Goal: Feedback & Contribution: Submit feedback/report problem

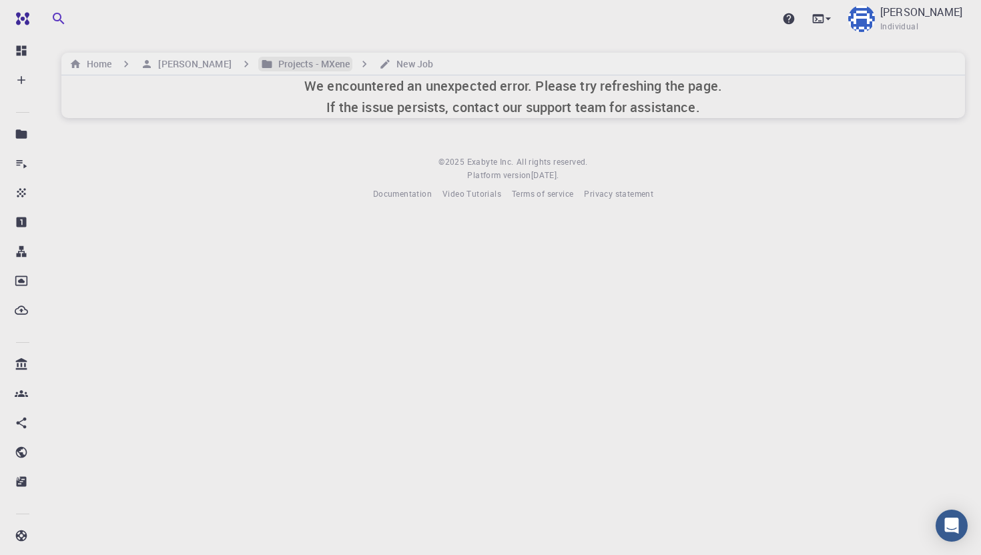
click at [273, 61] on h6 "Projects - MXene" at bounding box center [311, 64] width 77 height 15
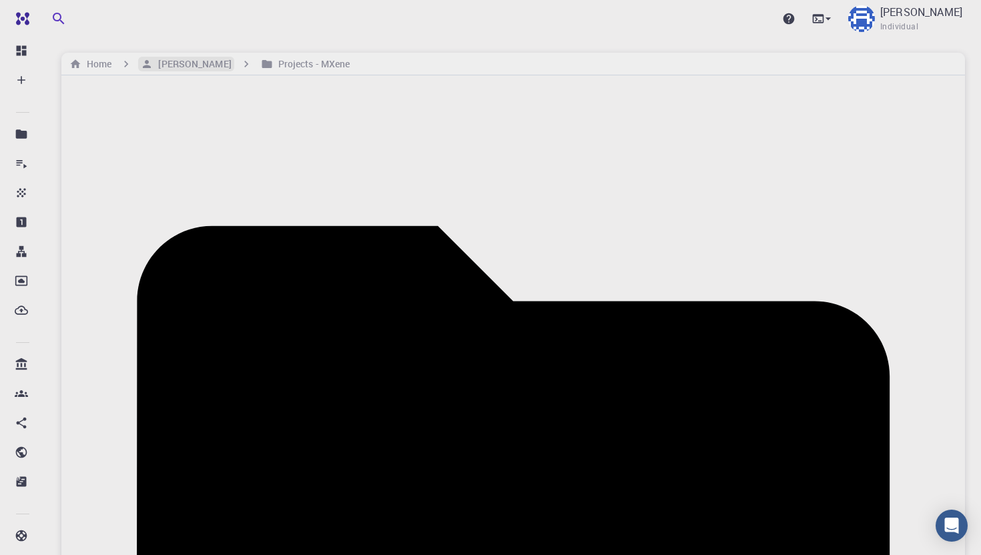
click at [169, 62] on h6 "[PERSON_NAME]" at bounding box center [192, 64] width 78 height 15
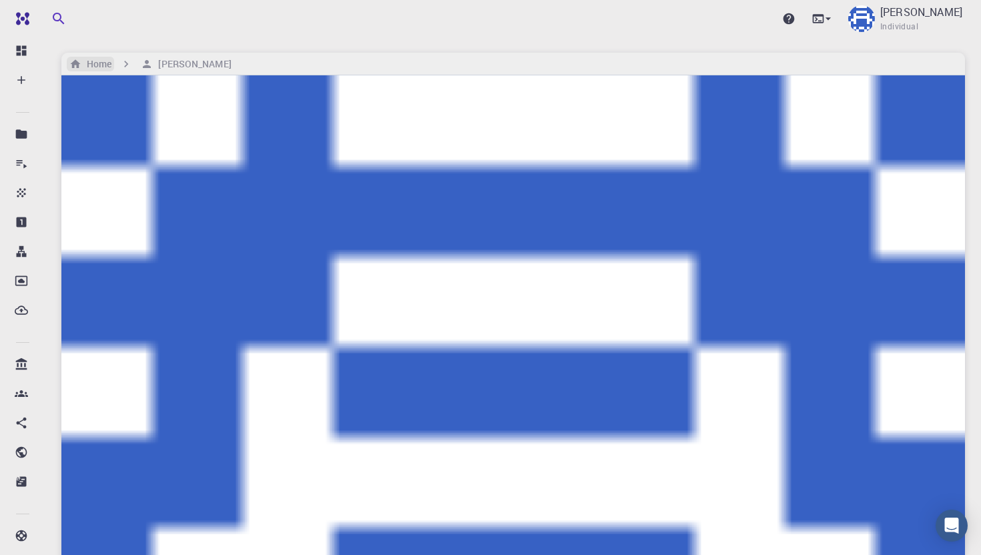
click at [104, 63] on h6 "Home" at bounding box center [96, 64] width 30 height 15
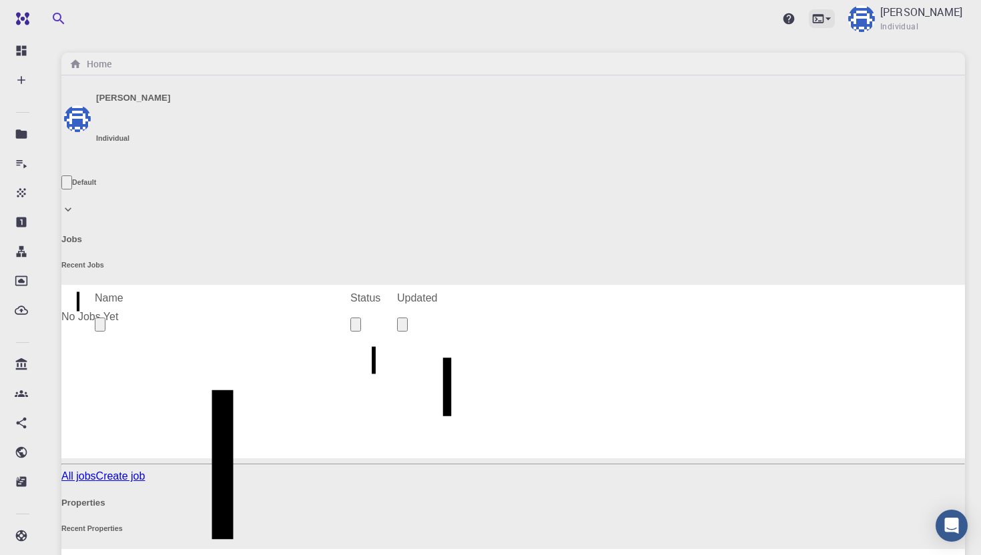
click at [752, 17] on icon at bounding box center [818, 18] width 13 height 13
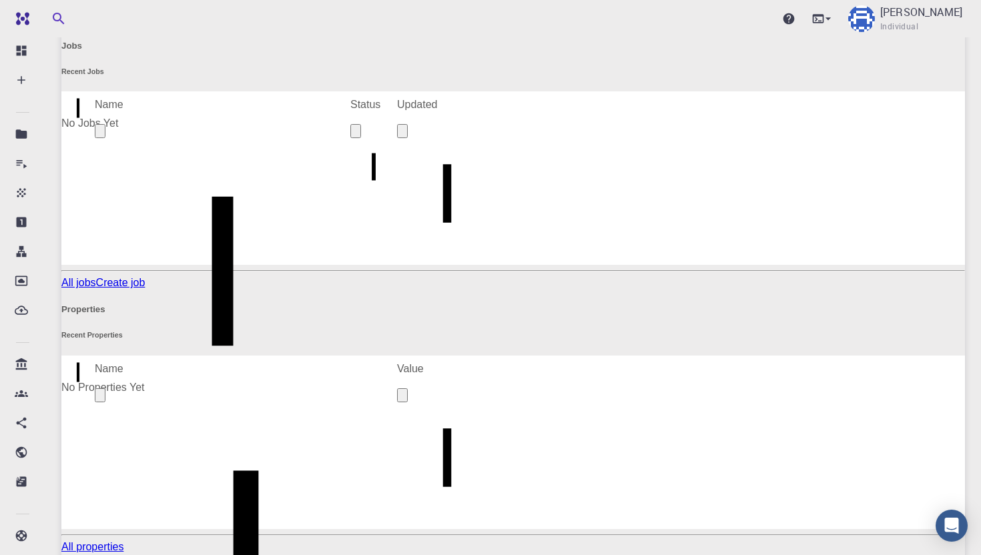
scroll to position [555, 0]
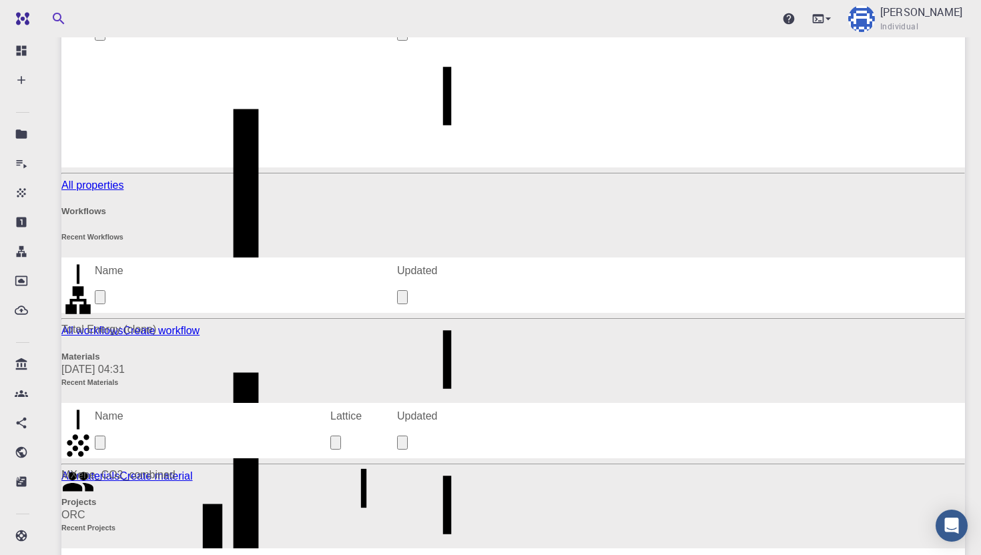
click at [448, 11] on div "Upgrade [PERSON_NAME] Individual" at bounding box center [513, 18] width 936 height 35
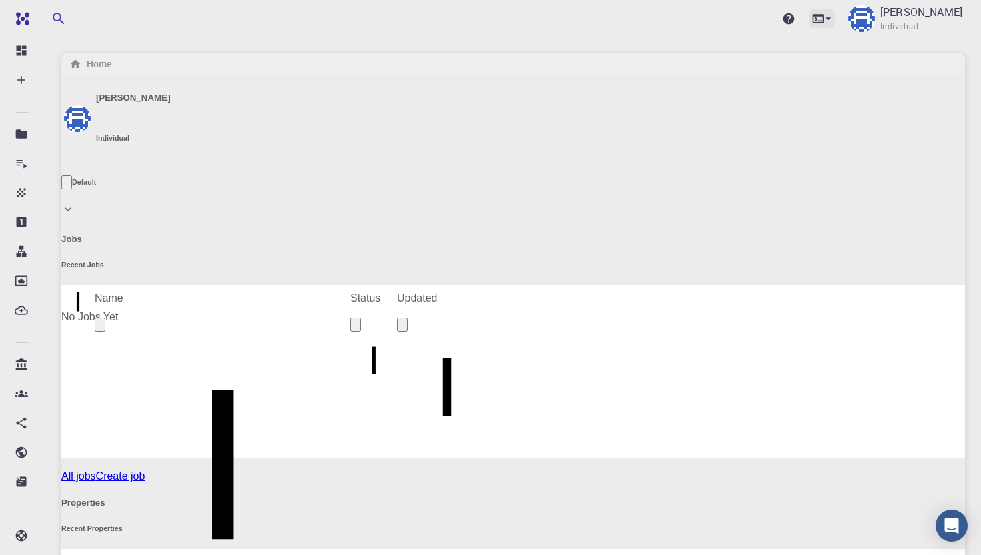
click at [752, 15] on icon at bounding box center [818, 18] width 11 height 9
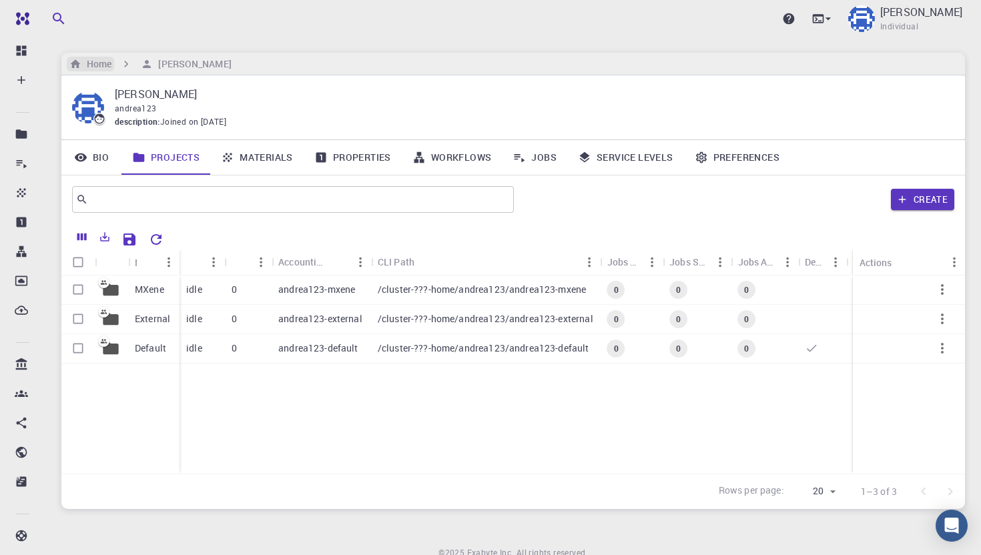
click at [95, 65] on h6 "Home" at bounding box center [96, 64] width 30 height 15
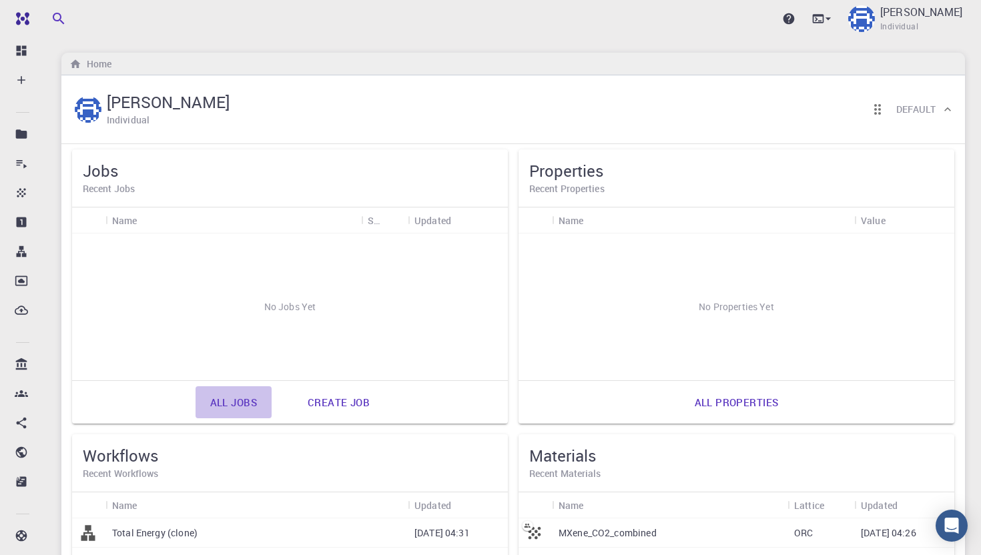
click at [216, 402] on link "All jobs" at bounding box center [234, 402] width 76 height 32
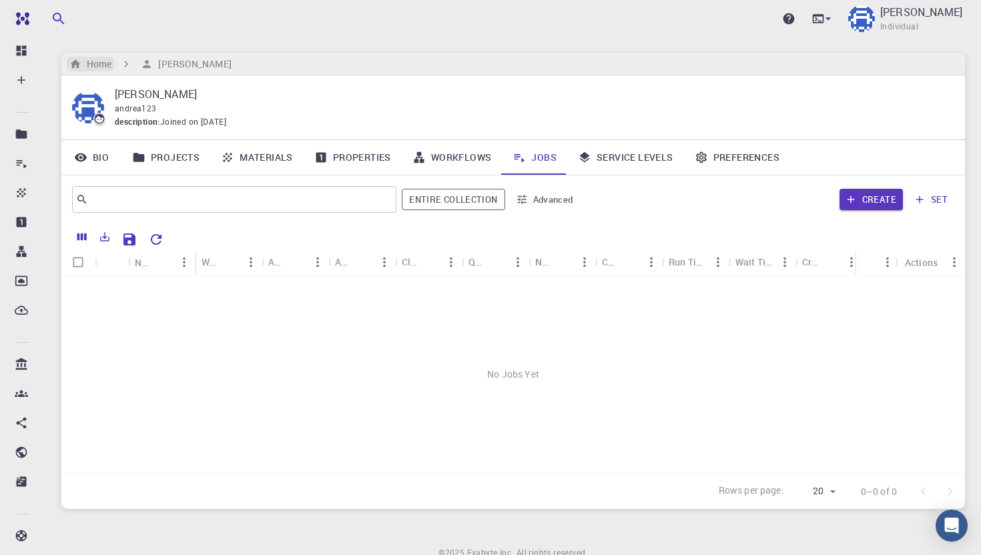
click at [93, 63] on h6 "Home" at bounding box center [96, 64] width 30 height 15
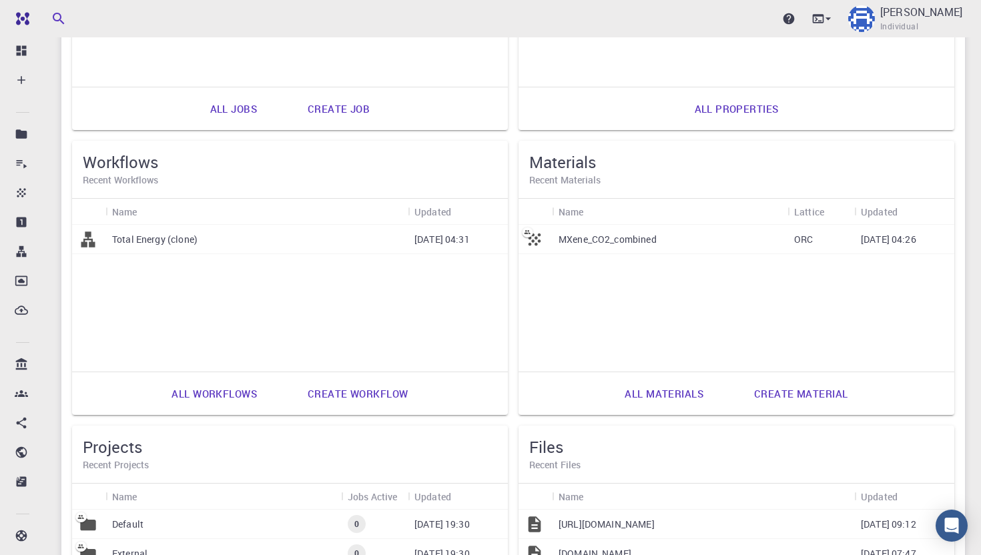
scroll to position [288, 0]
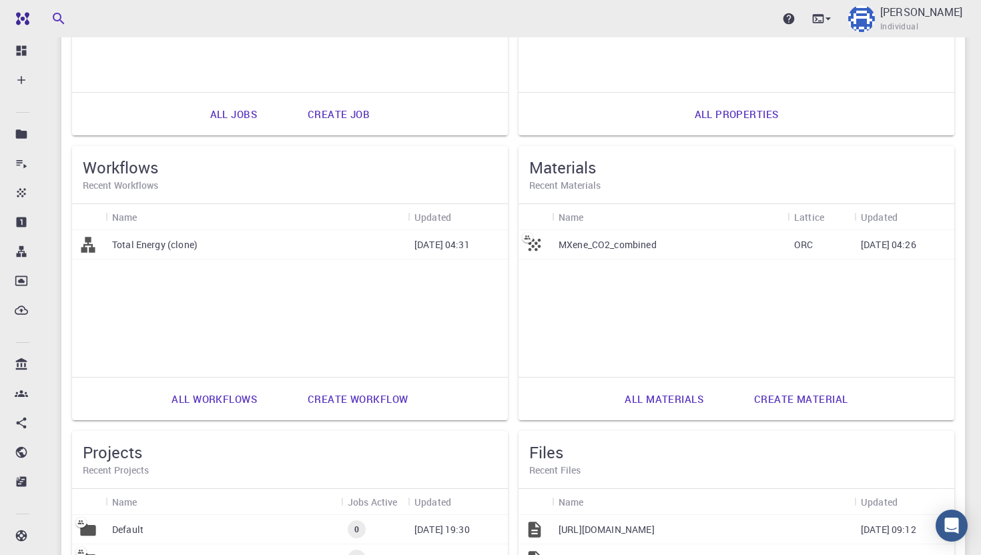
click at [607, 246] on p "MXene_CO2_combined" at bounding box center [608, 244] width 98 height 13
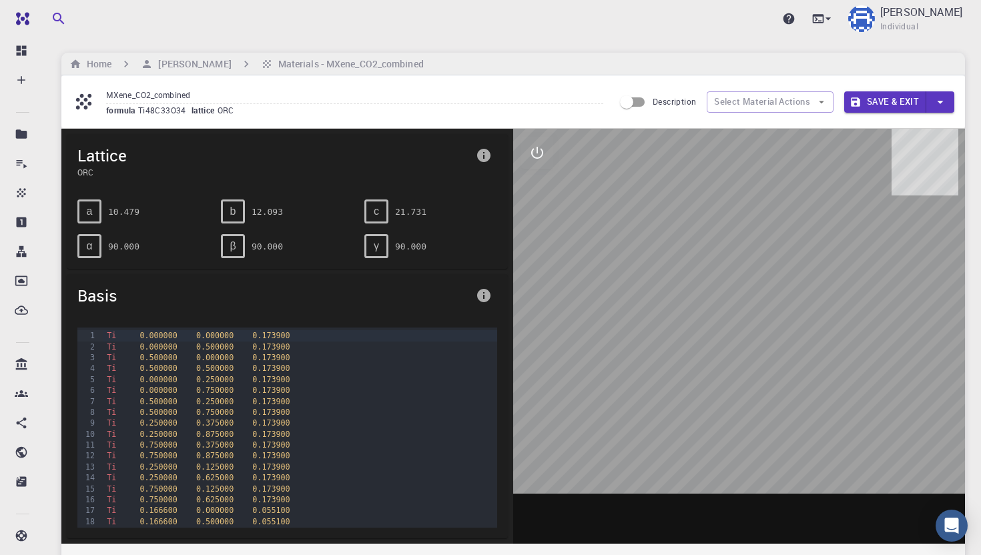
click at [863, 101] on button "Save & Exit" at bounding box center [885, 101] width 82 height 21
click at [168, 59] on h6 "[PERSON_NAME]" at bounding box center [192, 64] width 78 height 15
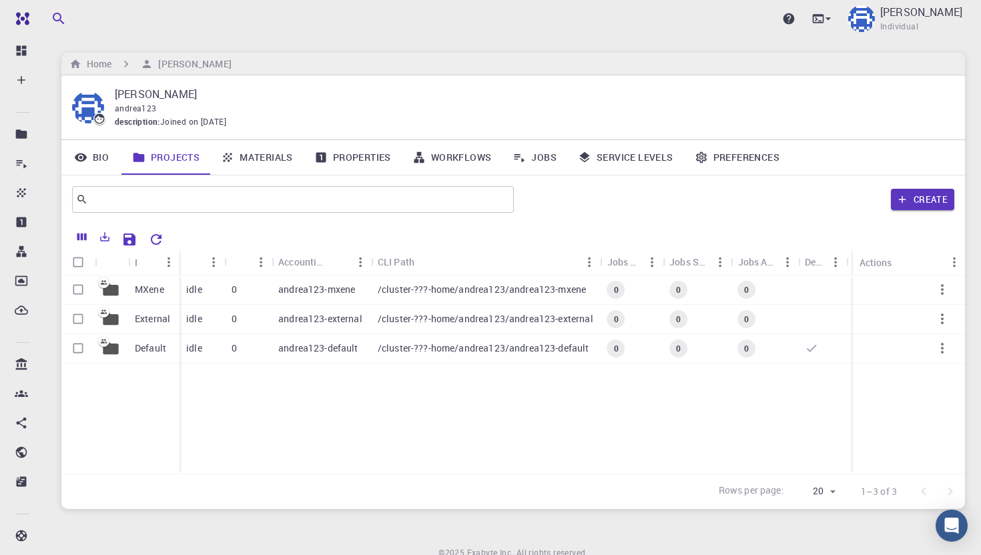
click at [267, 159] on link "Materials" at bounding box center [256, 157] width 93 height 35
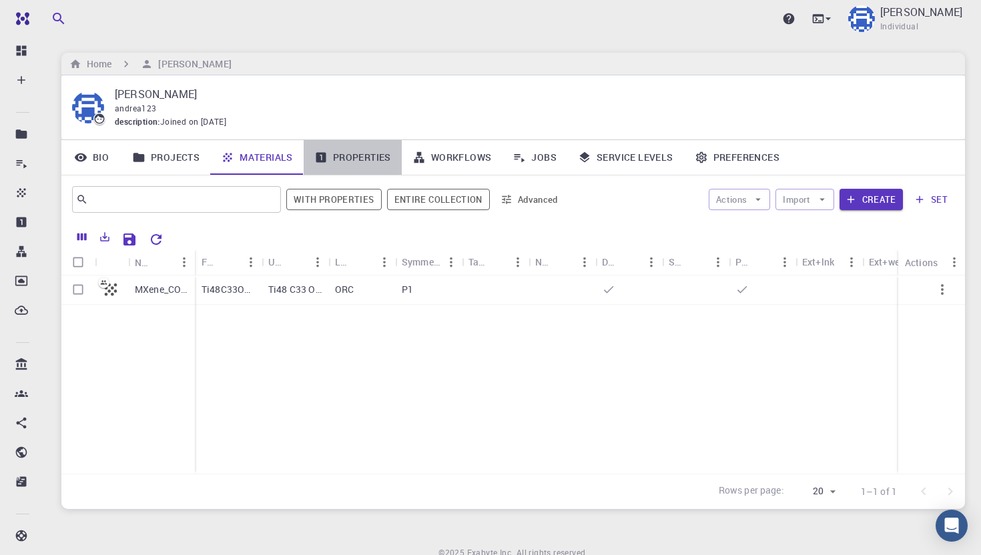
click at [348, 157] on link "Properties" at bounding box center [353, 157] width 98 height 35
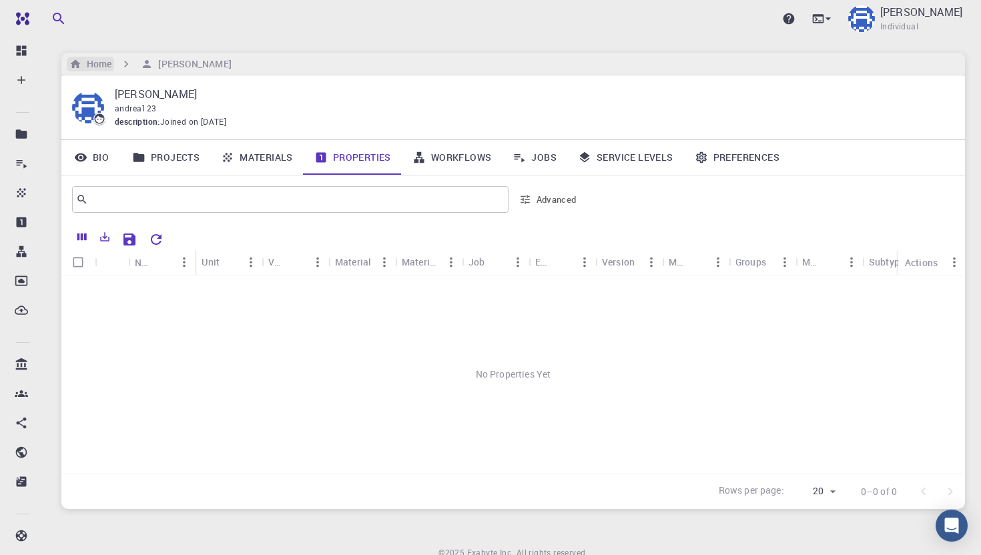
click at [97, 67] on h6 "Home" at bounding box center [96, 64] width 30 height 15
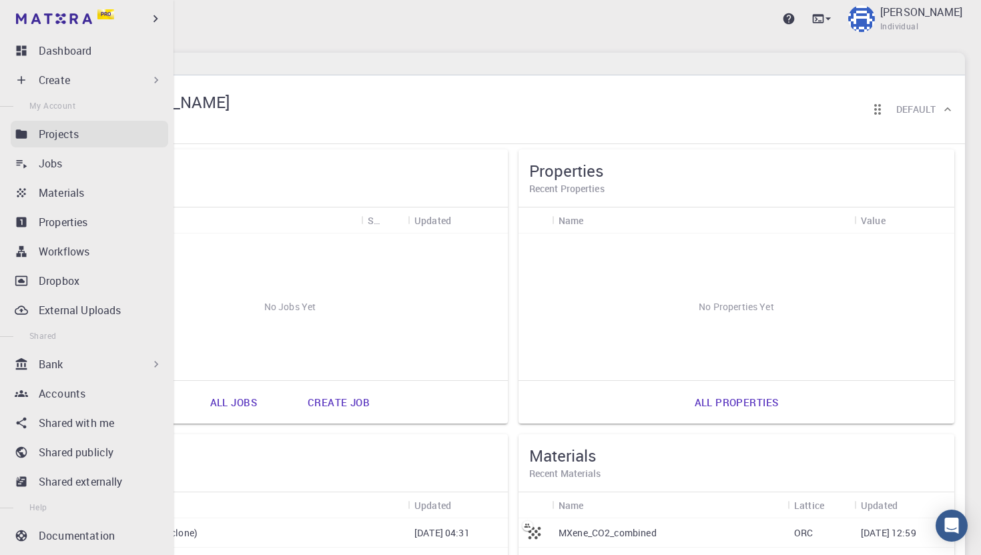
click at [87, 131] on div "Projects" at bounding box center [103, 134] width 129 height 16
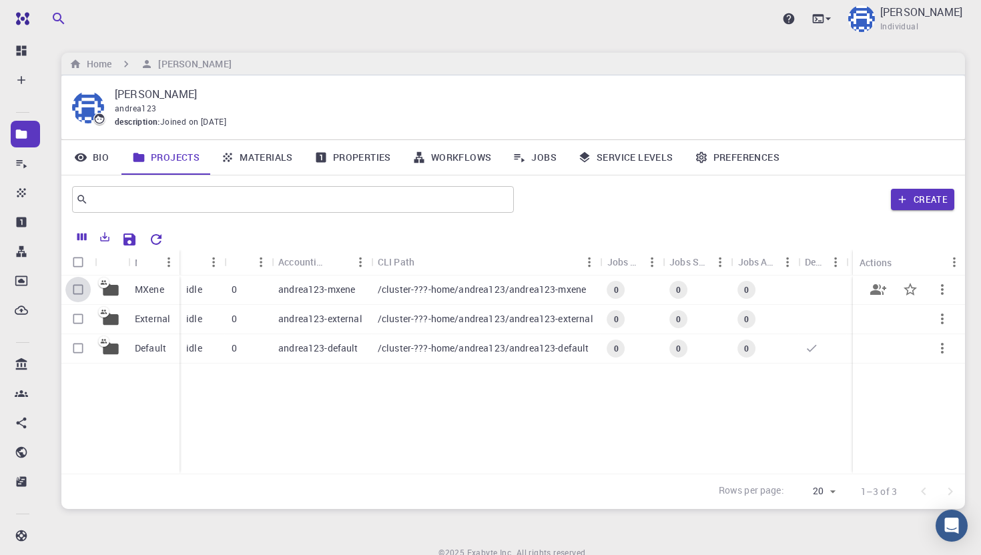
click at [77, 288] on input "Select row" at bounding box center [77, 289] width 25 height 25
checkbox input "true"
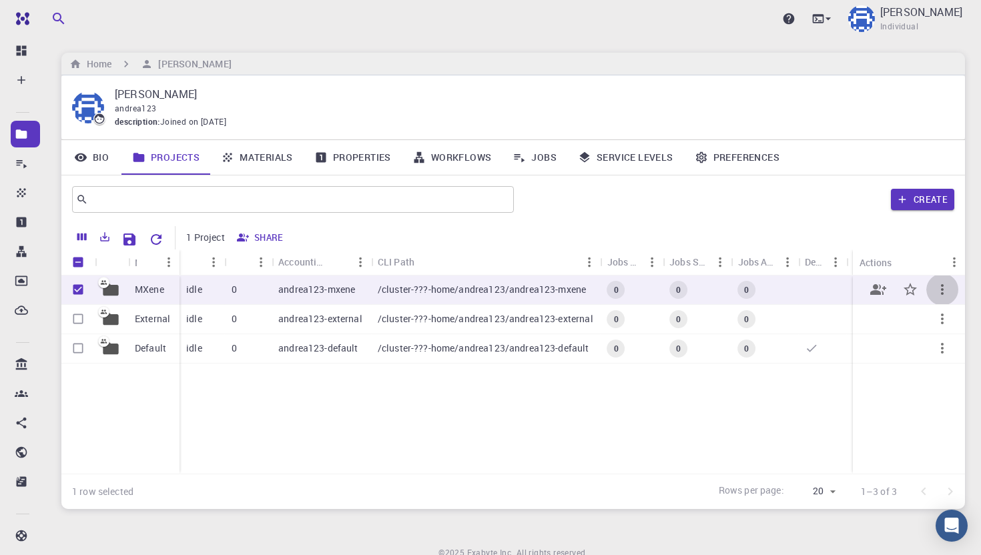
click at [947, 291] on icon "button" at bounding box center [942, 290] width 16 height 16
click at [777, 420] on div at bounding box center [490, 277] width 981 height 555
click at [81, 291] on input "Unselect row" at bounding box center [77, 289] width 25 height 25
checkbox input "false"
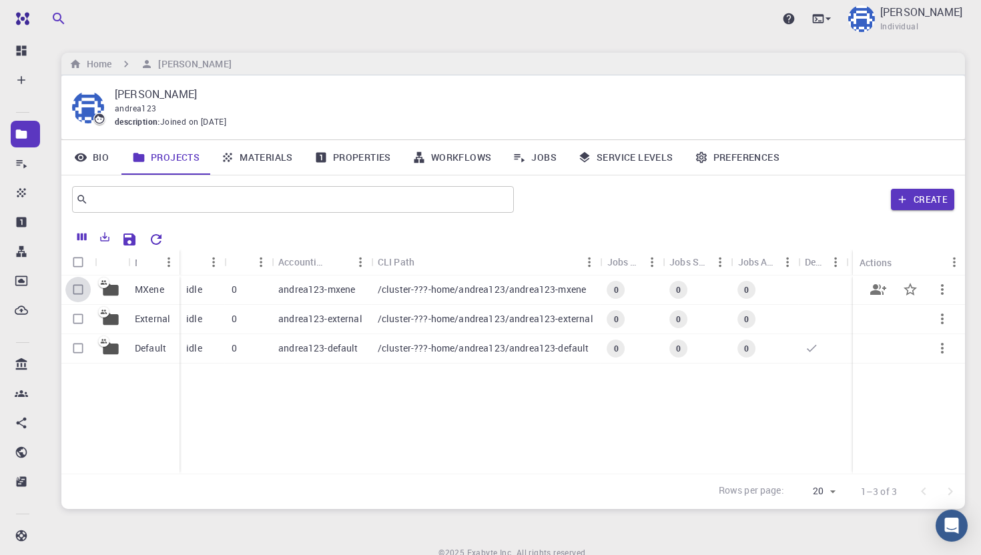
click at [80, 290] on input "Select row" at bounding box center [77, 289] width 25 height 25
checkbox input "true"
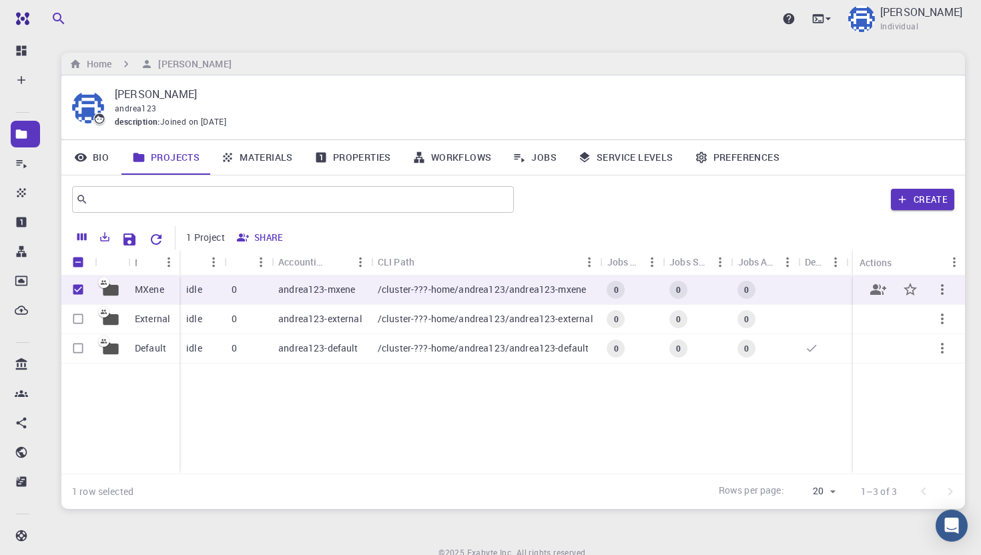
click at [77, 289] on input "Unselect row" at bounding box center [77, 289] width 25 height 25
checkbox input "false"
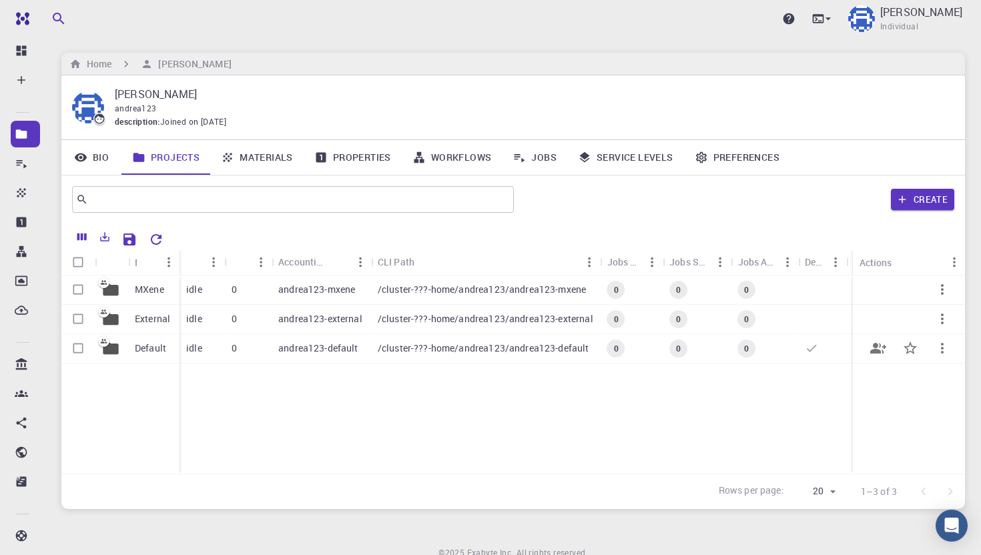
click at [162, 349] on p "Default" at bounding box center [150, 348] width 31 height 13
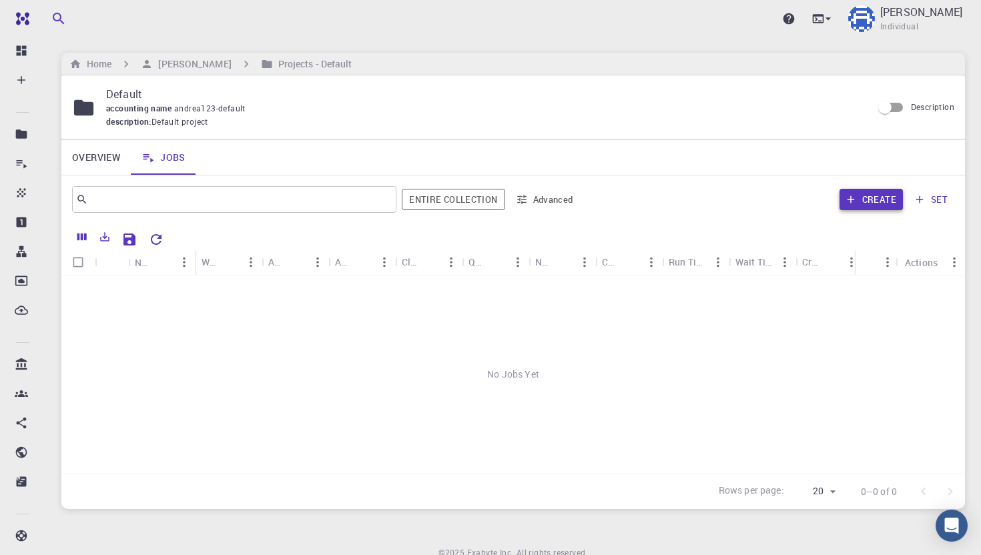
click at [875, 200] on button "Create" at bounding box center [871, 199] width 63 height 21
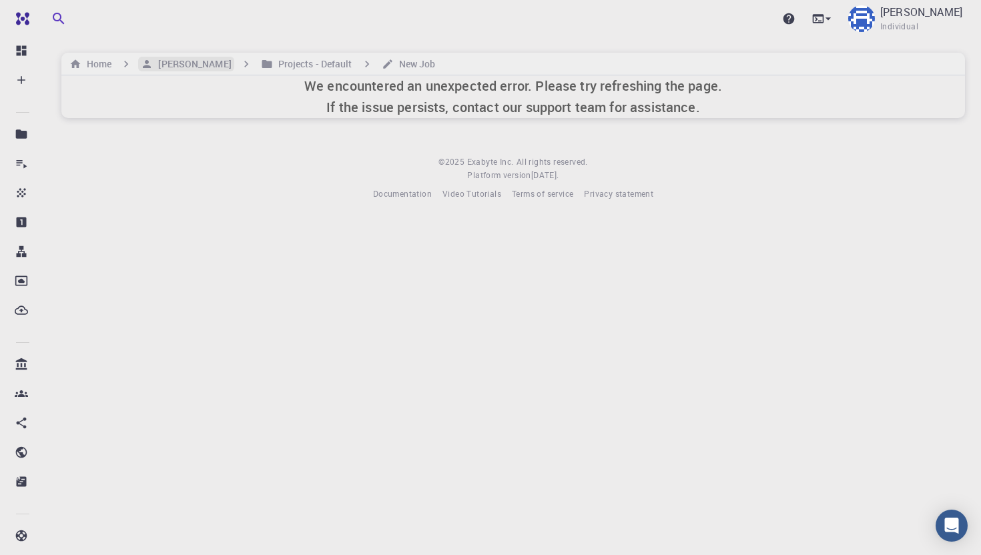
click at [174, 61] on h6 "[PERSON_NAME]" at bounding box center [192, 64] width 78 height 15
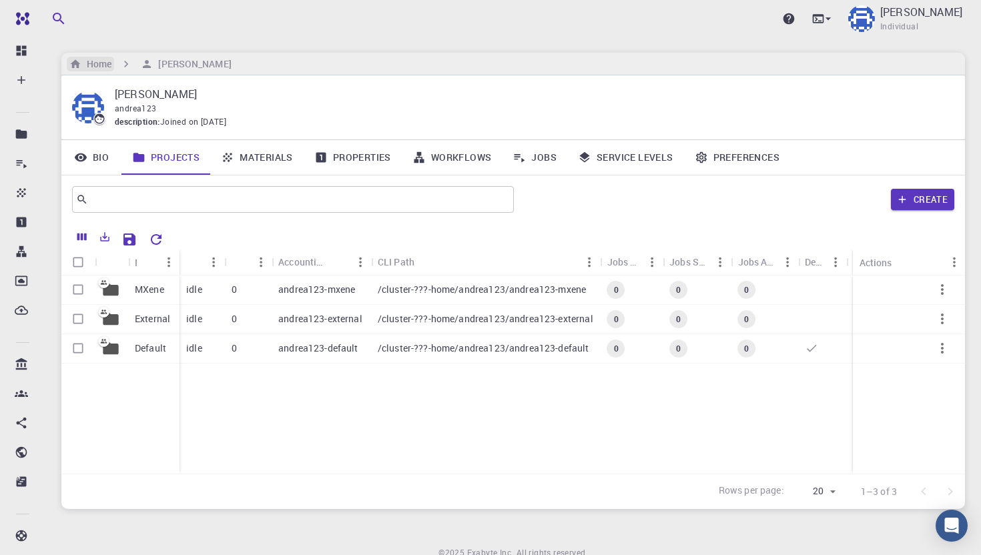
click at [100, 62] on h6 "Home" at bounding box center [96, 64] width 30 height 15
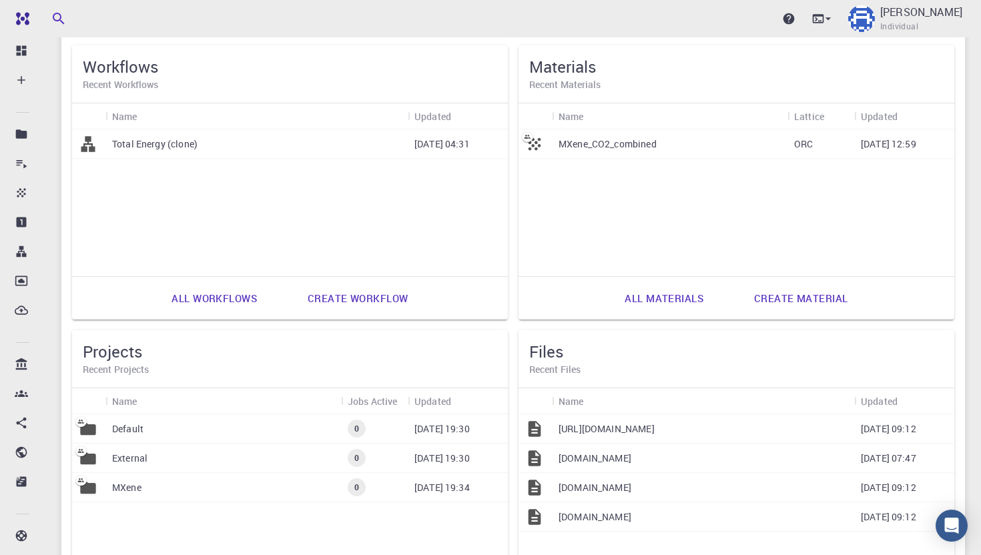
scroll to position [272, 0]
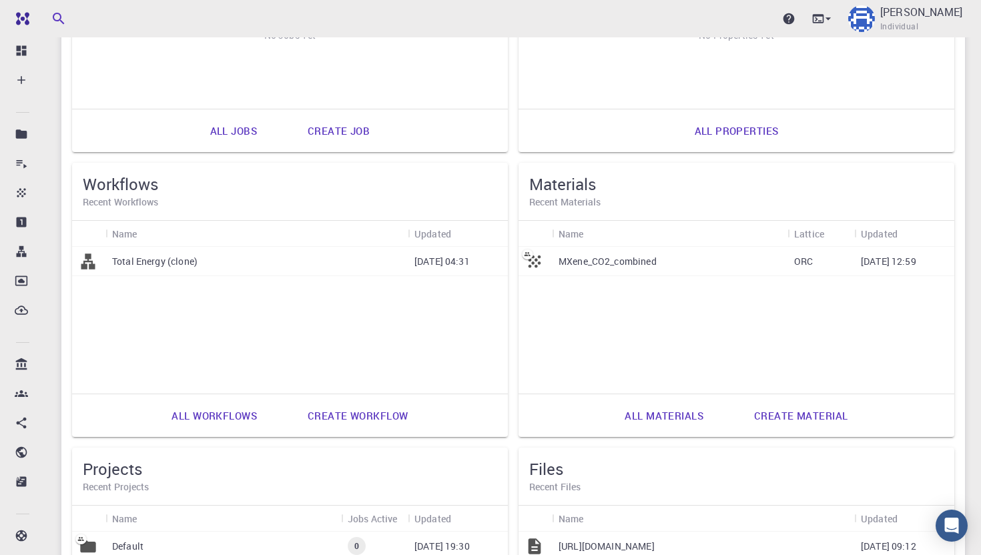
click at [248, 260] on div "Total Energy (clone)" at bounding box center [256, 261] width 302 height 29
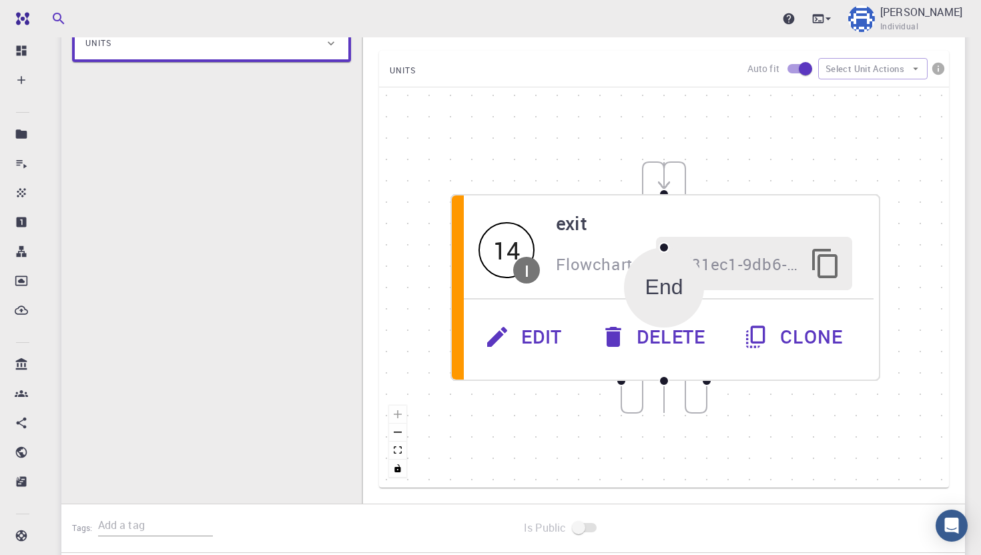
scroll to position [249, 0]
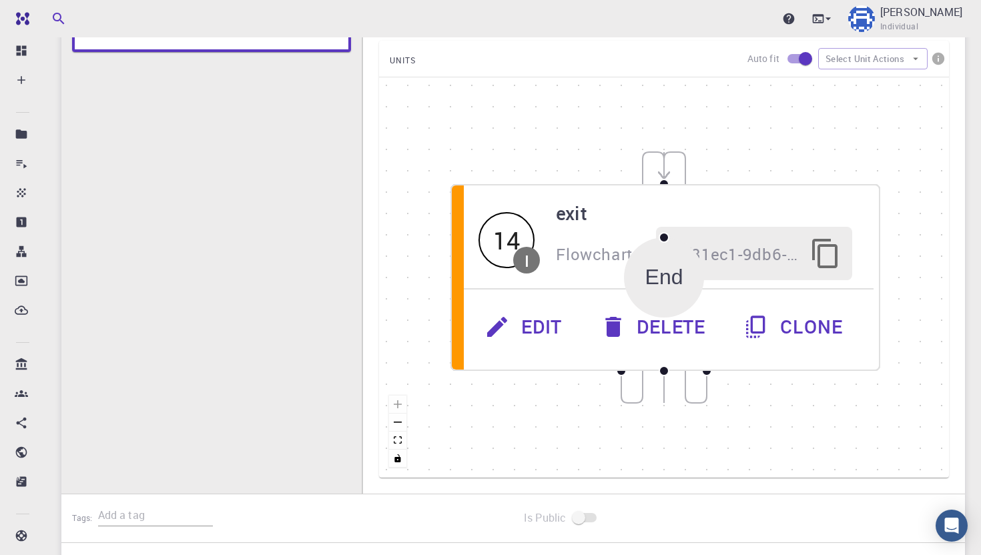
click at [659, 274] on div "End" at bounding box center [664, 278] width 38 height 24
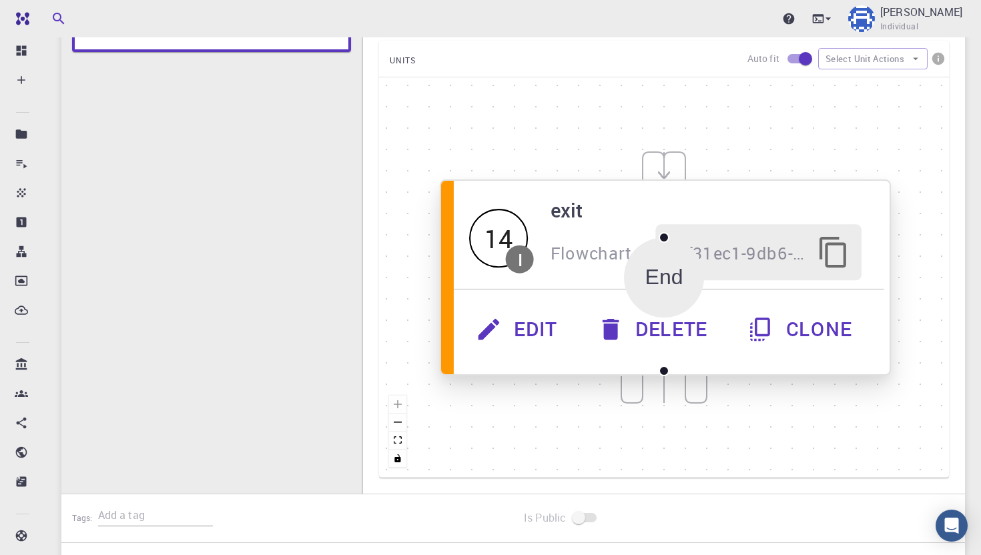
click at [515, 344] on button "Edit" at bounding box center [518, 330] width 121 height 56
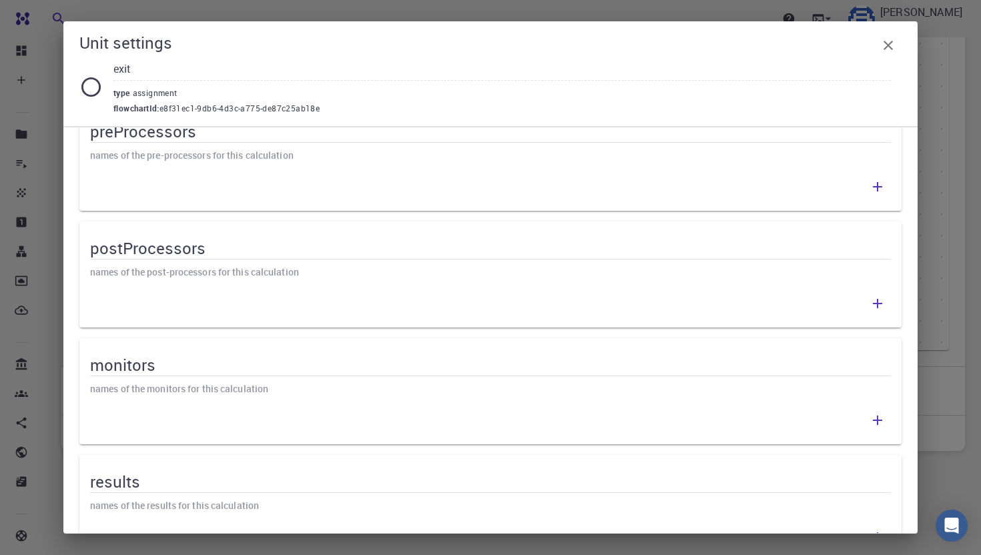
scroll to position [436, 0]
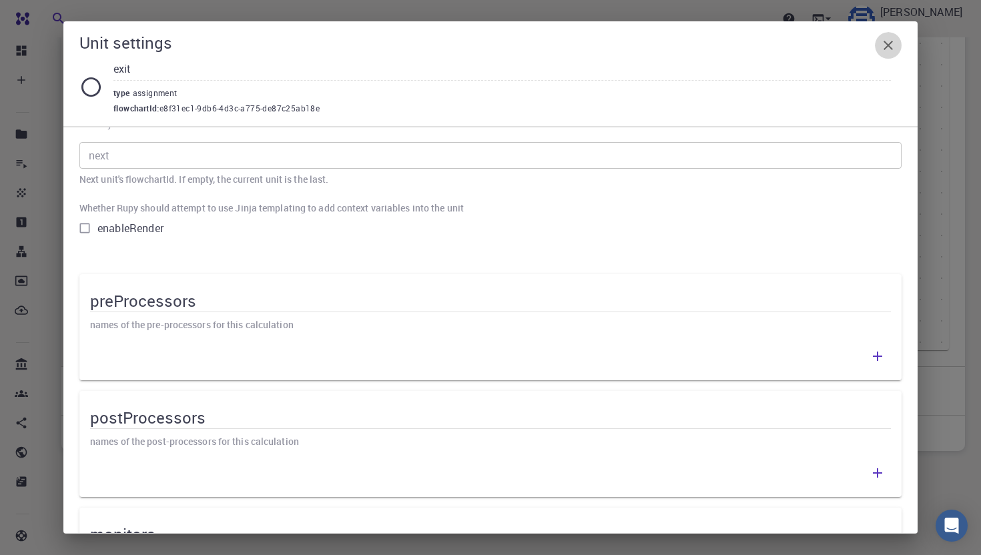
click at [892, 41] on icon "button" at bounding box center [888, 45] width 9 height 9
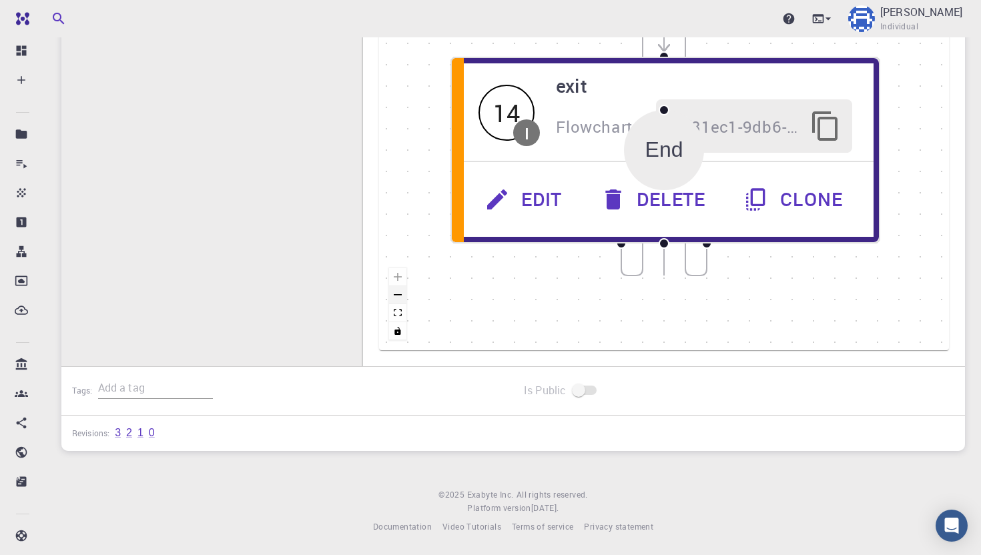
click at [402, 298] on button "zoom out" at bounding box center [397, 295] width 17 height 18
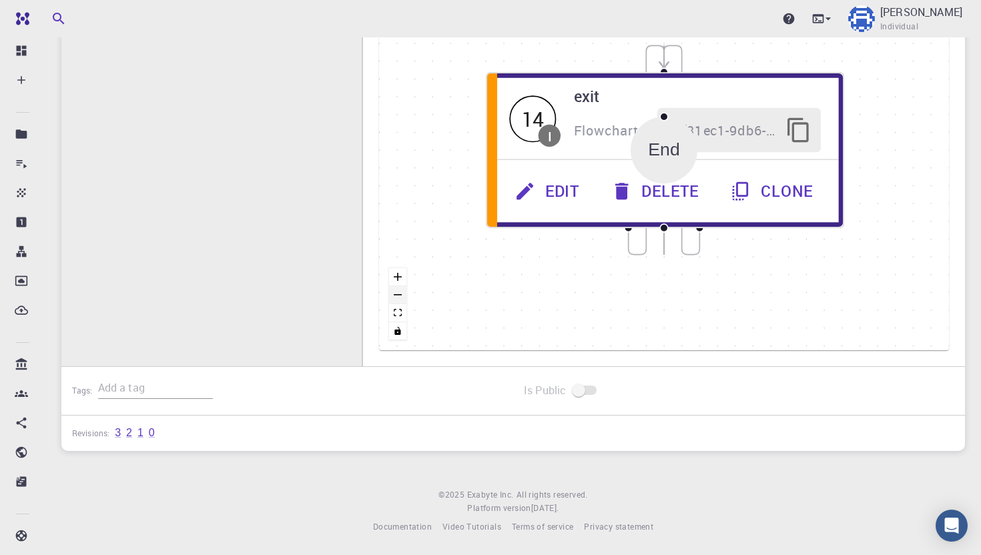
click at [401, 298] on button "zoom out" at bounding box center [397, 295] width 17 height 18
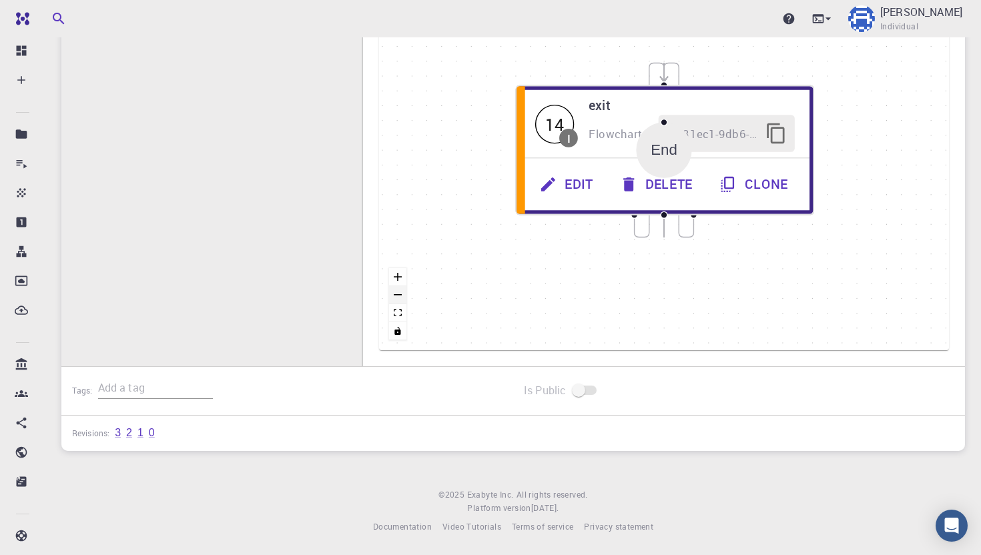
click at [401, 298] on button "zoom out" at bounding box center [397, 295] width 17 height 18
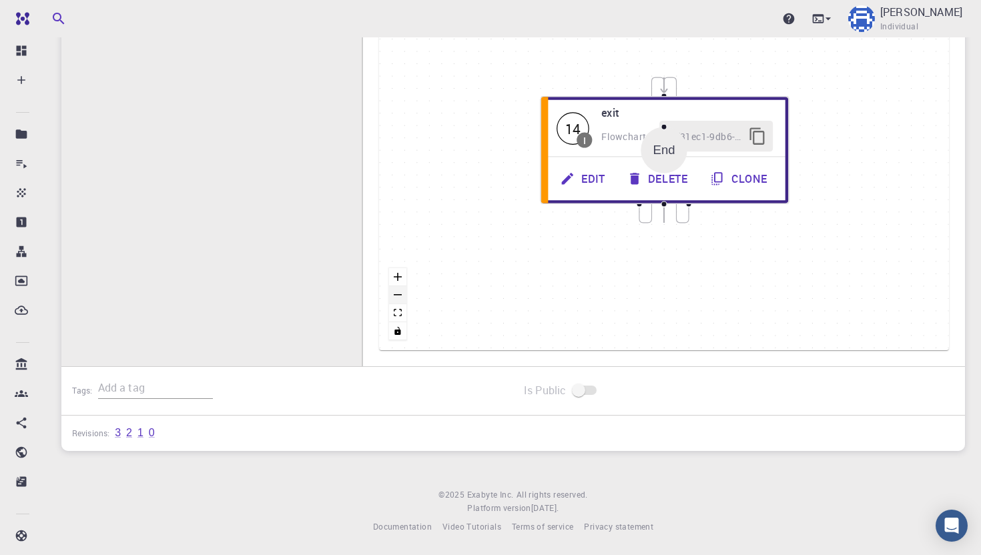
click at [401, 298] on button "zoom out" at bounding box center [397, 295] width 17 height 18
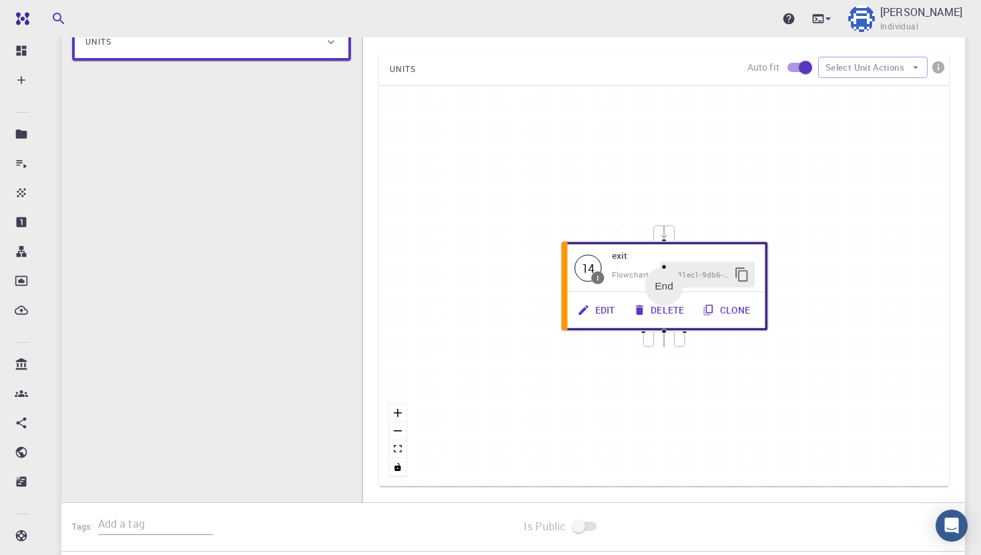
scroll to position [234, 0]
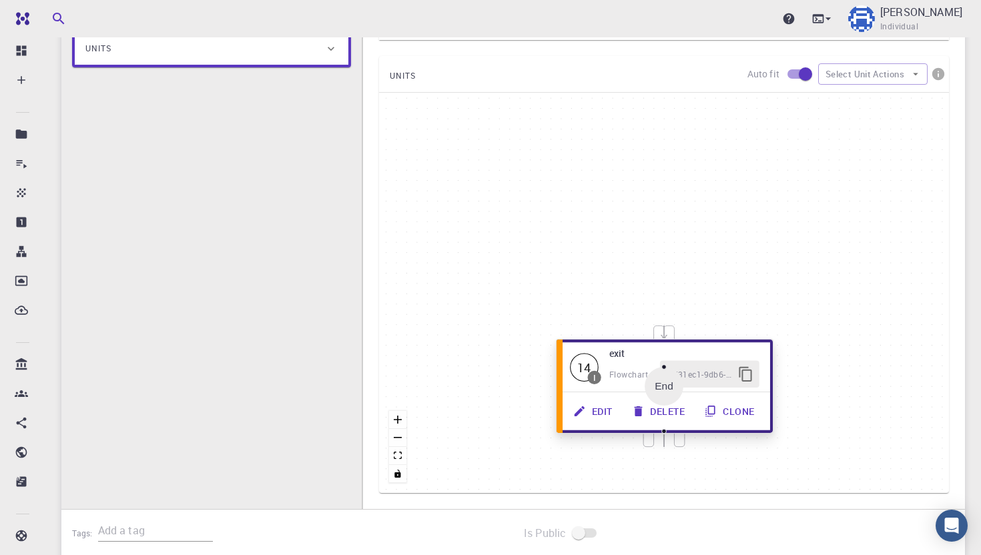
drag, startPoint x: 632, startPoint y: 271, endPoint x: 631, endPoint y: 363, distance: 92.1
click at [631, 364] on div "Flowchart ID: e8f31ec1-9db6-4d3c-a775-de87c25ab18e" at bounding box center [684, 374] width 150 height 27
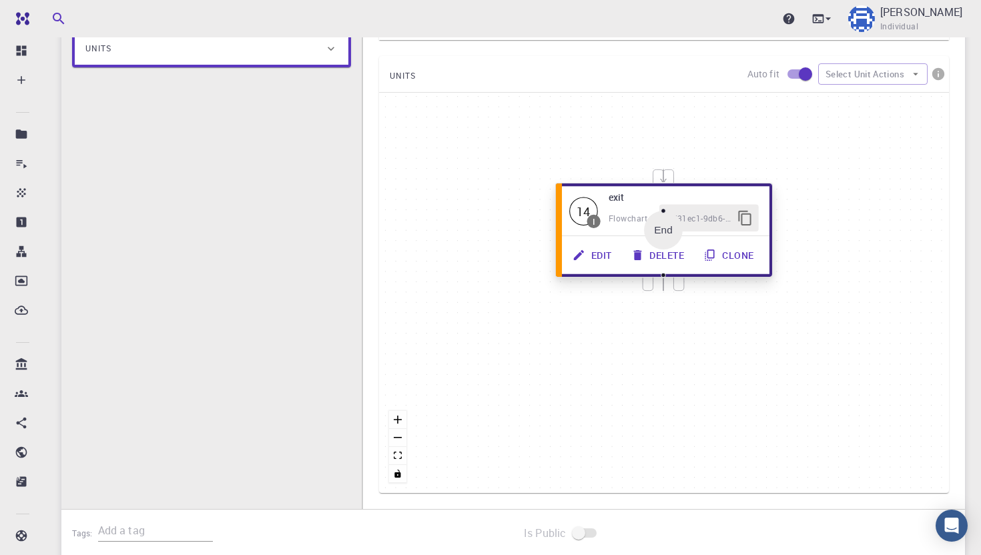
drag, startPoint x: 631, startPoint y: 363, endPoint x: 625, endPoint y: 149, distance: 214.3
click at [625, 205] on div "Flowchart ID: e8f31ec1-9db6-4d3c-a775-de87c25ab18e" at bounding box center [684, 218] width 150 height 27
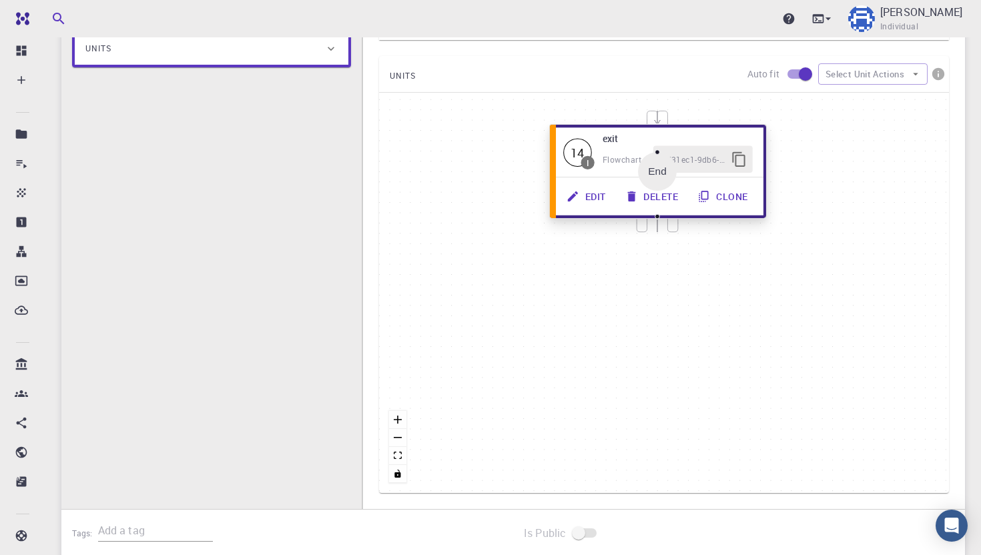
click at [647, 201] on button "Delete" at bounding box center [653, 196] width 73 height 27
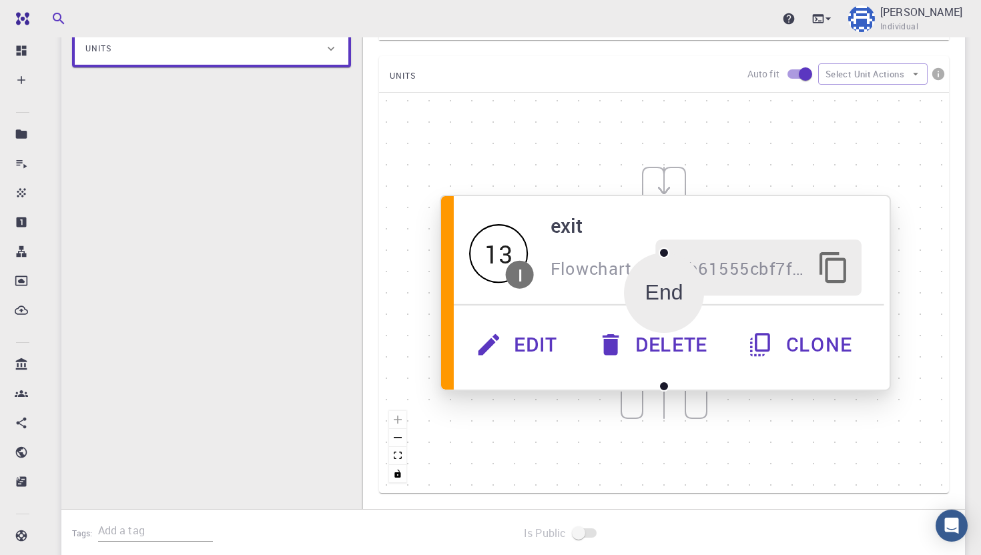
click at [653, 348] on button "Delete" at bounding box center [654, 345] width 151 height 56
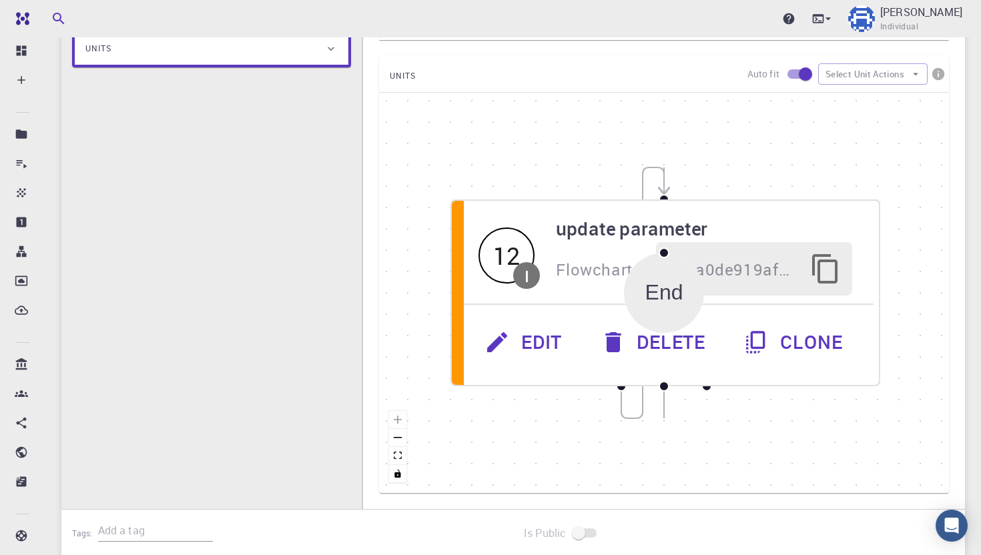
click at [653, 348] on button "Delete" at bounding box center [655, 342] width 143 height 53
click at [653, 348] on div "else Start 01 I init parameter Flowchart ID: debd73836f9340ace309b7ef Edit Dele…" at bounding box center [664, 293] width 570 height 400
click at [653, 348] on button "Delete" at bounding box center [655, 342] width 143 height 53
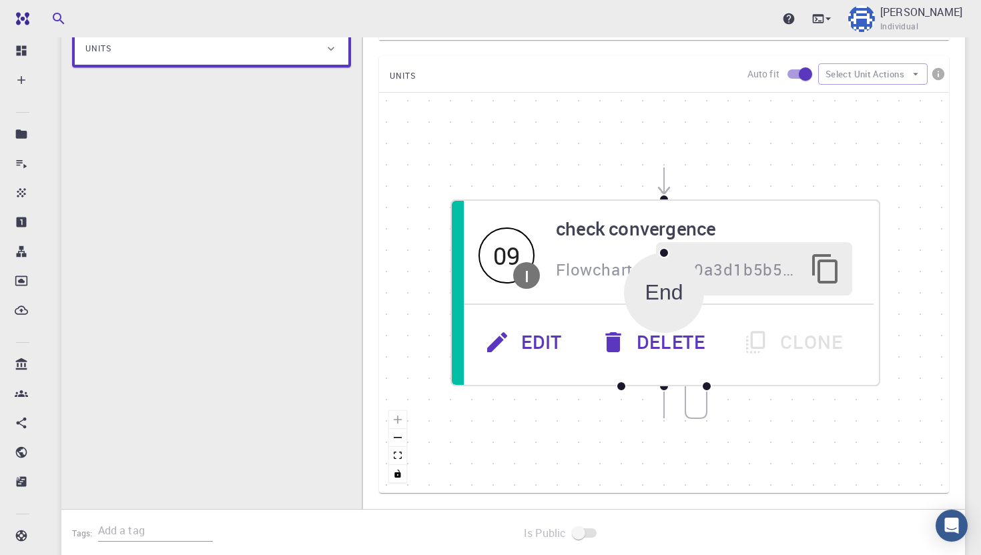
click at [653, 348] on button "Delete" at bounding box center [655, 342] width 143 height 53
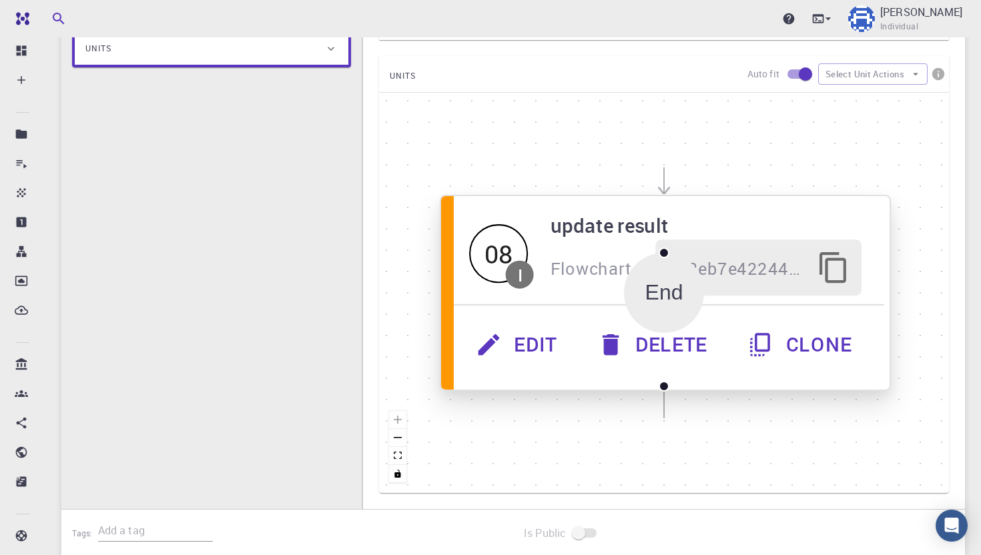
click at [653, 347] on button "Delete" at bounding box center [654, 345] width 151 height 56
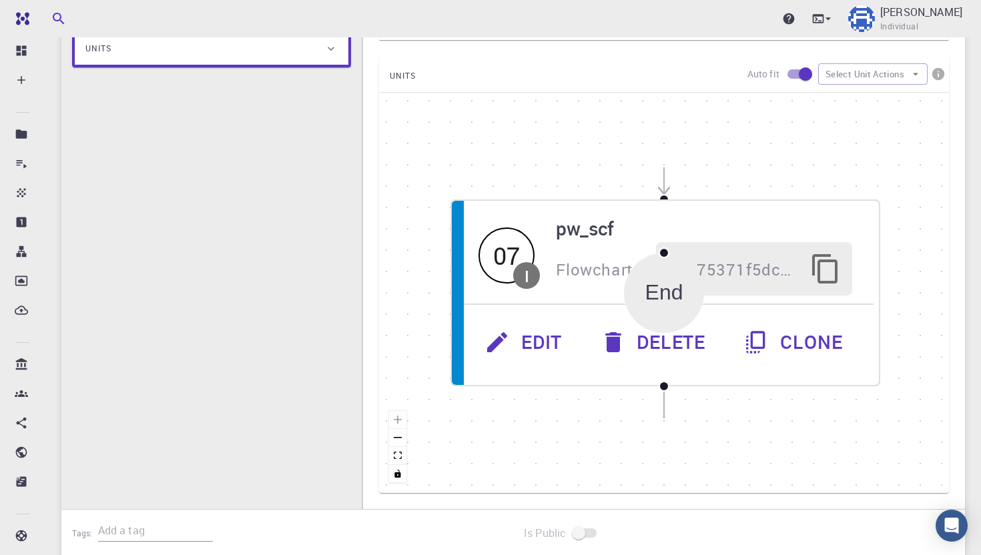
click at [653, 347] on button "Delete" at bounding box center [655, 342] width 143 height 53
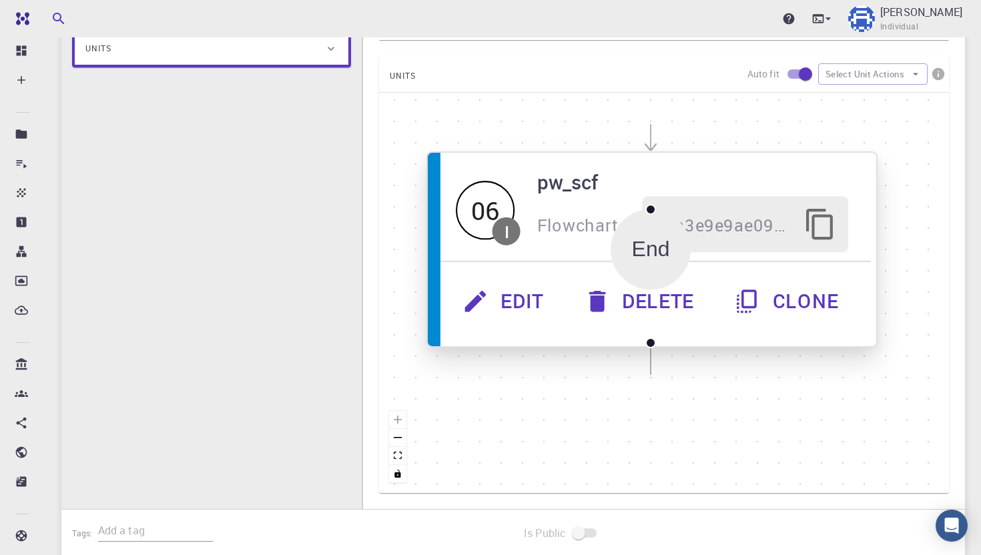
drag, startPoint x: 555, startPoint y: 340, endPoint x: 531, endPoint y: 193, distance: 148.8
click at [531, 274] on button "Edit" at bounding box center [505, 302] width 121 height 56
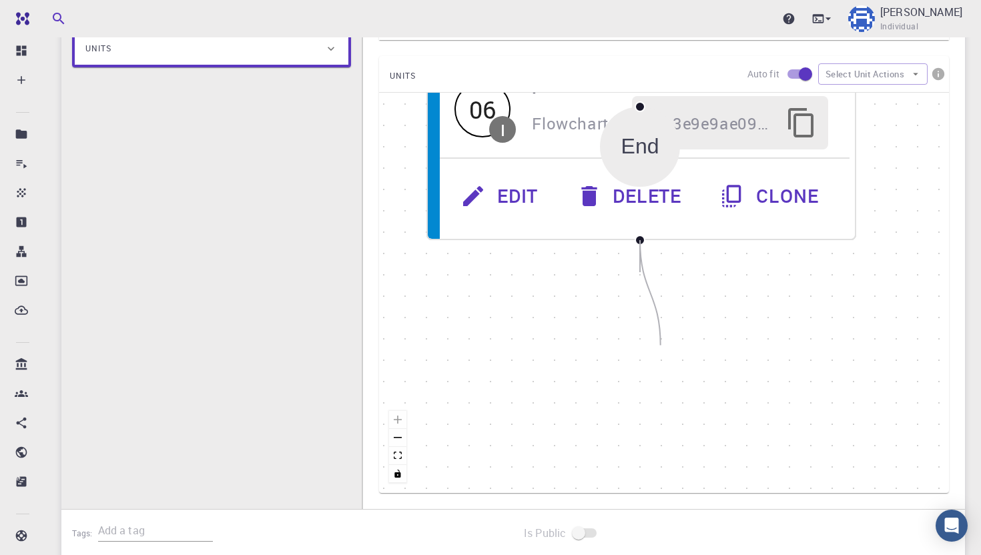
drag, startPoint x: 639, startPoint y: 240, endPoint x: 657, endPoint y: 344, distance: 105.8
click at [660, 344] on div "Start 01 I init parameter Flowchart ID: debd73836f9340ace309b7ef Edit Delete Cl…" at bounding box center [664, 293] width 570 height 400
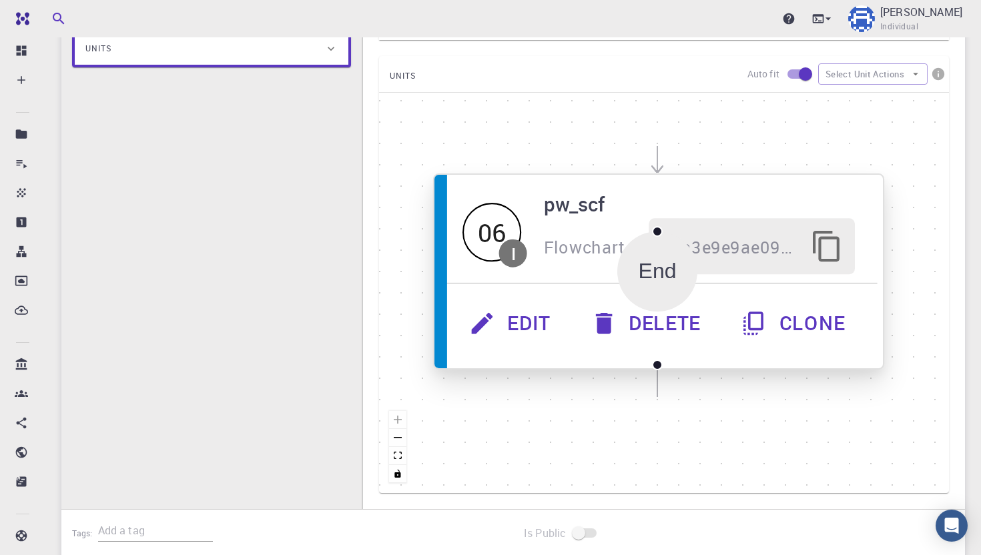
drag, startPoint x: 629, startPoint y: 228, endPoint x: 646, endPoint y: 351, distance: 124.7
click at [646, 352] on div "Edit Delete Clone" at bounding box center [658, 323] width 437 height 79
click at [642, 330] on button "Delete" at bounding box center [648, 323] width 151 height 56
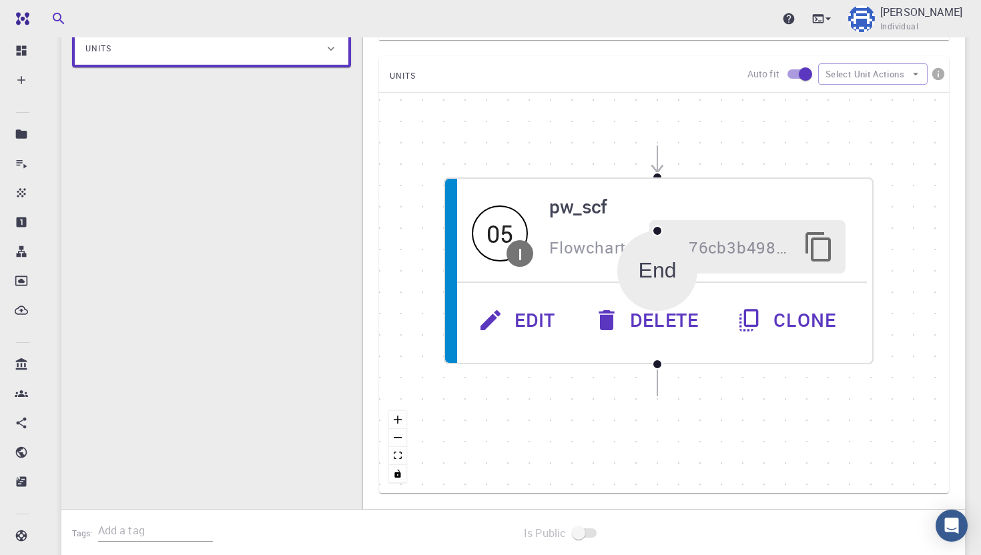
click at [642, 330] on button "Delete" at bounding box center [648, 320] width 143 height 53
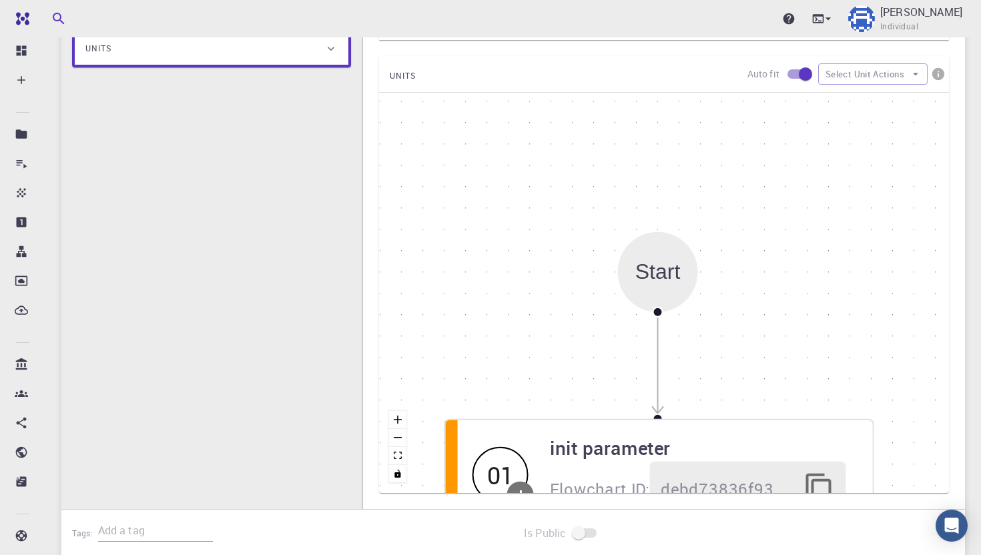
click at [642, 330] on div "Start 01 I init parameter Flowchart ID: debd73836f9340ace309b7ef Edit Delete Cl…" at bounding box center [664, 293] width 570 height 400
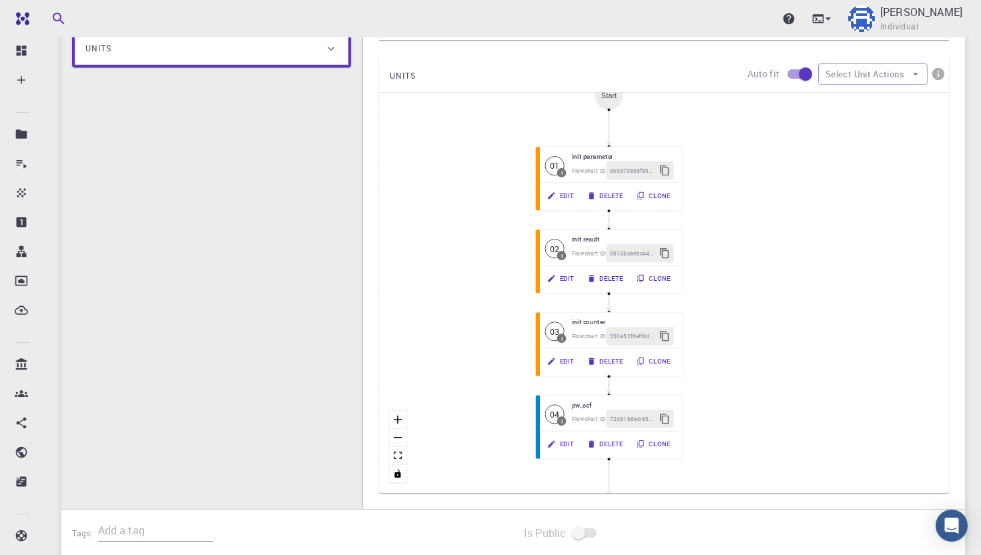
drag, startPoint x: 476, startPoint y: 431, endPoint x: 480, endPoint y: 190, distance: 240.9
click at [481, 191] on div "Start 01 I init parameter Flowchart ID: debd73836f9340ace309b7ef Edit Delete Cl…" at bounding box center [664, 293] width 570 height 400
click at [612, 362] on button "Delete" at bounding box center [606, 361] width 52 height 19
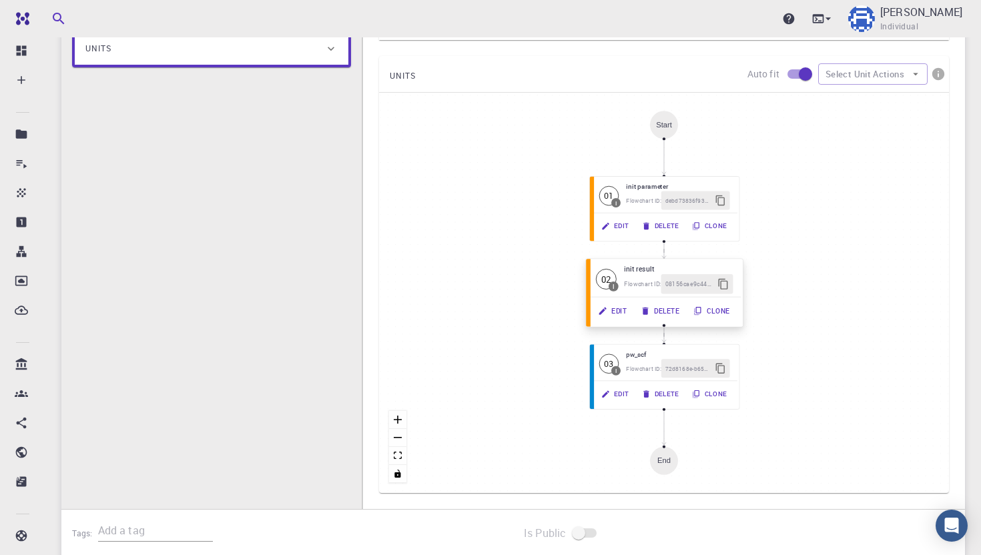
click at [663, 316] on button "Delete" at bounding box center [661, 310] width 53 height 19
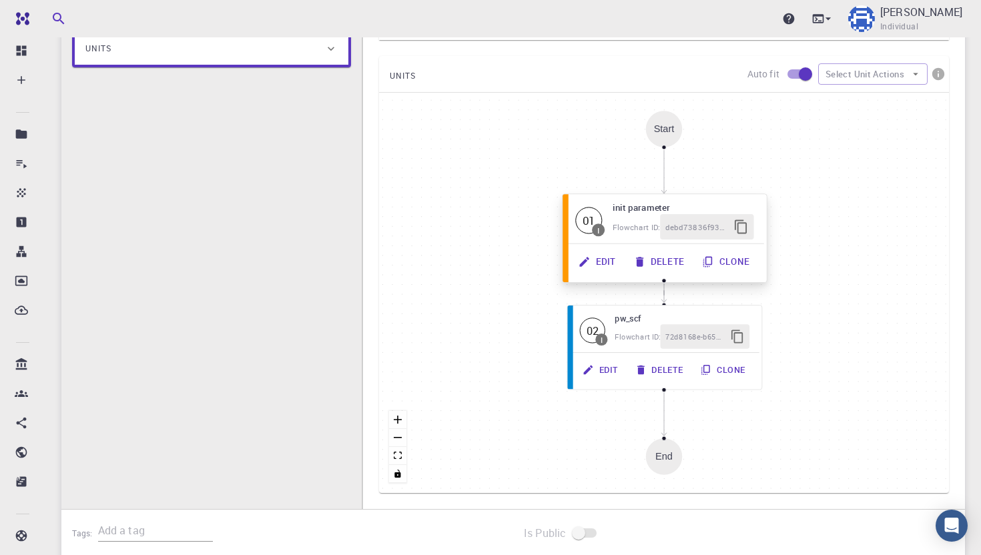
click at [665, 265] on button "Delete" at bounding box center [660, 261] width 69 height 25
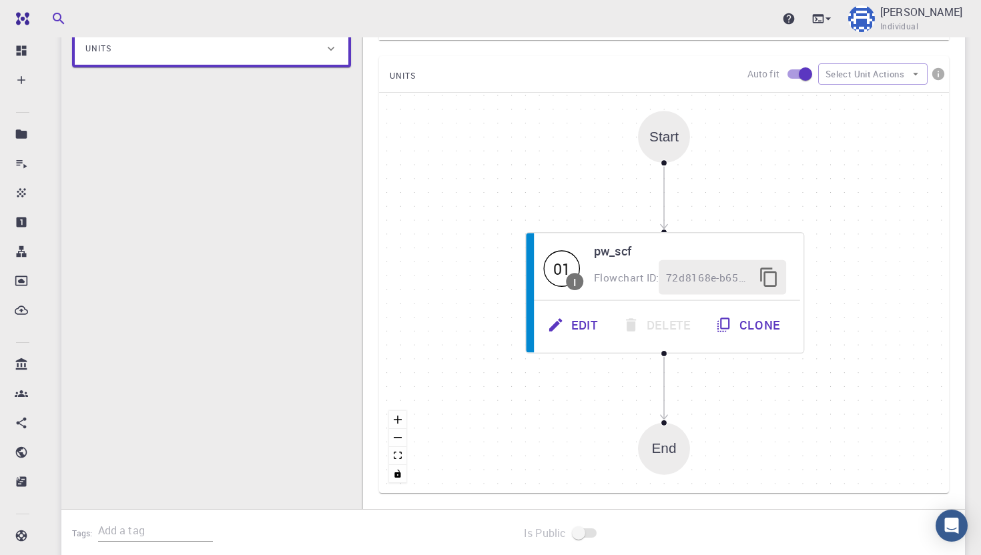
click at [525, 405] on div "Start 01 I pw_scf Flowchart ID: 72d8168e-b65d-49af-9018-60b89744150c Edit Delet…" at bounding box center [664, 293] width 570 height 400
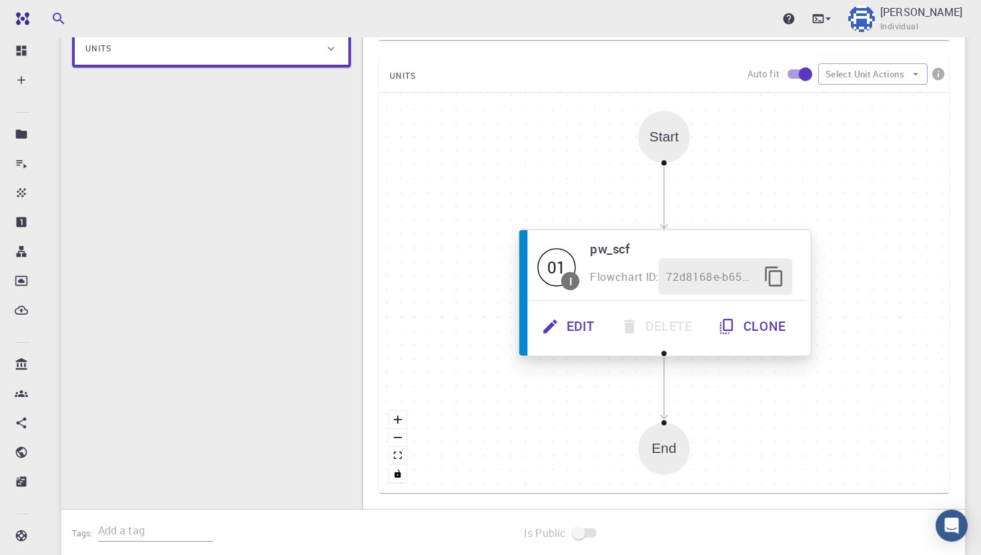
click at [576, 322] on button "Edit" at bounding box center [570, 326] width 79 height 37
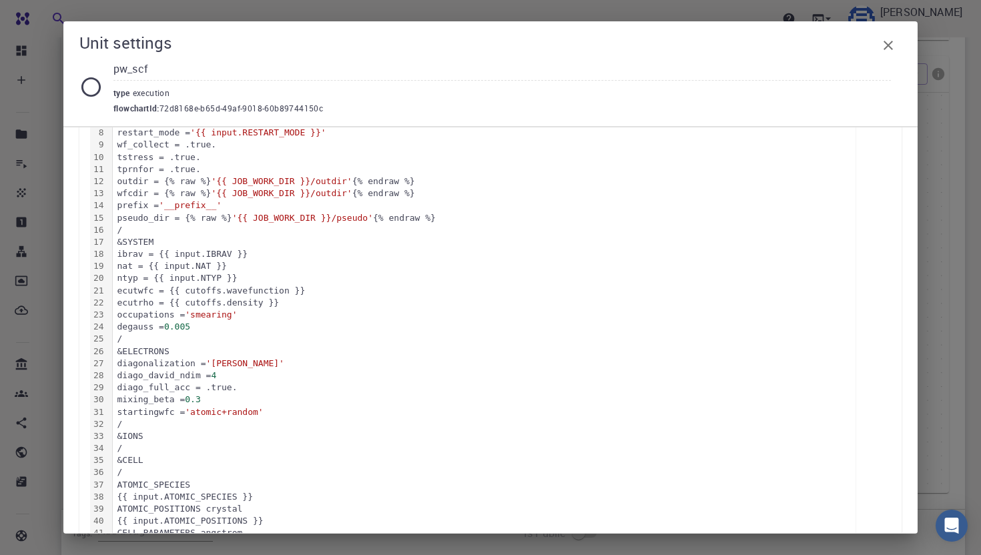
scroll to position [230, 0]
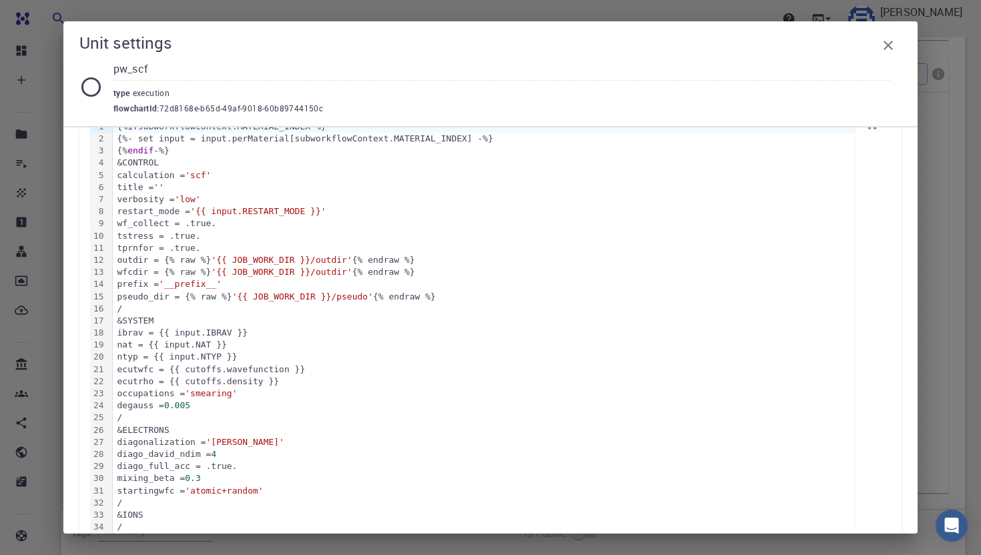
click at [292, 368] on div "ecutwfc = {{ cutoffs.wavefunction }}" at bounding box center [484, 370] width 743 height 12
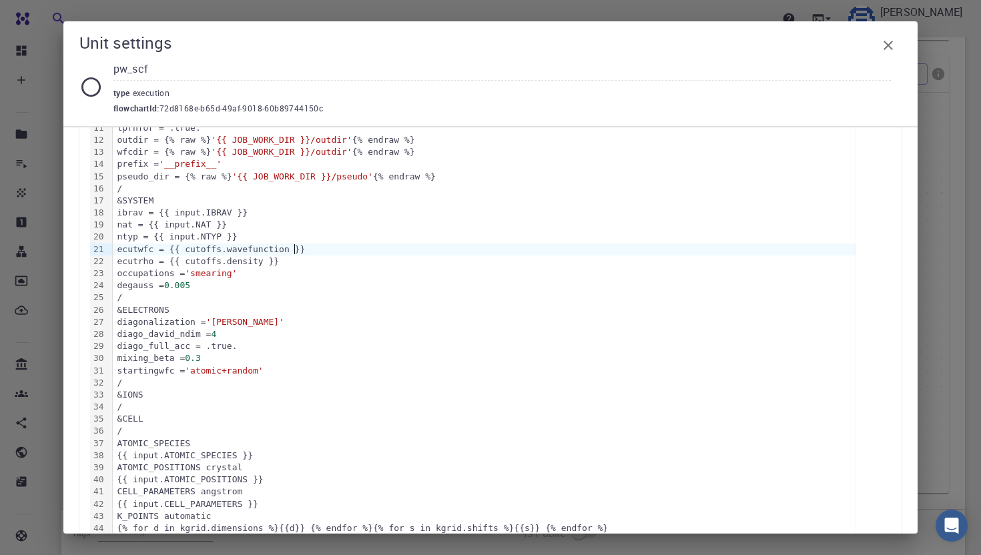
scroll to position [434, 0]
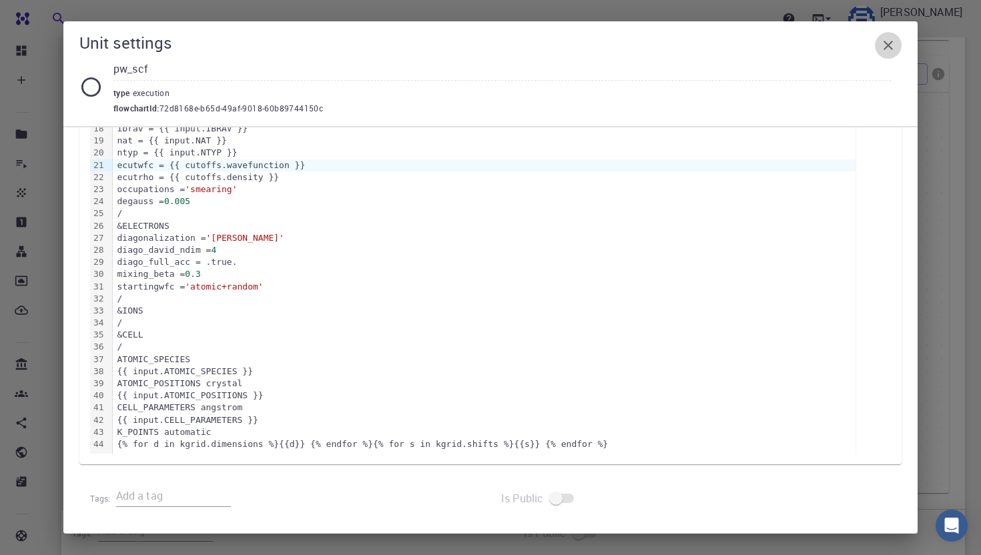
click at [888, 39] on icon "button" at bounding box center [888, 45] width 16 height 16
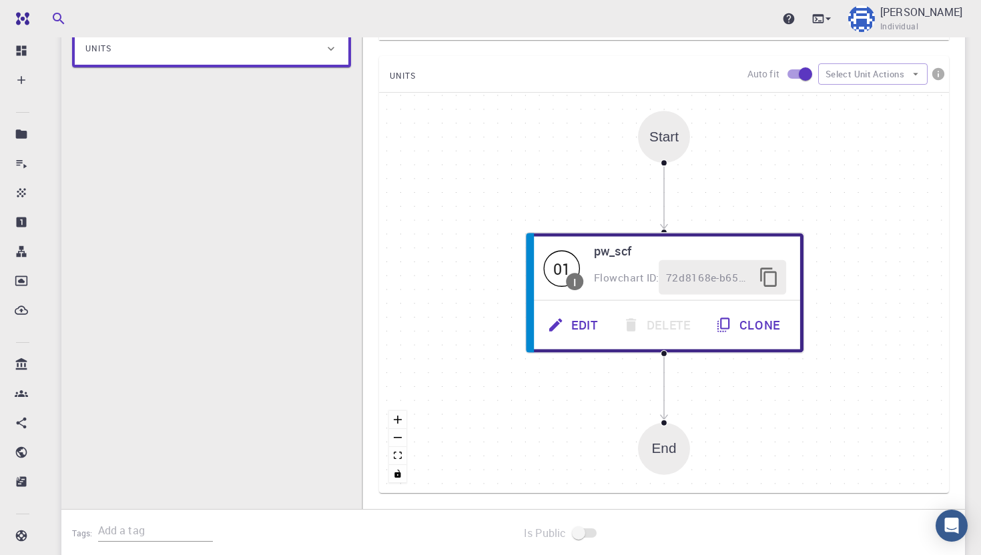
click at [511, 380] on div "Start 01 I pw_scf Flowchart ID: 72d8168e-b65d-49af-9018-60b89744150c Edit Delet…" at bounding box center [664, 293] width 570 height 400
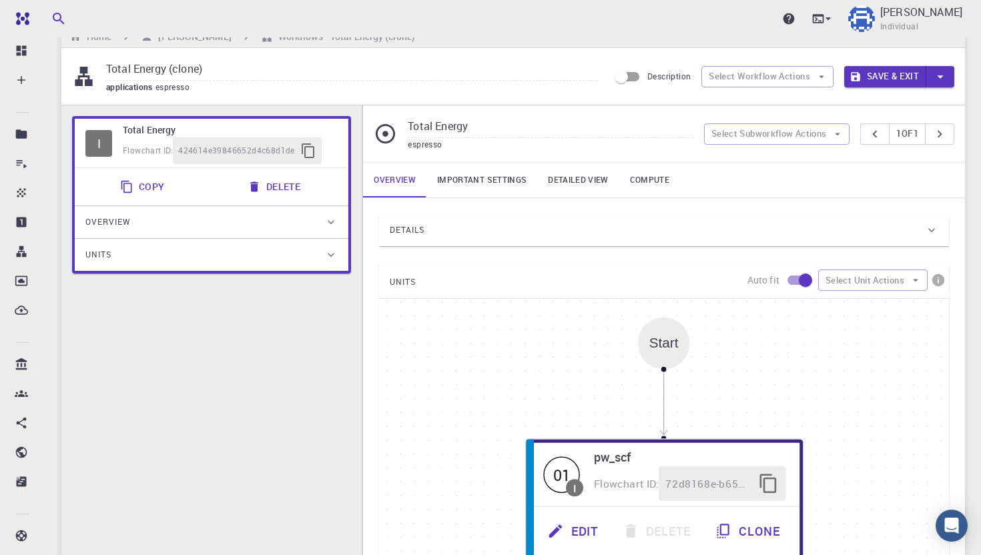
scroll to position [0, 0]
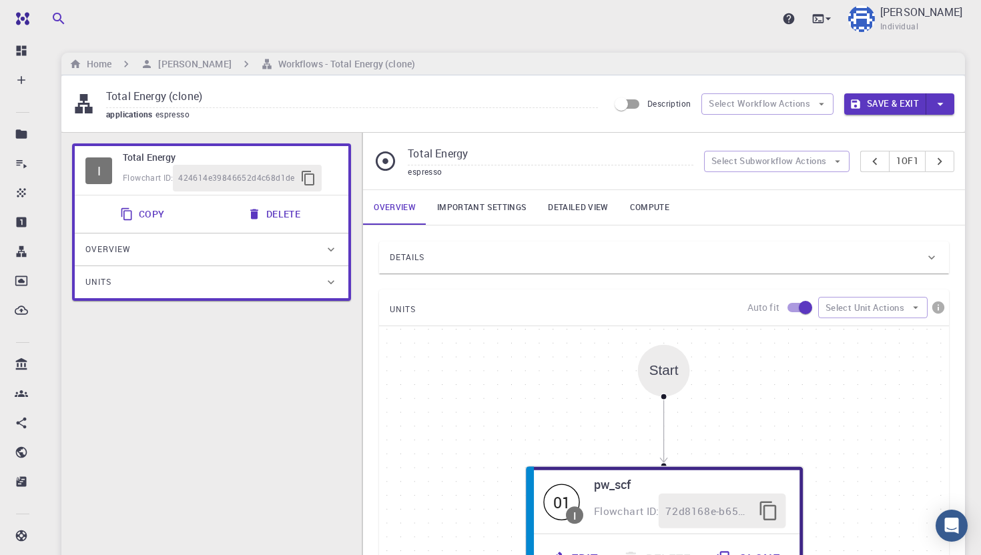
click at [891, 101] on button "Save & Exit" at bounding box center [885, 103] width 82 height 21
click at [938, 102] on icon "button" at bounding box center [940, 104] width 15 height 15
click at [884, 131] on li "Save & Exit" at bounding box center [882, 132] width 76 height 24
click at [892, 101] on button "Save & Exit" at bounding box center [885, 103] width 82 height 21
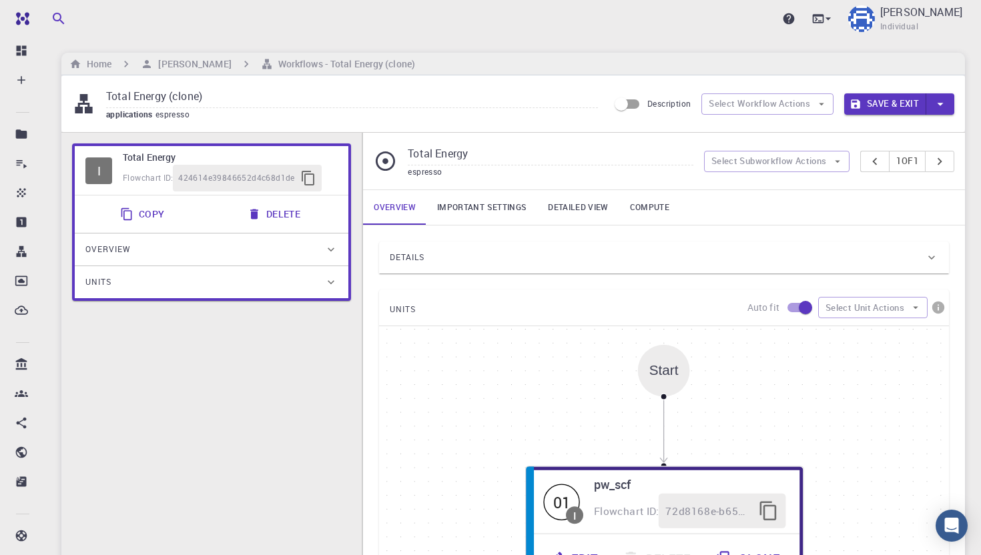
click at [892, 101] on button "Save & Exit" at bounding box center [885, 103] width 82 height 21
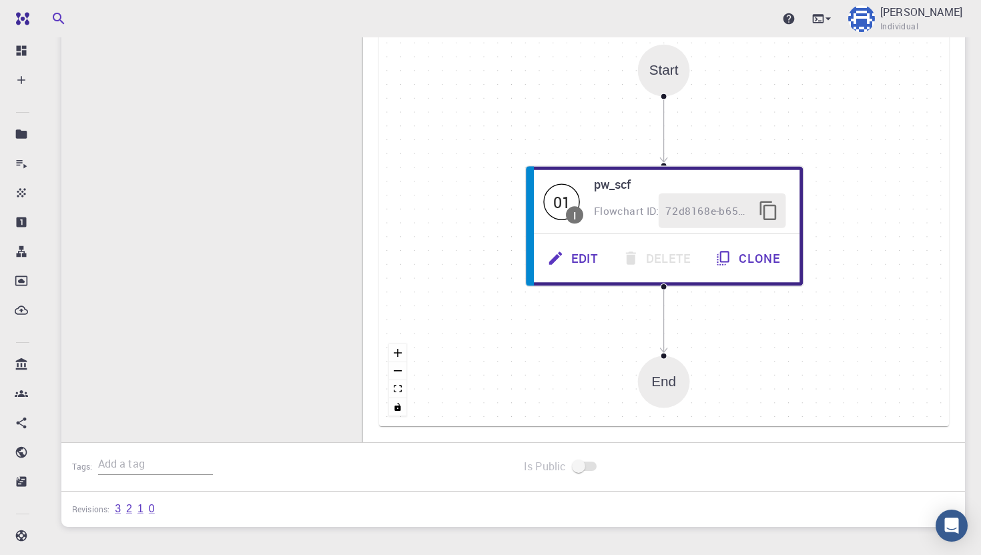
scroll to position [330, 0]
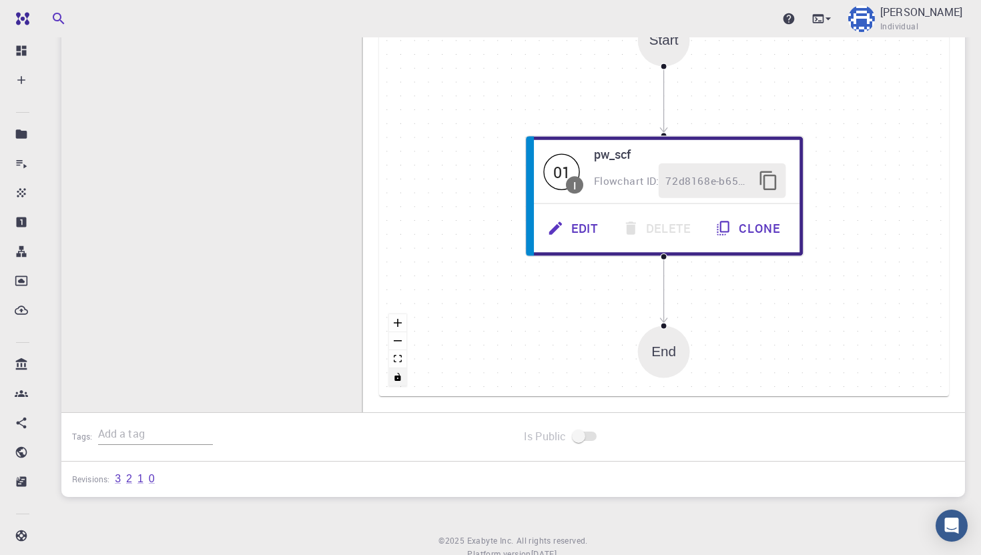
click at [398, 379] on icon "toggle interactivity" at bounding box center [398, 377] width 8 height 8
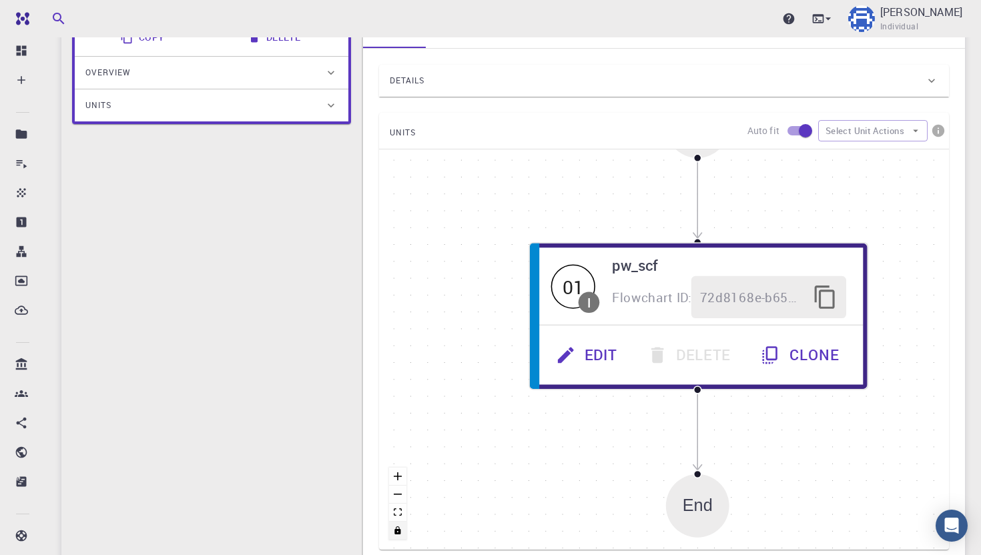
scroll to position [14, 0]
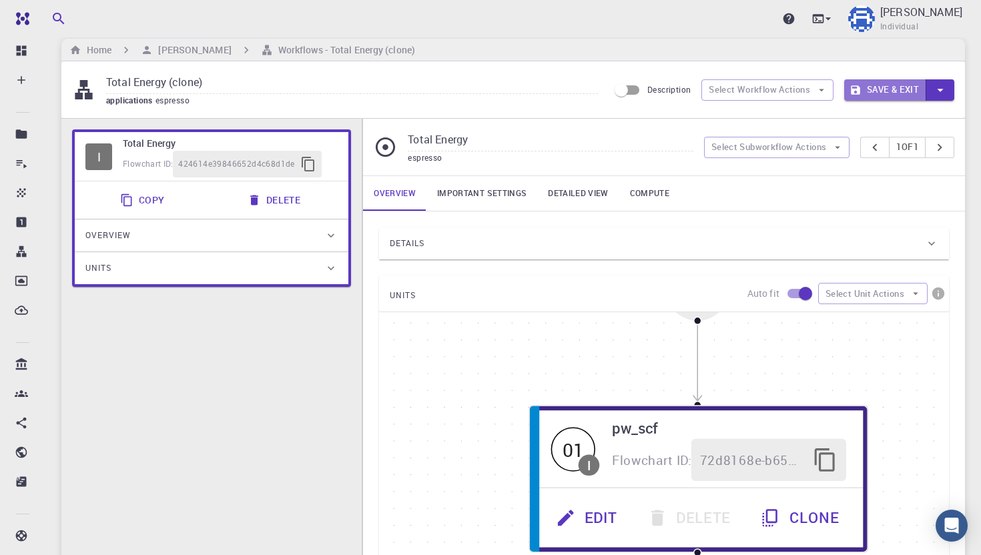
click at [890, 92] on button "Save & Exit" at bounding box center [885, 89] width 82 height 21
click at [832, 152] on icon "button" at bounding box center [838, 147] width 12 height 12
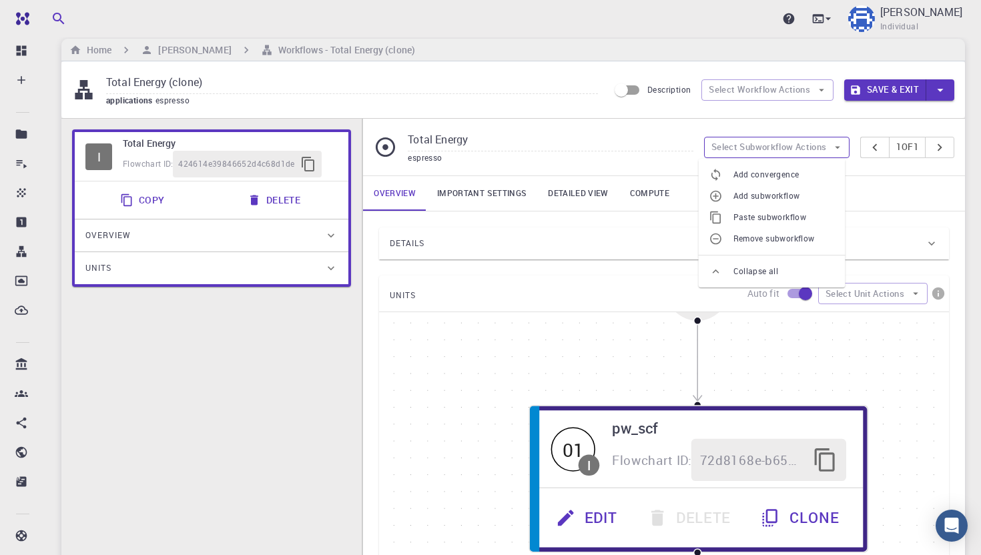
click at [832, 147] on icon "button" at bounding box center [838, 147] width 12 height 12
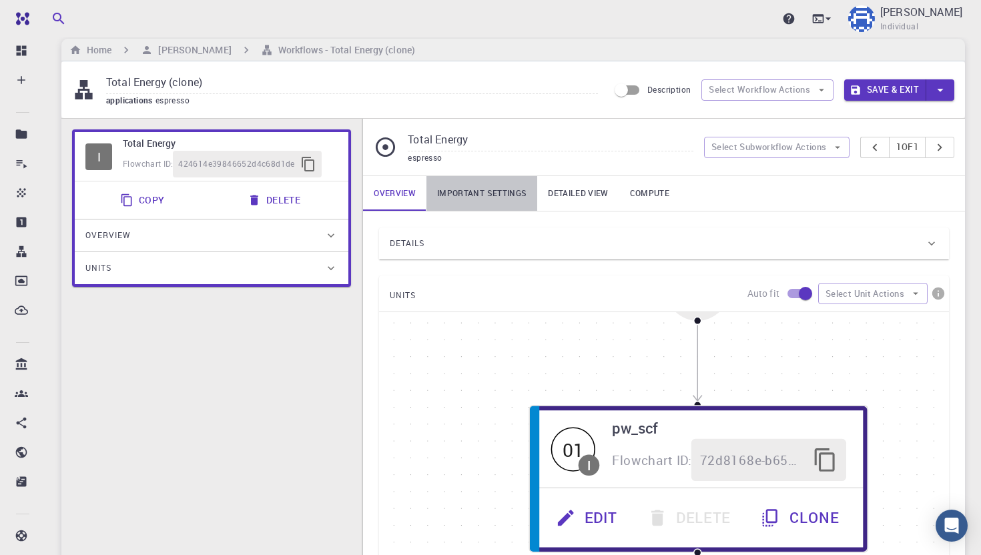
click at [512, 193] on link "Important settings" at bounding box center [481, 193] width 111 height 35
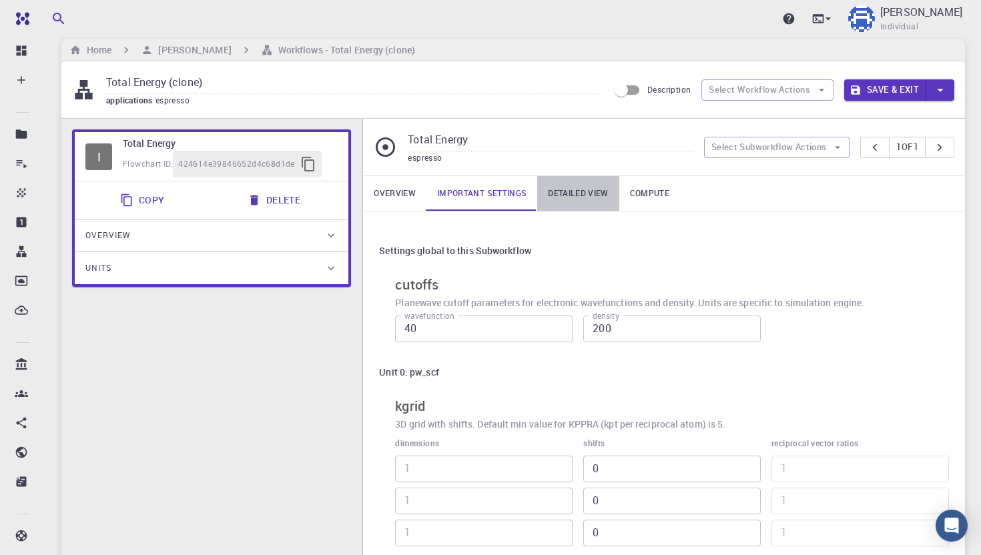
click at [569, 190] on link "Detailed view" at bounding box center [577, 193] width 81 height 35
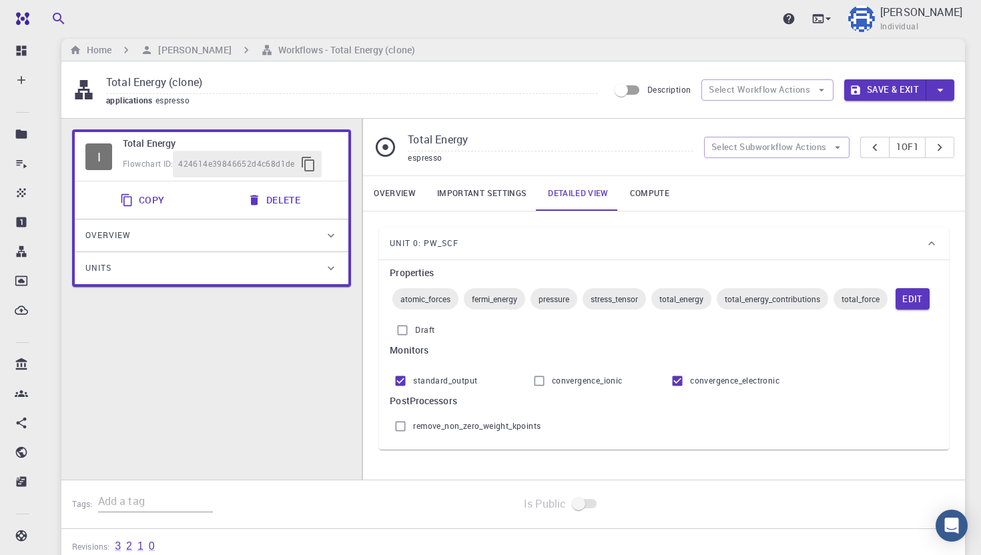
click at [646, 194] on link "Compute" at bounding box center [649, 193] width 61 height 35
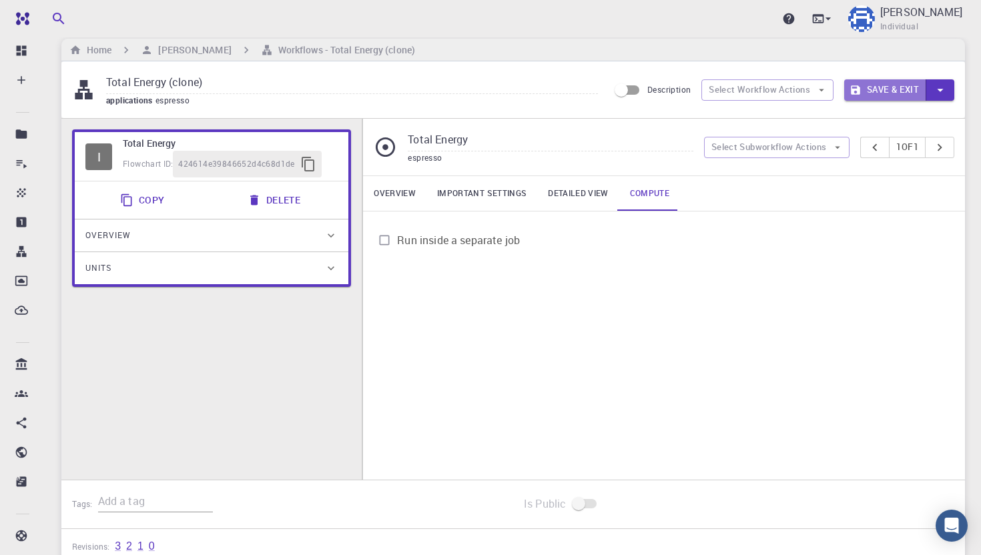
click at [902, 89] on button "Save & Exit" at bounding box center [885, 89] width 82 height 21
click at [940, 91] on icon "button" at bounding box center [940, 90] width 6 height 3
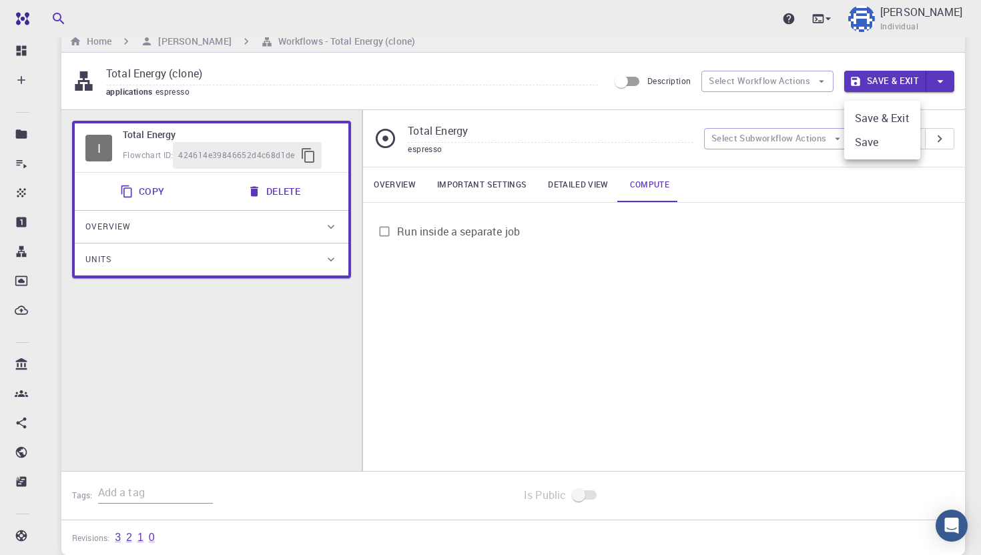
scroll to position [0, 0]
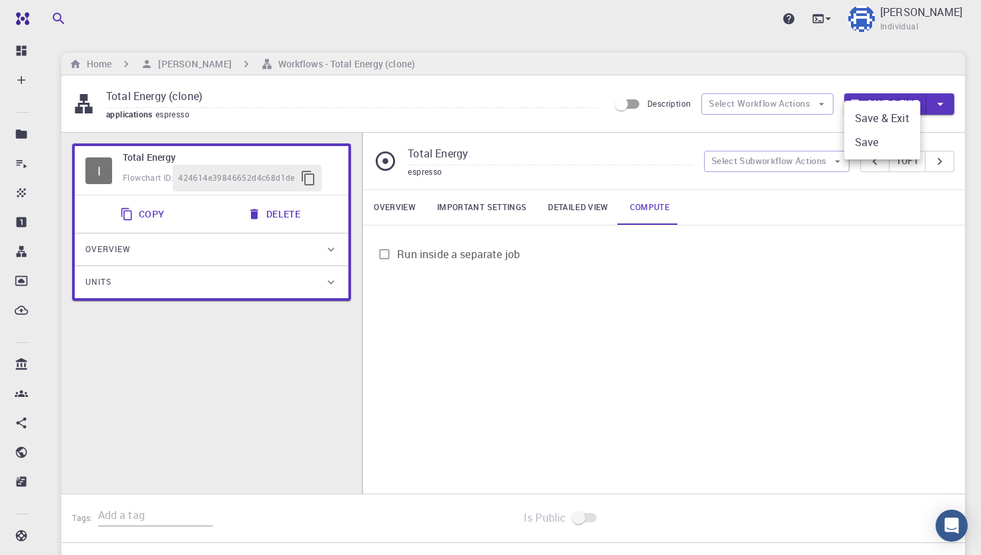
click at [872, 116] on li "Save & Exit" at bounding box center [882, 118] width 76 height 24
click at [958, 517] on div "Open Intercom Messenger" at bounding box center [951, 526] width 35 height 35
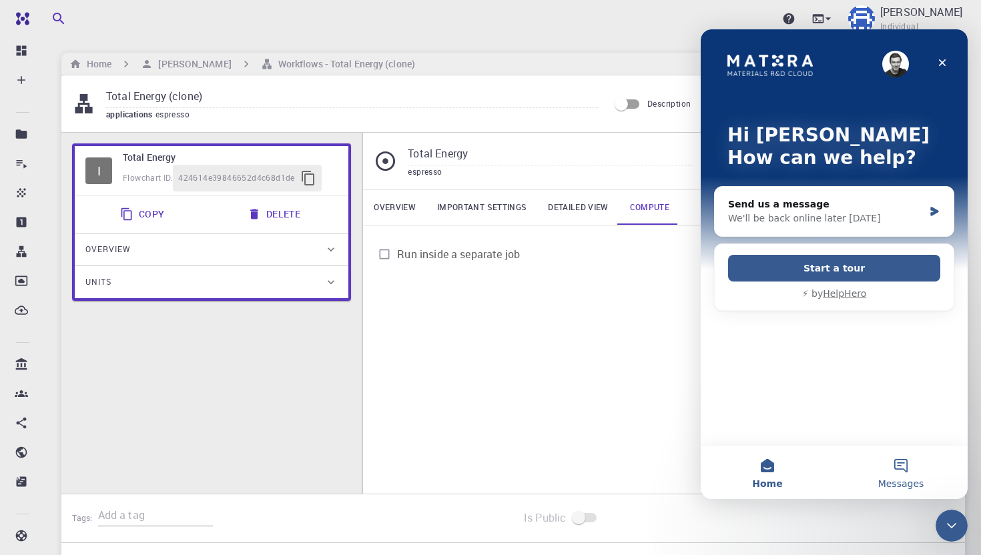
click at [903, 468] on button "Messages" at bounding box center [900, 472] width 133 height 53
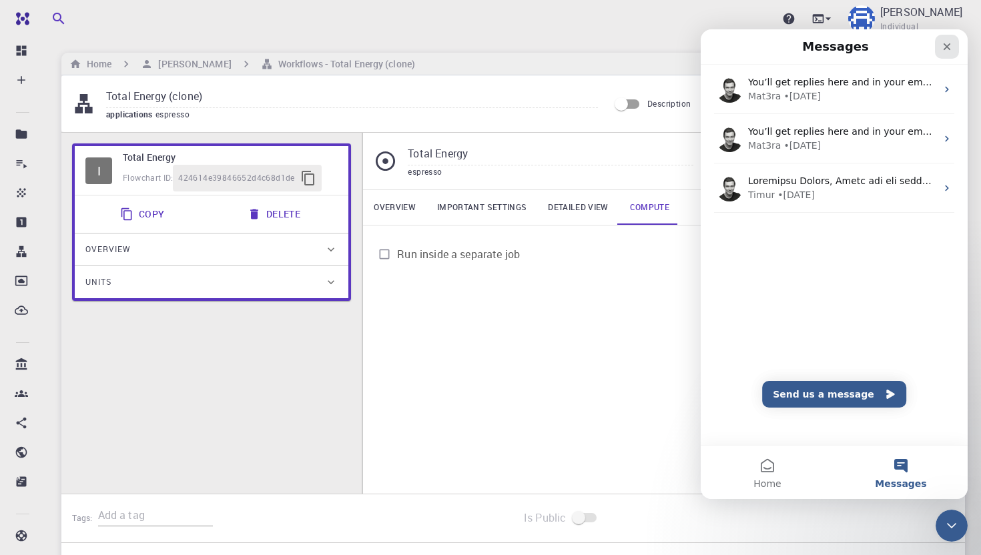
click at [948, 43] on icon "Close" at bounding box center [947, 46] width 11 height 11
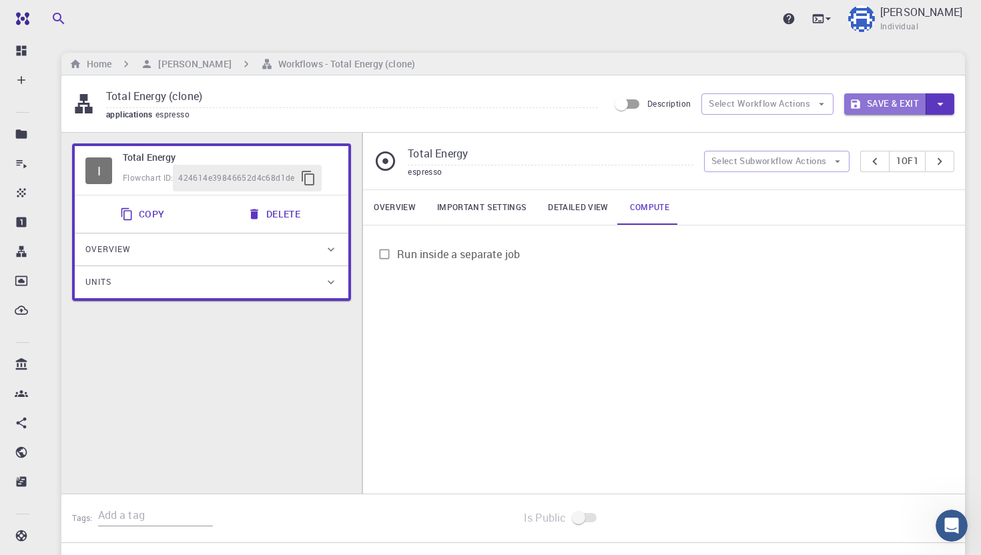
click at [892, 101] on button "Save & Exit" at bounding box center [885, 103] width 82 height 21
click at [942, 100] on icon "button" at bounding box center [940, 104] width 15 height 15
click at [941, 101] on div at bounding box center [490, 277] width 981 height 555
click at [938, 102] on icon "button" at bounding box center [940, 104] width 15 height 15
click at [862, 147] on li "Save" at bounding box center [882, 156] width 76 height 24
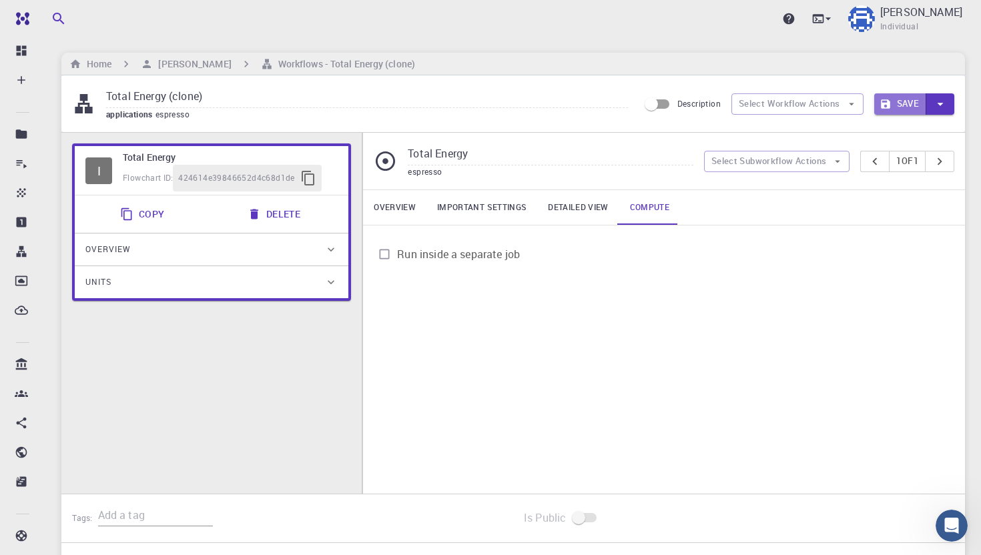
click at [904, 103] on button "Save" at bounding box center [900, 103] width 53 height 21
click at [400, 218] on link "Overview" at bounding box center [394, 207] width 63 height 35
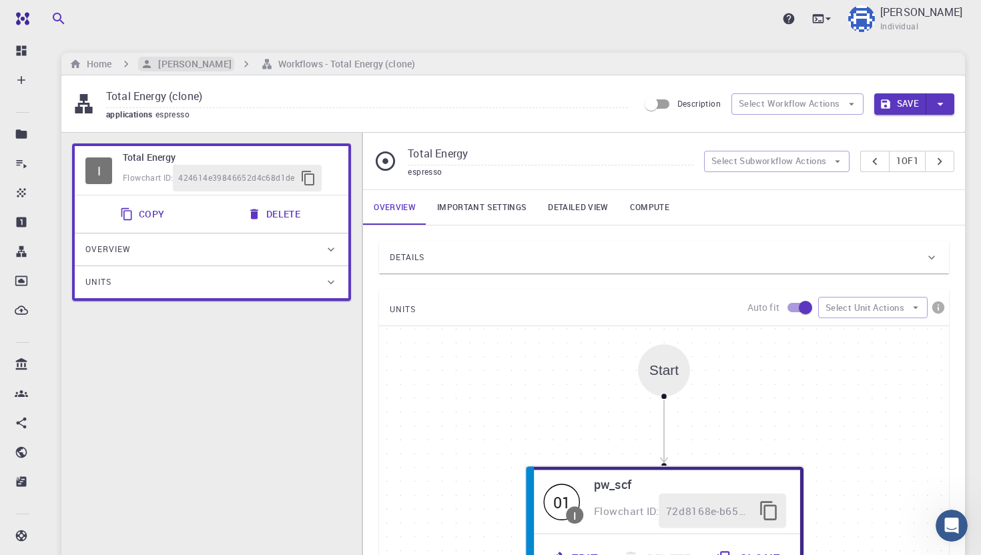
click at [182, 63] on h6 "[PERSON_NAME]" at bounding box center [192, 64] width 78 height 15
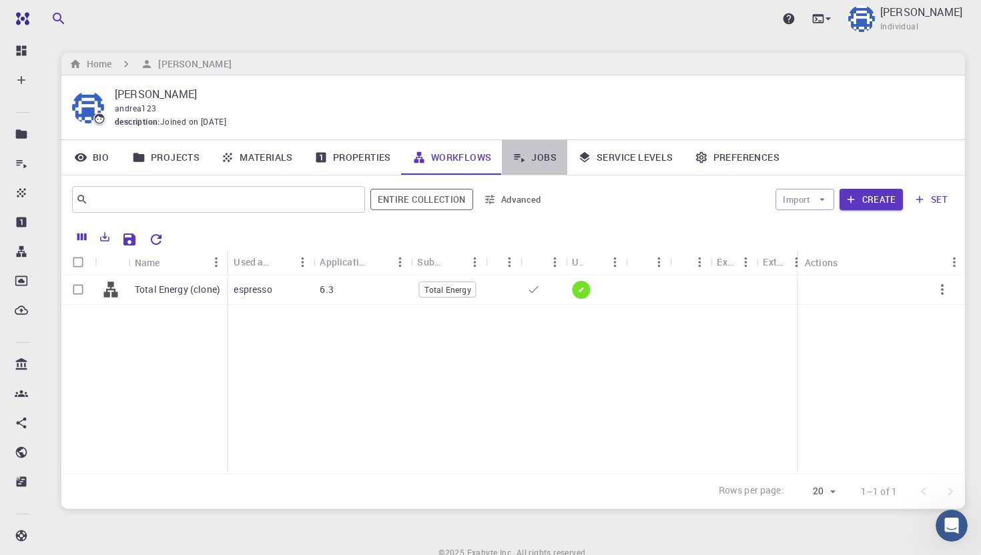
click at [533, 155] on link "Jobs" at bounding box center [534, 157] width 65 height 35
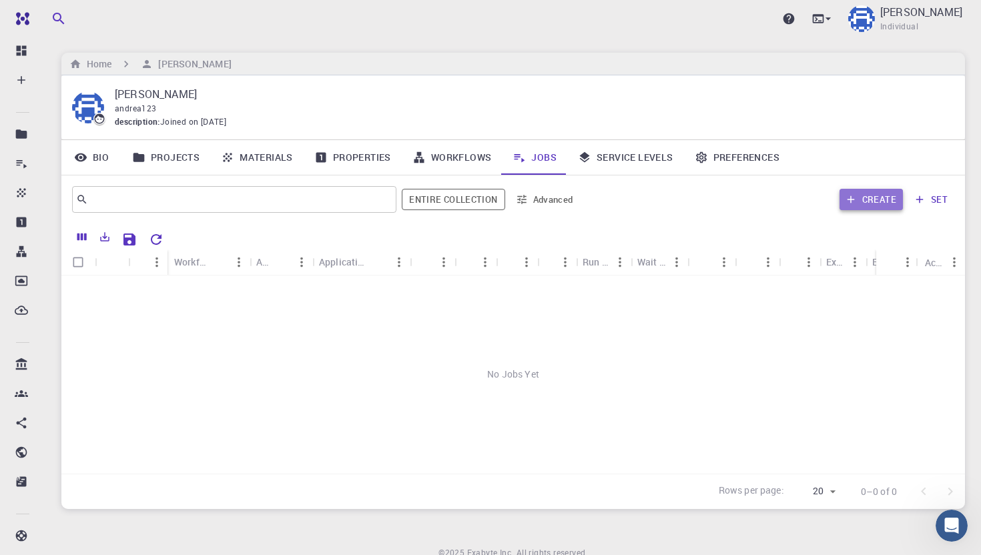
click at [879, 201] on button "Create" at bounding box center [871, 199] width 63 height 21
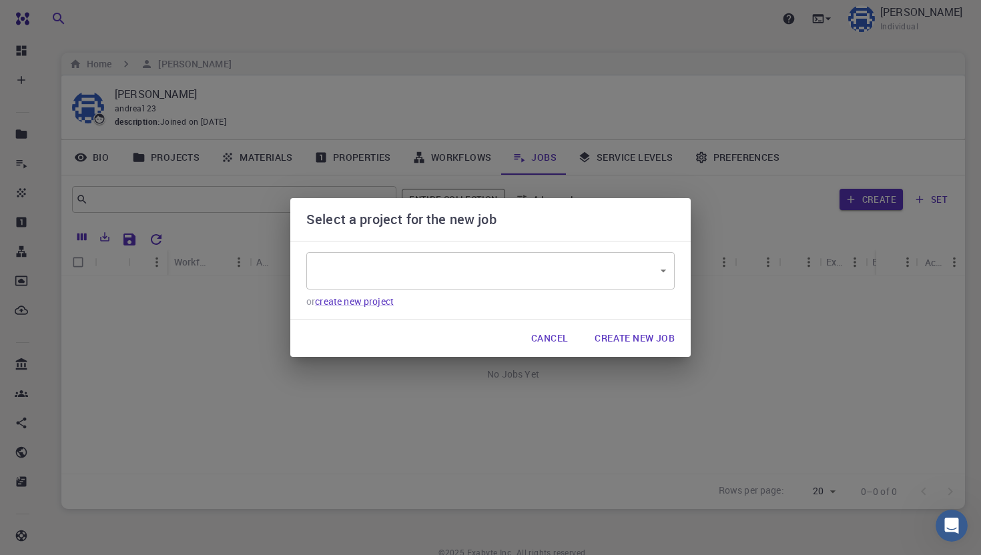
type input "ZvBkMmAscoRZnyuth"
click at [458, 270] on body "Pro Dashboard Create New Job New Material Create Material Upload File Import fr…" at bounding box center [490, 306] width 981 height 613
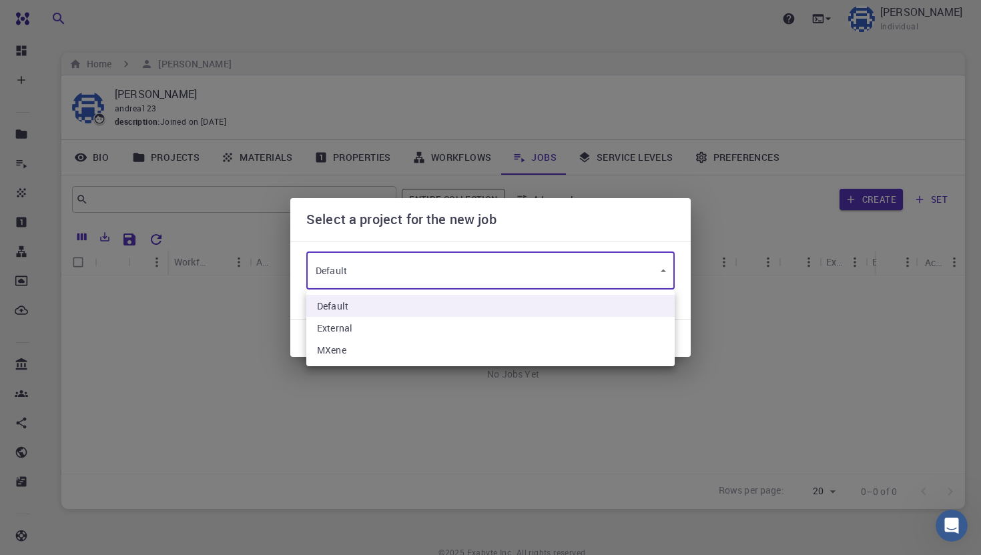
click at [458, 270] on div at bounding box center [490, 277] width 981 height 555
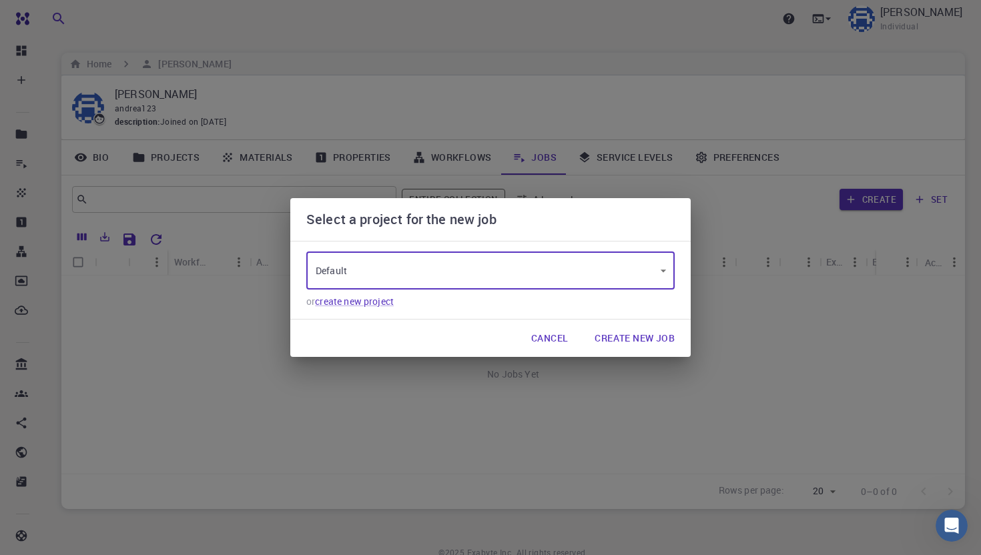
click at [628, 339] on button "Create New Job" at bounding box center [634, 338] width 101 height 27
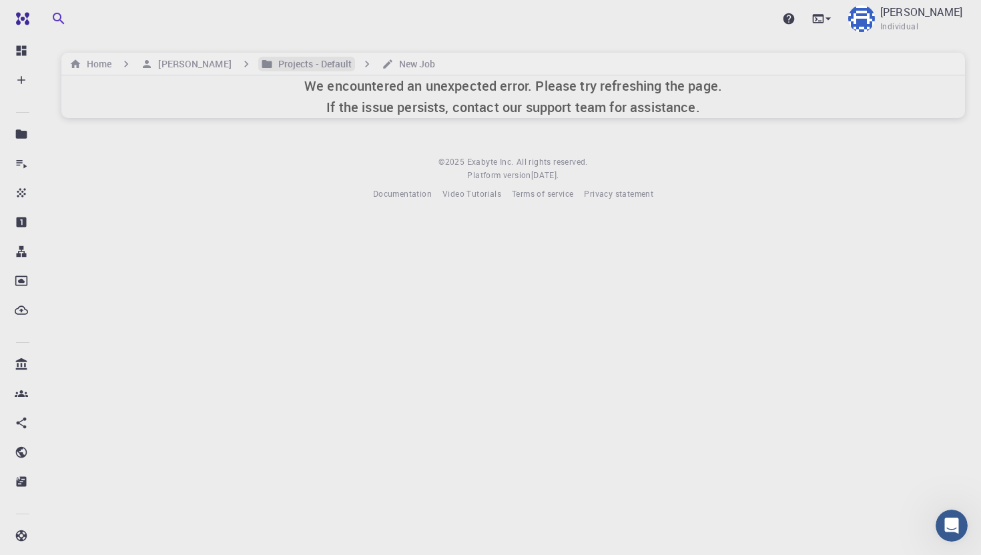
click at [282, 65] on h6 "Projects - Default" at bounding box center [312, 64] width 79 height 15
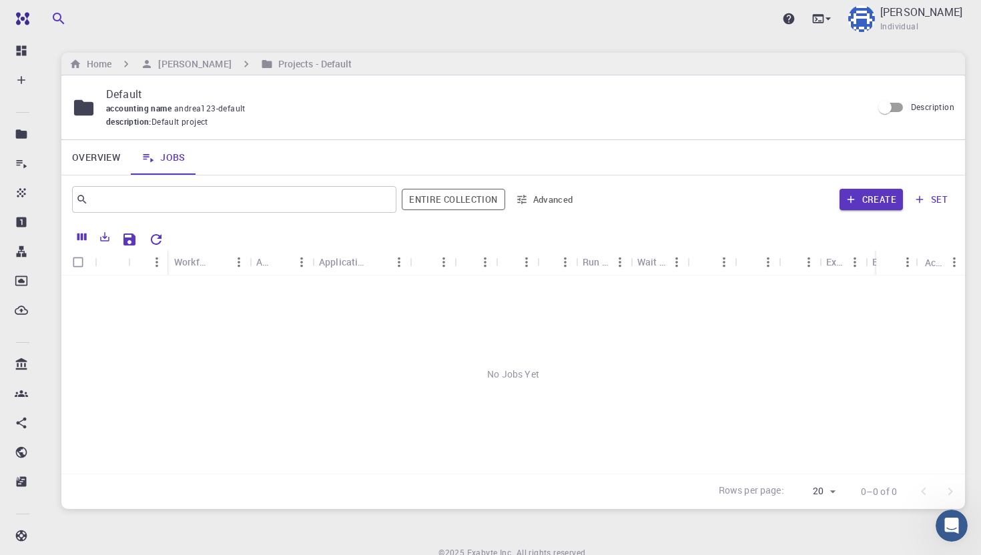
click at [86, 161] on link "Overview" at bounding box center [95, 157] width 69 height 35
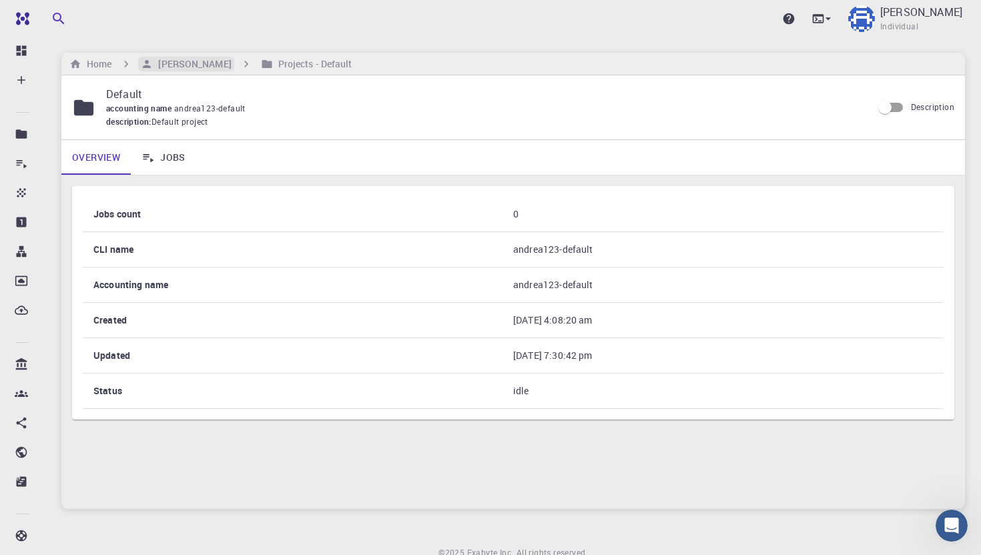
click at [170, 62] on h6 "[PERSON_NAME]" at bounding box center [192, 64] width 78 height 15
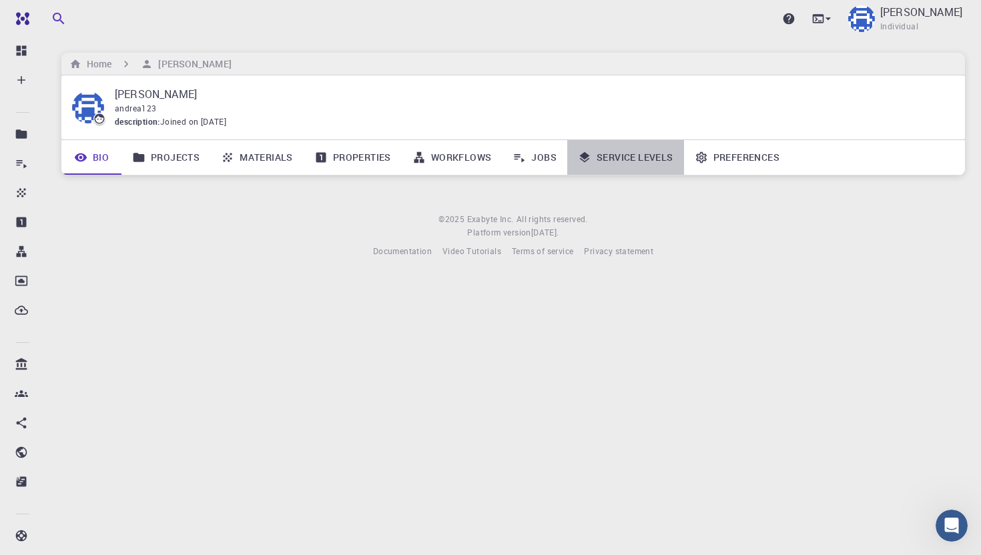
click at [635, 157] on link "Service Levels" at bounding box center [625, 157] width 117 height 35
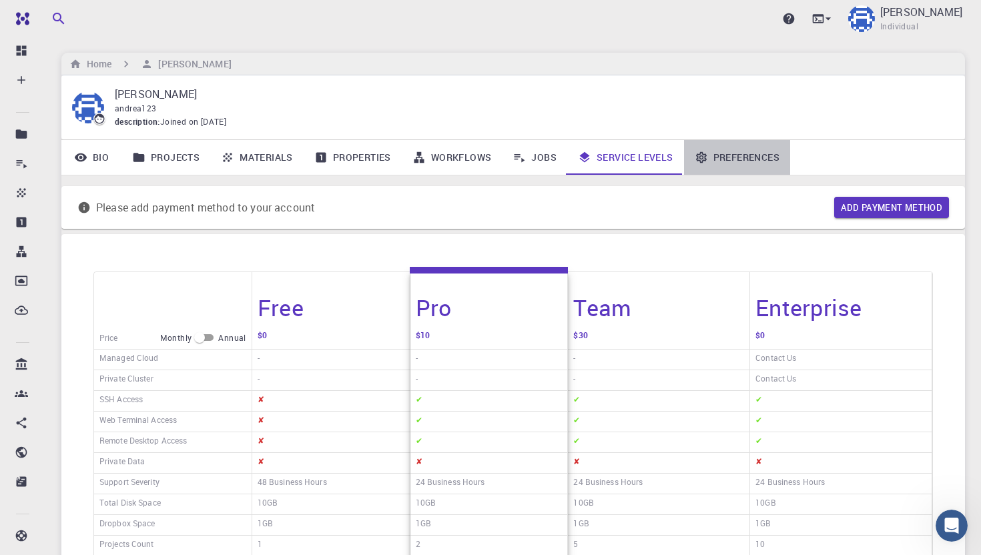
click at [731, 158] on link "Preferences" at bounding box center [737, 157] width 106 height 35
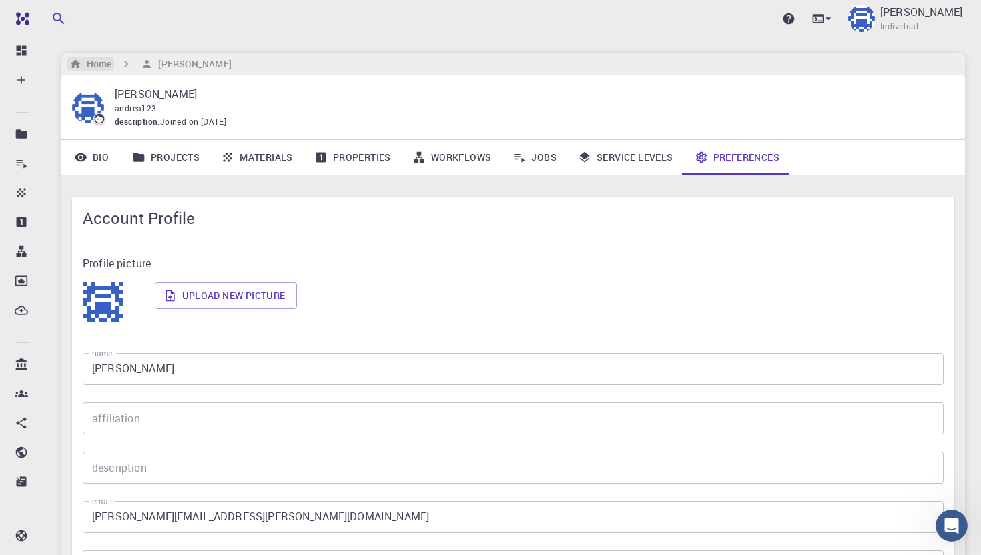
click at [95, 59] on h6 "Home" at bounding box center [96, 64] width 30 height 15
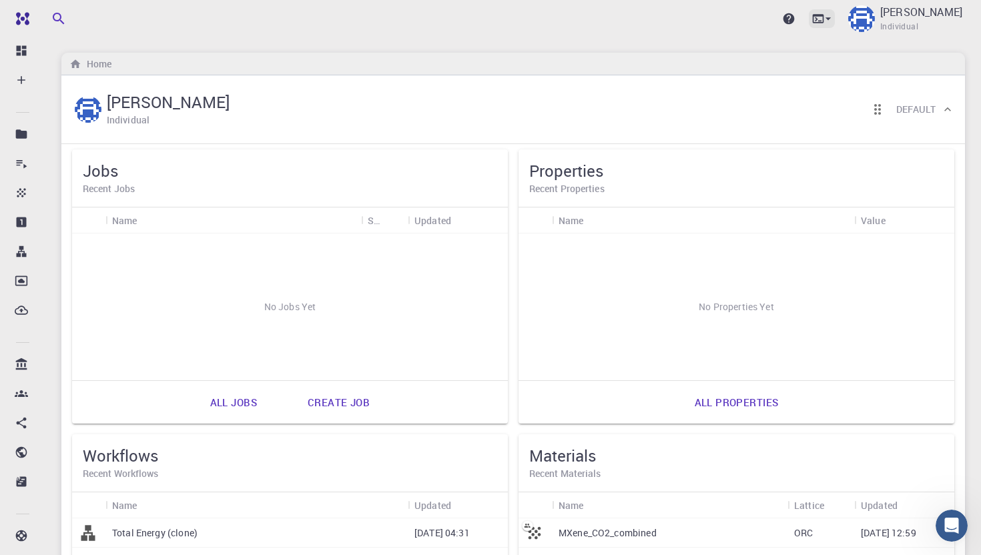
click at [831, 18] on icon at bounding box center [828, 18] width 5 height 3
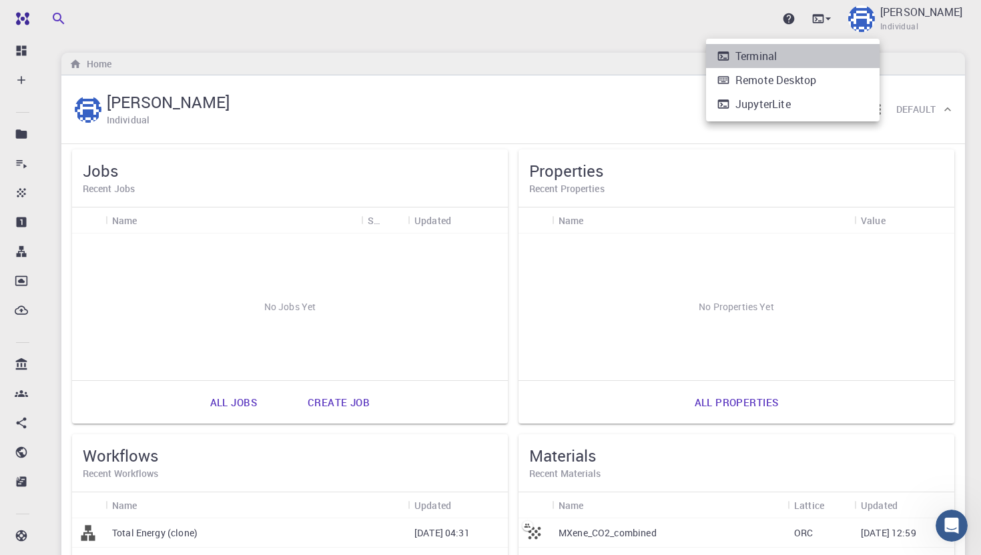
click at [791, 56] on li "Terminal" at bounding box center [793, 56] width 174 height 24
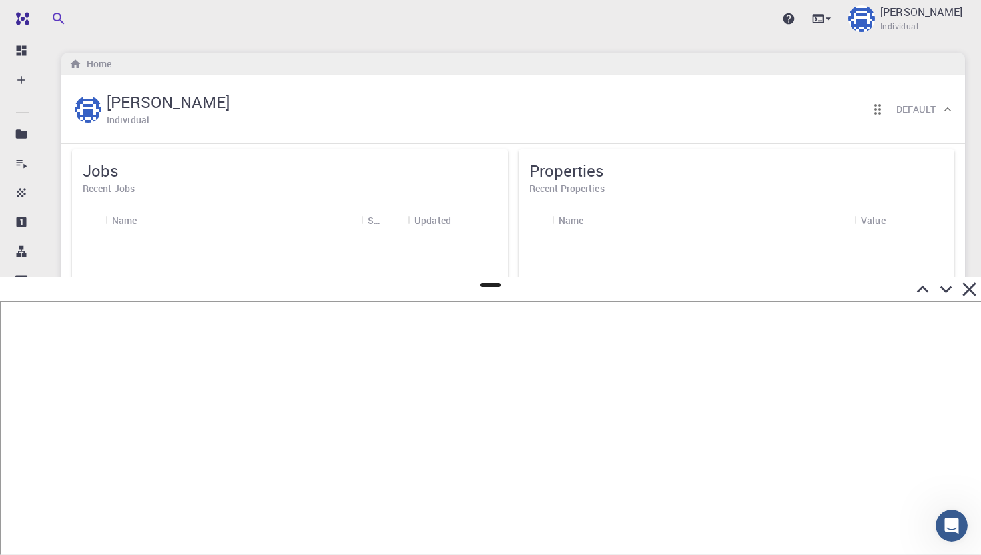
click at [970, 286] on icon at bounding box center [969, 289] width 23 height 23
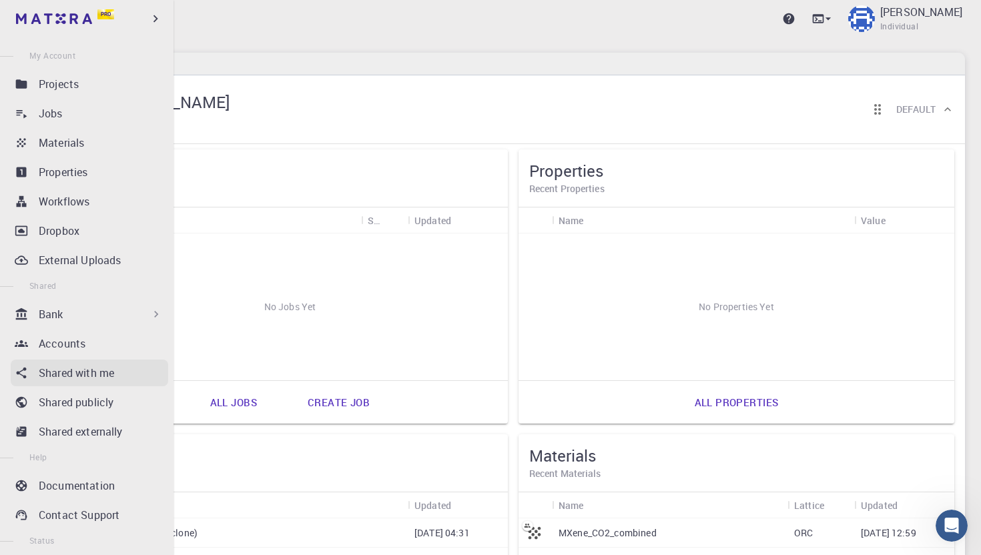
scroll to position [109, 0]
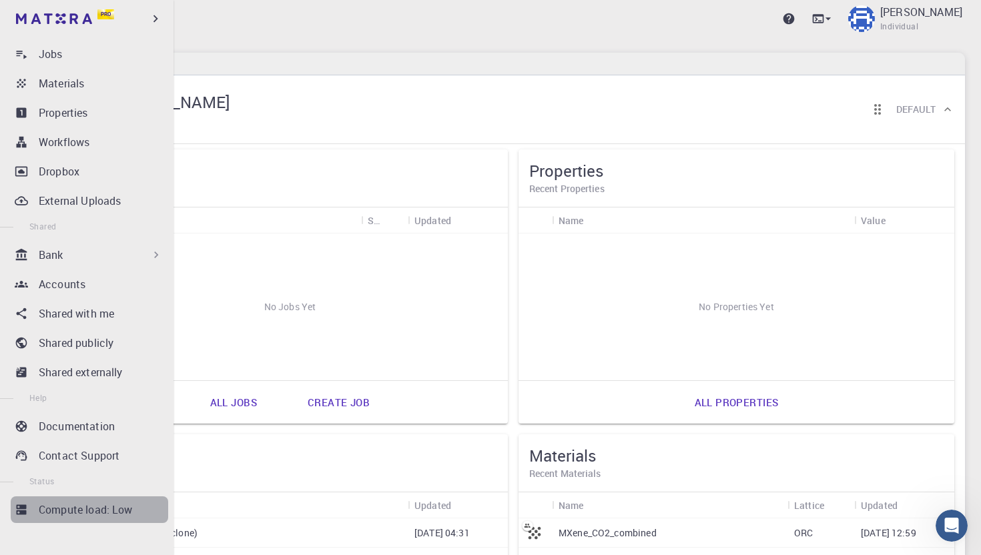
click at [94, 511] on p "Compute load: Low" at bounding box center [86, 510] width 94 height 16
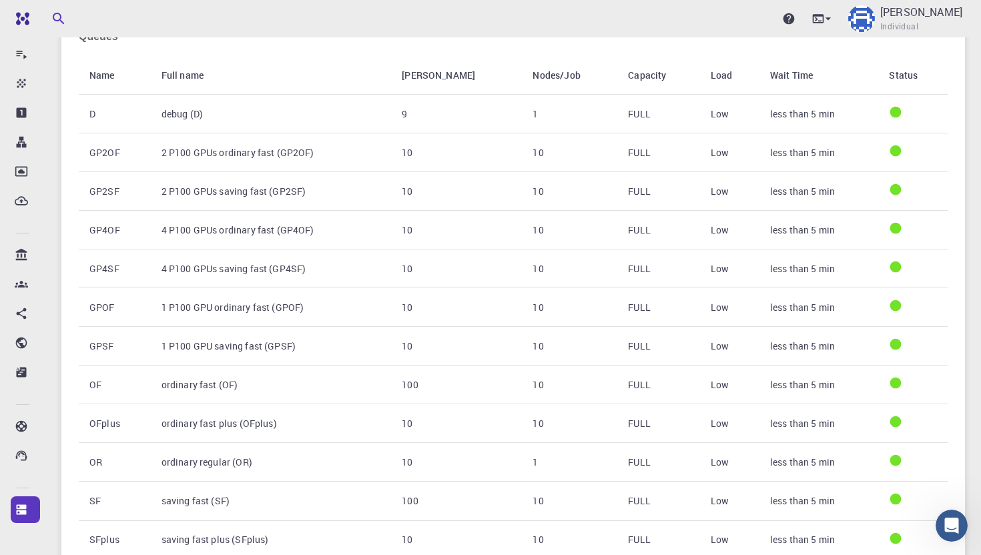
click at [657, 117] on td "FULL" at bounding box center [658, 114] width 82 height 39
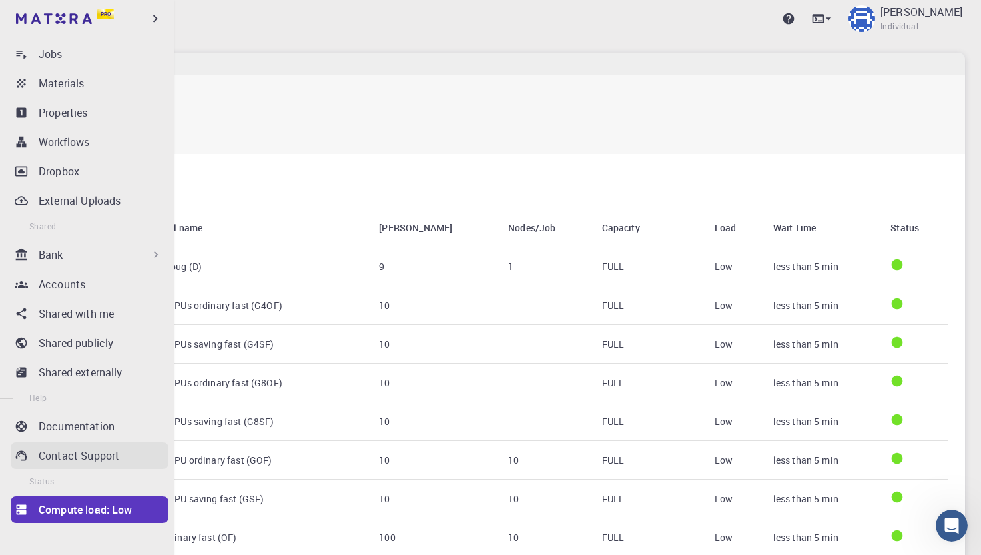
click at [85, 455] on p "Contact Support" at bounding box center [79, 456] width 81 height 16
click at [97, 454] on p "Contact Support" at bounding box center [79, 456] width 81 height 16
click at [99, 450] on p "Contact Support" at bounding box center [79, 456] width 81 height 16
click at [111, 422] on p "Documentation" at bounding box center [77, 426] width 76 height 16
click at [79, 448] on p "Contact Support" at bounding box center [79, 456] width 81 height 16
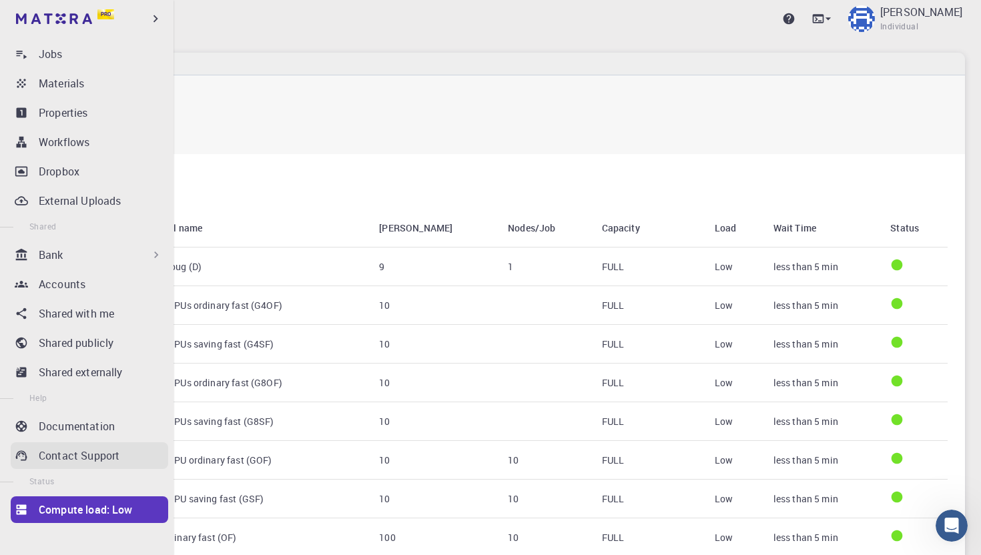
click at [55, 454] on p "Contact Support" at bounding box center [79, 456] width 81 height 16
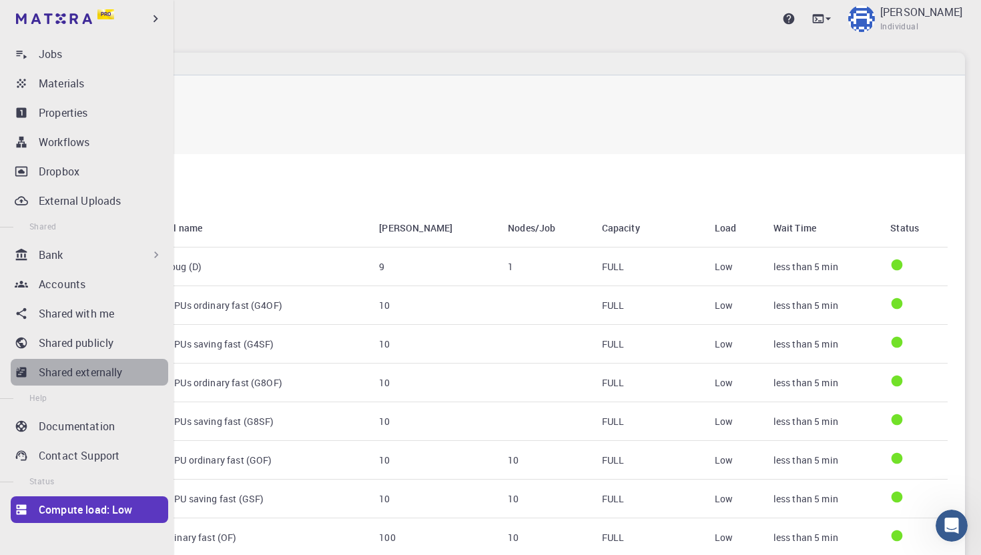
click at [81, 368] on p "Shared externally" at bounding box center [81, 372] width 84 height 16
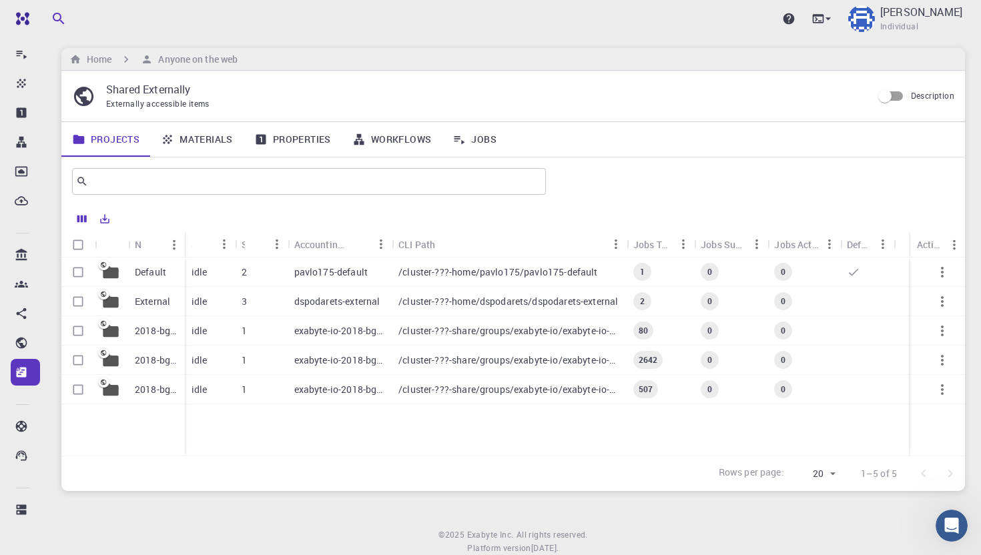
scroll to position [7, 0]
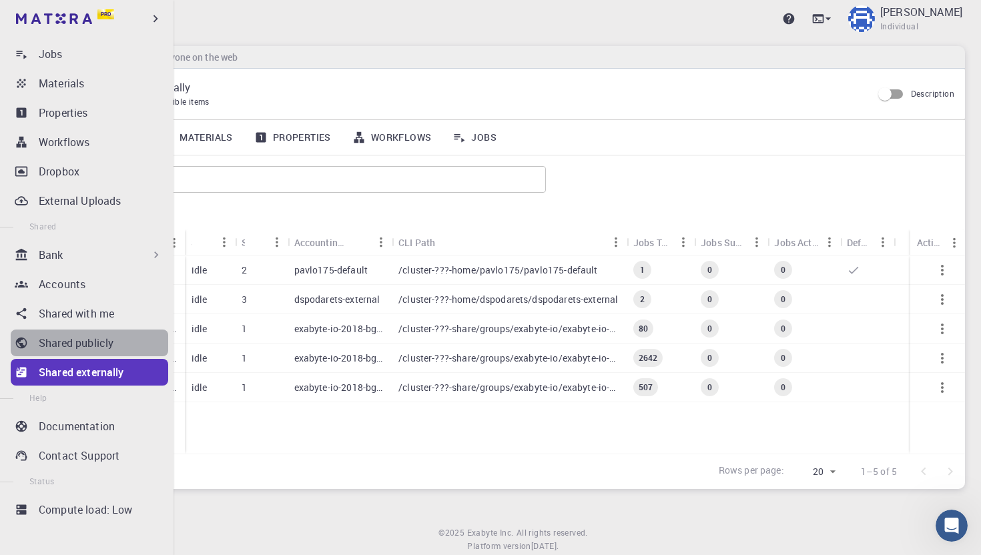
click at [56, 338] on p "Shared publicly" at bounding box center [76, 343] width 75 height 16
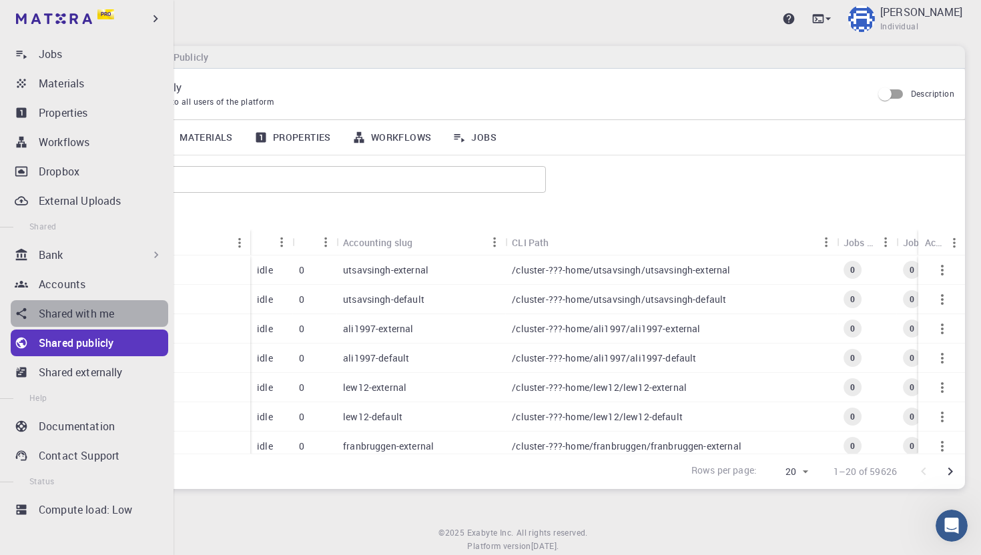
click at [67, 312] on p "Shared with me" at bounding box center [76, 314] width 75 height 16
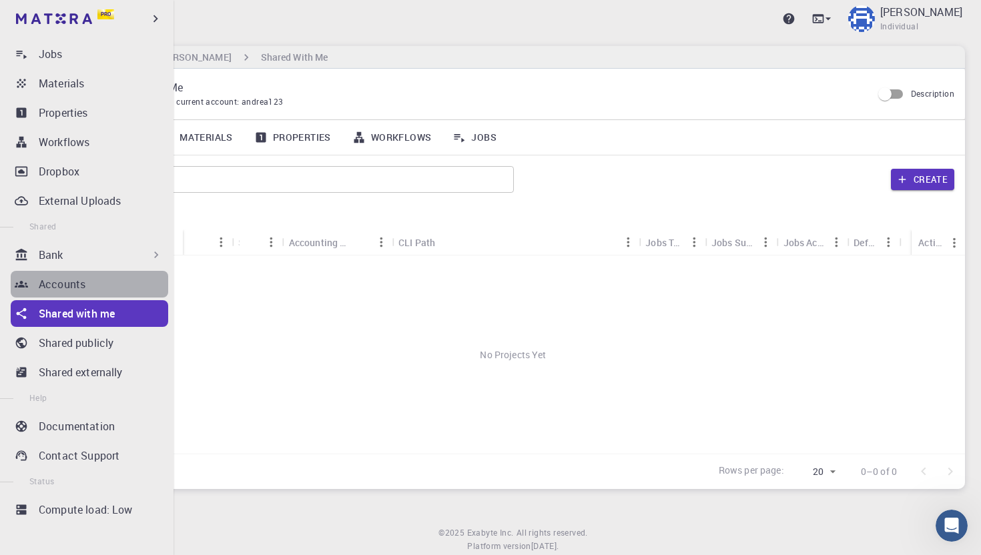
click at [75, 281] on p "Accounts" at bounding box center [62, 284] width 47 height 16
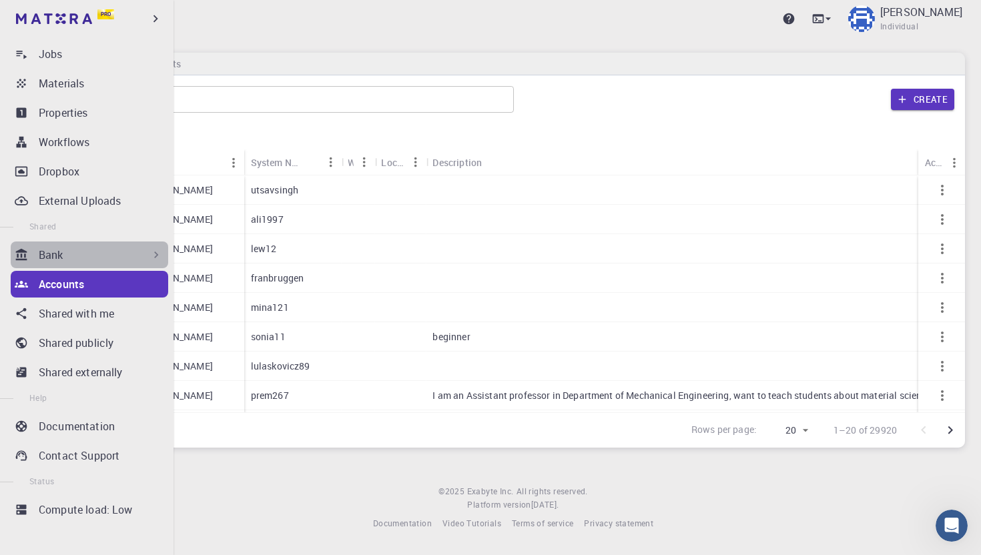
click at [71, 258] on div "Bank" at bounding box center [101, 255] width 124 height 16
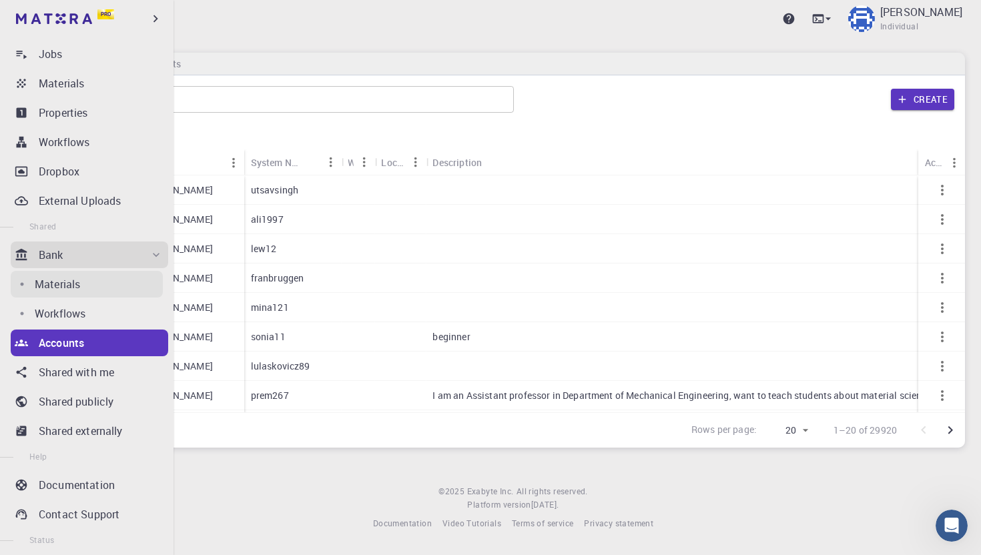
click at [75, 294] on link "Materials" at bounding box center [87, 284] width 152 height 27
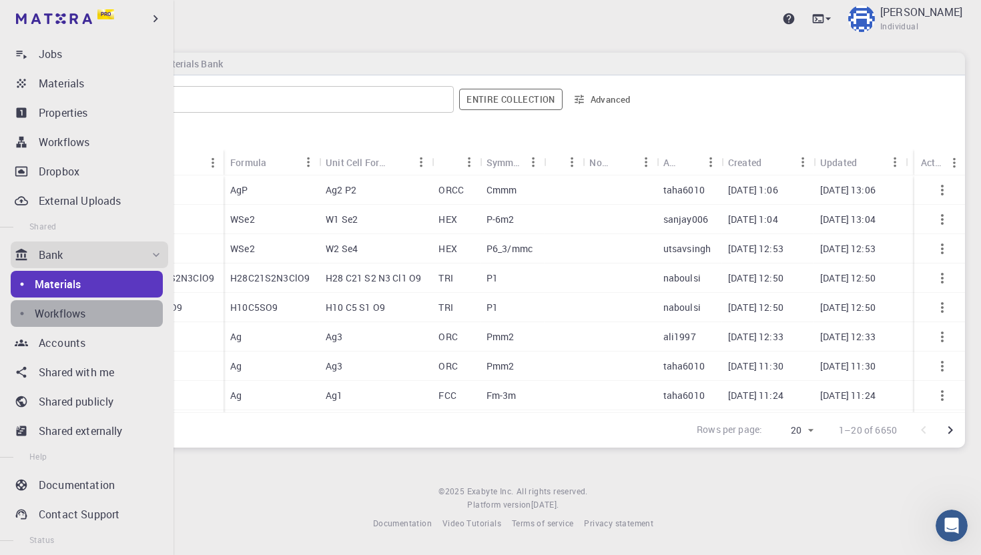
click at [73, 316] on p "Workflows" at bounding box center [60, 314] width 51 height 16
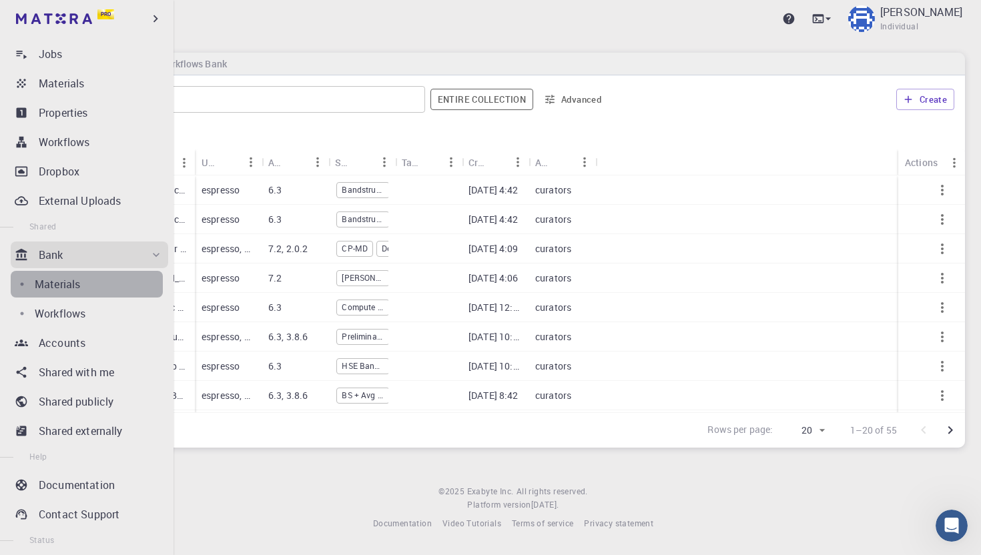
click at [89, 284] on div "Materials" at bounding box center [99, 284] width 128 height 16
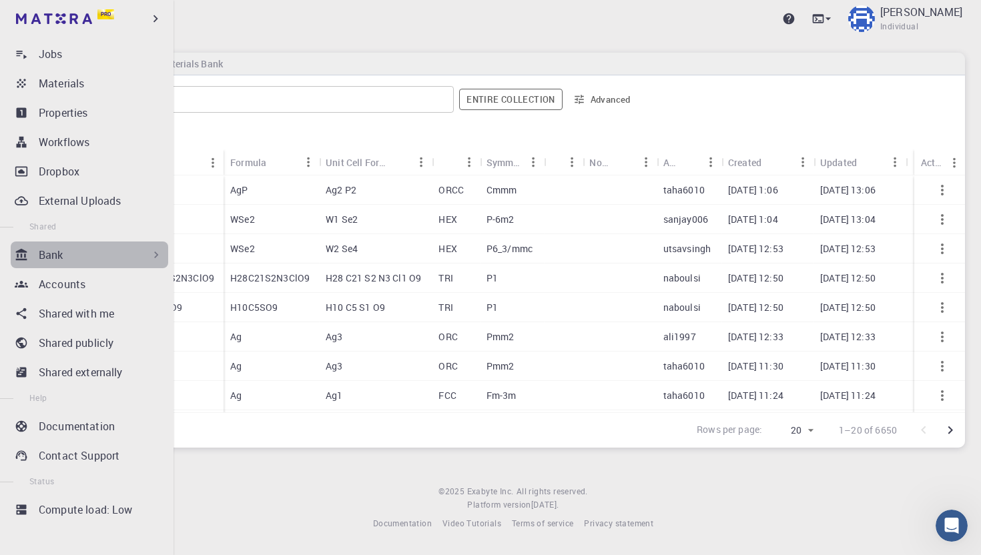
click at [75, 252] on div "Bank" at bounding box center [101, 255] width 124 height 16
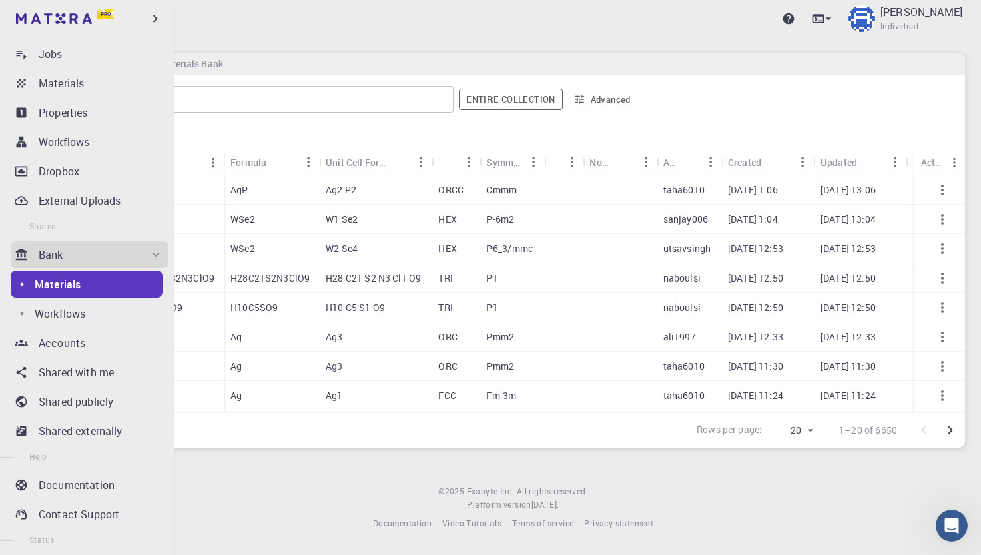
click at [69, 328] on ul "Dashboard Create New Job New Material Create Material Upload File Import from B…" at bounding box center [87, 271] width 174 height 686
click at [81, 318] on p "Workflows" at bounding box center [60, 314] width 51 height 16
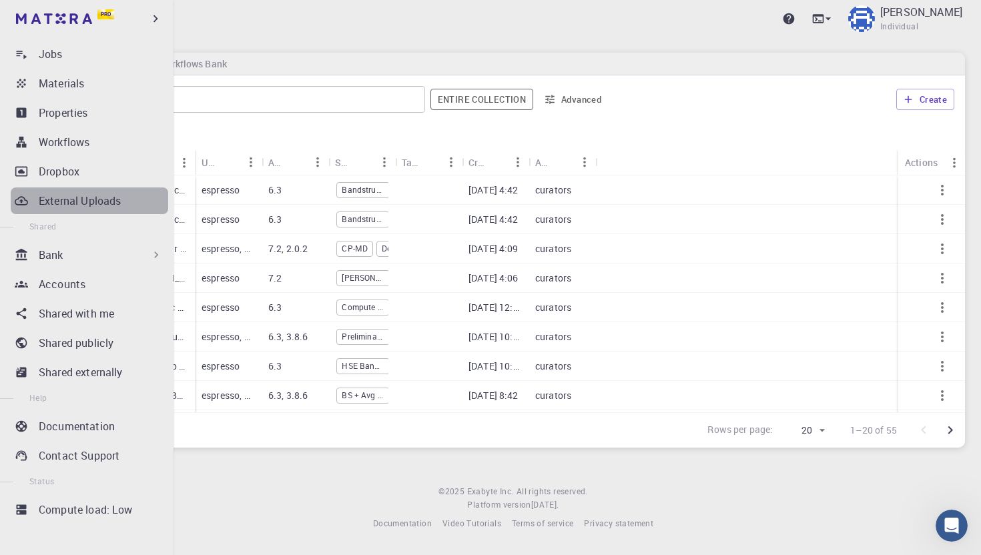
click at [79, 201] on p "External Uploads" at bounding box center [80, 201] width 82 height 16
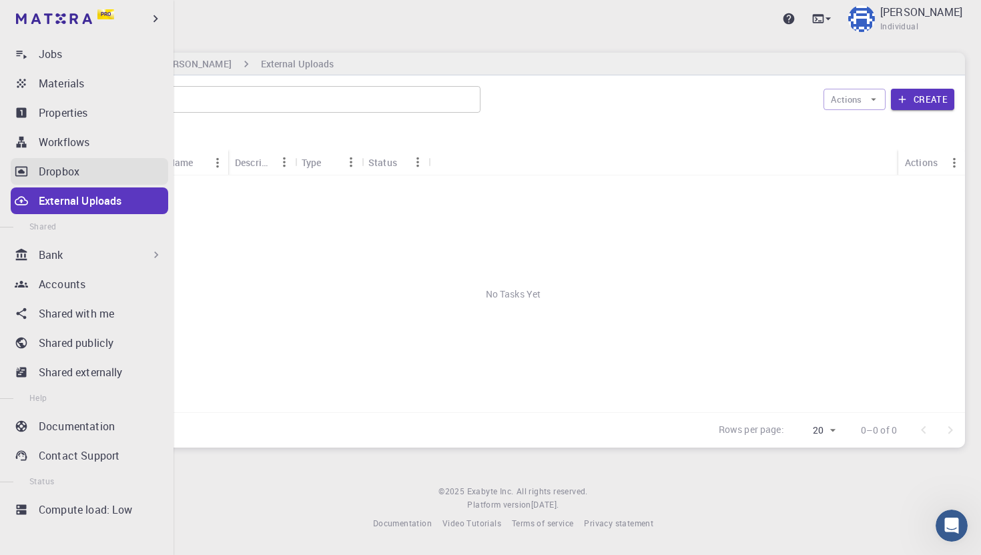
click at [63, 168] on p "Dropbox" at bounding box center [59, 172] width 41 height 16
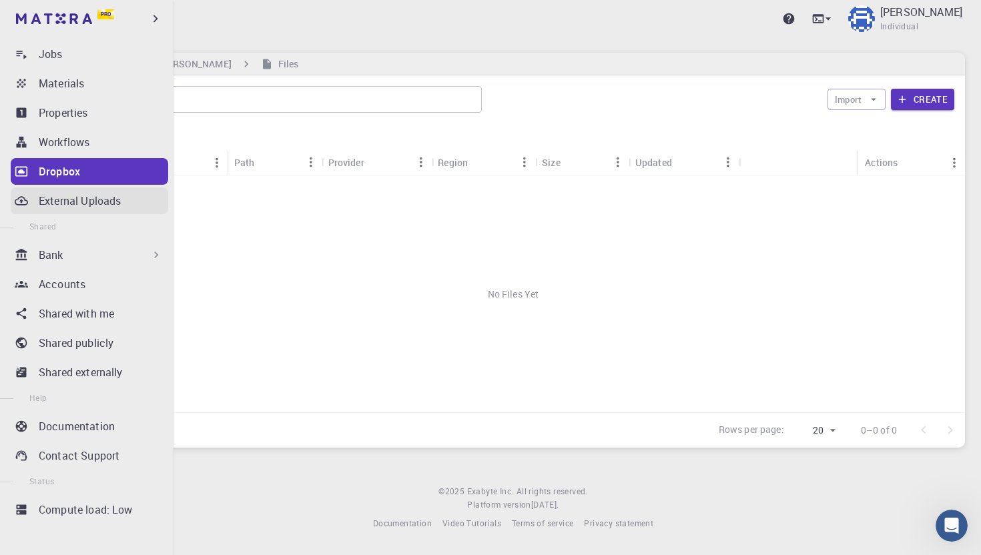
click at [71, 204] on p "External Uploads" at bounding box center [80, 201] width 82 height 16
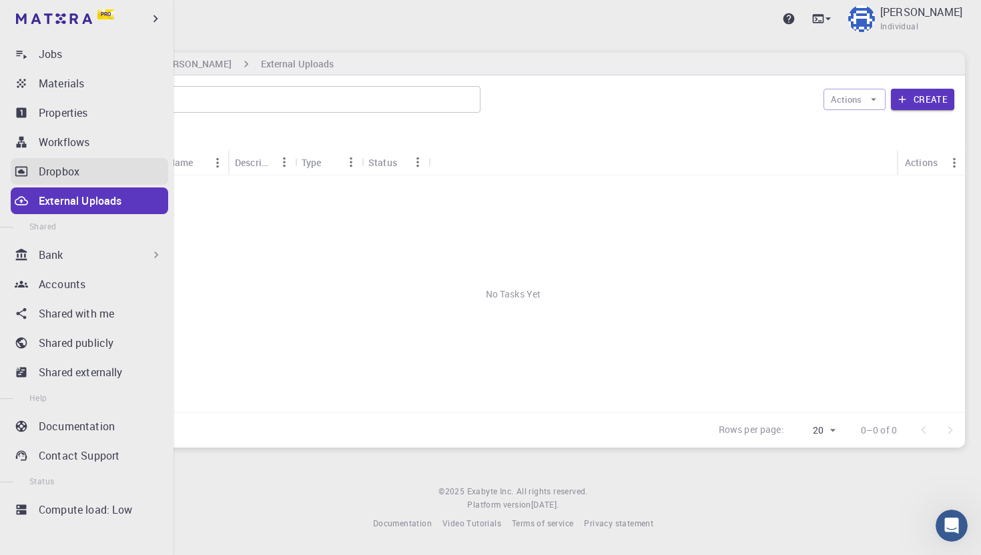
click at [62, 169] on p "Dropbox" at bounding box center [59, 172] width 41 height 16
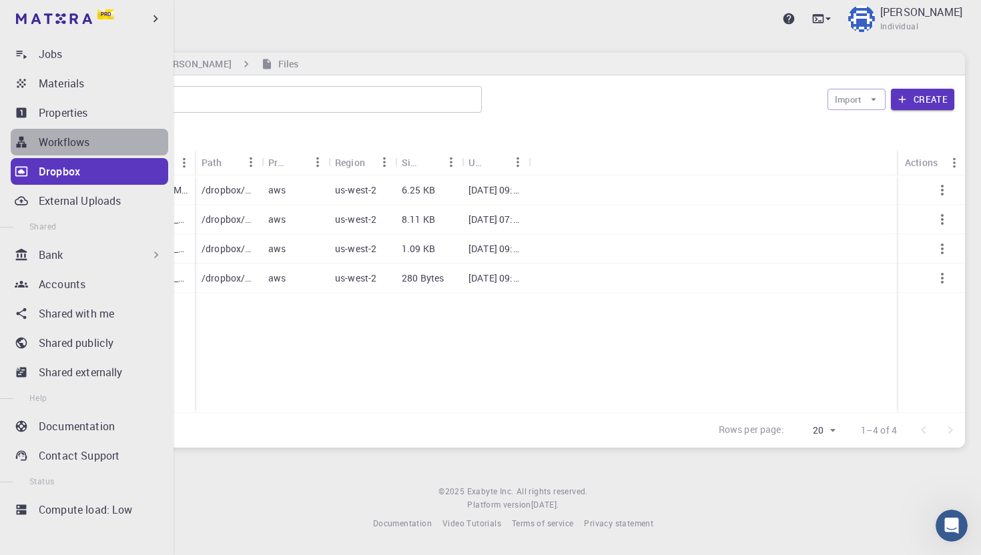
click at [82, 145] on p "Workflows" at bounding box center [64, 142] width 51 height 16
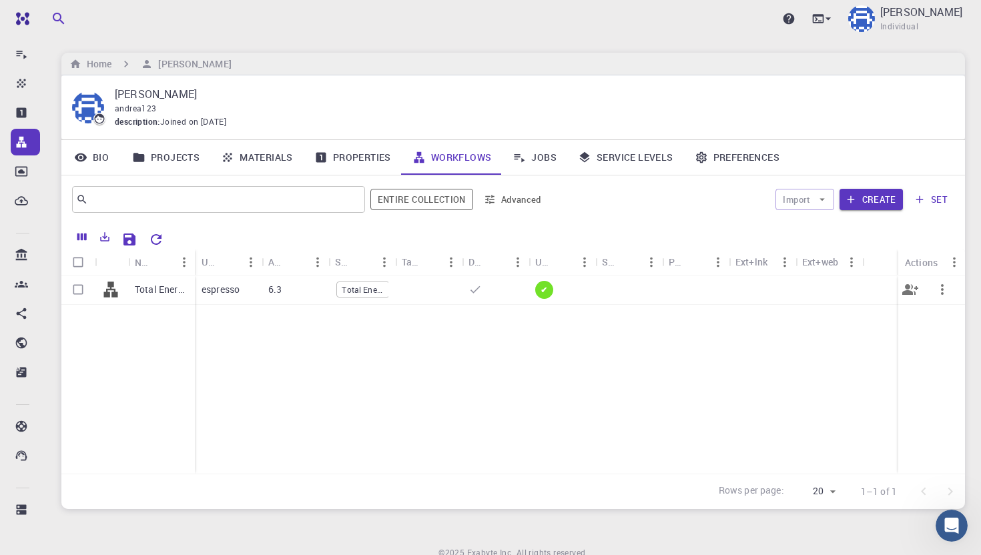
click at [944, 296] on icon "button" at bounding box center [942, 290] width 16 height 16
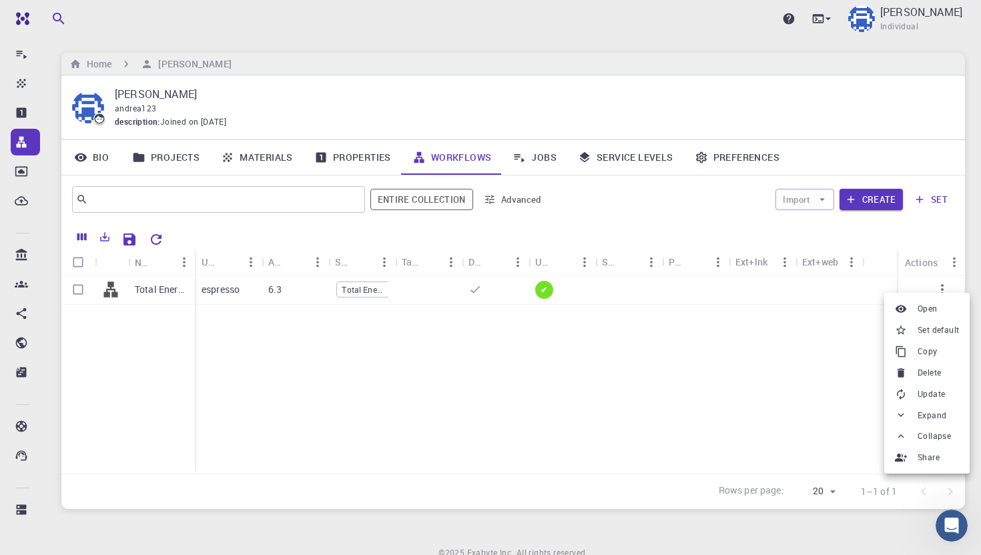
click at [855, 290] on div at bounding box center [490, 277] width 981 height 555
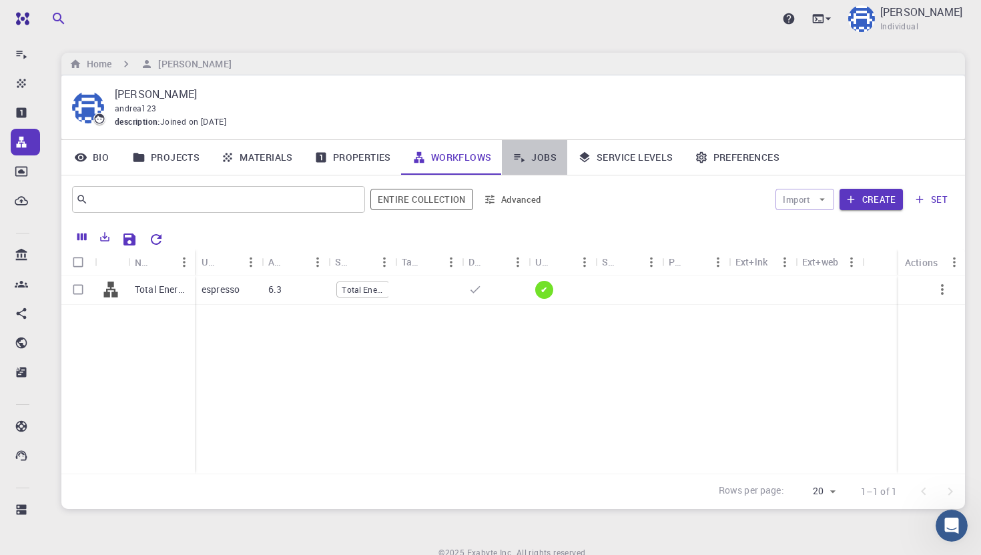
click at [539, 157] on link "Jobs" at bounding box center [534, 157] width 65 height 35
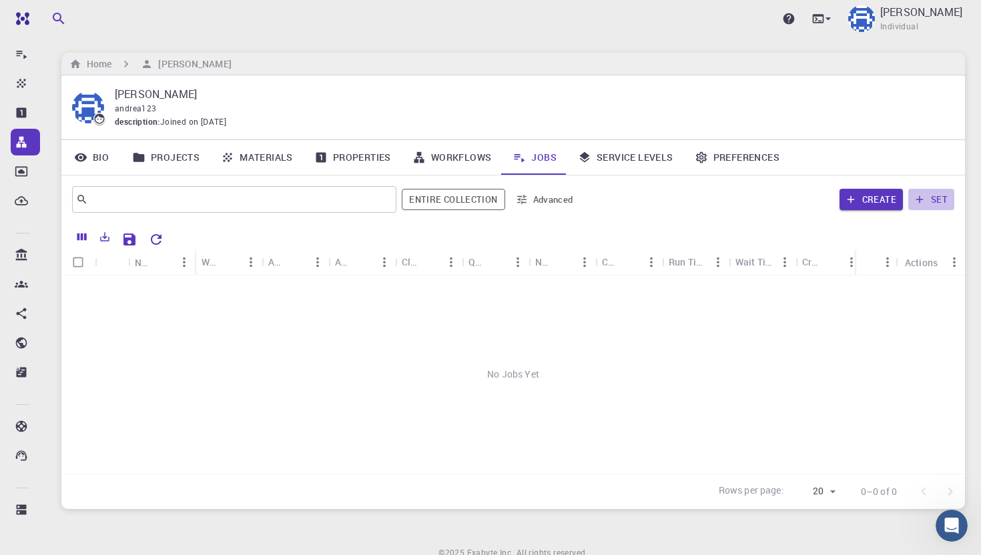
click at [938, 197] on button "set" at bounding box center [931, 199] width 46 height 21
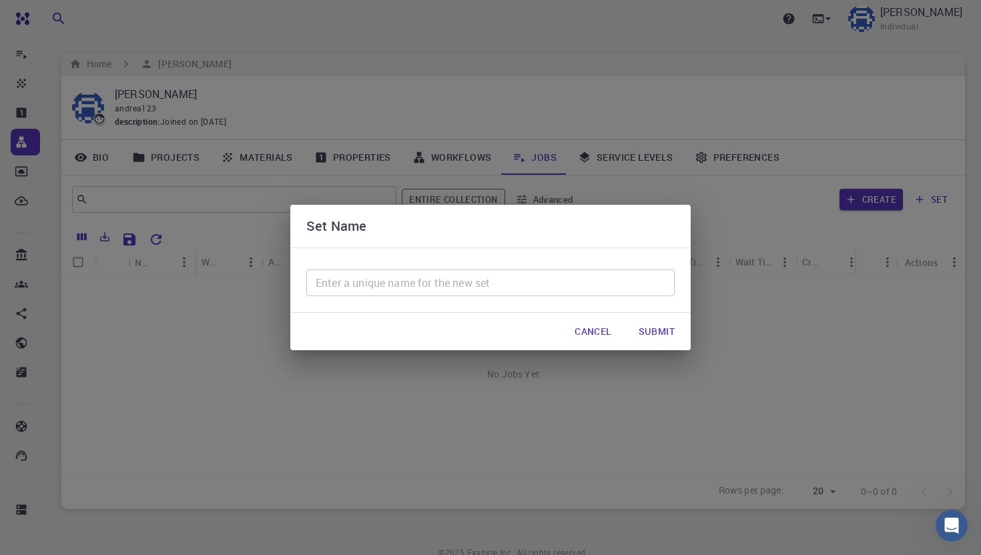
click at [596, 332] on button "Cancel" at bounding box center [593, 331] width 58 height 27
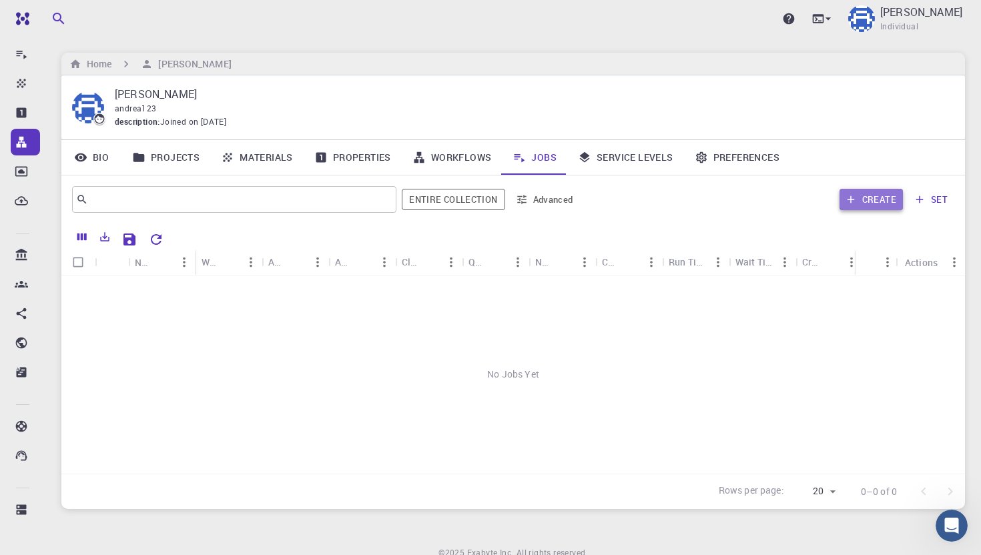
click at [872, 199] on button "Create" at bounding box center [871, 199] width 63 height 21
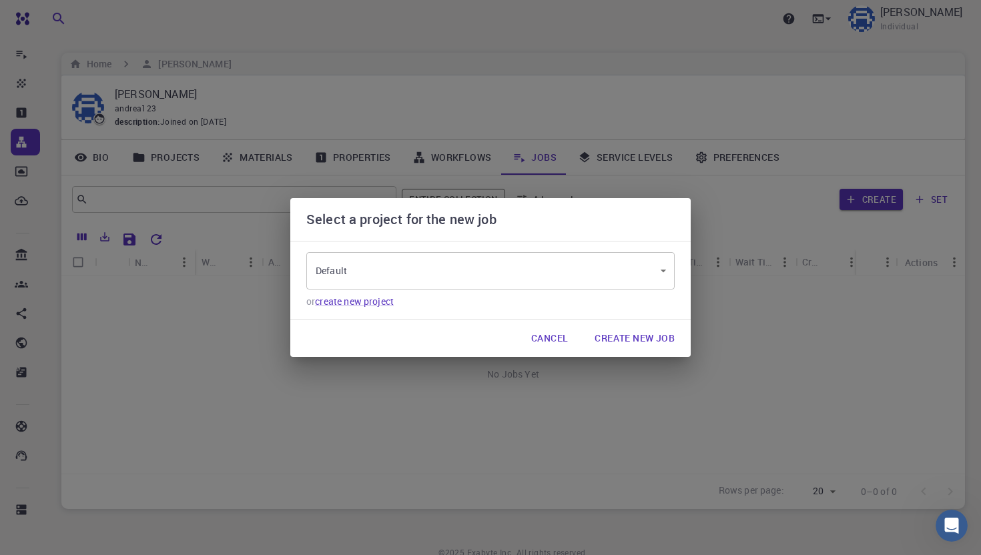
click at [635, 336] on button "Create New Job" at bounding box center [634, 338] width 101 height 27
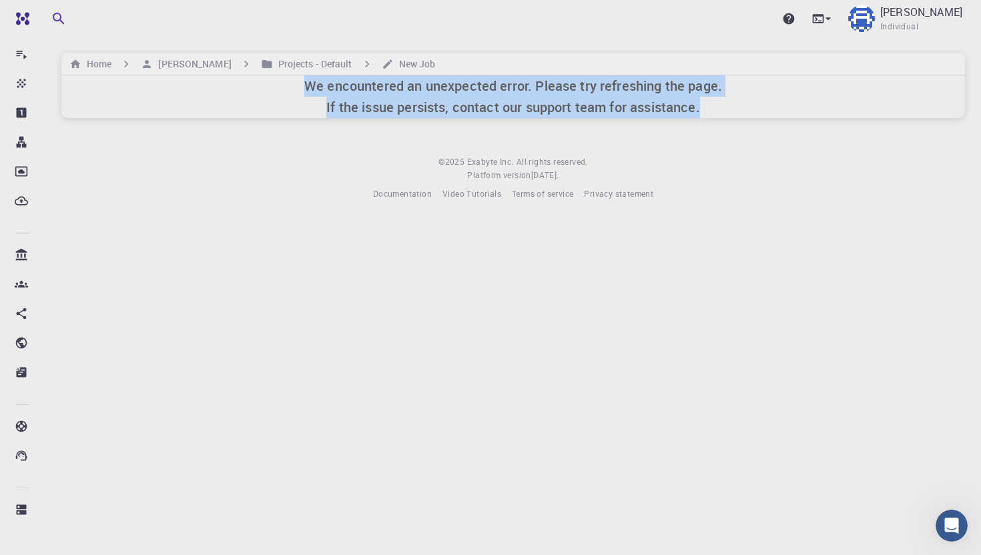
drag, startPoint x: 299, startPoint y: 85, endPoint x: 690, endPoint y: 119, distance: 392.6
click at [690, 119] on div "Upgrade Andrea Individual Home Andrea Projects - Default New Job We encountered…" at bounding box center [513, 111] width 936 height 222
copy h6 "We encountered an unexpected error. Please try refreshing the page. If the issu…"
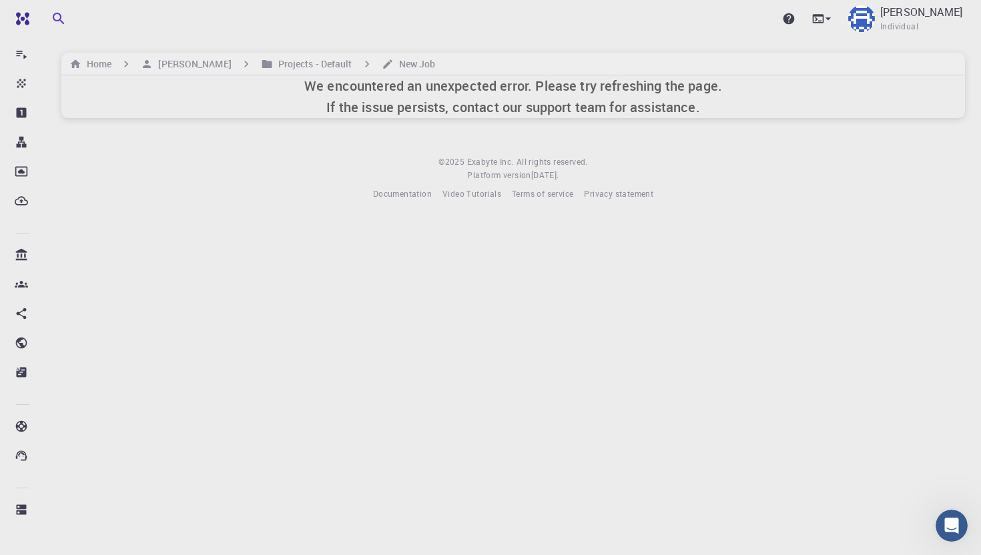
click at [703, 260] on body "Pro Dashboard Create New Job New Material Create Material Upload File Import fr…" at bounding box center [490, 277] width 981 height 555
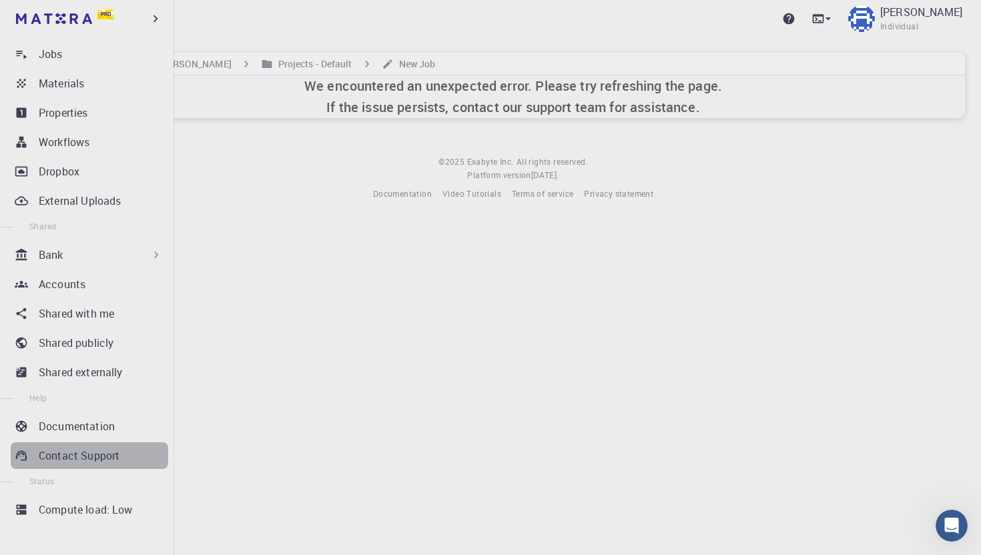
click at [92, 450] on p "Contact Support" at bounding box center [79, 456] width 81 height 16
click at [85, 455] on p "Contact Support" at bounding box center [79, 456] width 81 height 16
click at [41, 456] on p "Contact Support" at bounding box center [79, 456] width 81 height 16
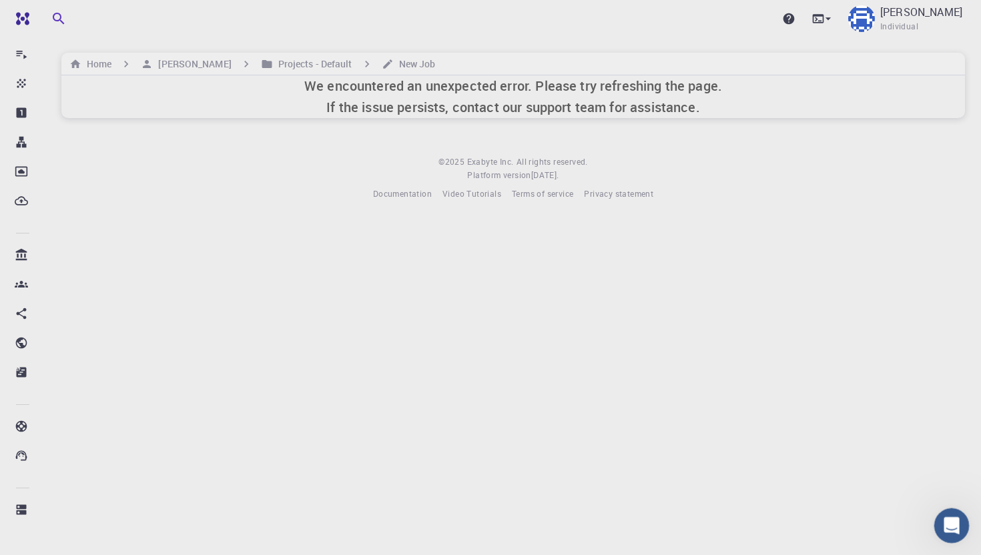
click at [936, 532] on div "Open Intercom Messenger" at bounding box center [950, 524] width 44 height 44
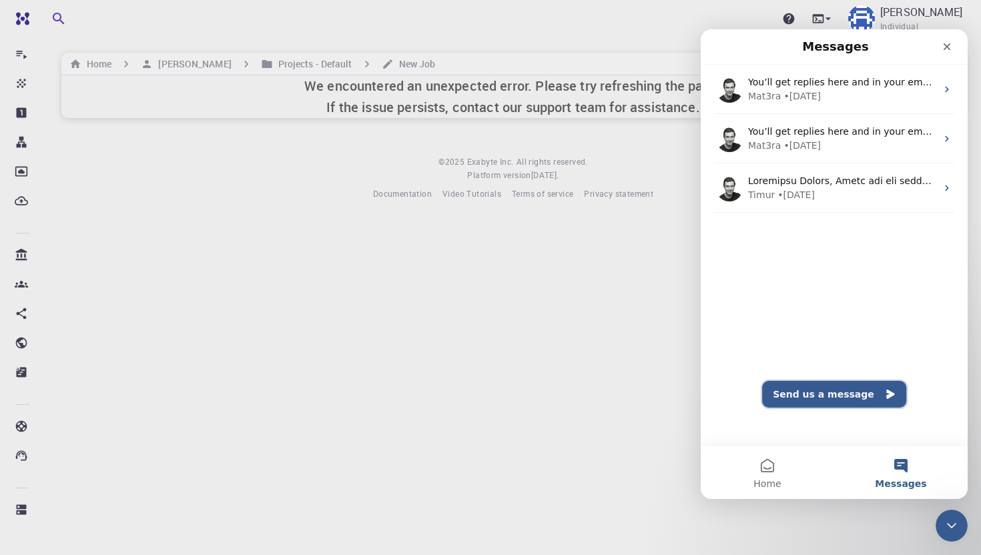
click at [856, 391] on button "Send us a message" at bounding box center [834, 394] width 144 height 27
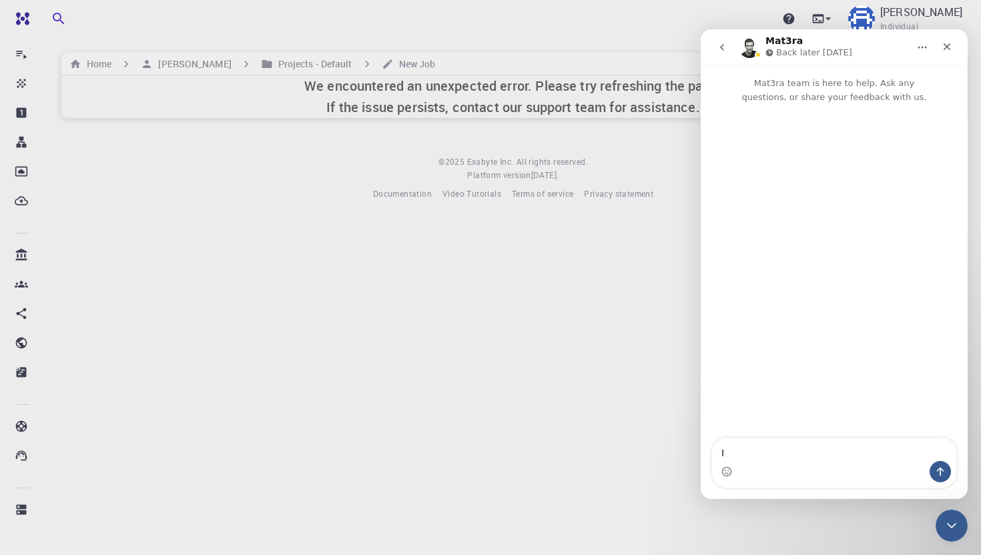
type textarea "I"
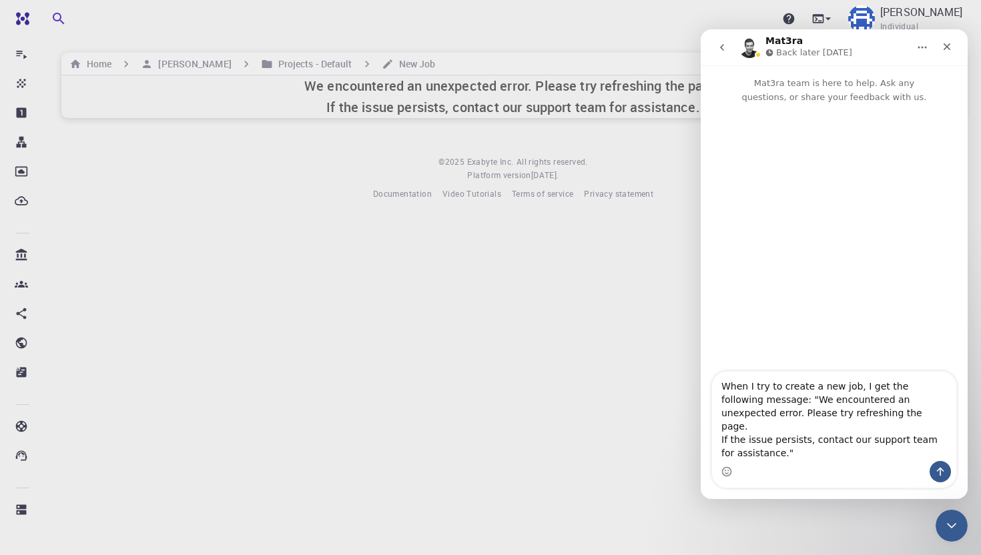
type textarea "When I try to create a new job, I get the following message: "We encountered an…"
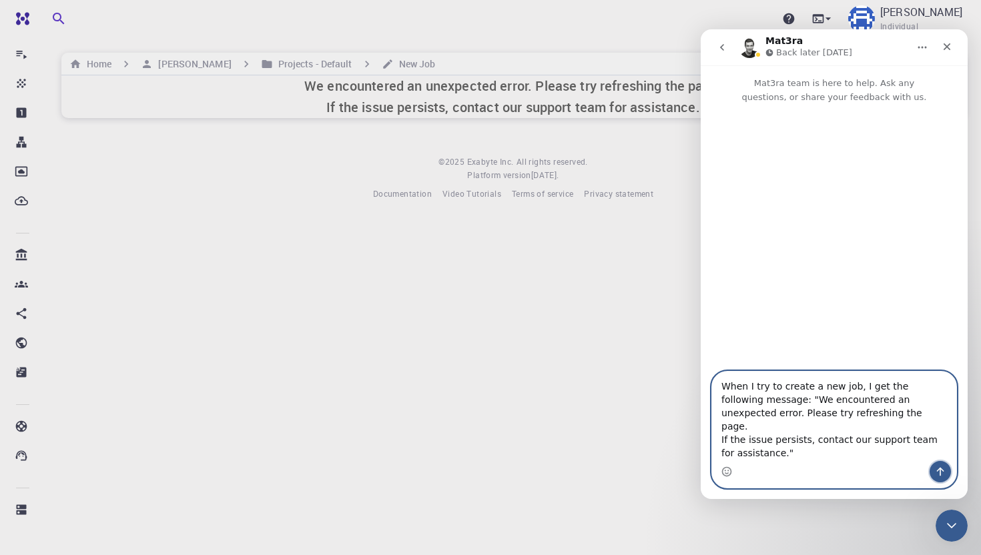
click at [940, 471] on icon "Send a message…" at bounding box center [940, 472] width 7 height 9
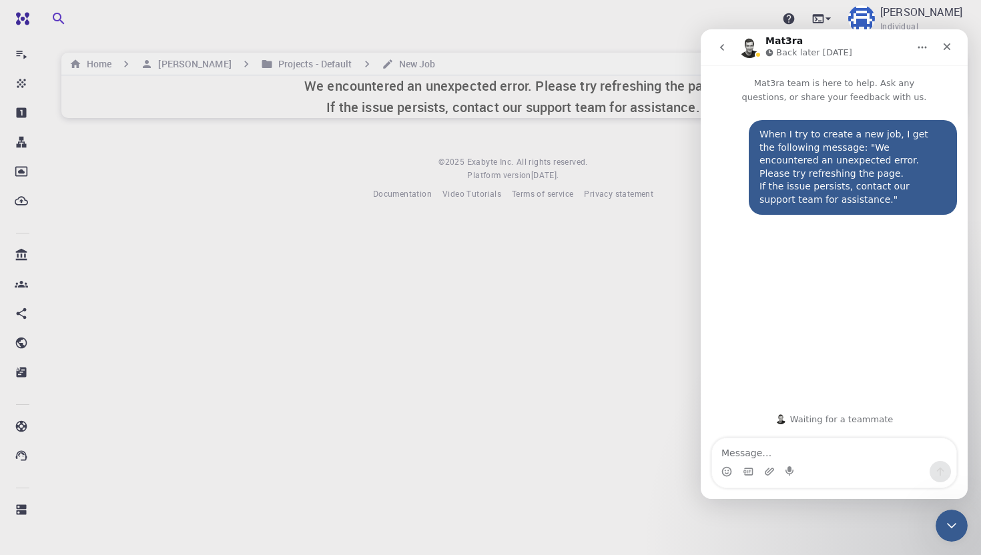
click at [723, 52] on icon "go back" at bounding box center [722, 47] width 11 height 11
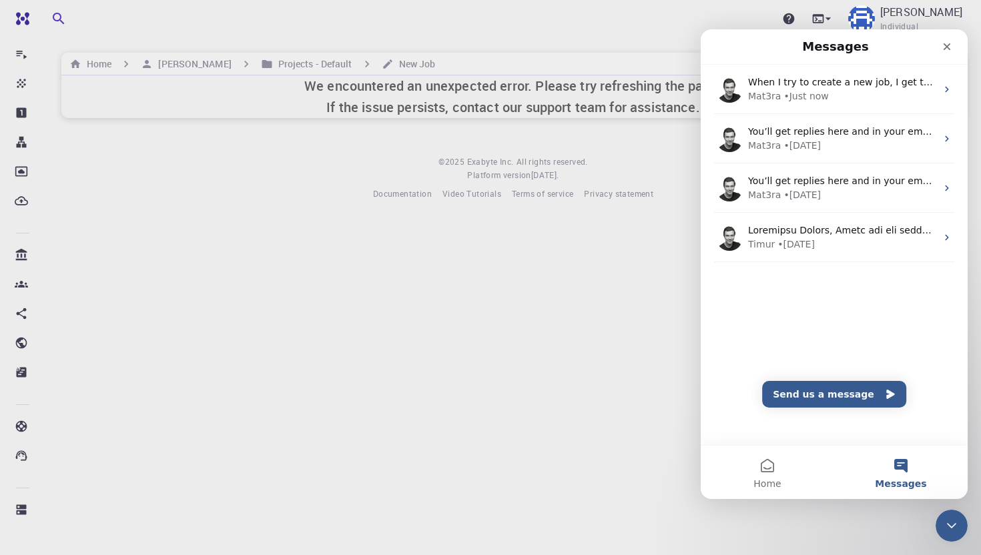
click at [607, 300] on body "Pro Dashboard Create New Job New Material Create Material Upload File Import fr…" at bounding box center [490, 277] width 981 height 555
click at [945, 40] on div "Close" at bounding box center [947, 47] width 24 height 24
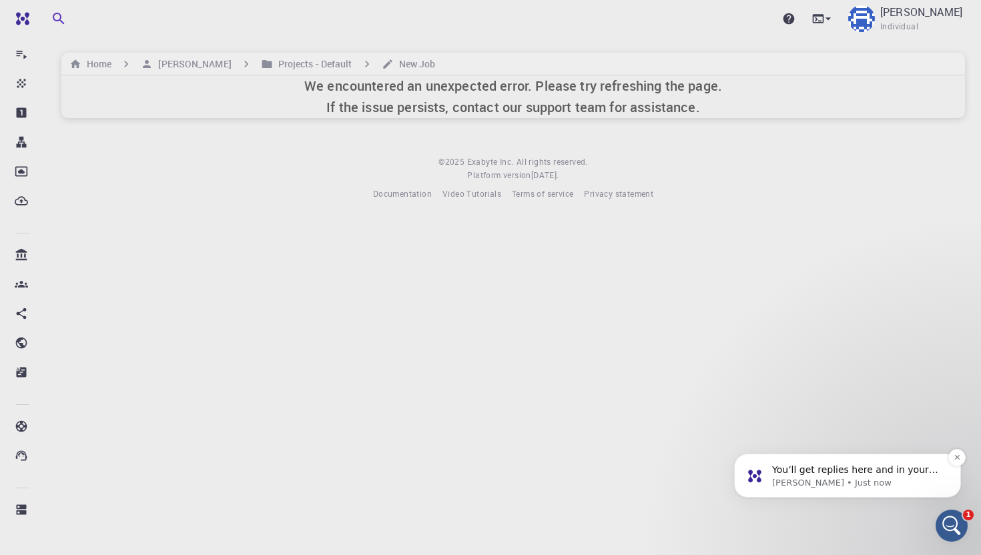
click at [803, 480] on p "Matt Erran • Just now" at bounding box center [858, 483] width 172 height 12
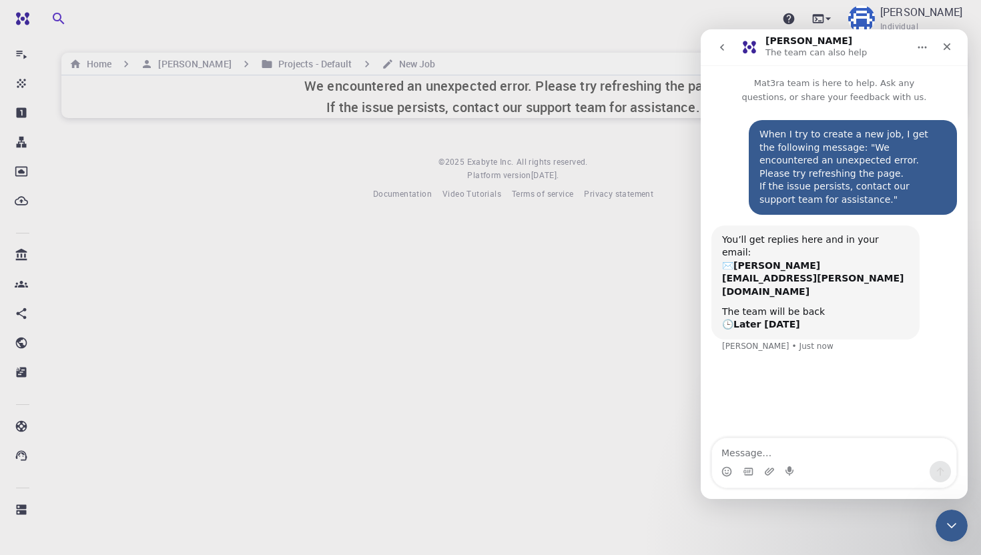
click at [718, 47] on icon "go back" at bounding box center [722, 47] width 11 height 11
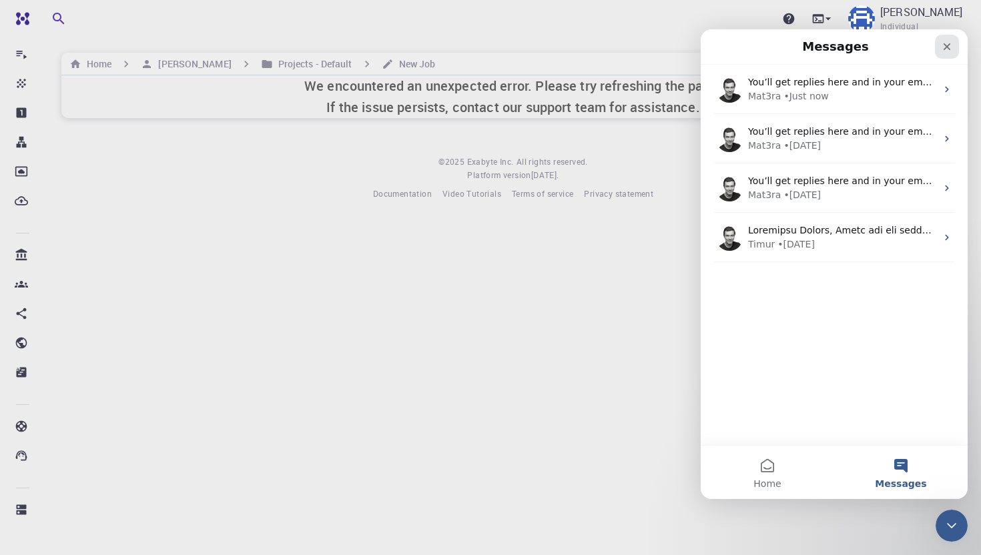
click at [958, 42] on div "Close" at bounding box center [947, 47] width 24 height 24
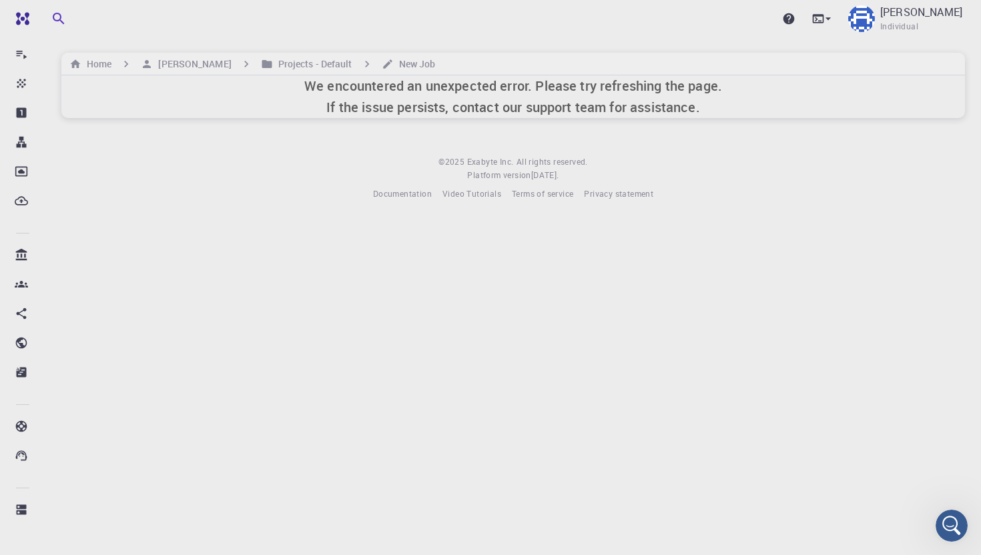
click at [280, 72] on div "Home Andrea Projects - Default New Job" at bounding box center [513, 64] width 904 height 23
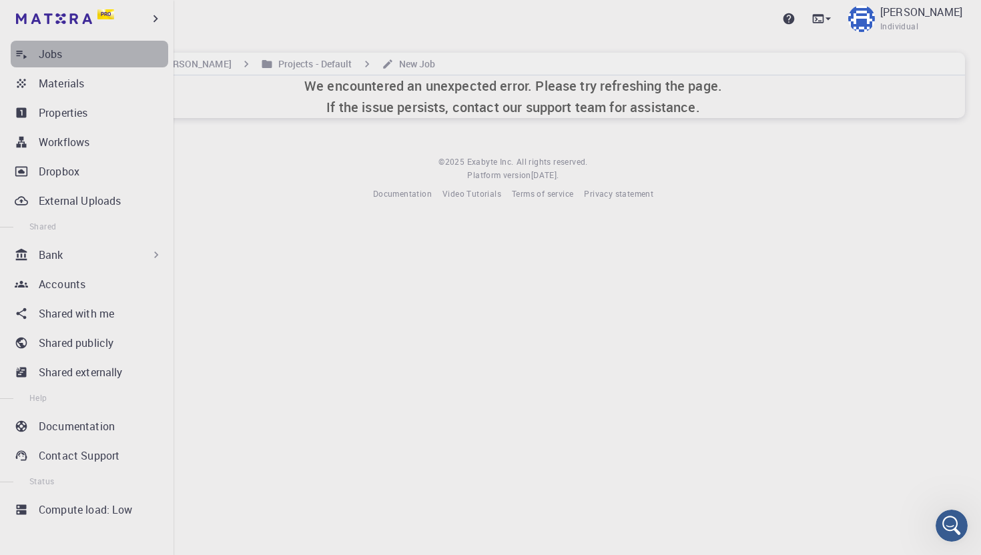
click at [59, 52] on p "Jobs" at bounding box center [51, 54] width 24 height 16
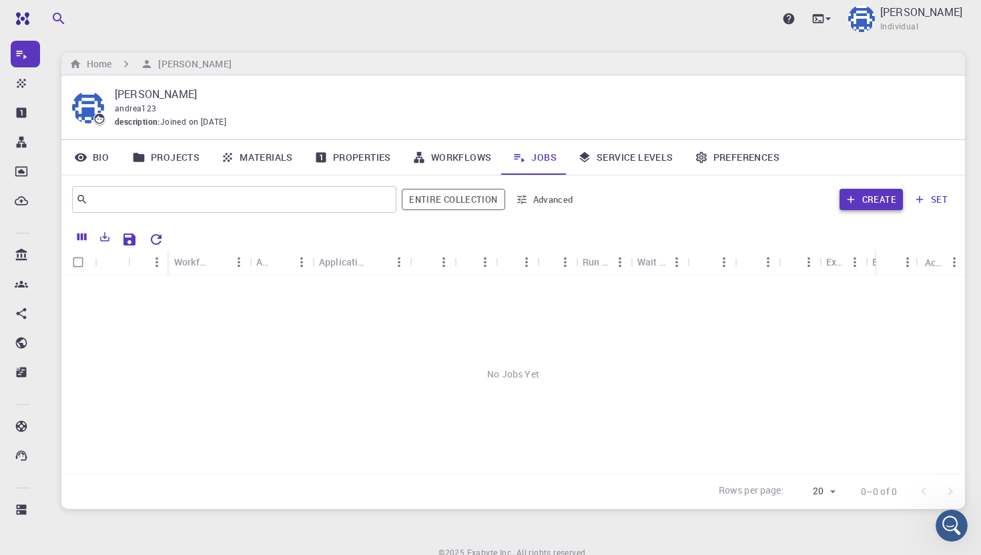
click at [892, 198] on button "Create" at bounding box center [871, 199] width 63 height 21
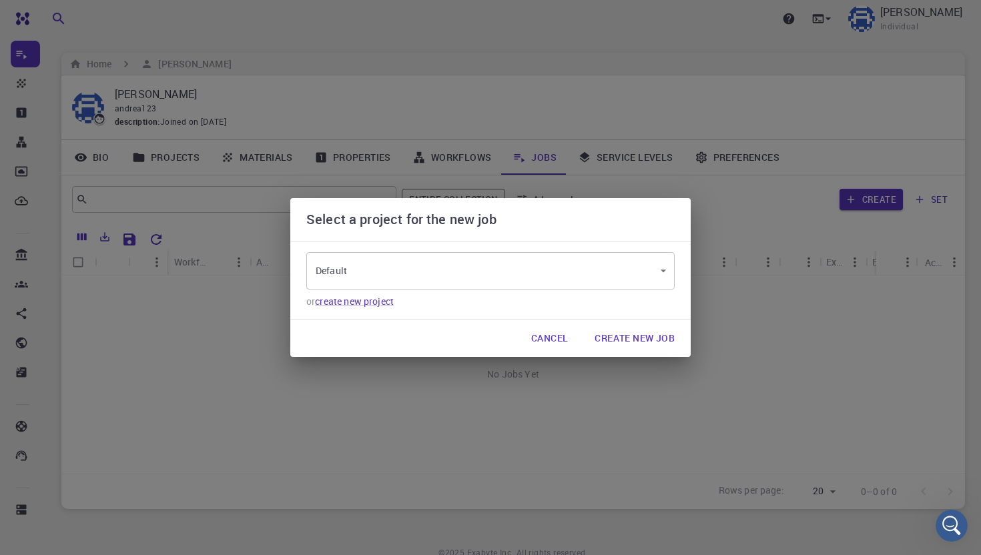
click at [496, 274] on body "Pro Dashboard Create New Job New Material Create Material Upload File Import fr…" at bounding box center [490, 306] width 981 height 613
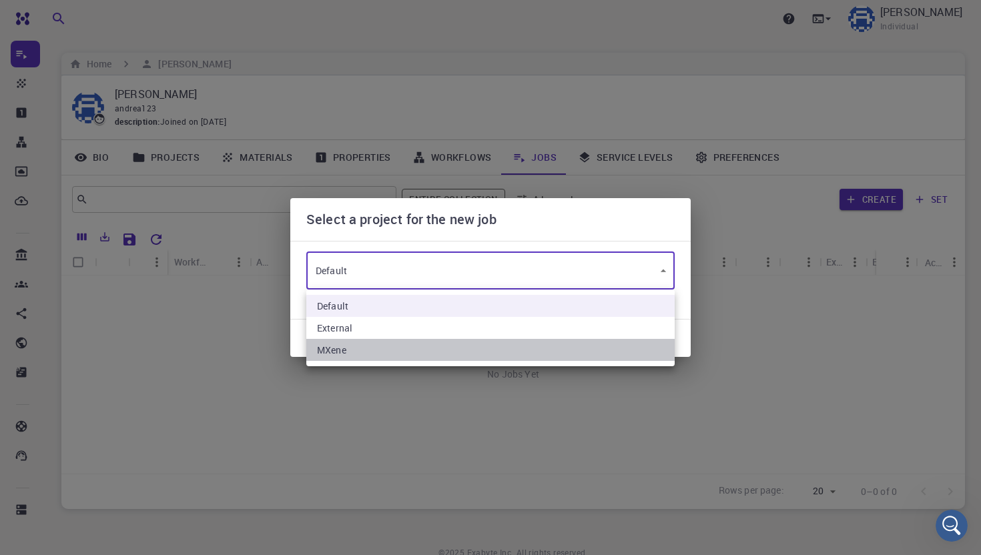
click at [429, 342] on li "MXene" at bounding box center [490, 350] width 368 height 22
type input "CwsHqAEkDoPw88ccc"
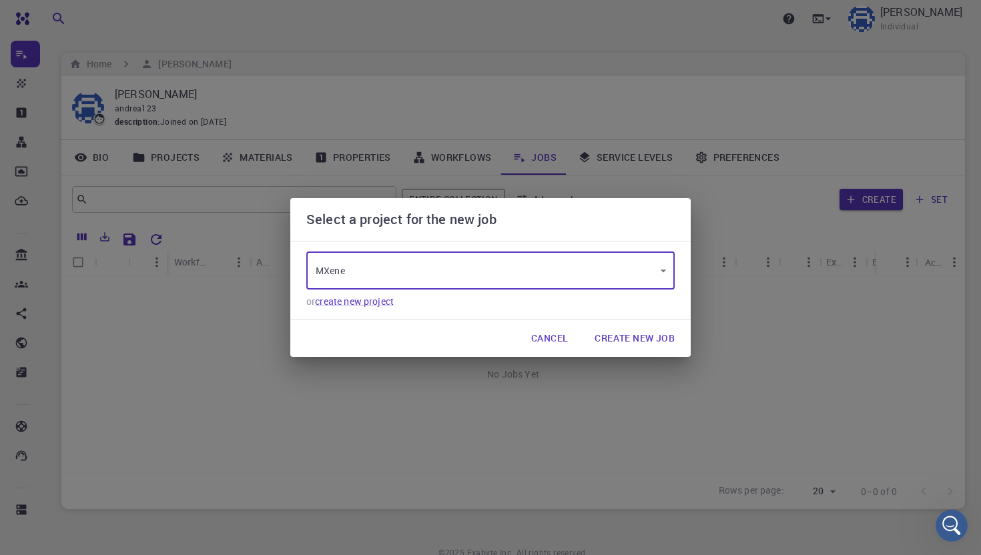
click at [624, 337] on button "Create New Job" at bounding box center [634, 338] width 101 height 27
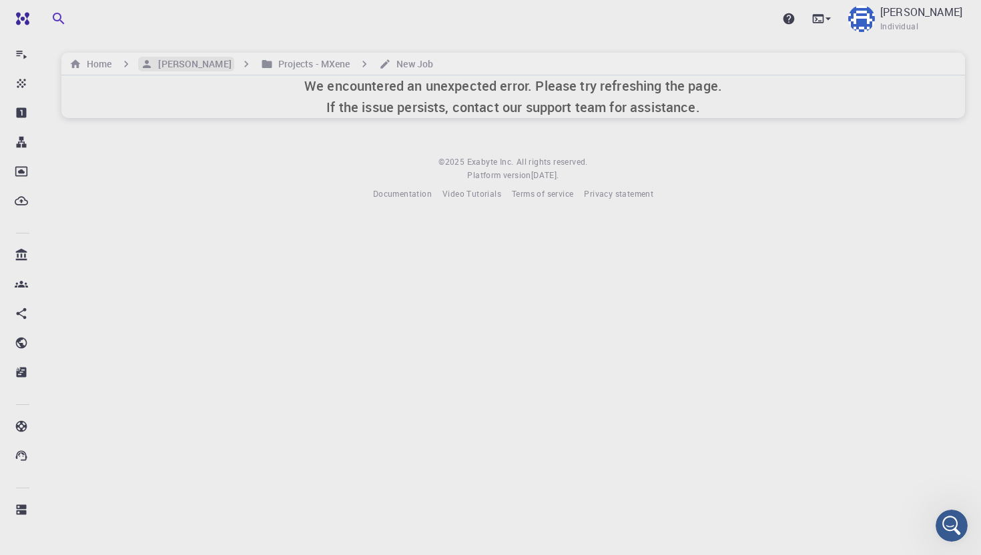
click at [179, 66] on h6 "[PERSON_NAME]" at bounding box center [192, 64] width 78 height 15
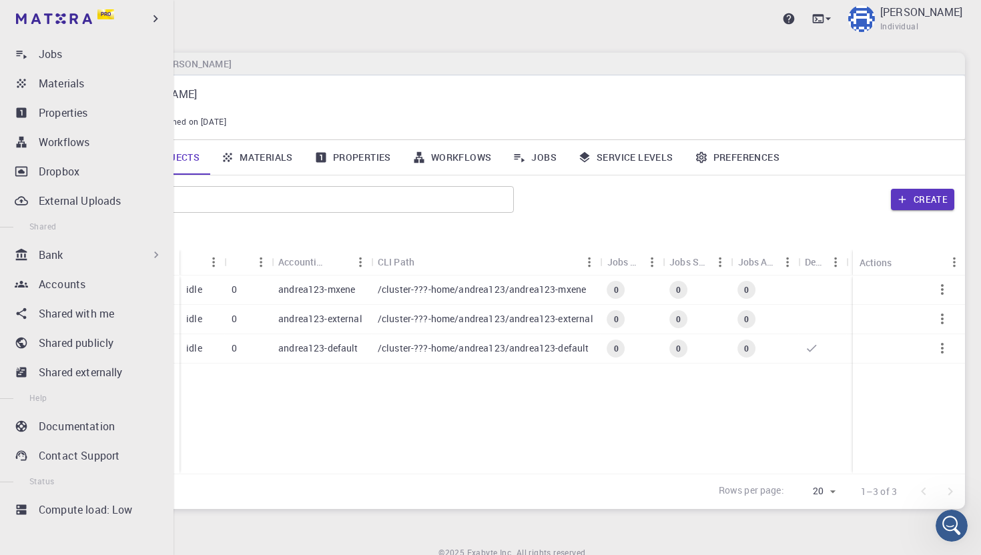
click at [166, 17] on div "Pro" at bounding box center [87, 18] width 174 height 37
click at [158, 17] on icon "button" at bounding box center [155, 18] width 15 height 15
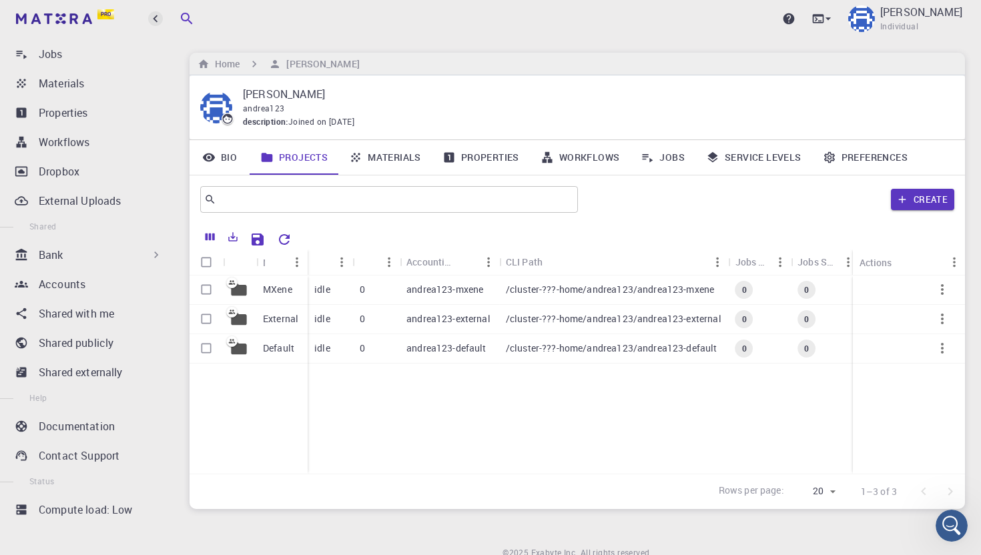
click at [157, 17] on icon "button" at bounding box center [155, 18] width 15 height 15
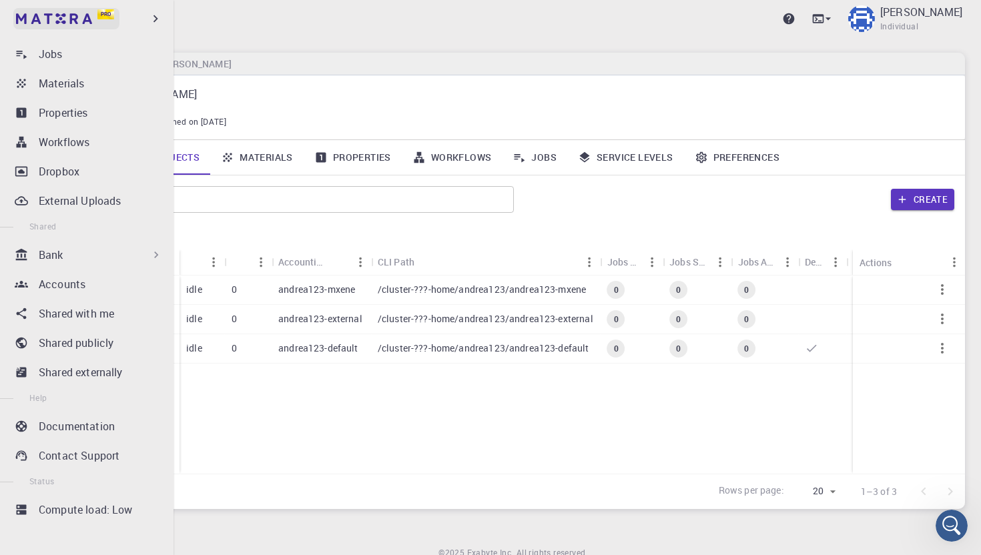
click at [96, 21] on link "Pro" at bounding box center [66, 18] width 106 height 21
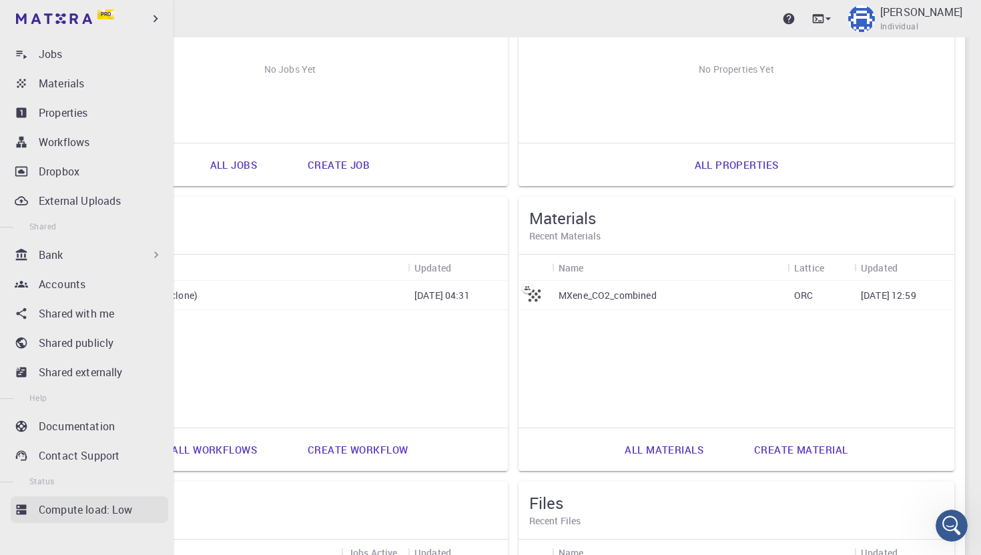
scroll to position [344, 0]
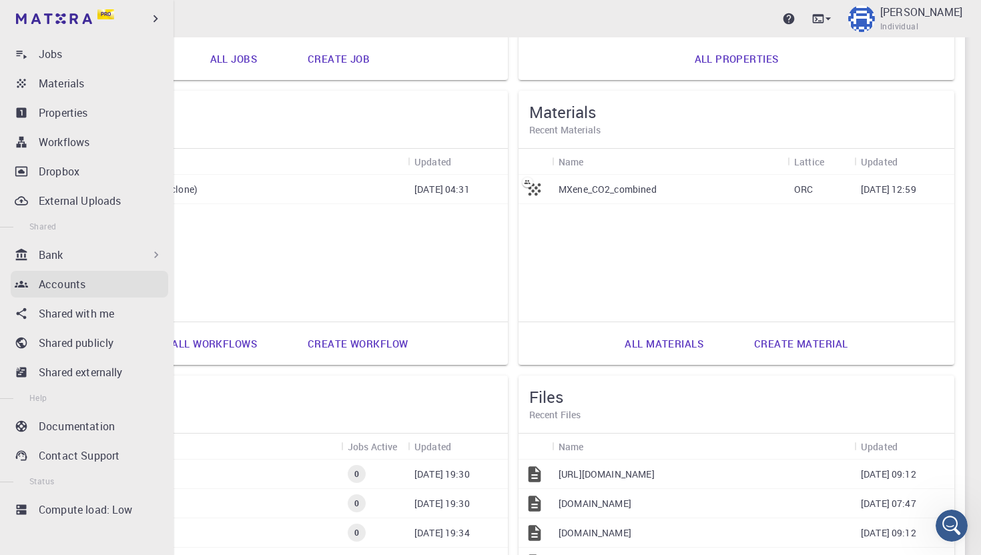
click at [88, 284] on div "Accounts" at bounding box center [103, 284] width 129 height 16
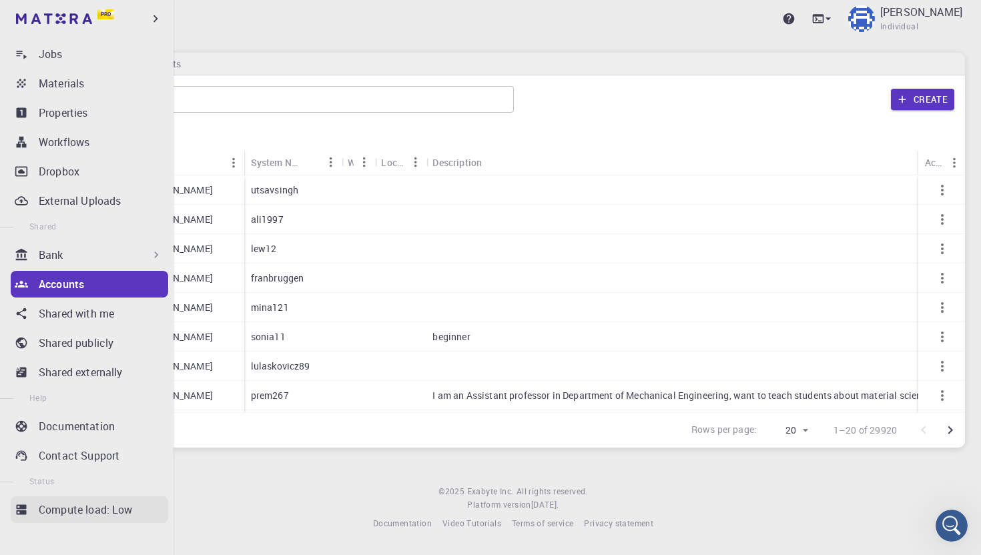
click at [80, 503] on p "Compute load: Low" at bounding box center [86, 510] width 94 height 16
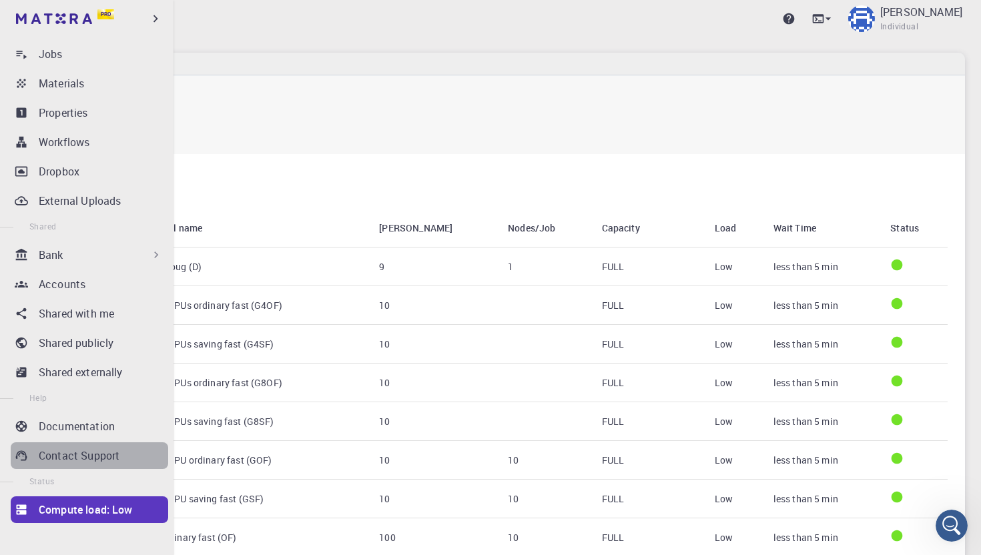
click at [103, 443] on link "Contact Support" at bounding box center [89, 455] width 157 height 27
click at [83, 454] on p "Contact Support" at bounding box center [79, 456] width 81 height 16
click at [94, 428] on p "Documentation" at bounding box center [77, 426] width 76 height 16
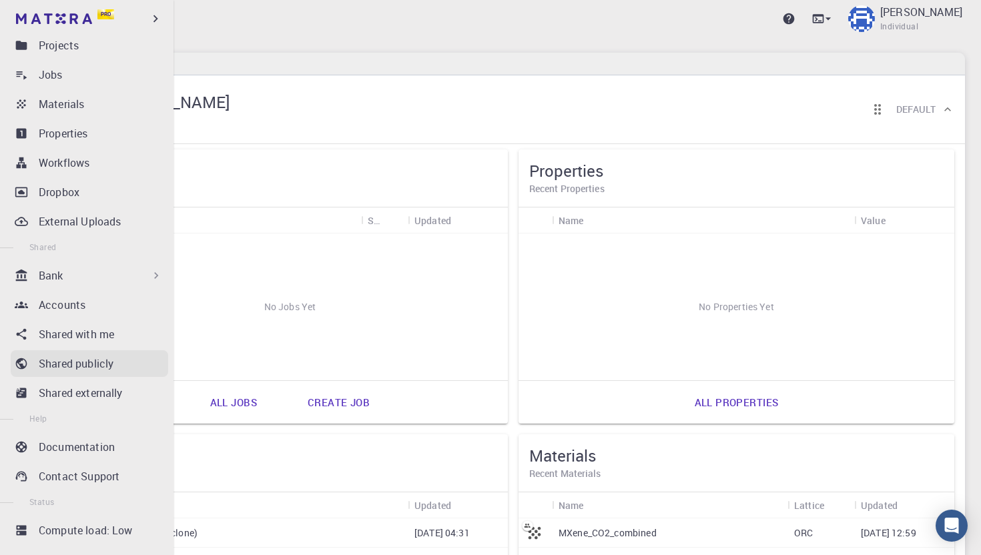
scroll to position [109, 0]
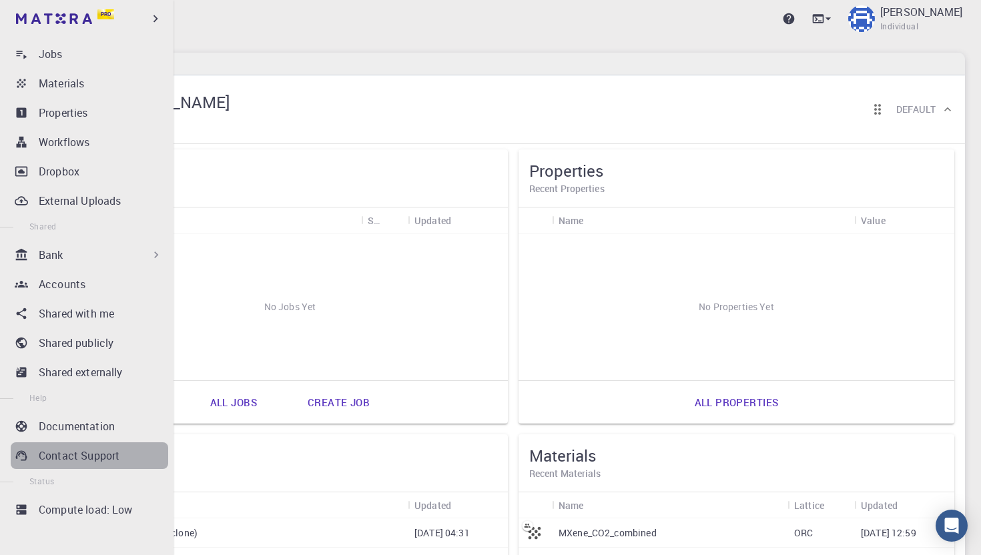
click at [94, 459] on p "Contact Support" at bounding box center [79, 456] width 81 height 16
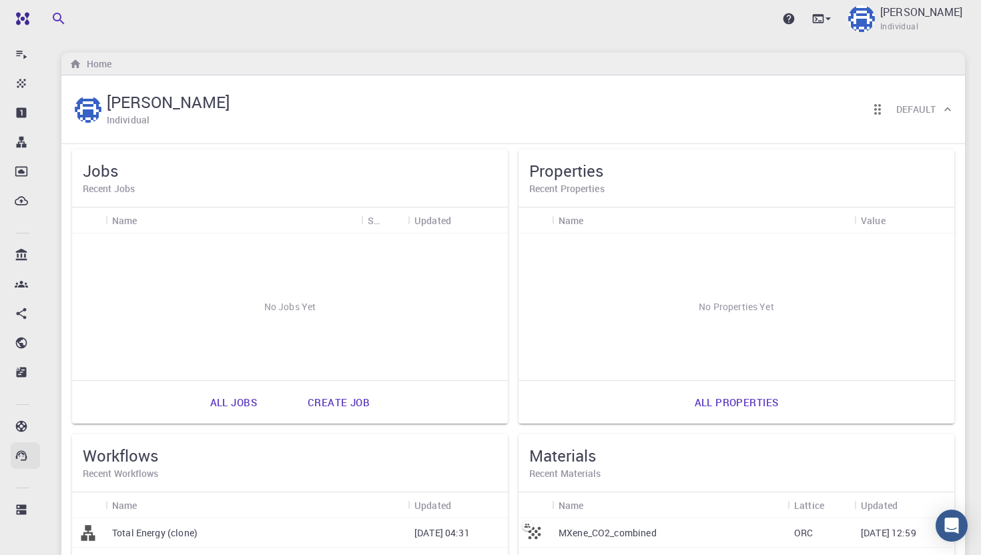
scroll to position [0, 0]
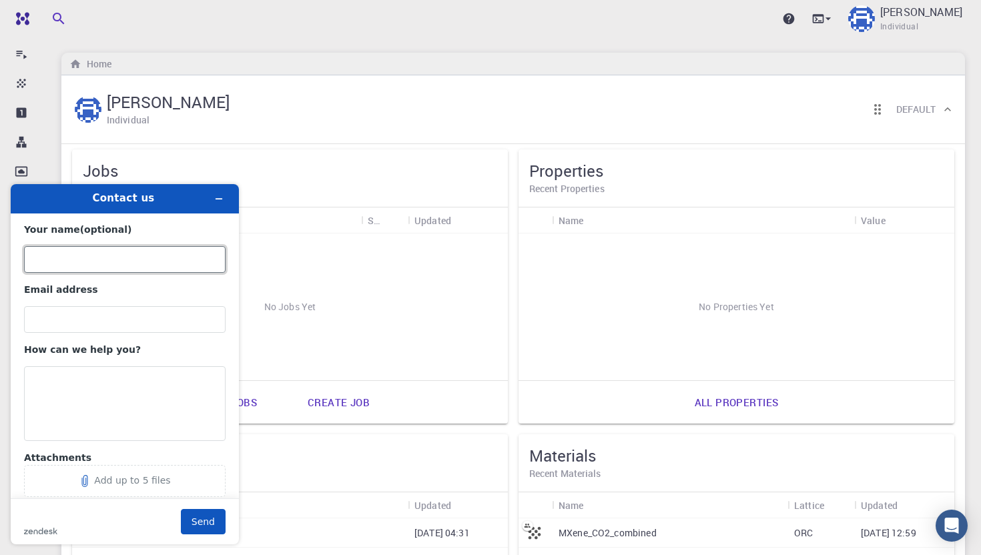
click at [93, 260] on input "Your name (optional)" at bounding box center [125, 259] width 202 height 27
type input "[PERSON_NAME]"
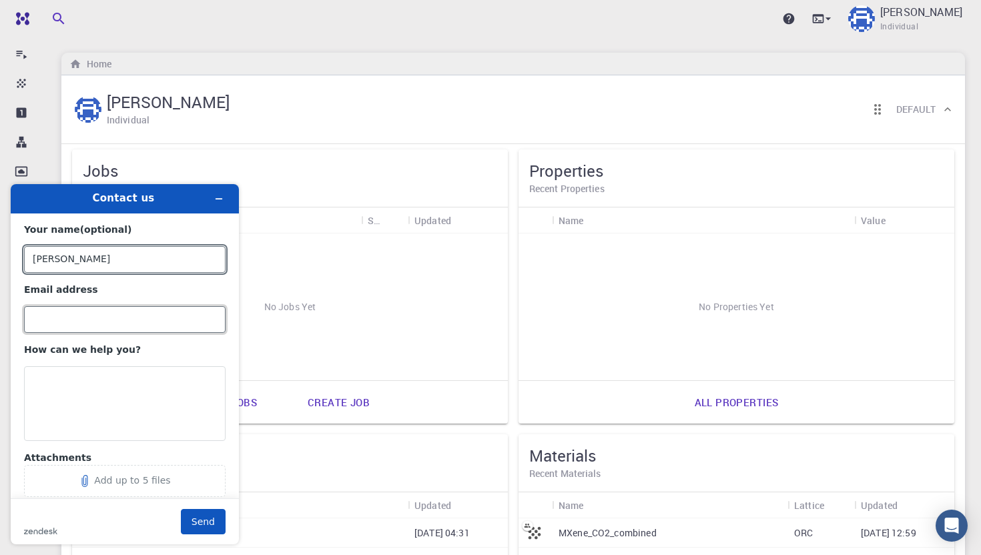
click at [116, 320] on input "Email address" at bounding box center [125, 319] width 202 height 27
type input "[PERSON_NAME][EMAIL_ADDRESS][PERSON_NAME][DOMAIN_NAME]"
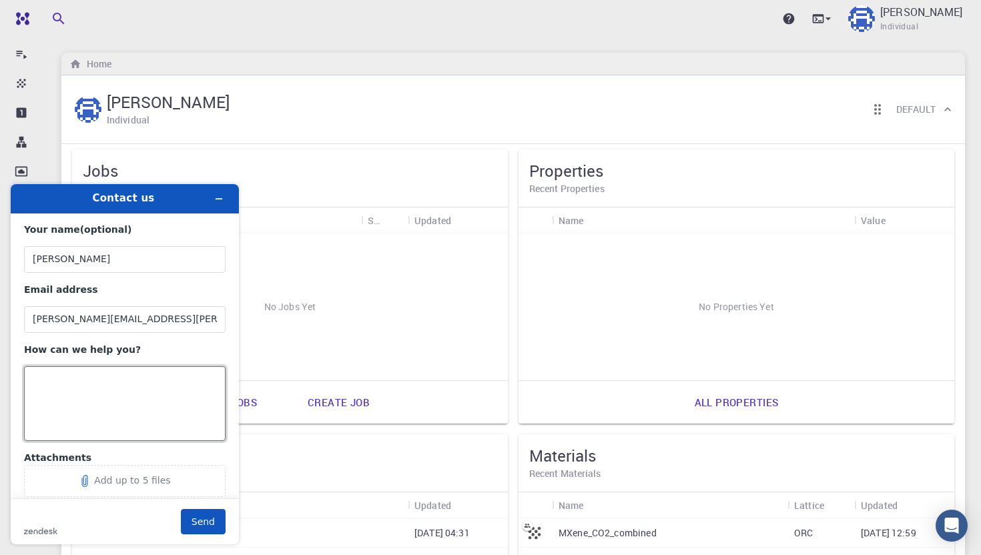
click at [103, 374] on textarea "How can we help you?" at bounding box center [125, 403] width 202 height 75
paste textarea "We encountered an unexpected error. Please try refreshing the page. If the issu…"
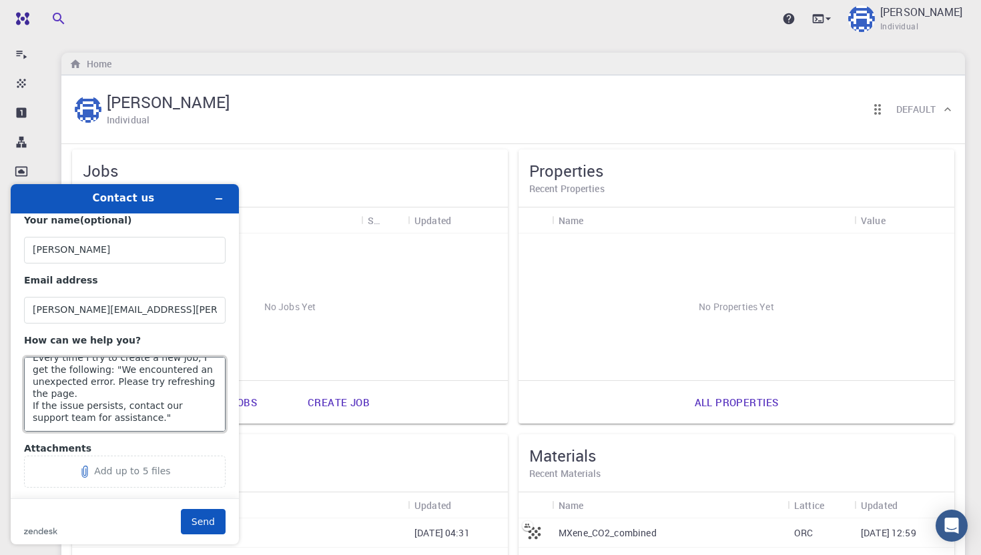
scroll to position [27, 0]
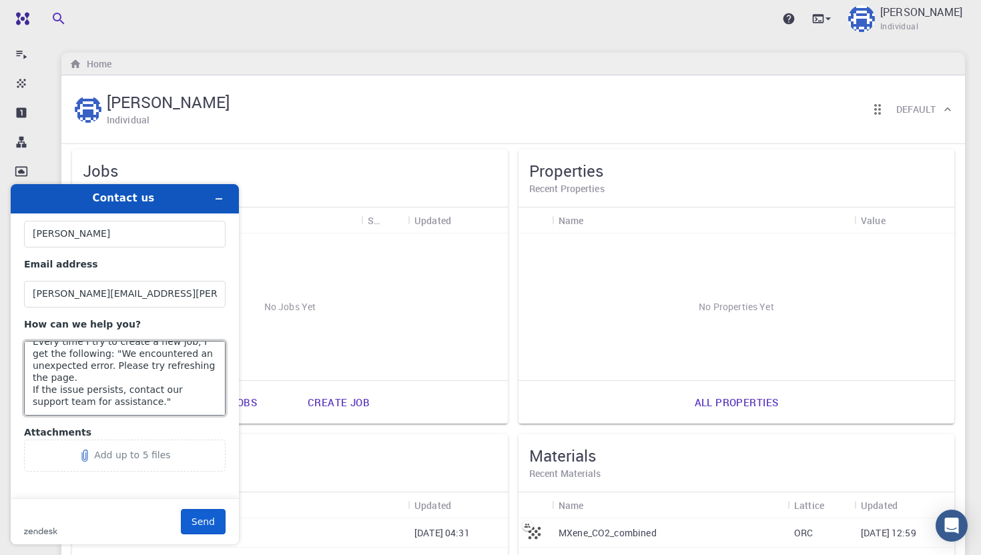
type textarea "Every time I try to create a new job, I get the following: "We encountered an u…"
click at [202, 511] on button "Send" at bounding box center [203, 521] width 45 height 25
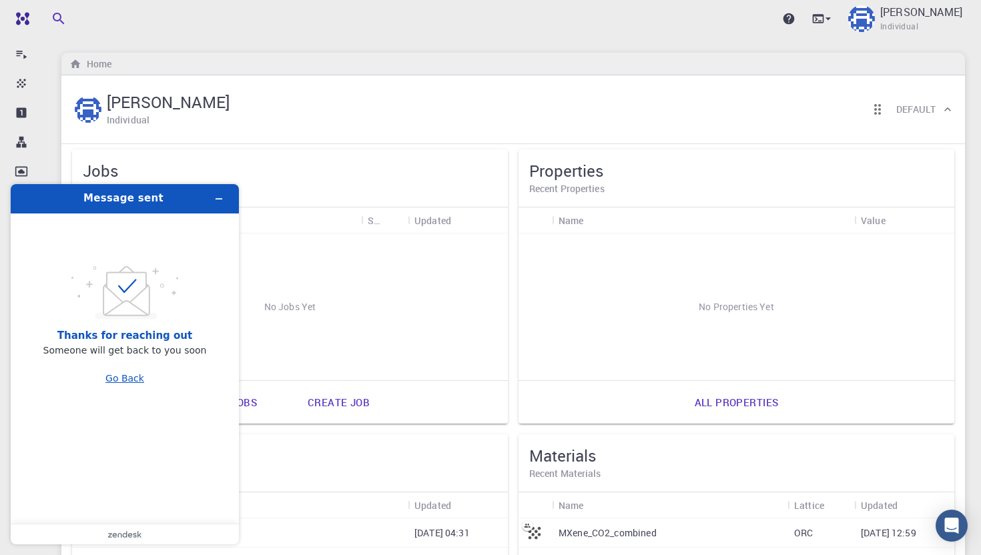
click at [133, 376] on button "Go Back" at bounding box center [124, 378] width 39 height 25
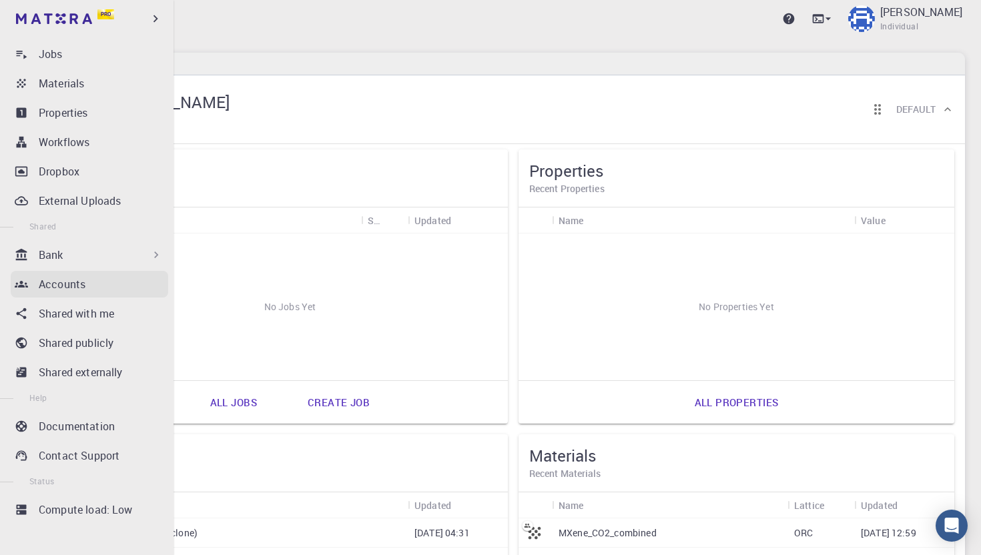
click at [81, 282] on p "Accounts" at bounding box center [62, 284] width 47 height 16
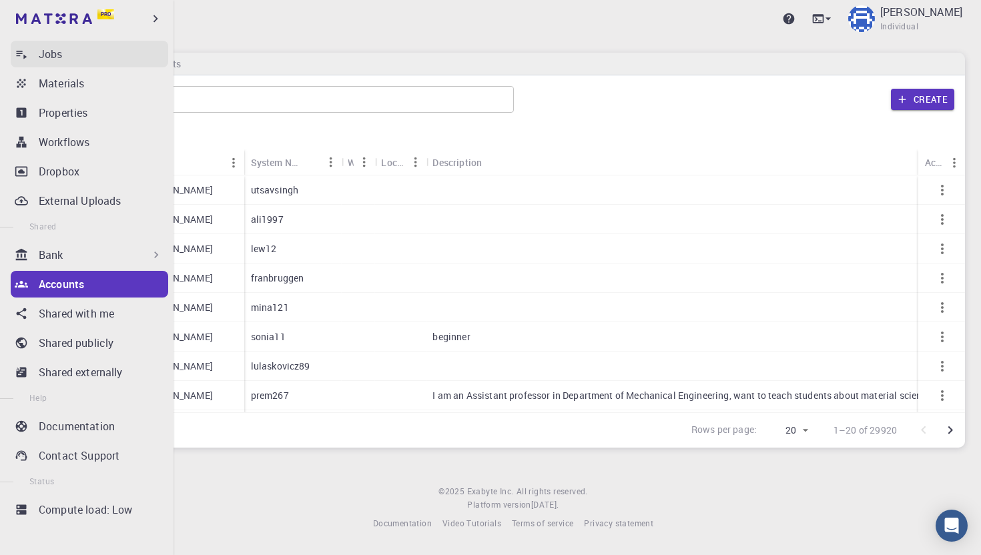
click at [75, 59] on div "Jobs" at bounding box center [103, 54] width 129 height 16
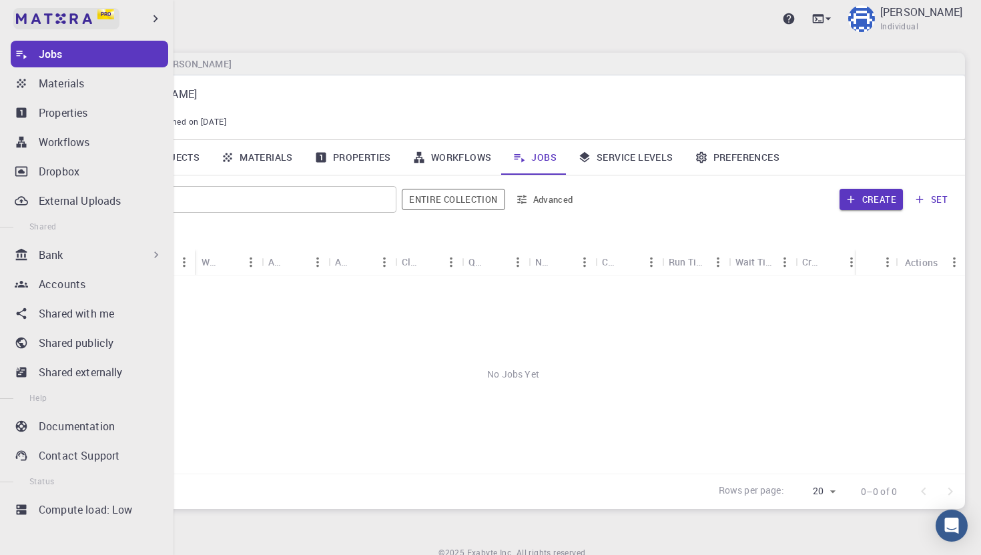
click at [111, 15] on div "Pro" at bounding box center [105, 14] width 17 height 10
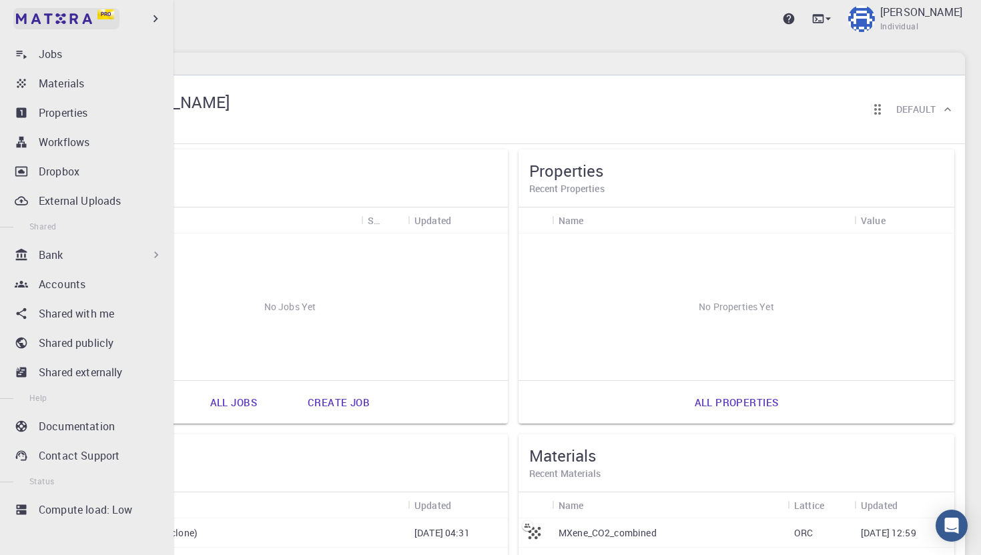
click at [103, 20] on link "Pro" at bounding box center [66, 18] width 106 height 21
click at [52, 61] on p "Jobs" at bounding box center [51, 54] width 24 height 16
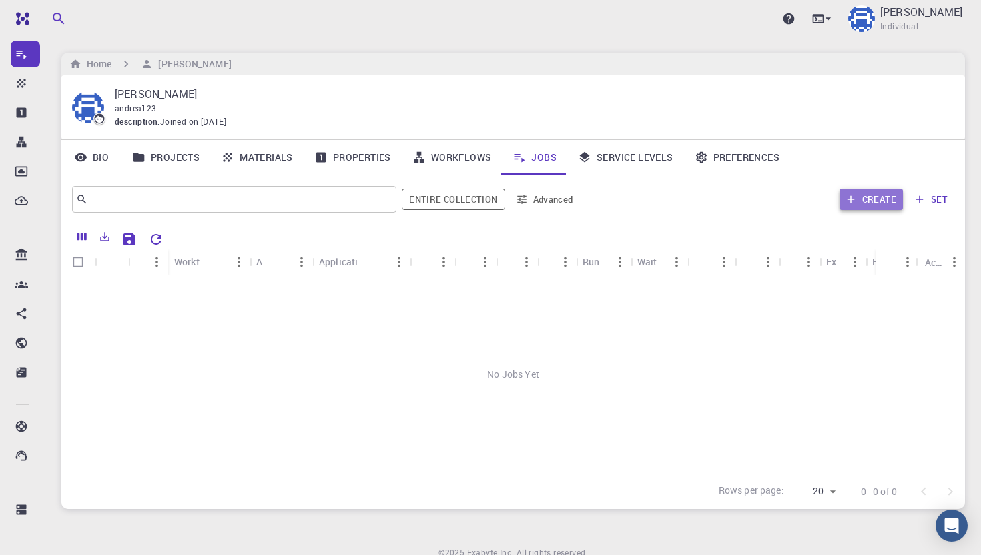
click at [888, 201] on button "Create" at bounding box center [871, 199] width 63 height 21
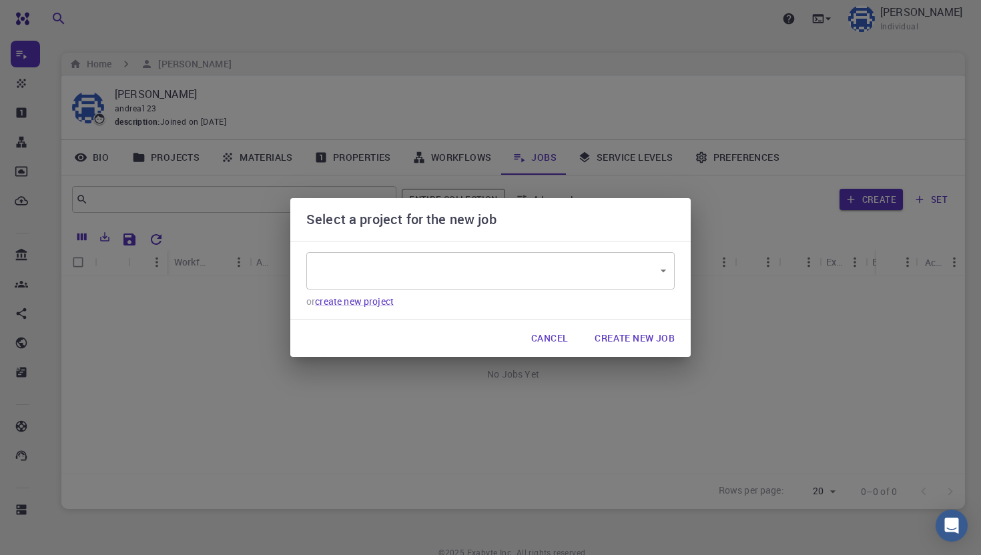
type input "ZvBkMmAscoRZnyuth"
click at [523, 272] on body "Pro Dashboard Create New Job New Material Create Material Upload File Import fr…" at bounding box center [490, 306] width 981 height 613
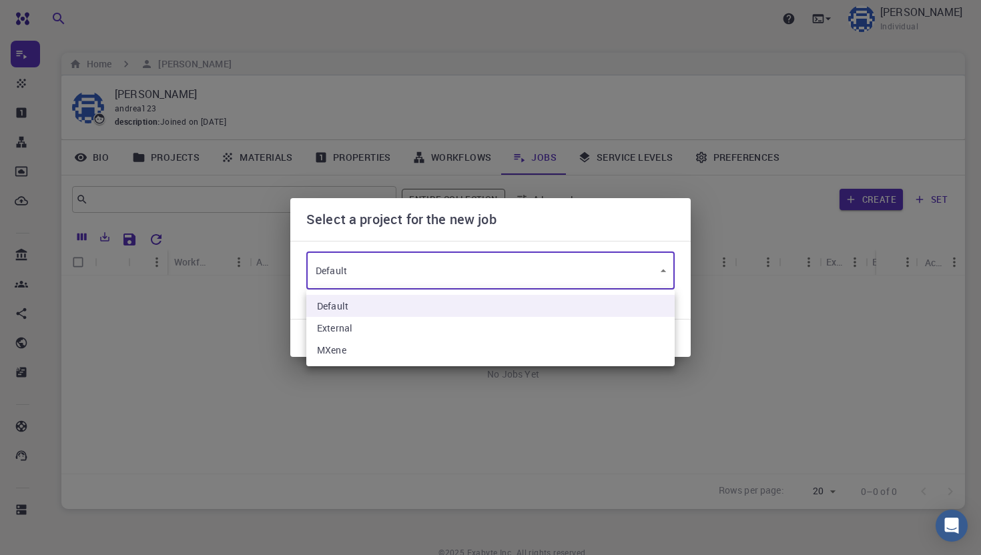
click at [466, 293] on ul "Default External MXene" at bounding box center [490, 328] width 368 height 77
click at [543, 308] on li "Default" at bounding box center [490, 306] width 368 height 22
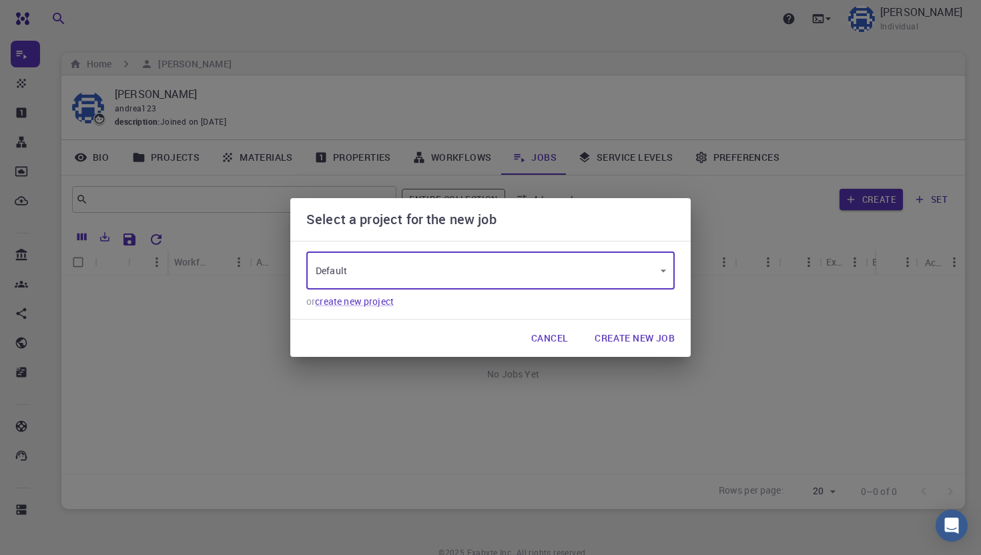
click at [641, 346] on button "Create New Job" at bounding box center [634, 338] width 101 height 27
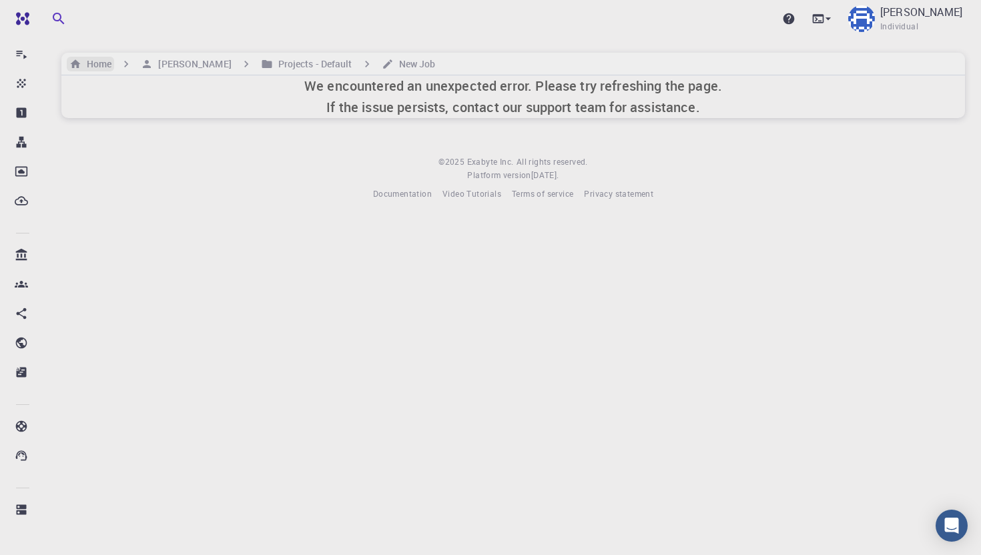
click at [107, 61] on h6 "Home" at bounding box center [96, 64] width 30 height 15
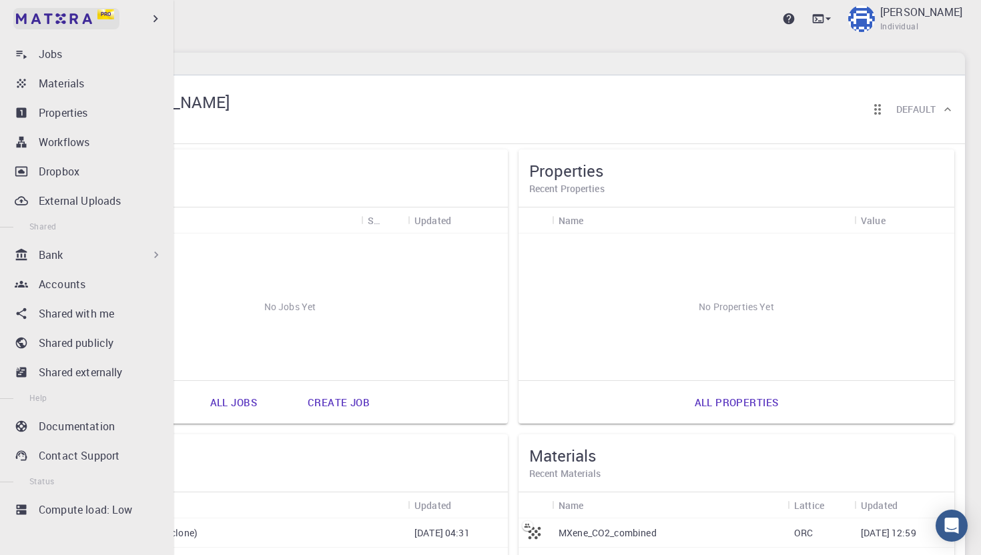
click at [94, 15] on link "Pro" at bounding box center [66, 18] width 106 height 21
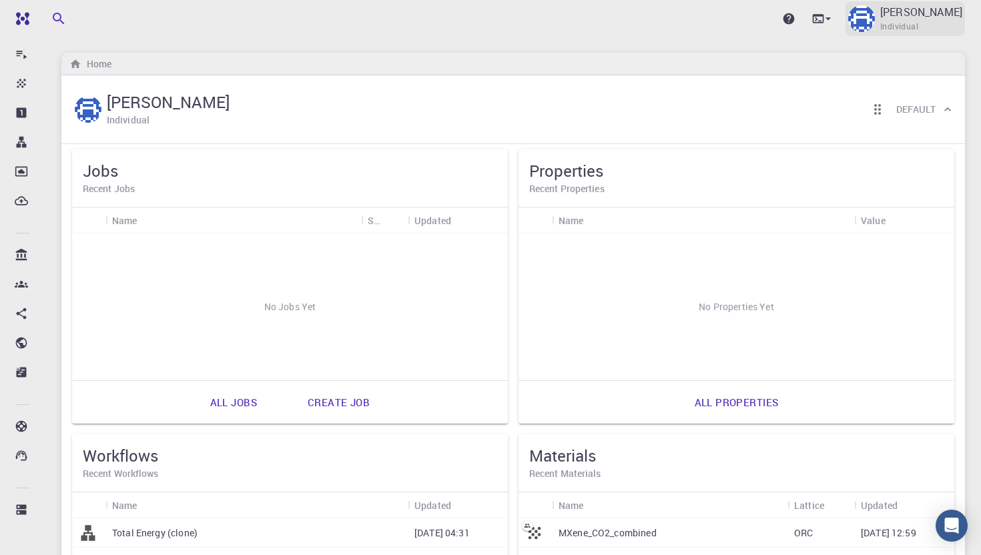
click at [923, 14] on div "[PERSON_NAME] Individual" at bounding box center [905, 18] width 119 height 35
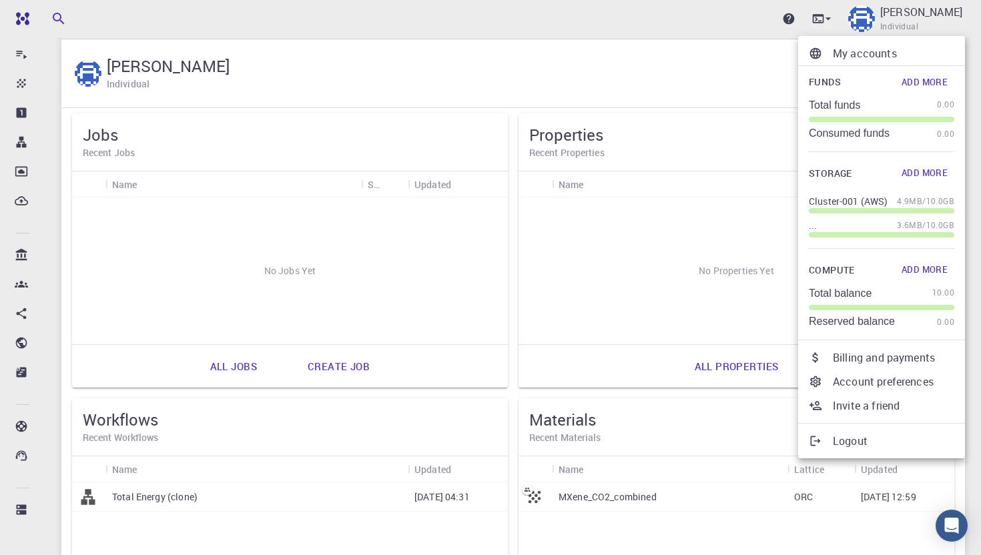
scroll to position [35, 0]
click at [915, 228] on span "3.6MB" at bounding box center [909, 225] width 25 height 13
click at [910, 77] on button "Add More" at bounding box center [924, 81] width 59 height 21
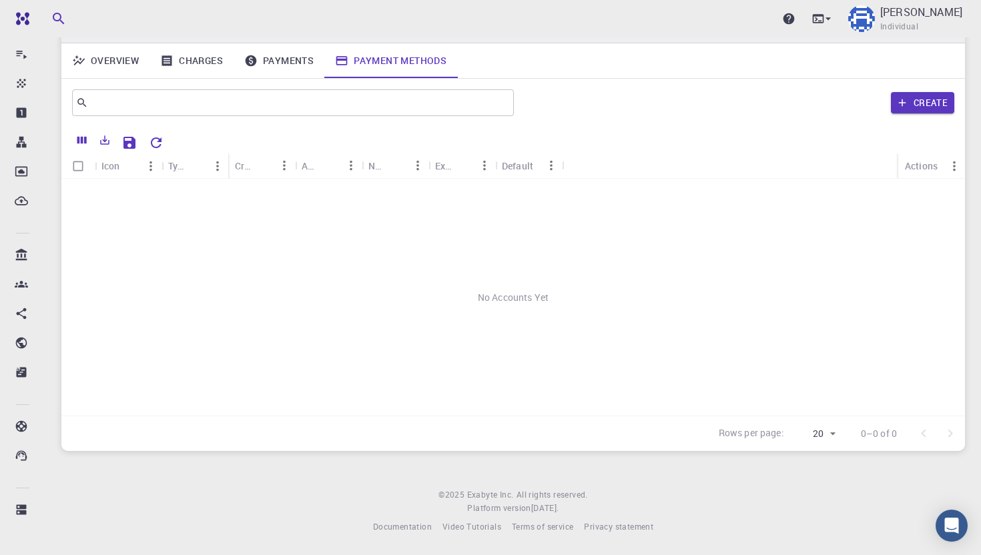
scroll to position [34, 0]
click at [119, 54] on link "Overview" at bounding box center [105, 60] width 88 height 35
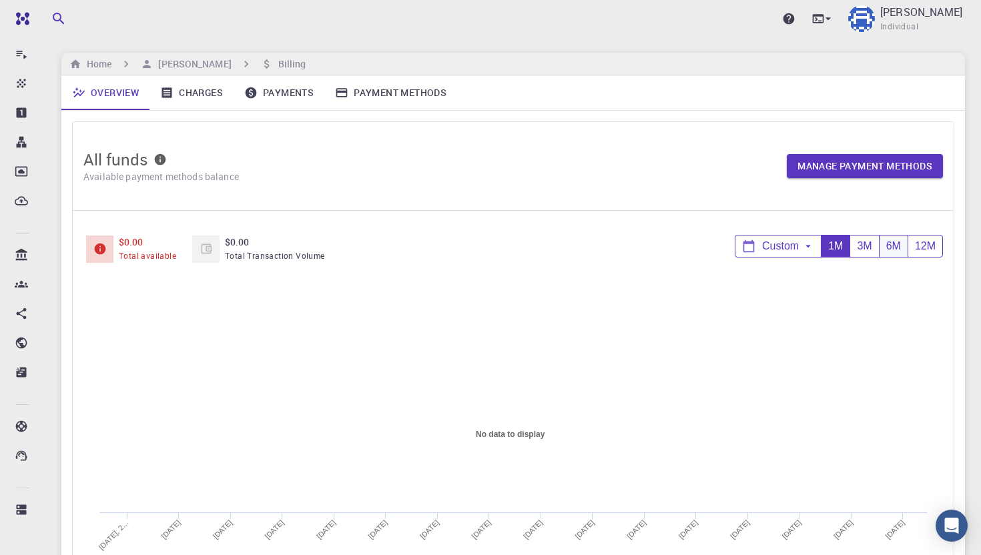
click at [895, 246] on div "6M" at bounding box center [893, 247] width 29 height 22
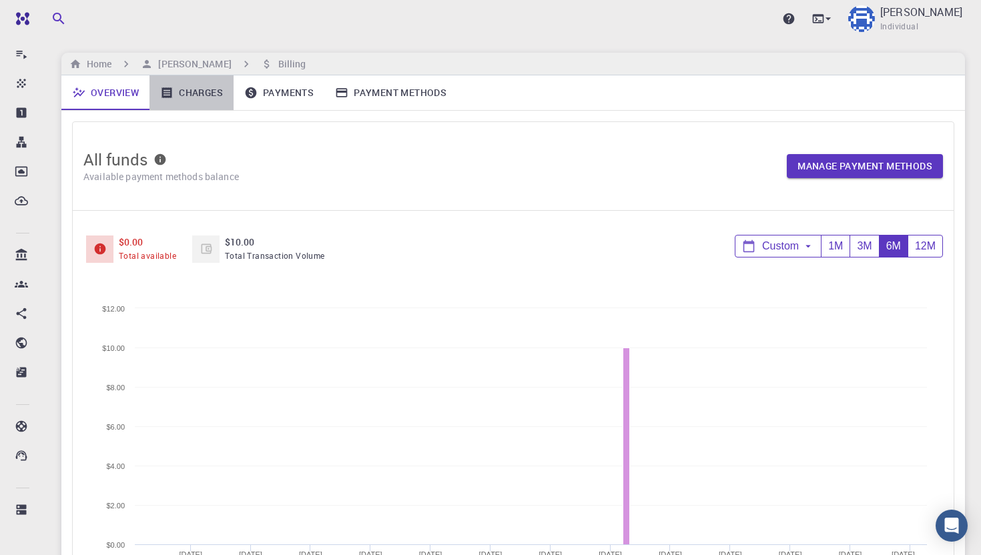
click at [198, 97] on link "Charges" at bounding box center [191, 92] width 84 height 35
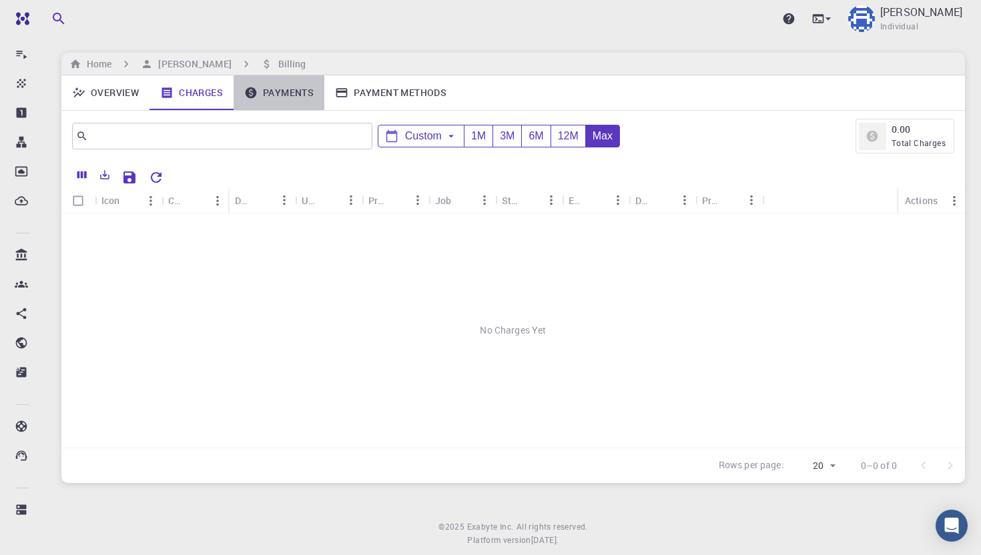
click at [282, 94] on link "Payments" at bounding box center [279, 92] width 91 height 35
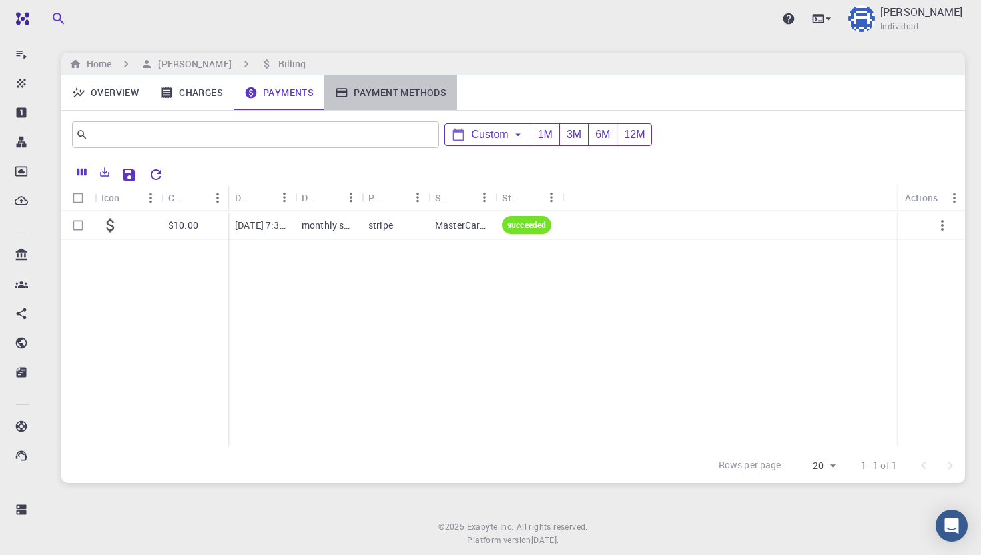
click at [378, 97] on link "Payment Methods" at bounding box center [390, 92] width 133 height 35
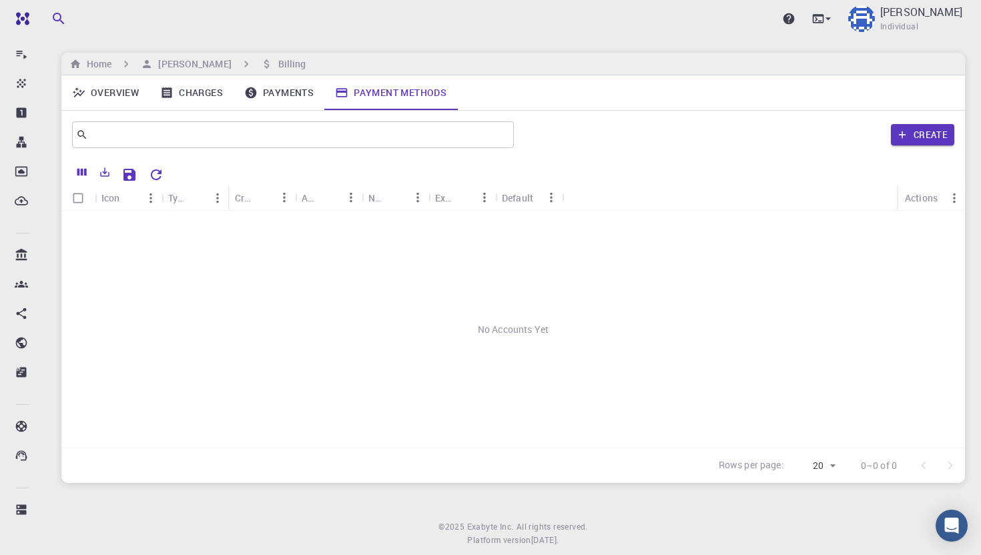
click at [295, 100] on link "Payments" at bounding box center [279, 92] width 91 height 35
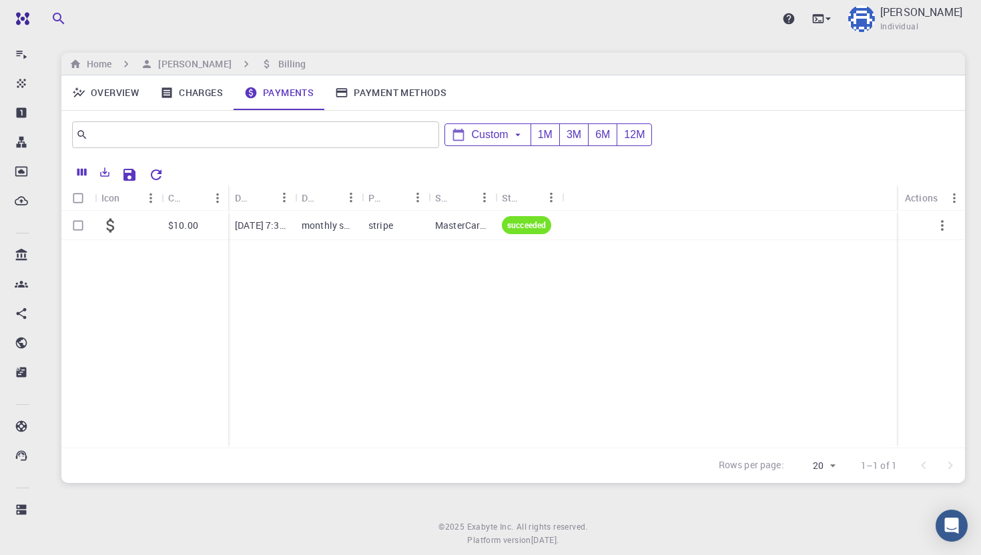
click at [113, 89] on link "Overview" at bounding box center [105, 92] width 88 height 35
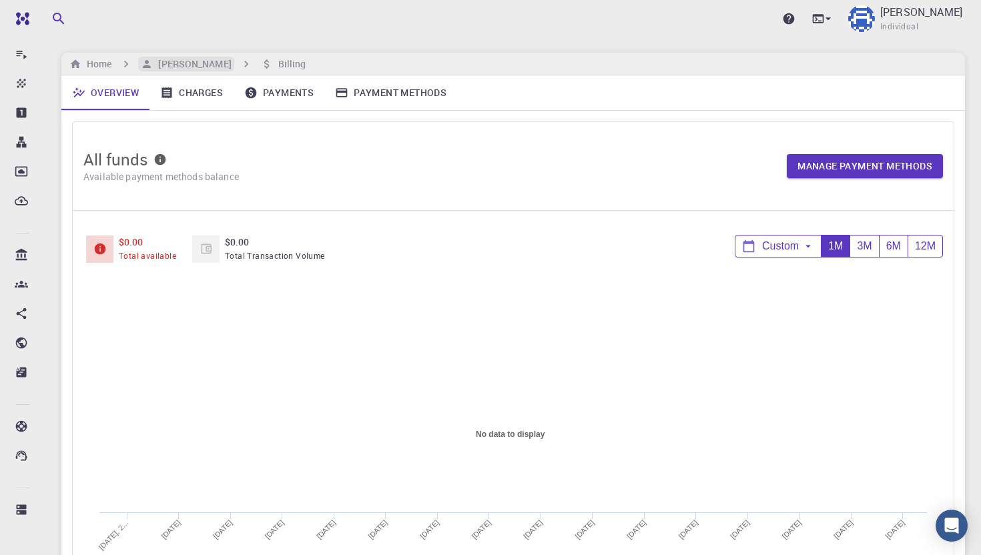
click at [179, 61] on h6 "[PERSON_NAME]" at bounding box center [192, 64] width 78 height 15
click at [297, 93] on link "Payments" at bounding box center [279, 92] width 91 height 35
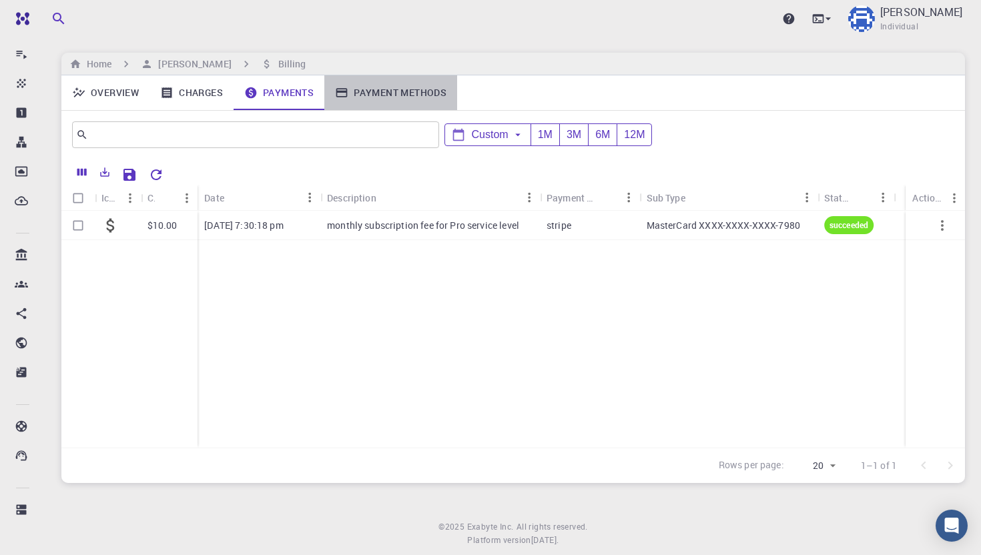
click at [359, 91] on link "Payment Methods" at bounding box center [390, 92] width 133 height 35
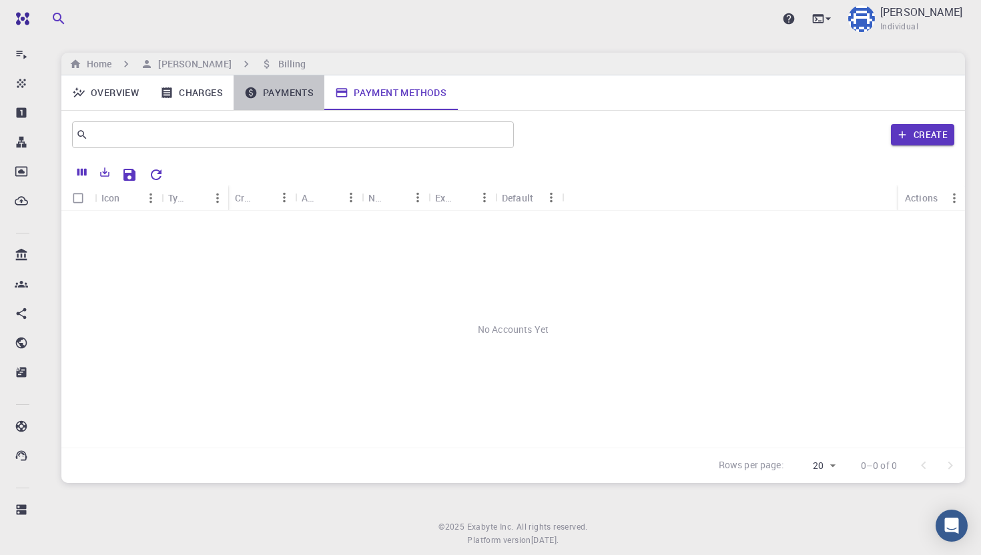
click at [268, 92] on link "Payments" at bounding box center [279, 92] width 91 height 35
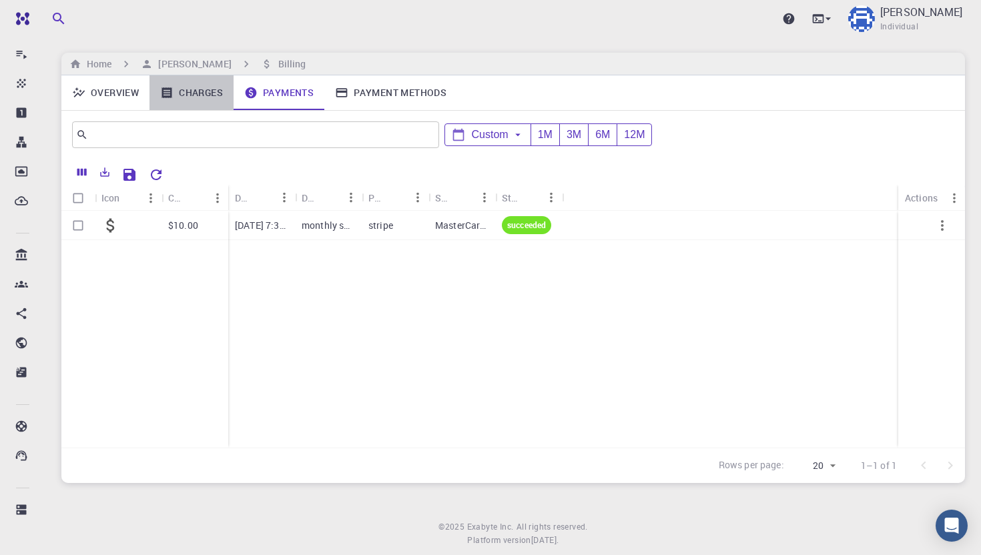
click at [216, 93] on link "Charges" at bounding box center [191, 92] width 84 height 35
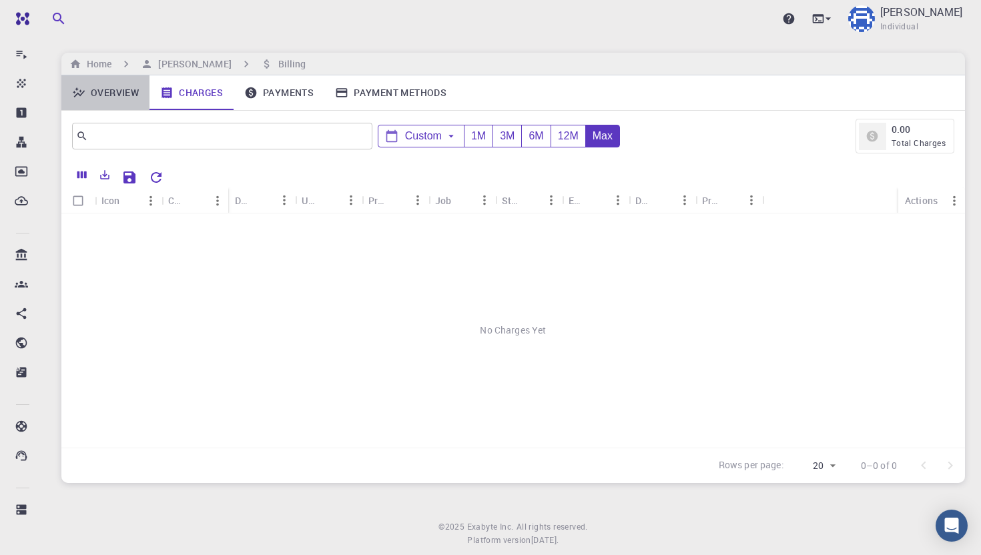
click at [126, 91] on link "Overview" at bounding box center [105, 92] width 88 height 35
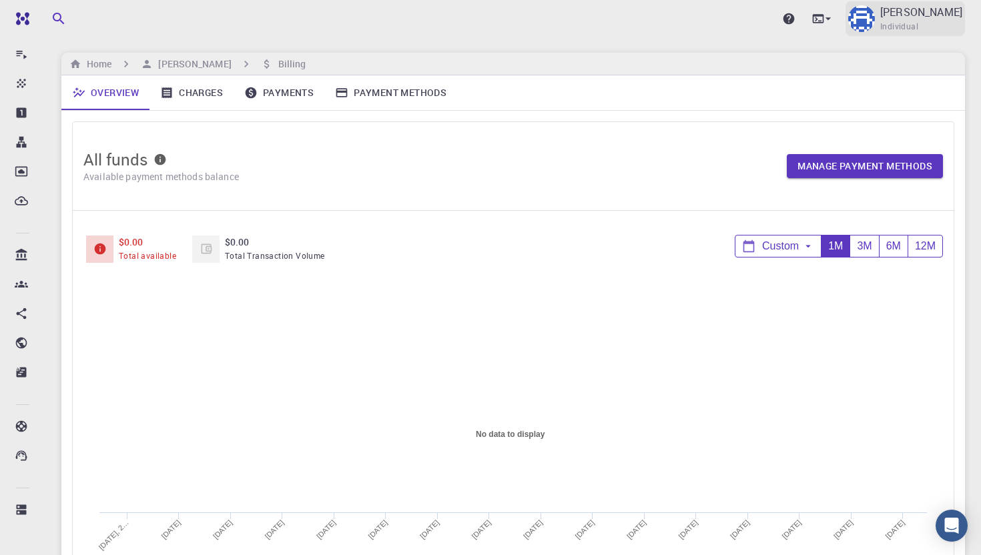
click at [875, 14] on img at bounding box center [861, 18] width 27 height 27
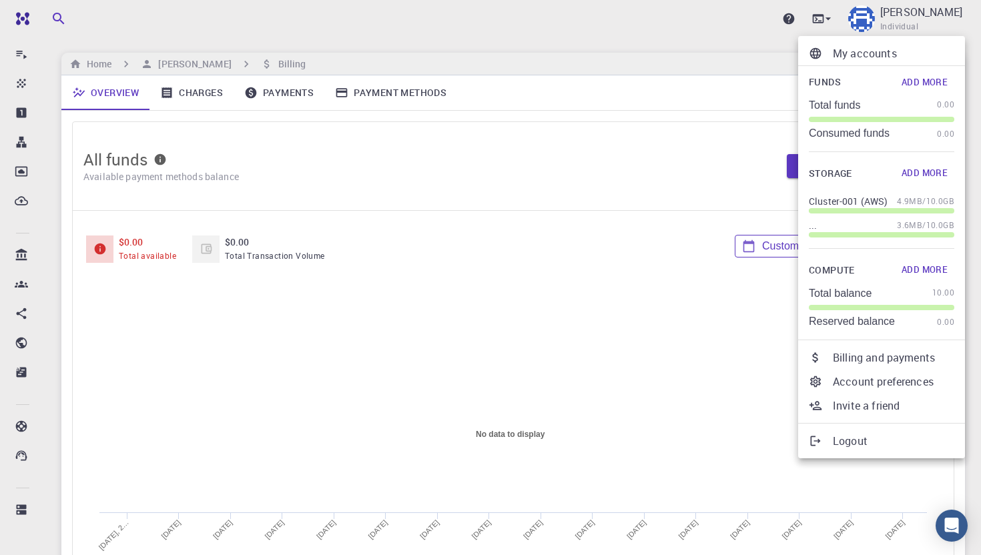
click at [848, 382] on p "Account preferences" at bounding box center [893, 382] width 121 height 16
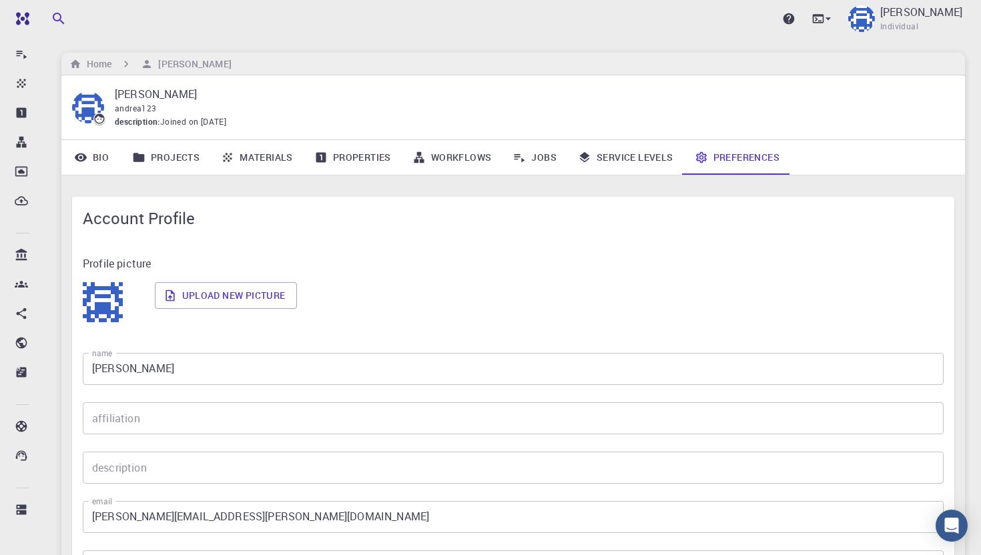
click at [652, 160] on link "Service Levels" at bounding box center [625, 157] width 117 height 35
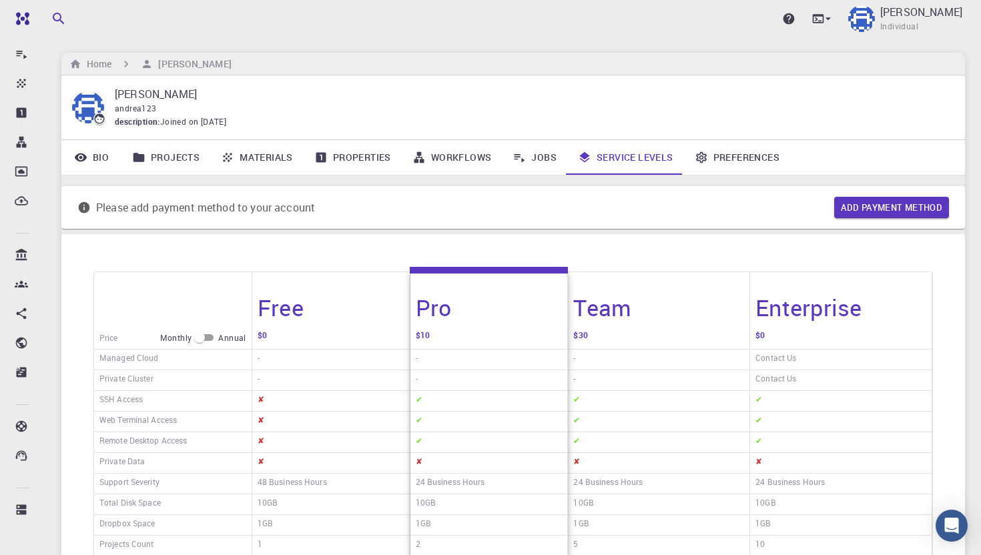
click at [565, 151] on link "Jobs" at bounding box center [534, 157] width 65 height 35
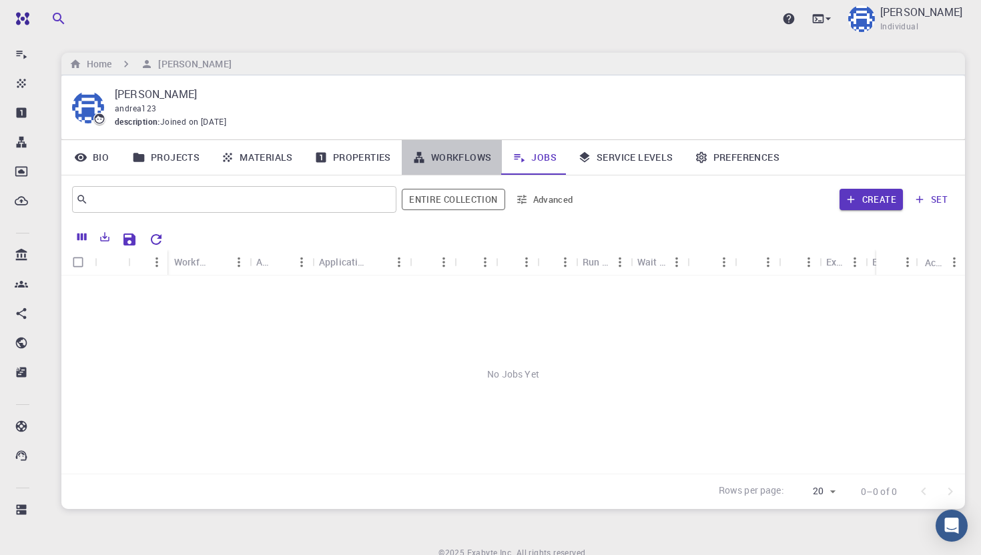
click at [434, 161] on link "Workflows" at bounding box center [452, 157] width 101 height 35
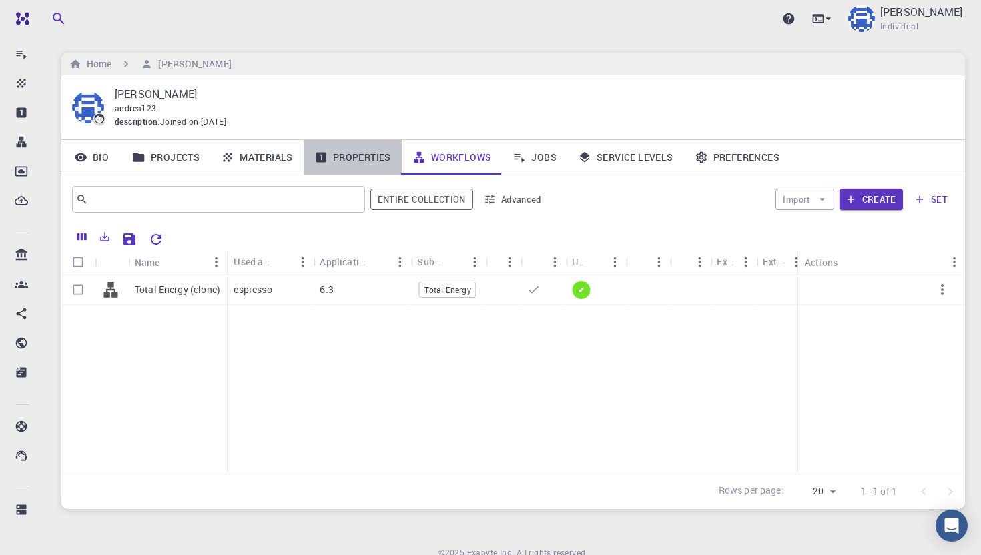
click at [365, 163] on link "Properties" at bounding box center [353, 157] width 98 height 35
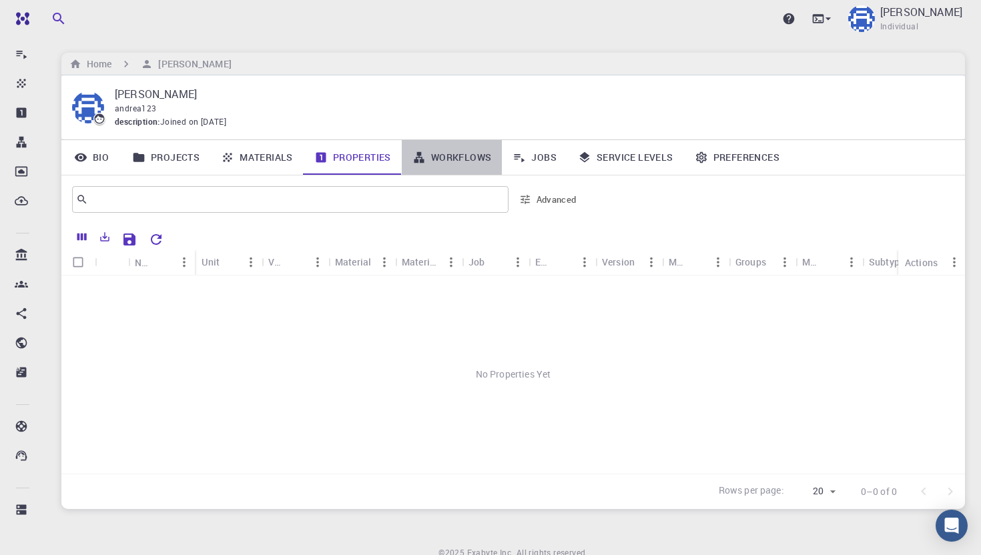
click at [456, 156] on link "Workflows" at bounding box center [452, 157] width 101 height 35
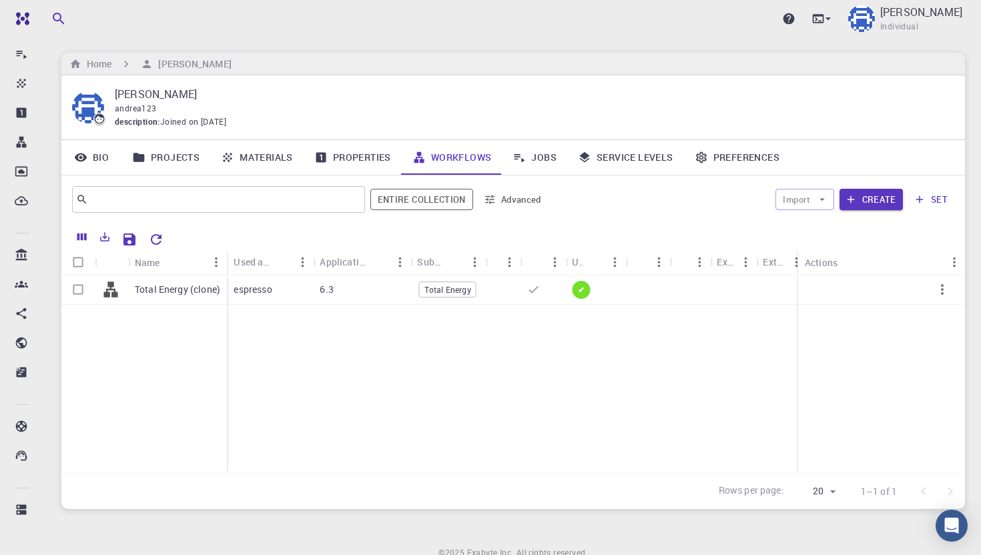
click at [322, 153] on icon at bounding box center [321, 157] width 10 height 10
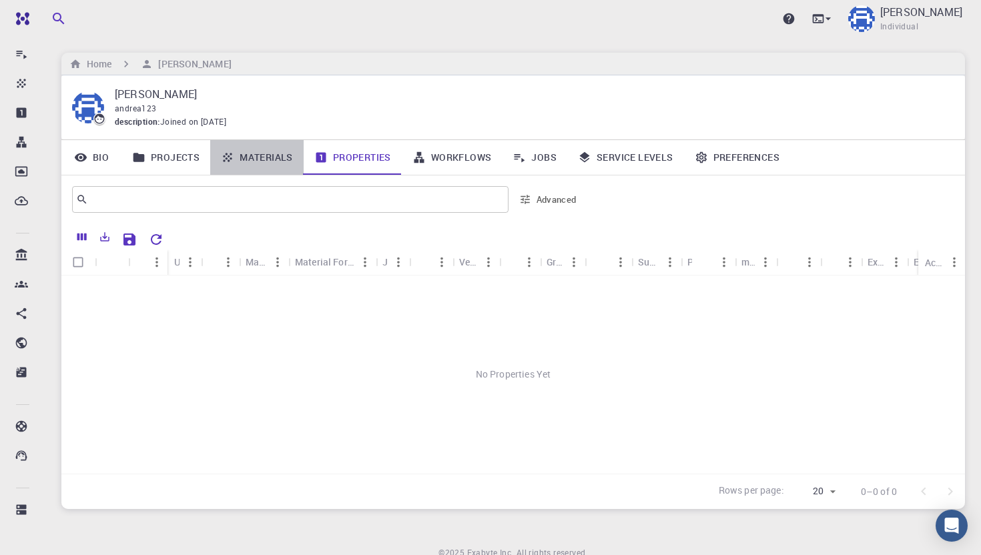
click at [270, 163] on link "Materials" at bounding box center [256, 157] width 93 height 35
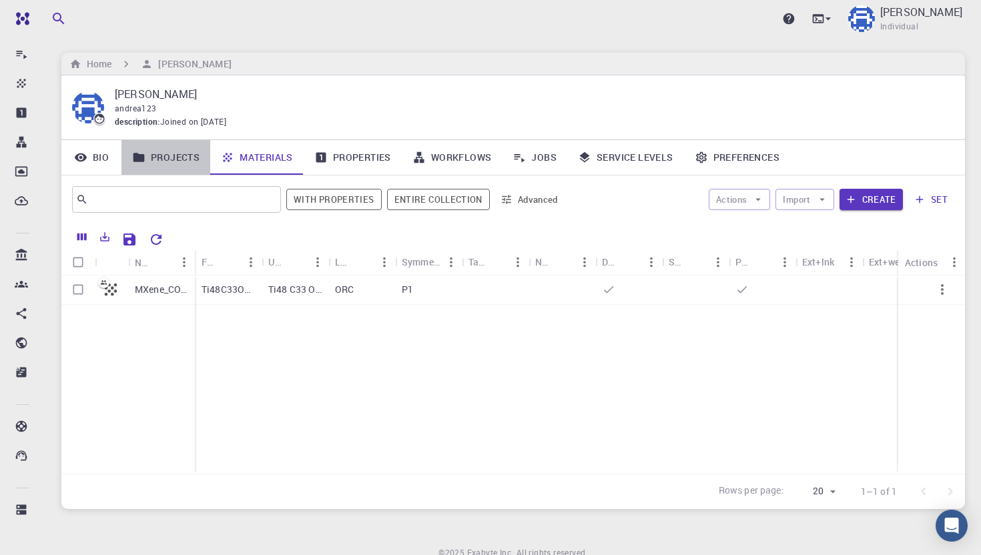
click at [147, 169] on link "Projects" at bounding box center [165, 157] width 89 height 35
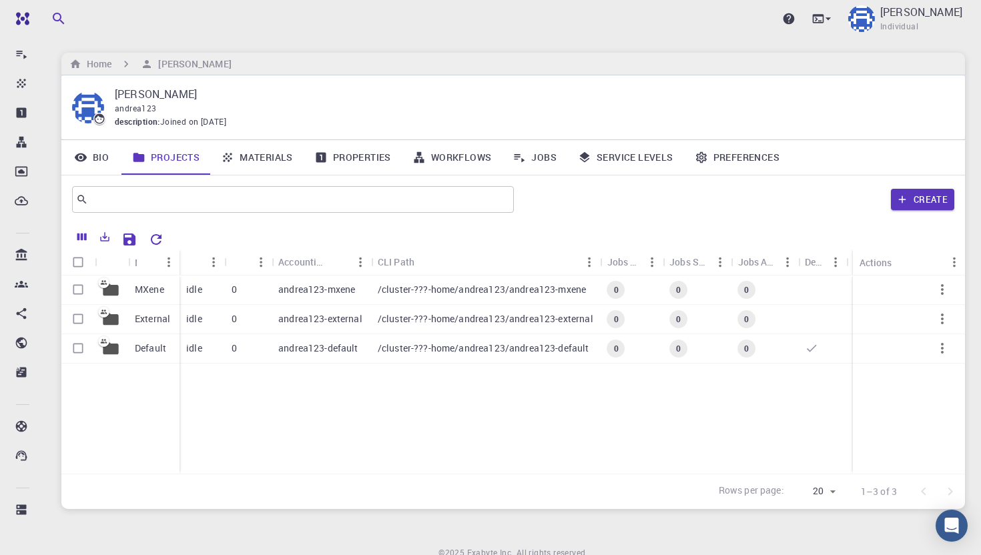
click at [95, 159] on link "Bio" at bounding box center [91, 157] width 60 height 35
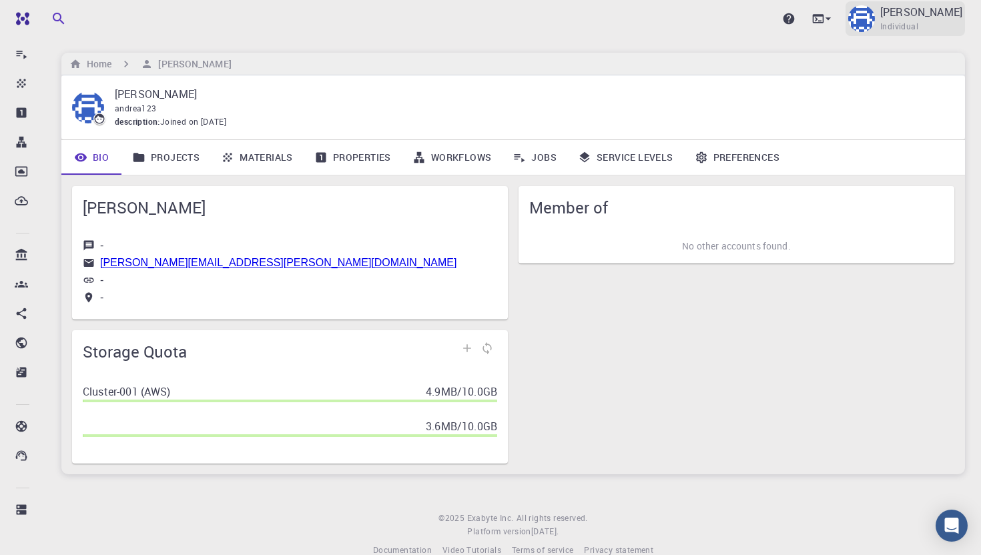
click at [934, 12] on p "[PERSON_NAME]" at bounding box center [921, 12] width 82 height 16
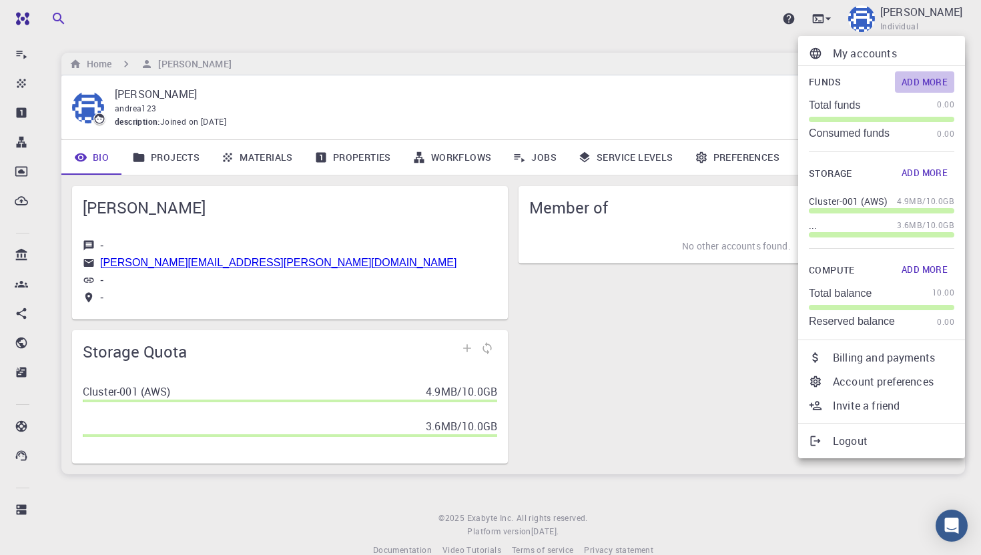
click at [914, 79] on button "Add More" at bounding box center [924, 81] width 59 height 21
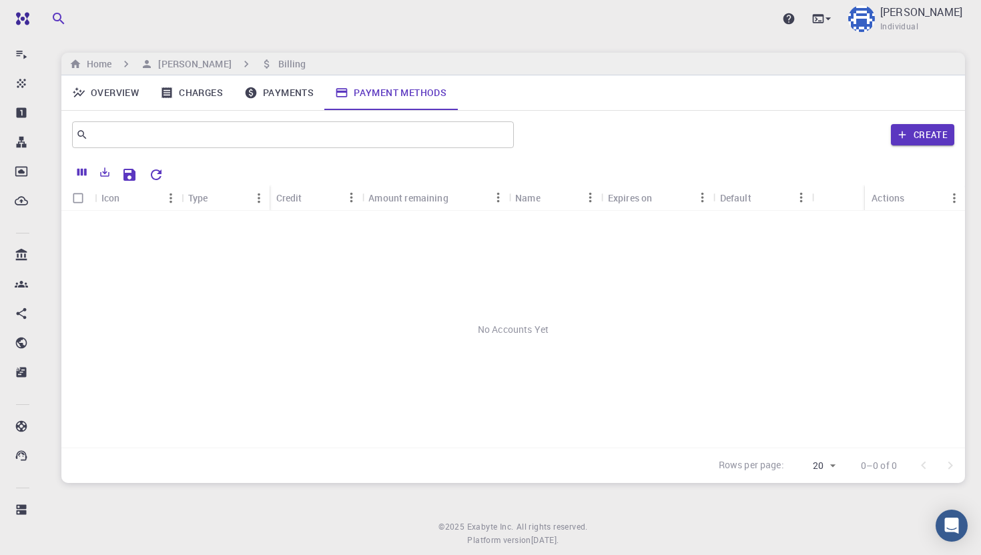
click at [285, 94] on link "Payments" at bounding box center [279, 92] width 91 height 35
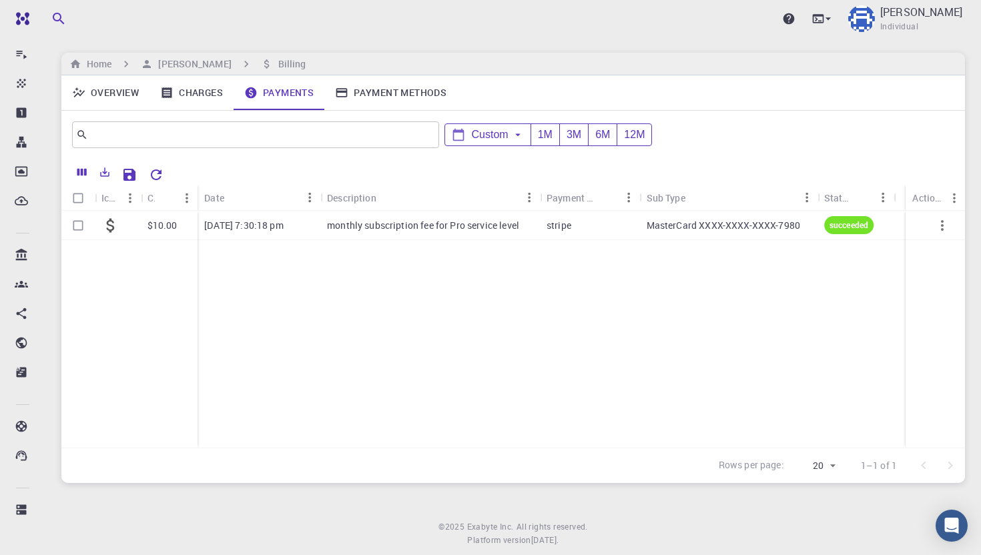
click at [204, 91] on link "Charges" at bounding box center [191, 92] width 84 height 35
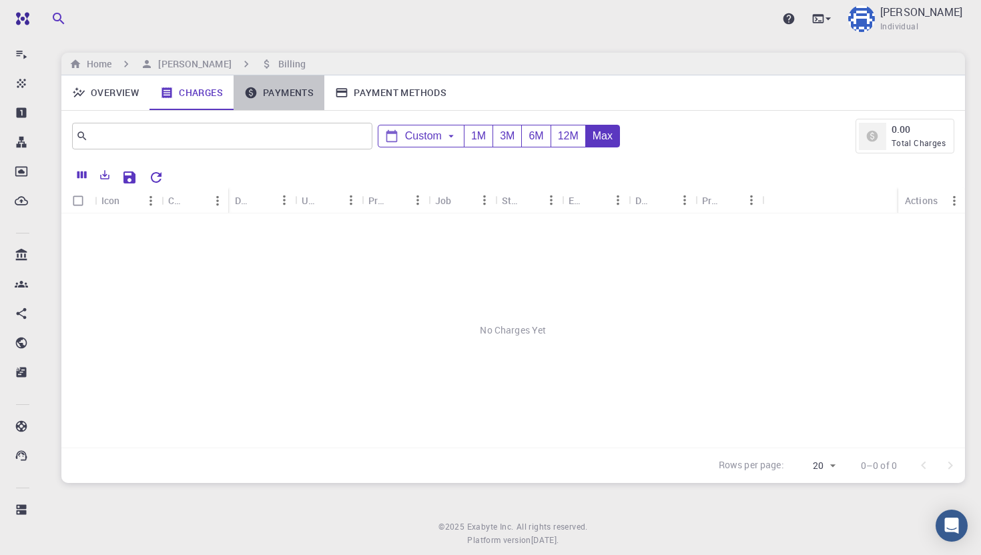
click at [280, 93] on link "Payments" at bounding box center [279, 92] width 91 height 35
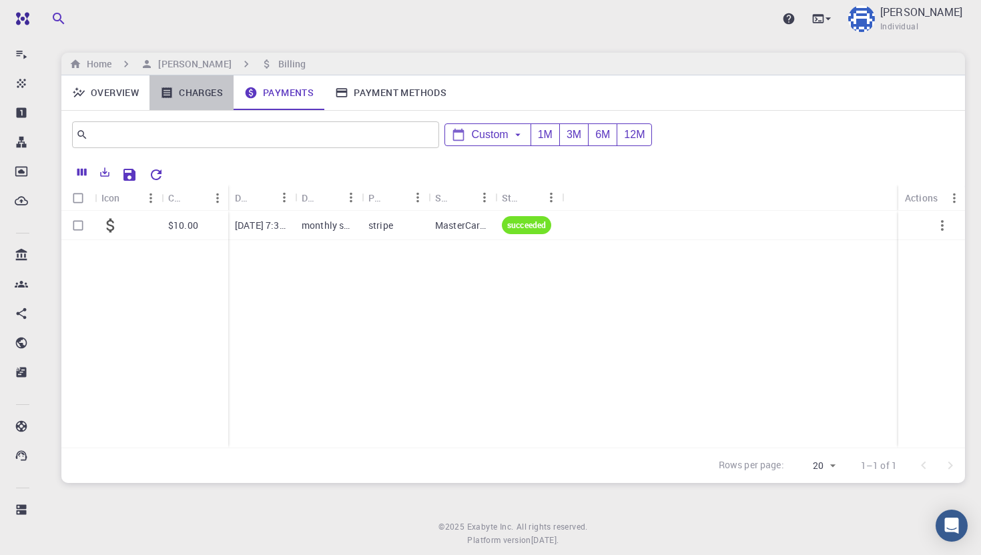
click at [200, 89] on link "Charges" at bounding box center [191, 92] width 84 height 35
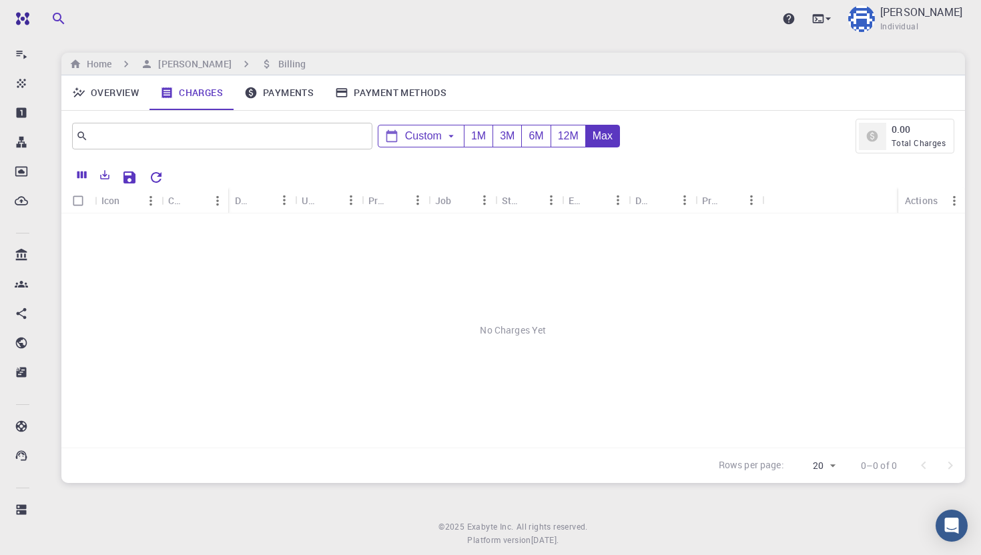
click at [109, 95] on link "Overview" at bounding box center [105, 92] width 88 height 35
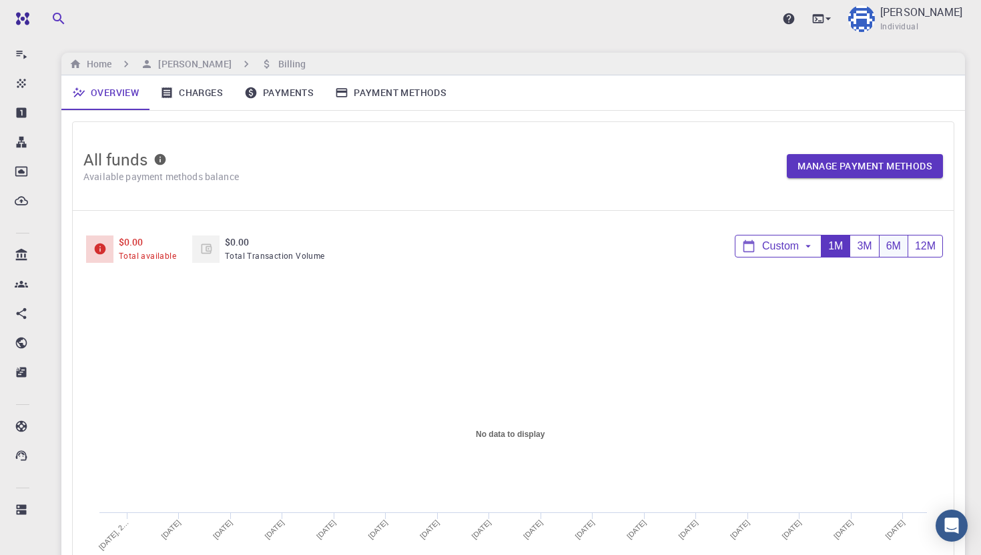
click at [892, 245] on div "6M" at bounding box center [893, 247] width 29 height 22
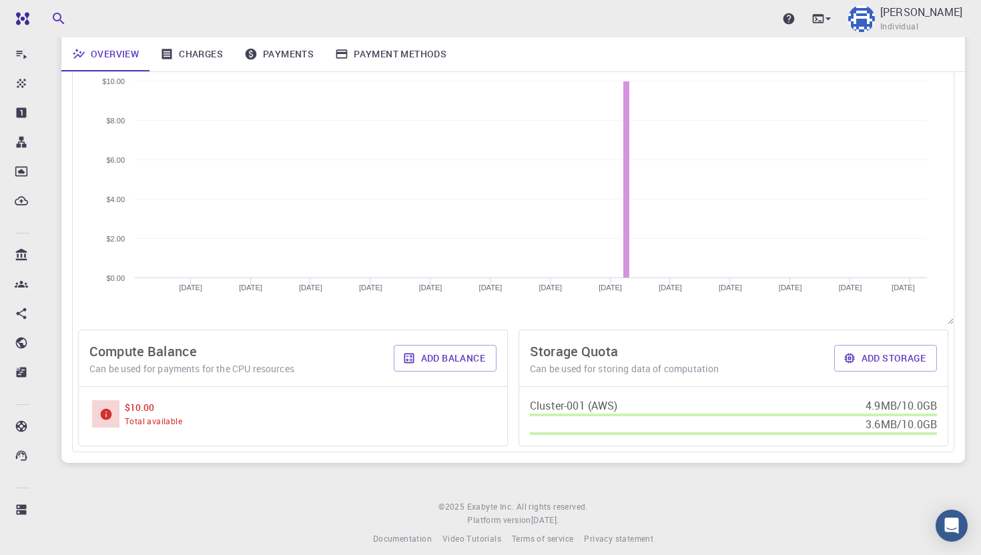
scroll to position [280, 0]
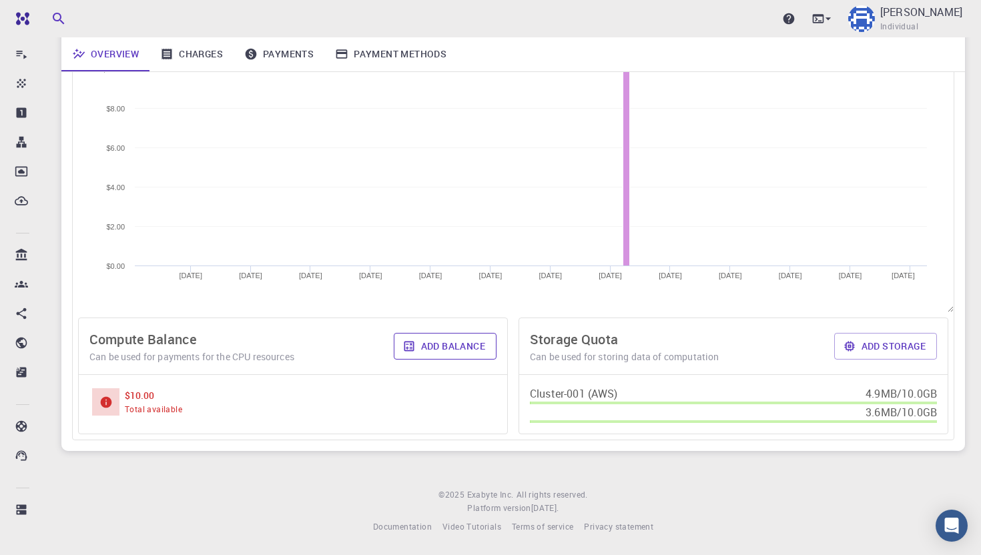
click at [465, 346] on button "Add balance" at bounding box center [445, 346] width 103 height 27
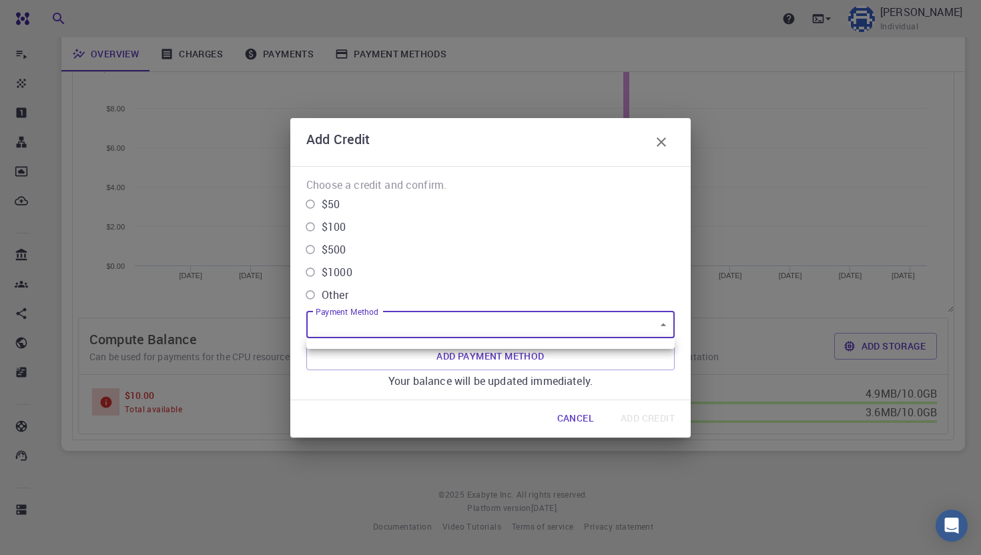
click at [541, 330] on body "Pro Dashboard Create New Job New Material Create Material Upload File Import fr…" at bounding box center [490, 139] width 981 height 834
click at [522, 370] on div at bounding box center [490, 277] width 981 height 555
click at [513, 356] on button "Add Payment Method" at bounding box center [490, 357] width 368 height 27
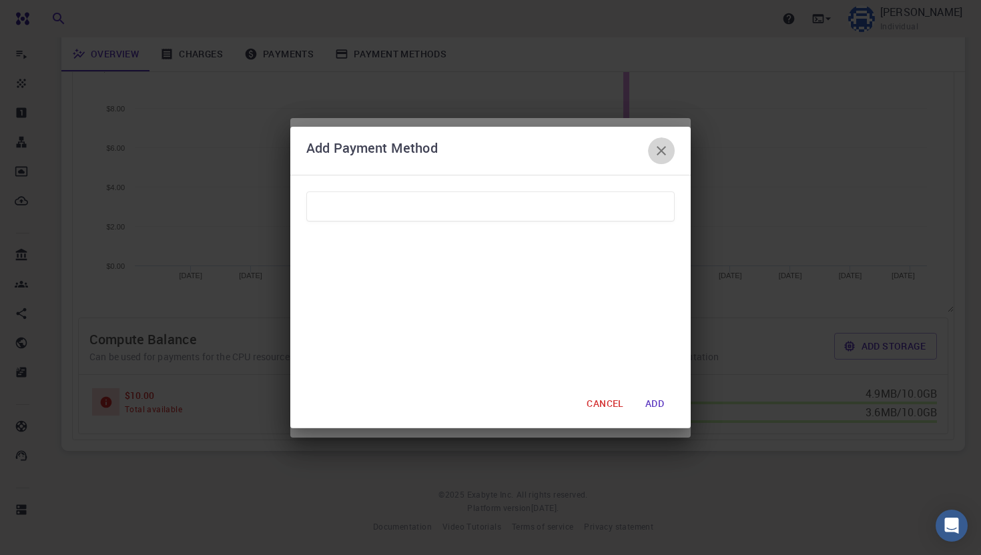
click at [665, 146] on icon "button" at bounding box center [661, 151] width 16 height 16
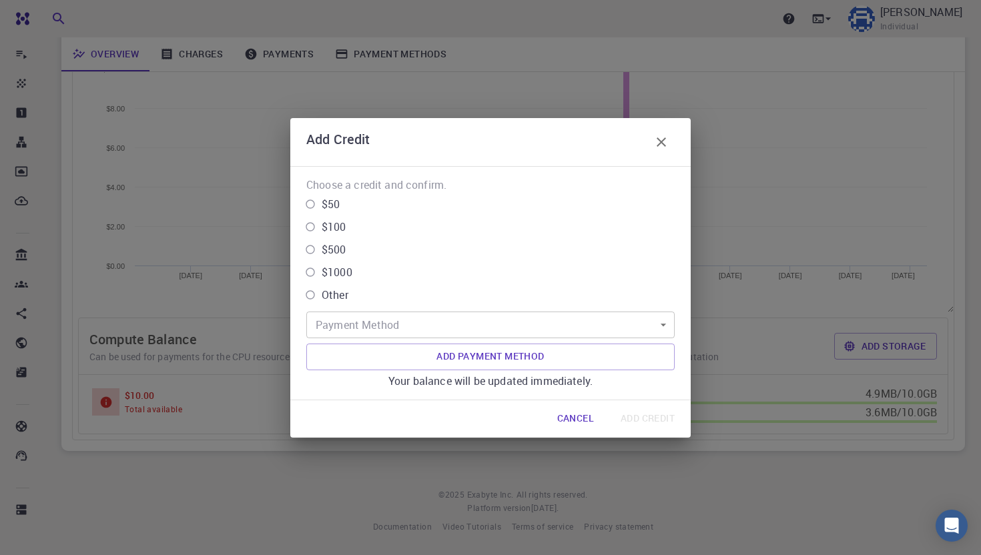
click at [665, 145] on icon "button" at bounding box center [661, 141] width 9 height 9
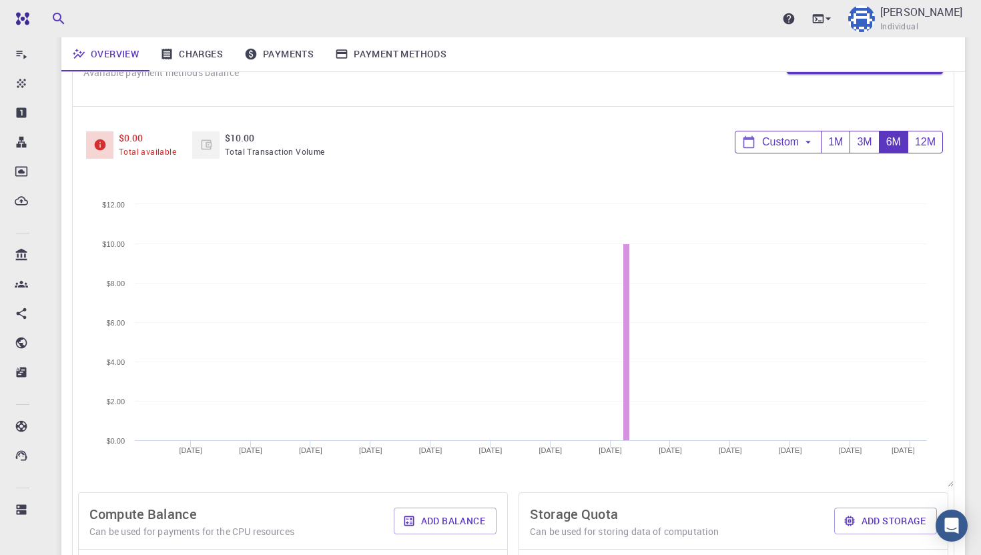
scroll to position [252, 0]
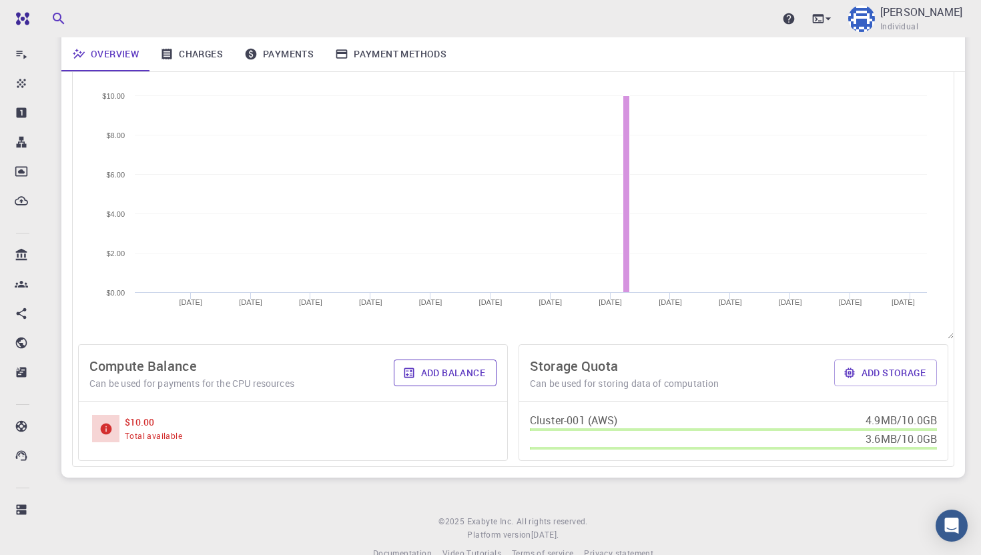
click at [423, 370] on button "Add balance" at bounding box center [445, 373] width 103 height 27
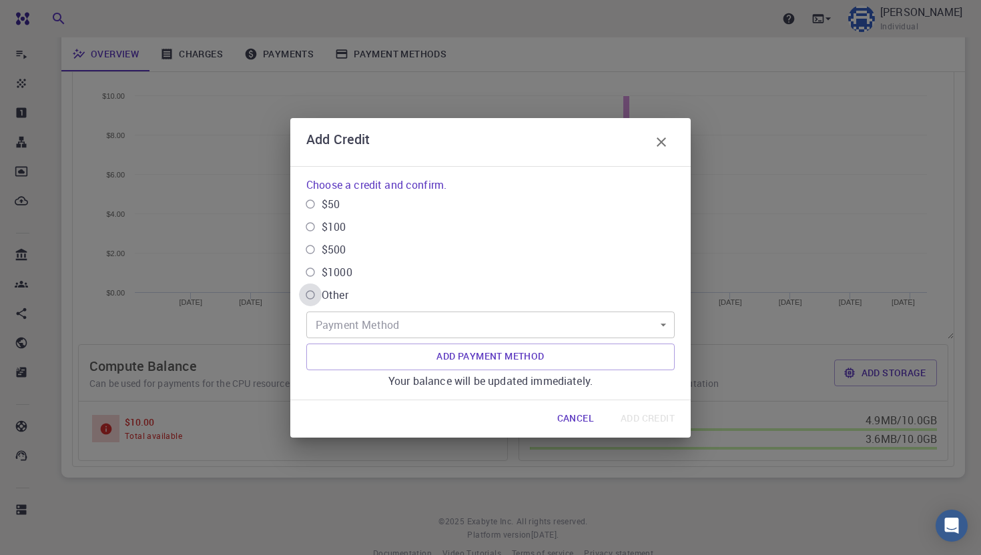
click at [319, 294] on input "Other" at bounding box center [310, 295] width 23 height 23
radio input "true"
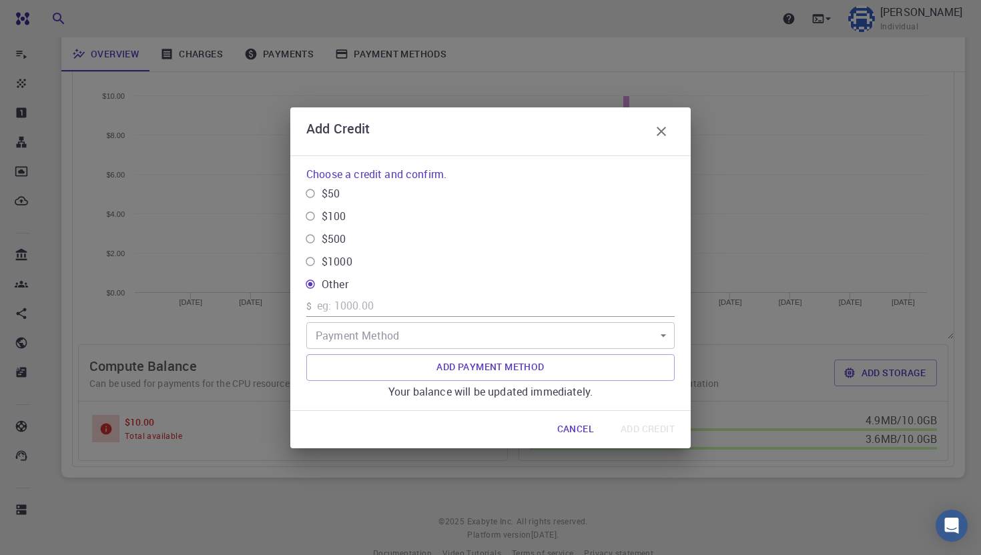
click at [357, 307] on input "text" at bounding box center [496, 306] width 358 height 21
type input "10"
click at [382, 342] on body "Pro Dashboard Create New Job New Material Create Material Upload File Import fr…" at bounding box center [490, 165] width 981 height 834
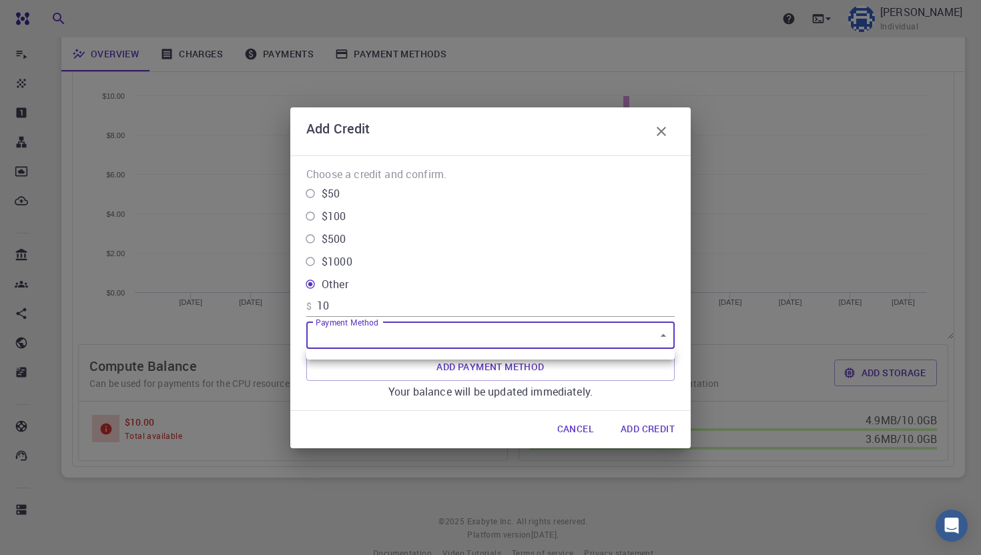
click at [403, 398] on div at bounding box center [490, 277] width 981 height 555
click at [571, 432] on button "Cancel" at bounding box center [576, 429] width 58 height 27
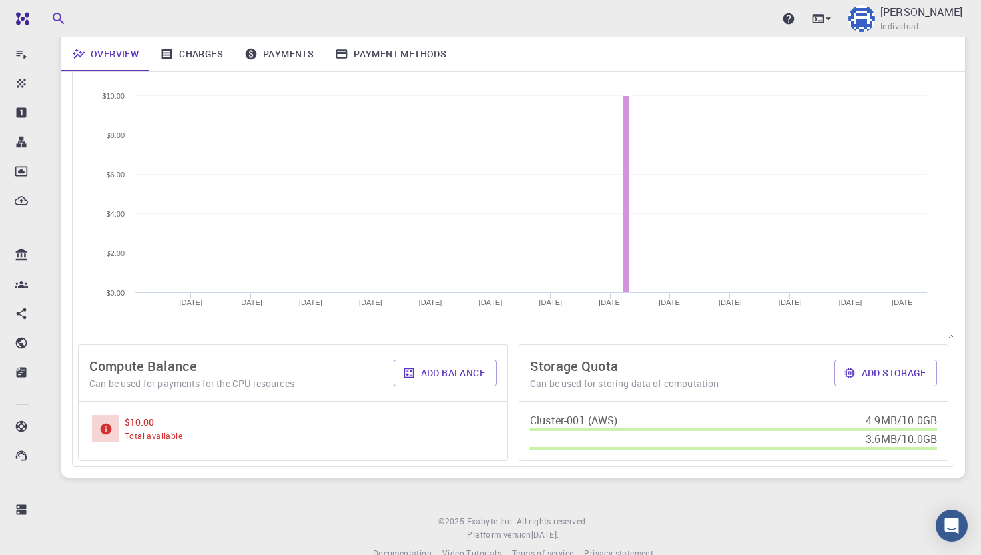
scroll to position [0, 0]
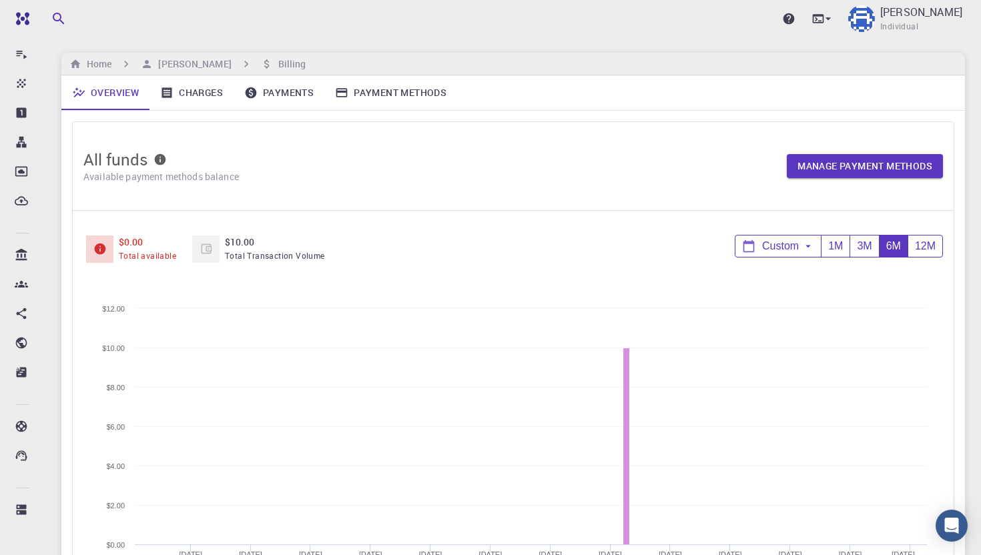
click at [201, 95] on link "Charges" at bounding box center [191, 92] width 84 height 35
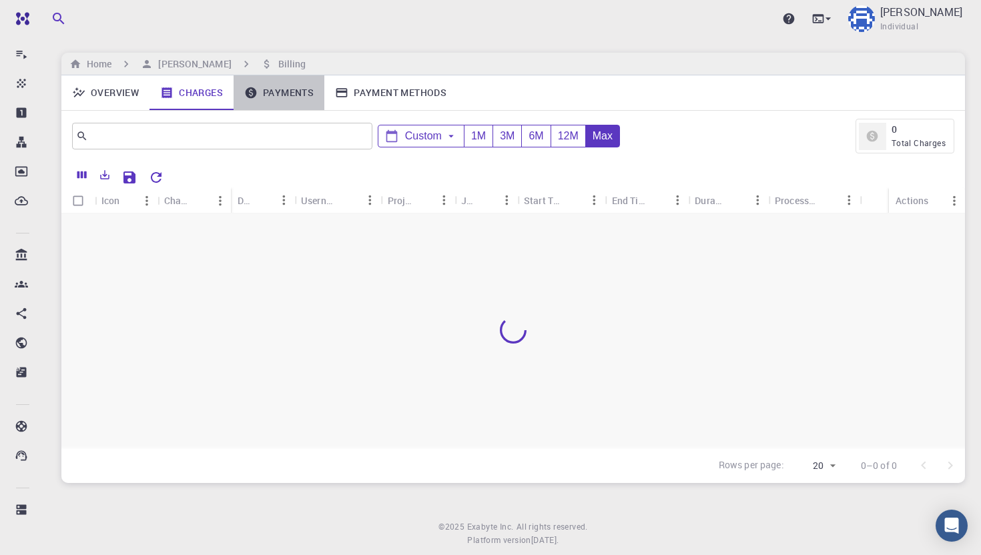
click at [269, 88] on link "Payments" at bounding box center [279, 92] width 91 height 35
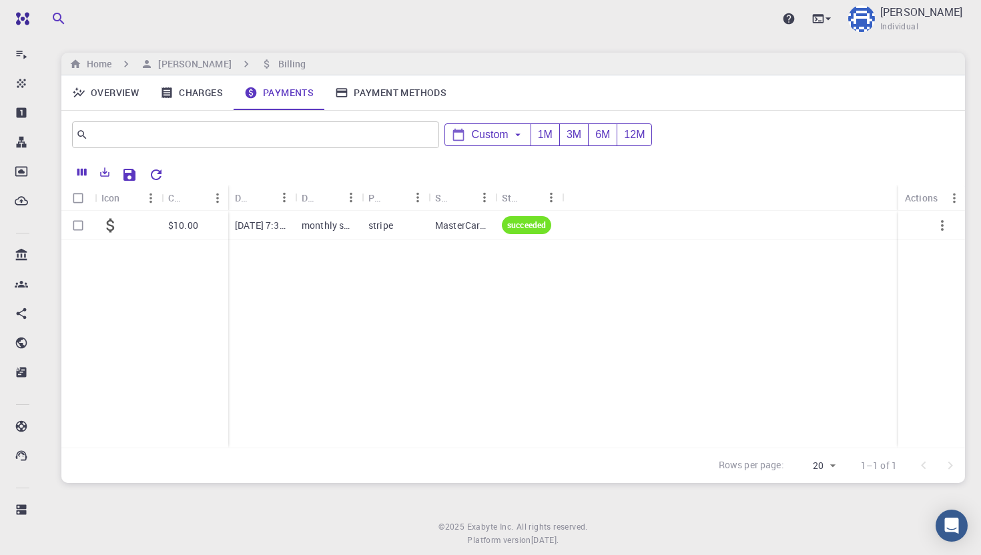
click at [188, 95] on link "Charges" at bounding box center [191, 92] width 84 height 35
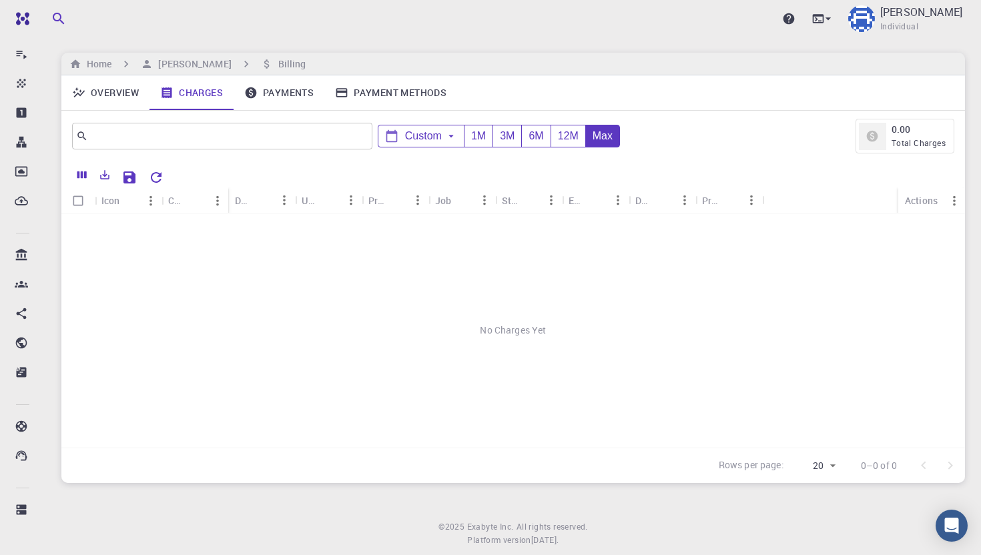
click at [264, 91] on link "Payments" at bounding box center [279, 92] width 91 height 35
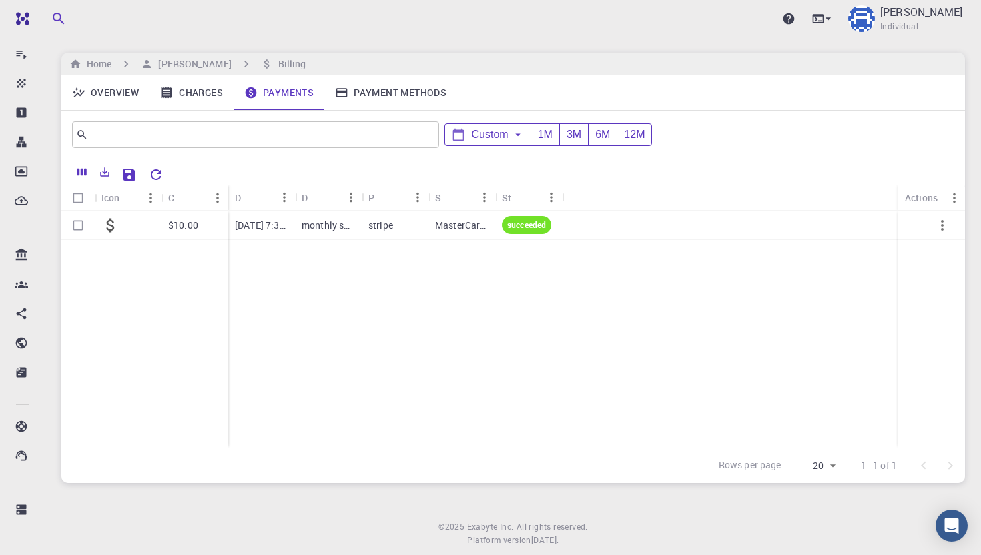
click at [365, 88] on link "Payment Methods" at bounding box center [390, 92] width 133 height 35
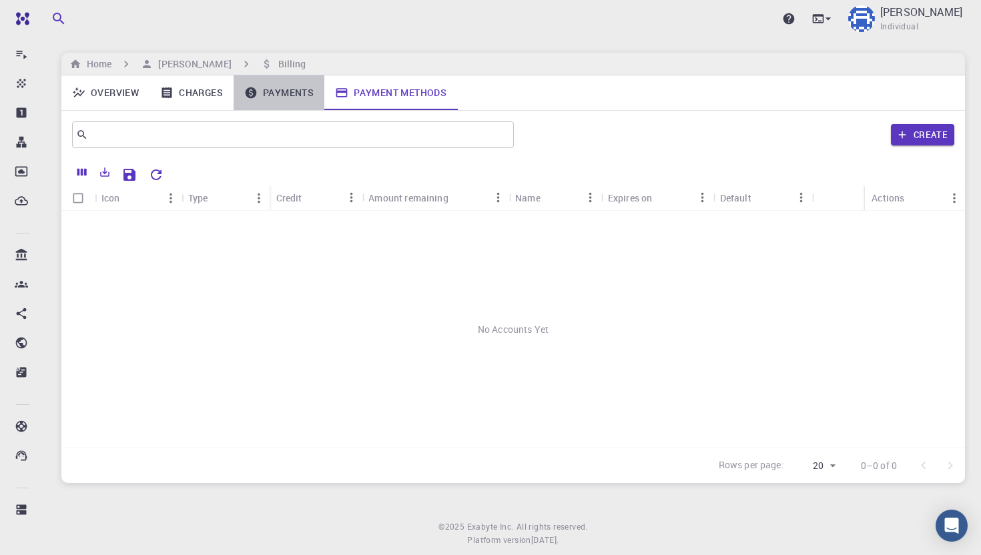
click at [272, 93] on link "Payments" at bounding box center [279, 92] width 91 height 35
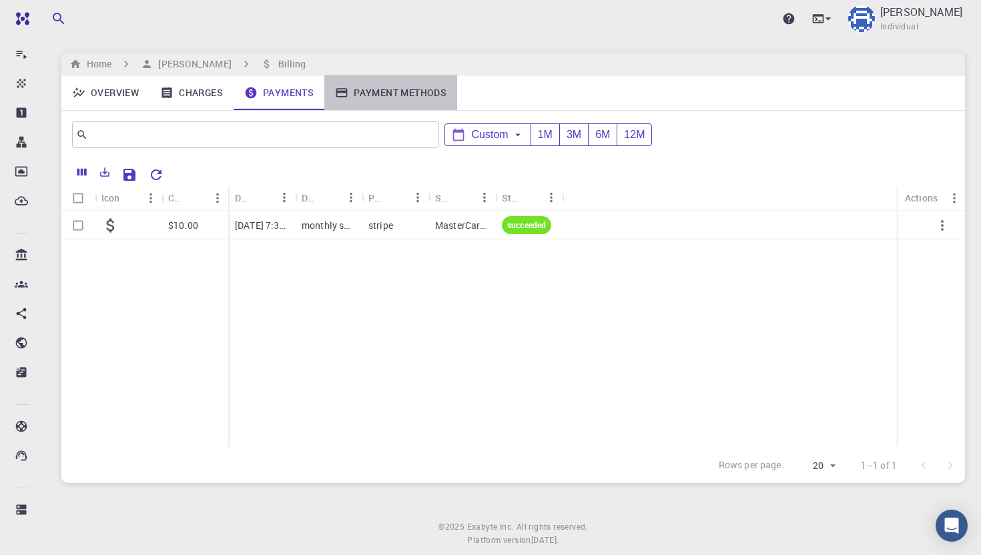
click at [375, 82] on link "Payment Methods" at bounding box center [390, 92] width 133 height 35
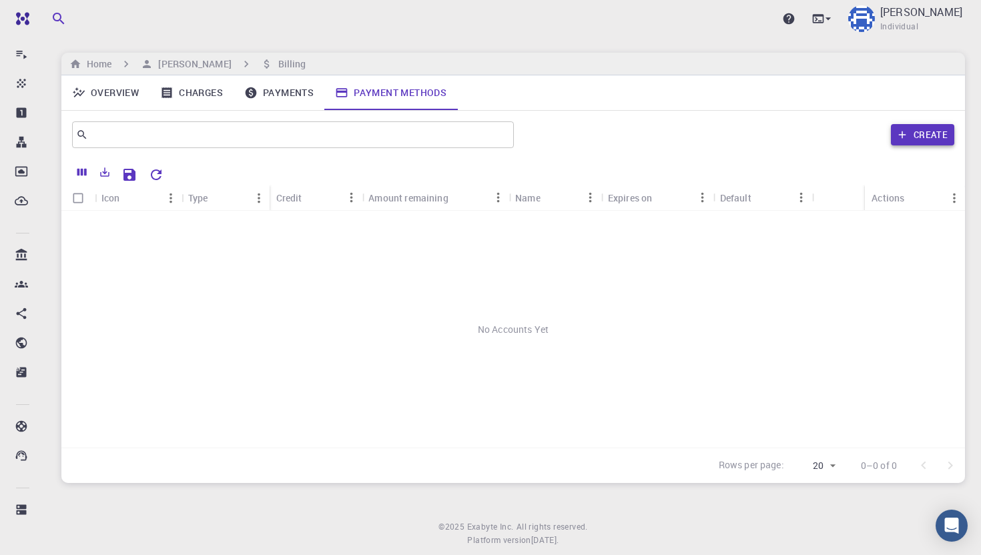
click at [908, 135] on icon "button" at bounding box center [902, 135] width 12 height 12
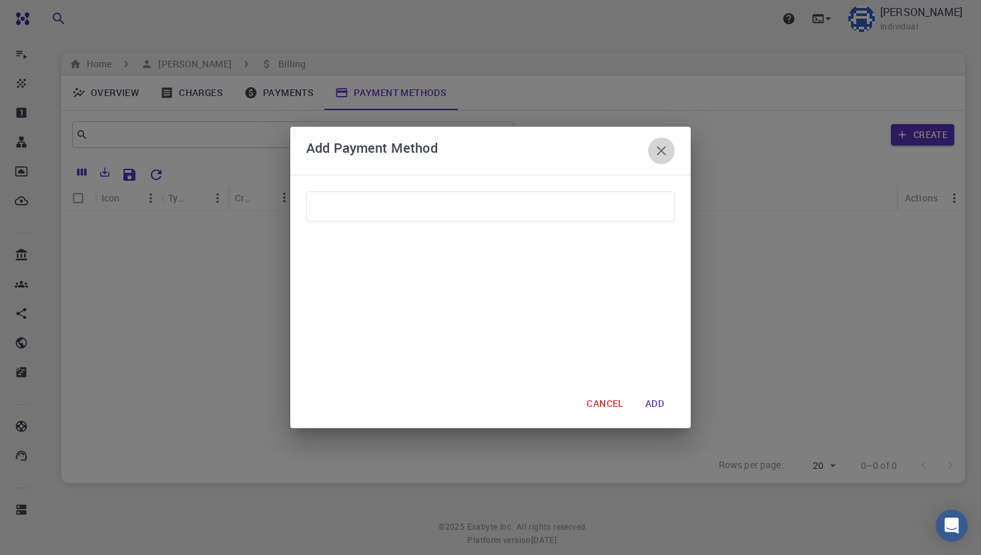
click at [659, 149] on icon "button" at bounding box center [661, 150] width 9 height 9
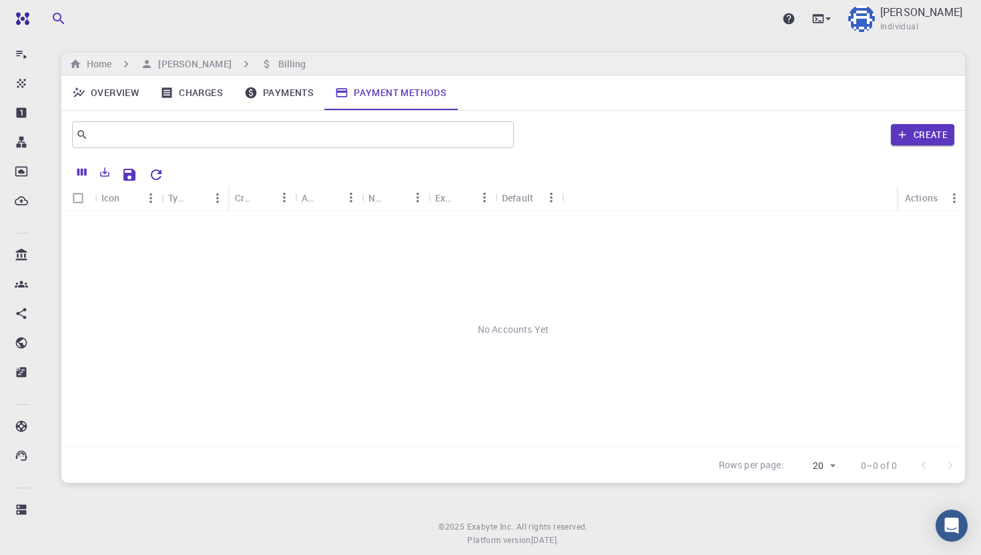
click at [113, 95] on link "Overview" at bounding box center [105, 92] width 88 height 35
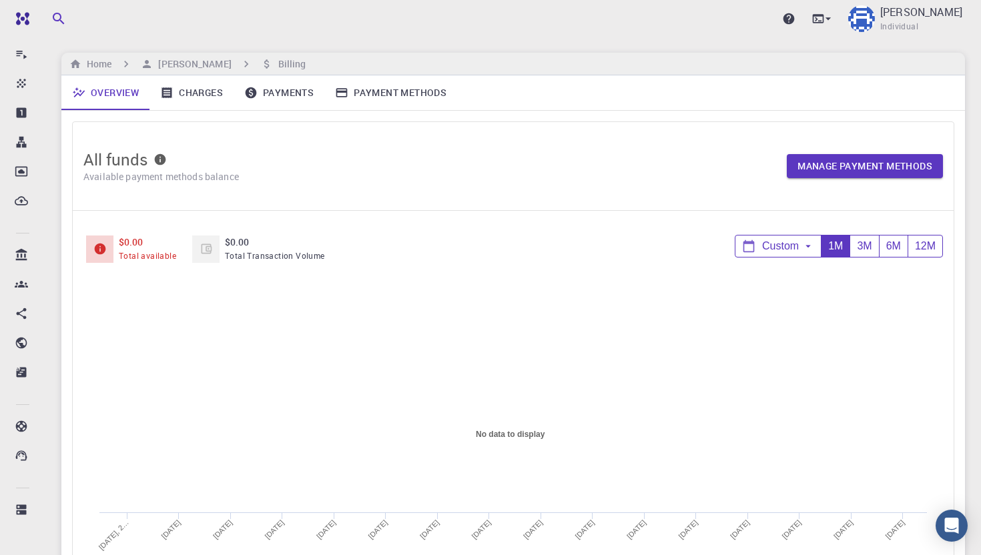
click at [388, 86] on link "Payment Methods" at bounding box center [390, 92] width 133 height 35
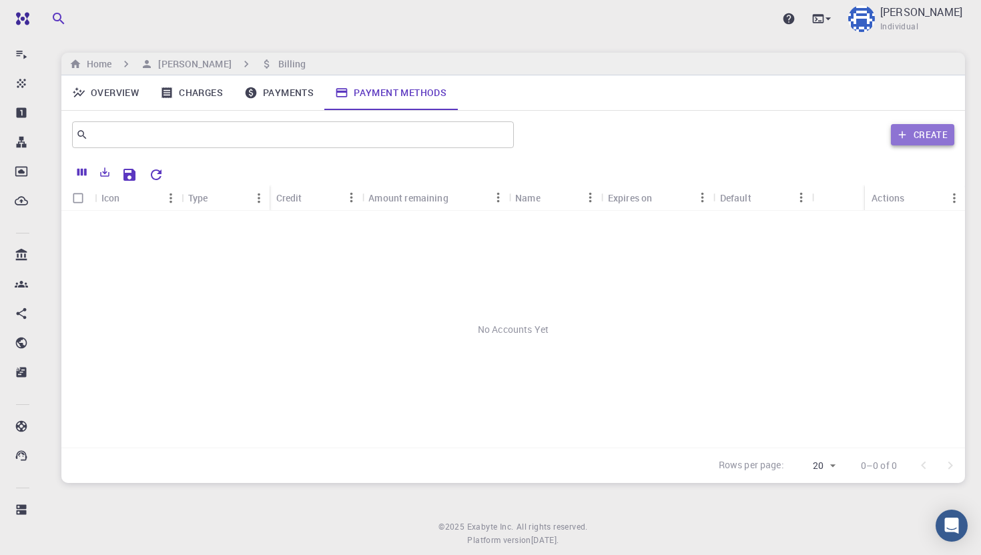
click at [928, 139] on button "Create" at bounding box center [922, 134] width 63 height 21
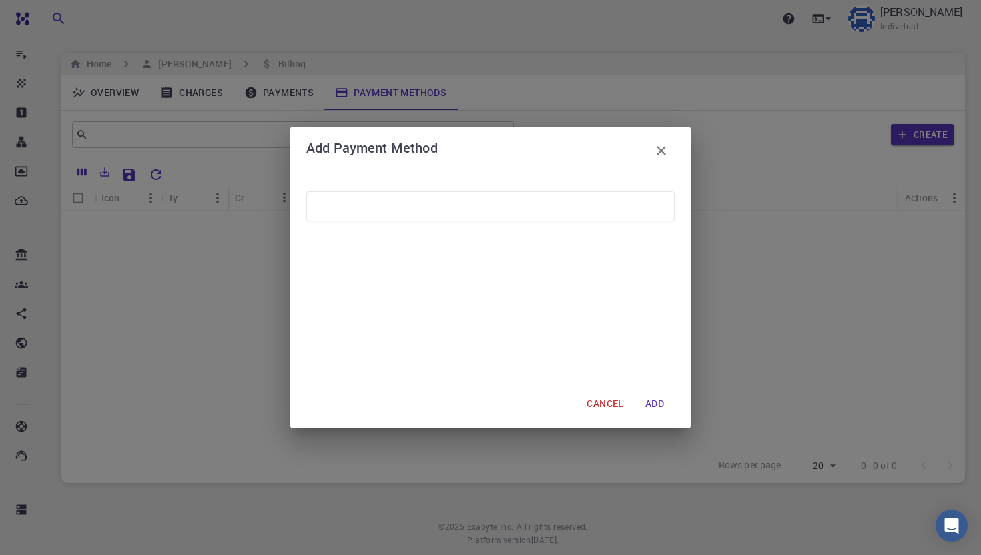
click at [664, 146] on icon "button" at bounding box center [661, 151] width 16 height 16
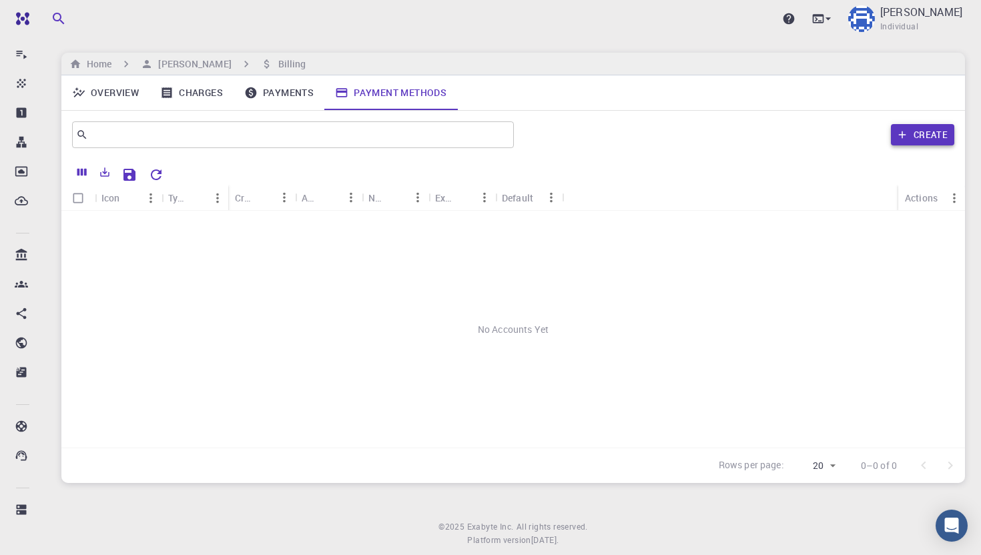
click at [909, 134] on button "Create" at bounding box center [922, 134] width 63 height 21
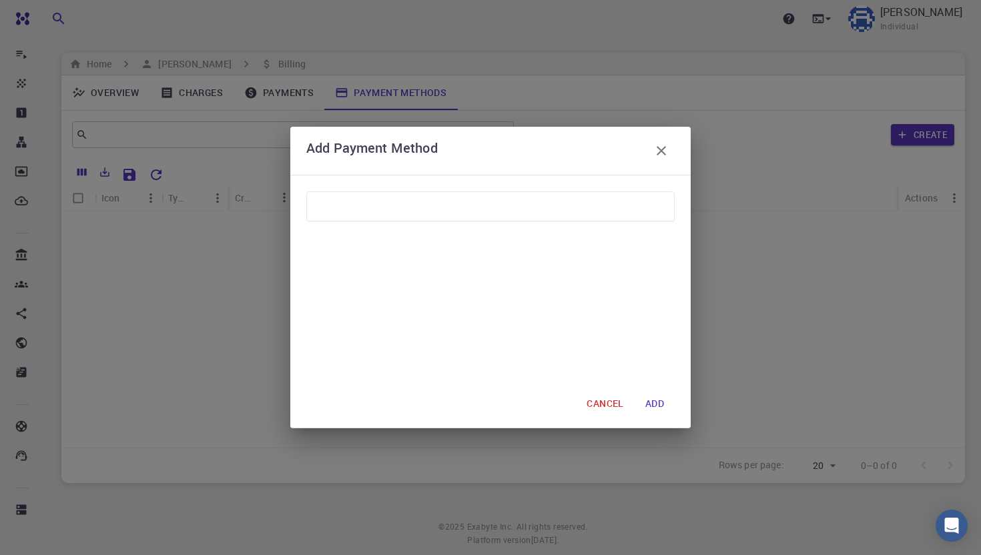
click at [664, 145] on icon "button" at bounding box center [661, 151] width 16 height 16
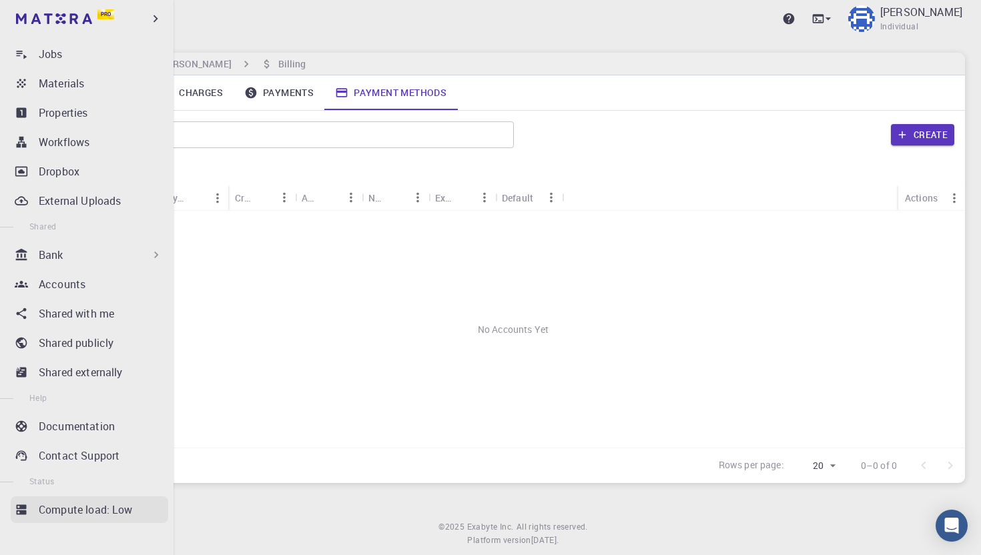
click at [80, 510] on p "Compute load: Low" at bounding box center [86, 510] width 94 height 16
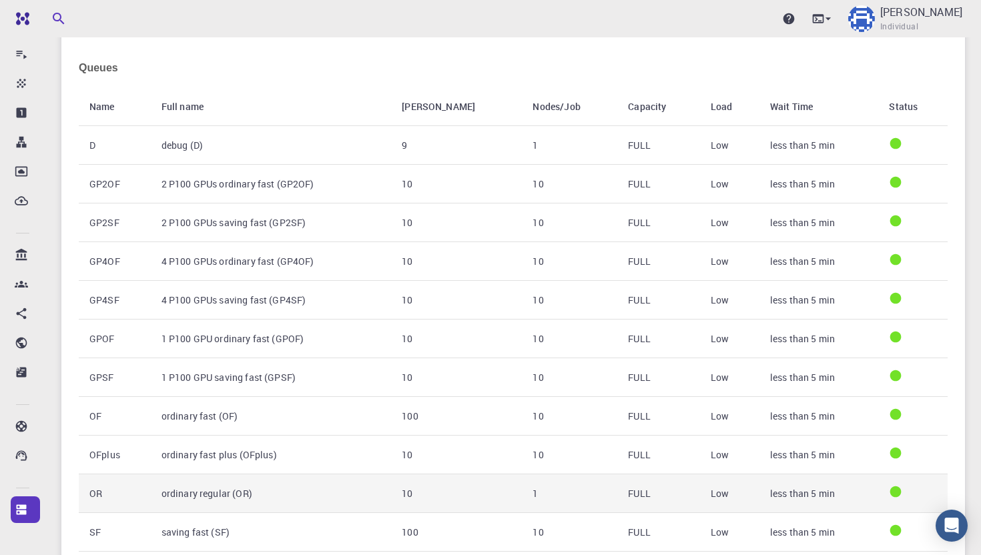
scroll to position [63, 0]
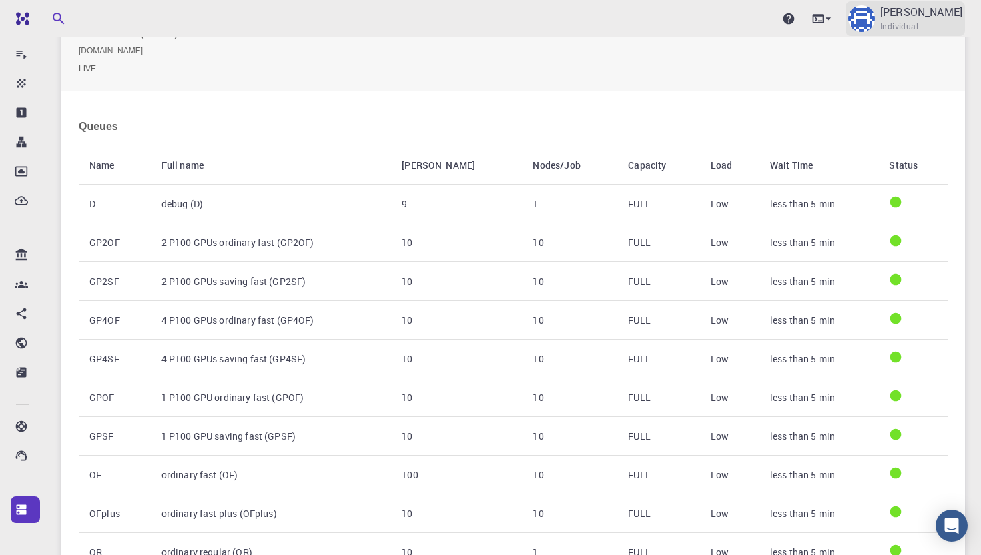
click at [875, 13] on img at bounding box center [861, 18] width 27 height 27
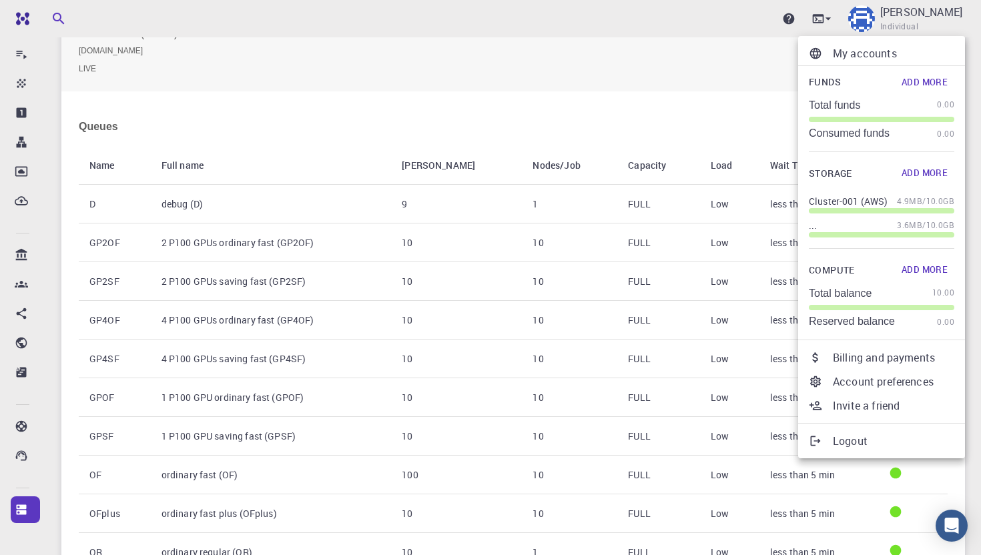
click at [874, 21] on div at bounding box center [490, 277] width 981 height 555
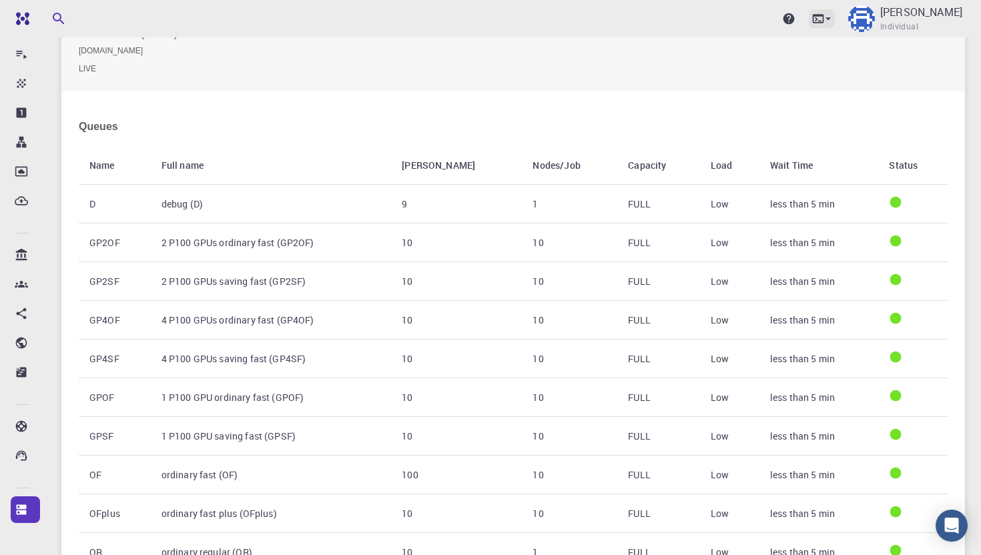
click at [831, 18] on icon at bounding box center [828, 18] width 5 height 3
click at [781, 53] on li "Terminal" at bounding box center [793, 56] width 174 height 24
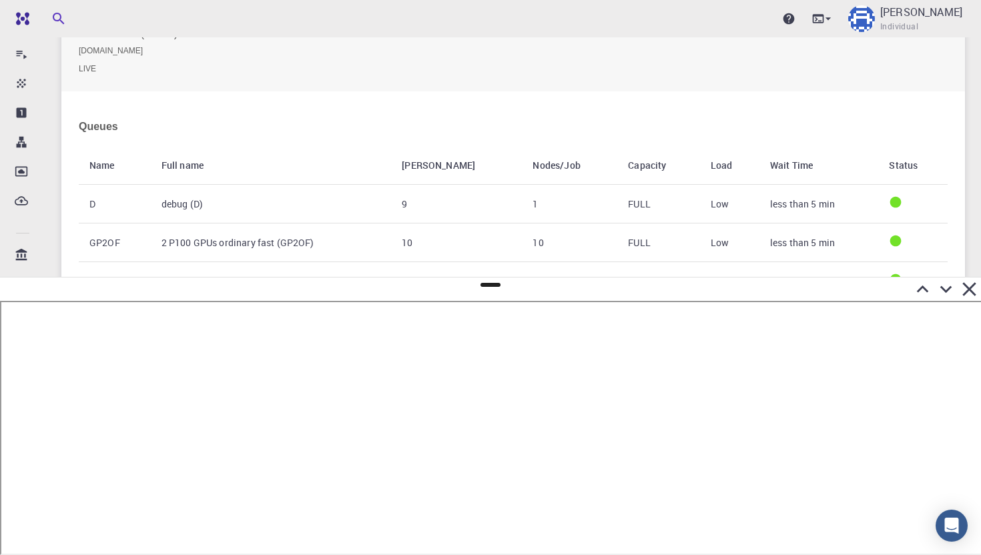
click at [972, 286] on icon at bounding box center [968, 288] width 13 height 13
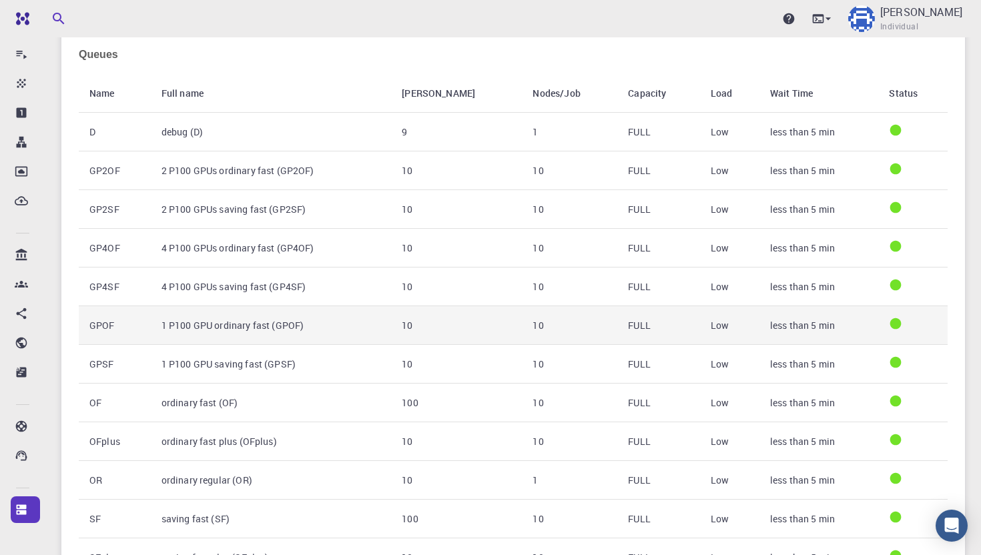
scroll to position [0, 0]
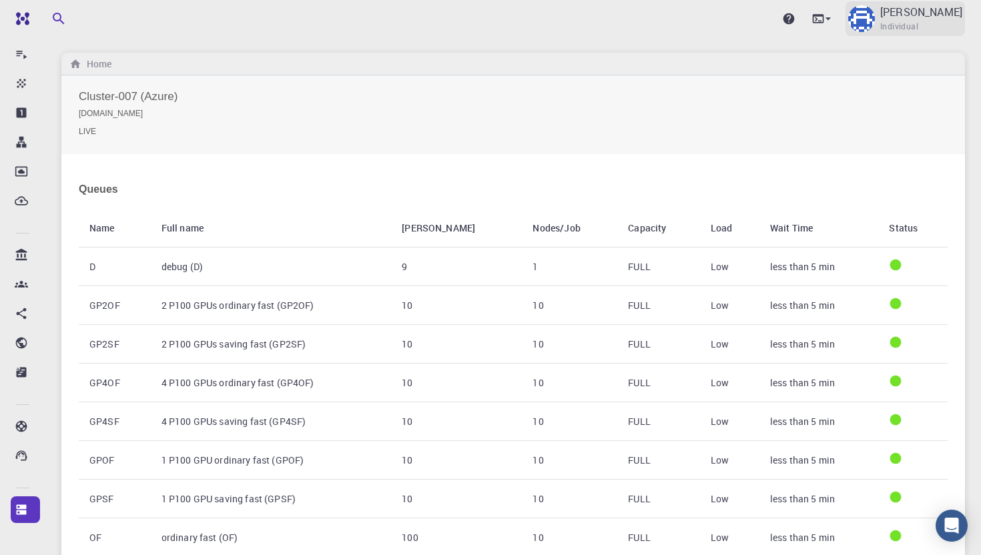
click at [918, 28] on span "Individual" at bounding box center [899, 26] width 38 height 13
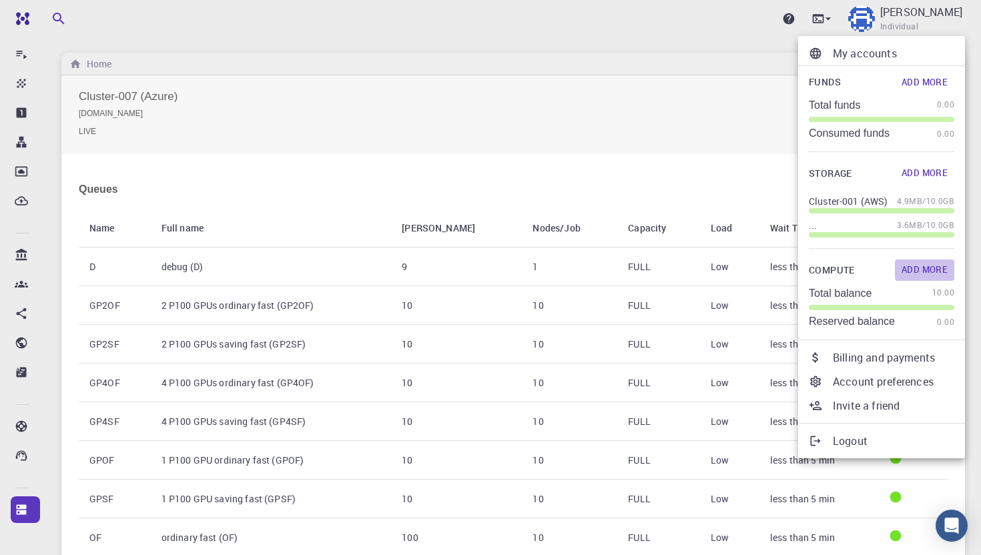
click at [934, 271] on button "Add More" at bounding box center [924, 270] width 59 height 21
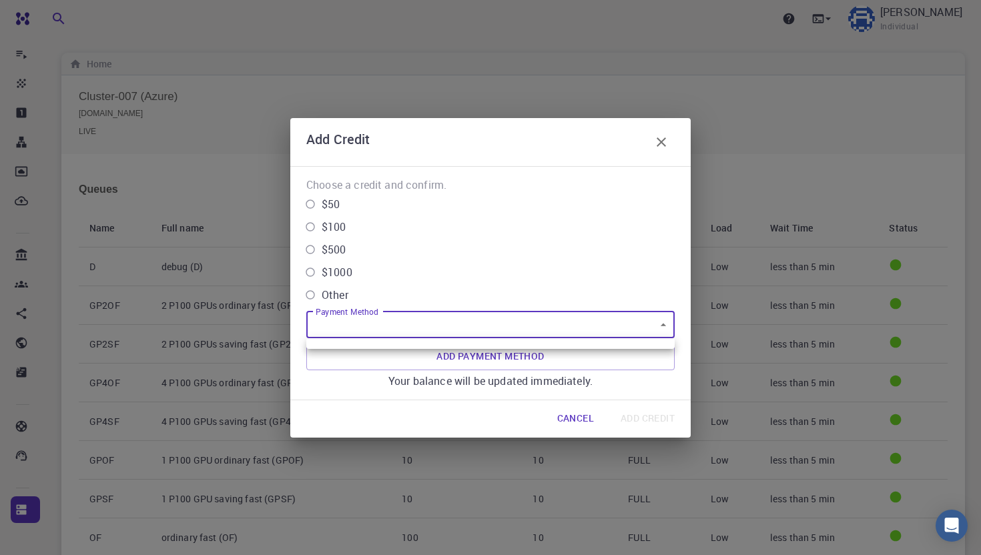
click at [661, 137] on div at bounding box center [490, 277] width 981 height 555
click at [661, 140] on icon "button" at bounding box center [661, 142] width 16 height 16
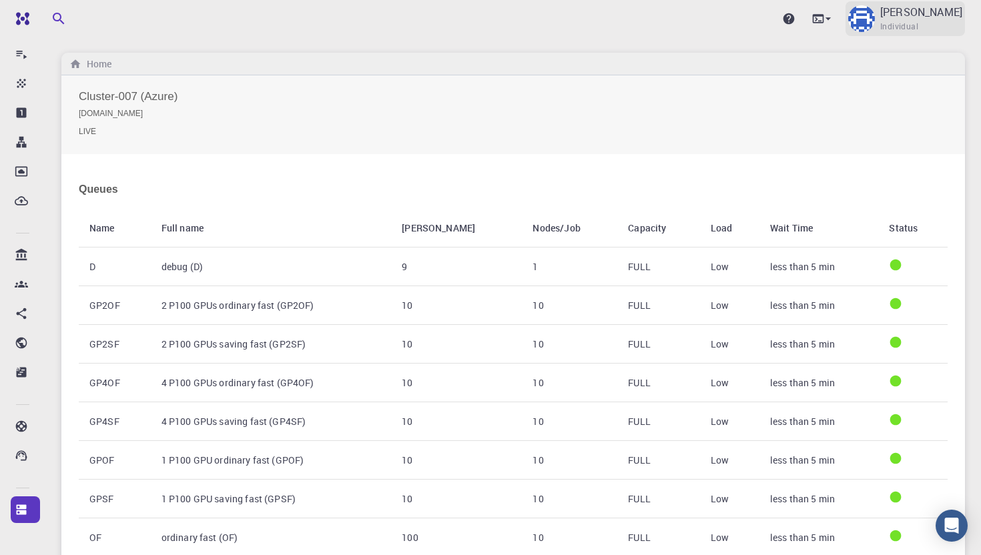
click at [921, 17] on div "[PERSON_NAME] Individual" at bounding box center [905, 18] width 119 height 35
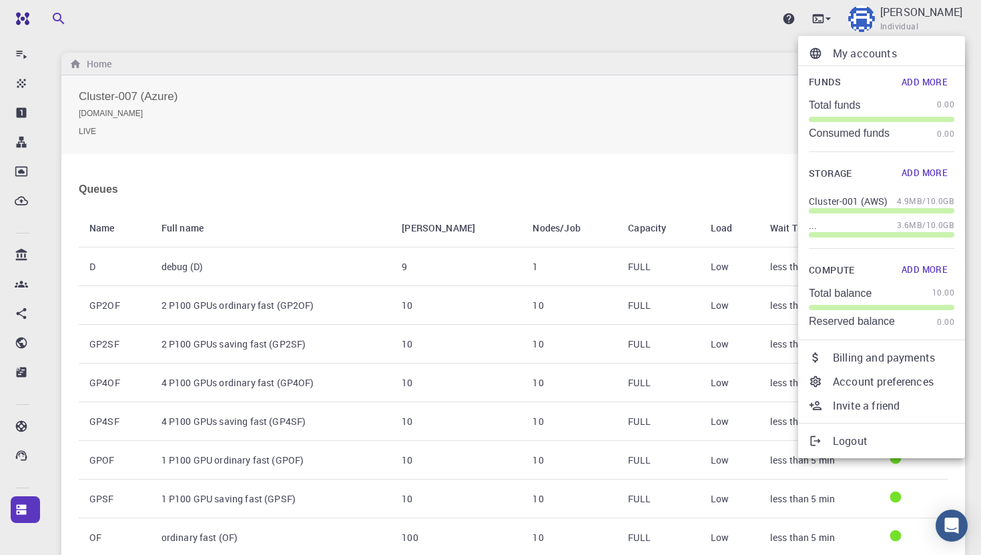
click at [933, 77] on button "Add More" at bounding box center [924, 81] width 59 height 21
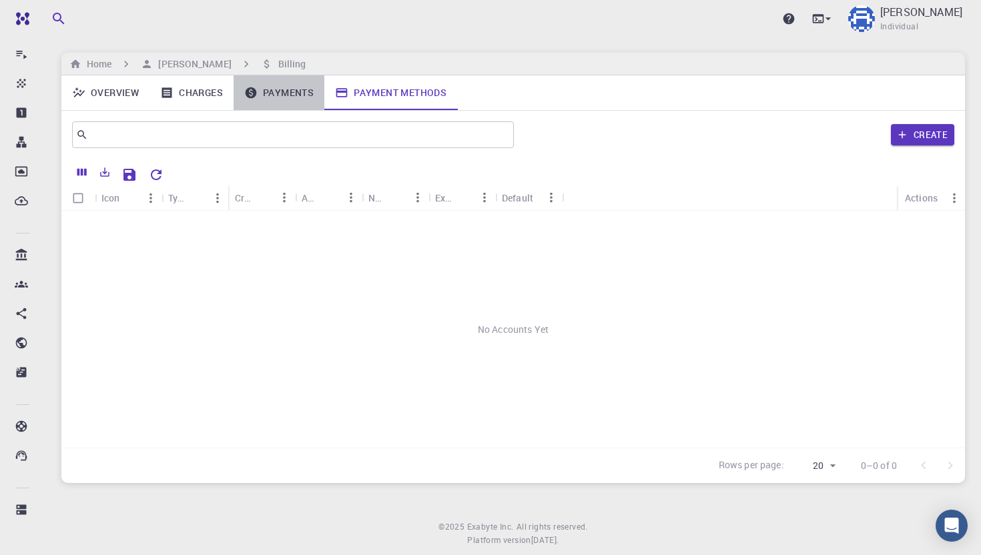
click at [270, 97] on link "Payments" at bounding box center [279, 92] width 91 height 35
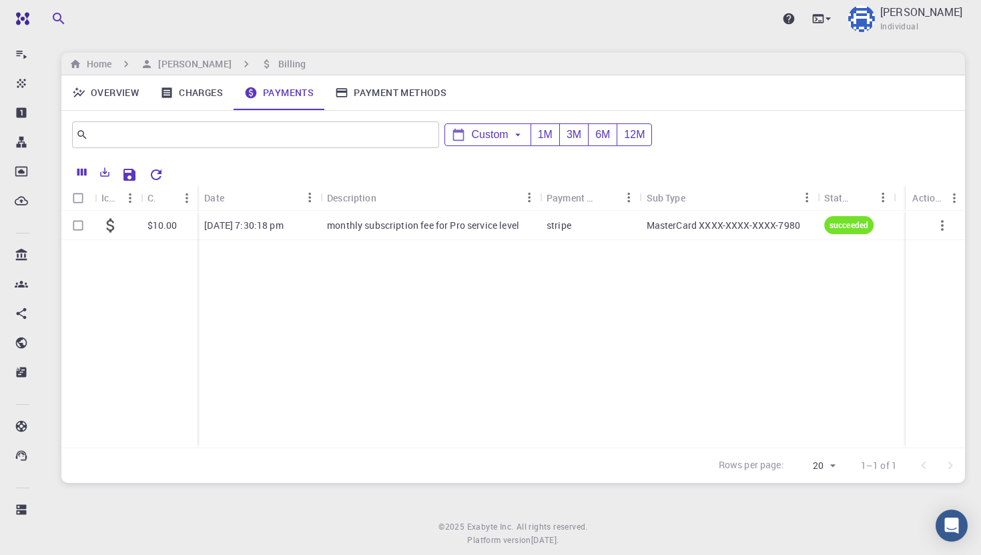
click at [373, 88] on link "Payment Methods" at bounding box center [390, 92] width 133 height 35
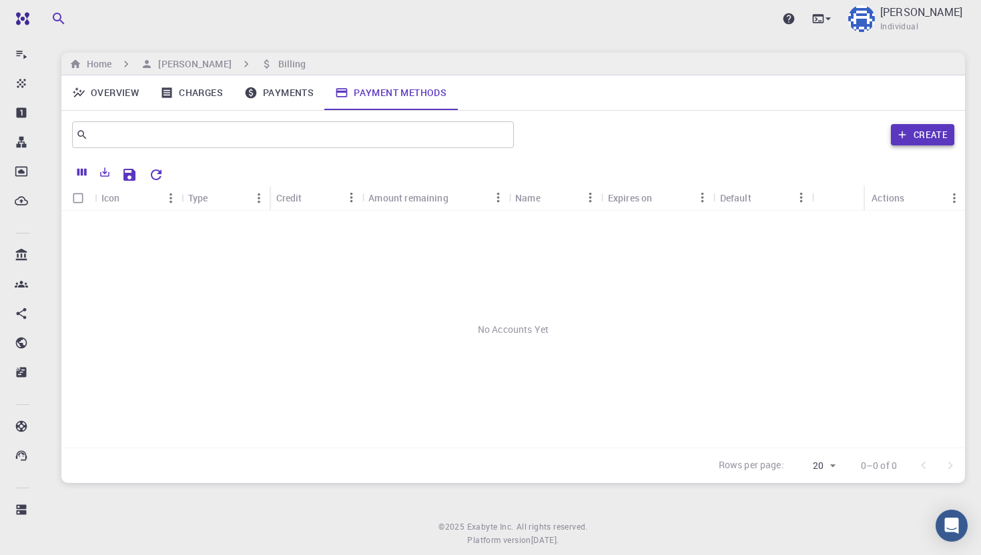
click at [916, 141] on button "Create" at bounding box center [922, 134] width 63 height 21
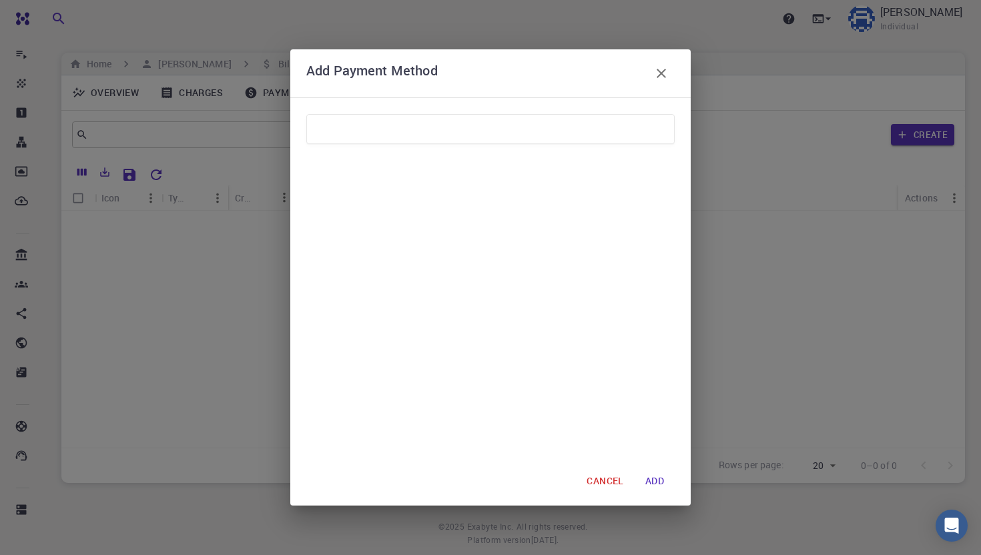
click at [435, 480] on div "CANCEL ADD" at bounding box center [490, 481] width 368 height 27
click at [663, 473] on button "ADD" at bounding box center [655, 481] width 40 height 27
click at [519, 466] on form "CANCEL ADD" at bounding box center [490, 302] width 368 height 386
click at [547, 468] on div "CANCEL ADD" at bounding box center [490, 481] width 368 height 27
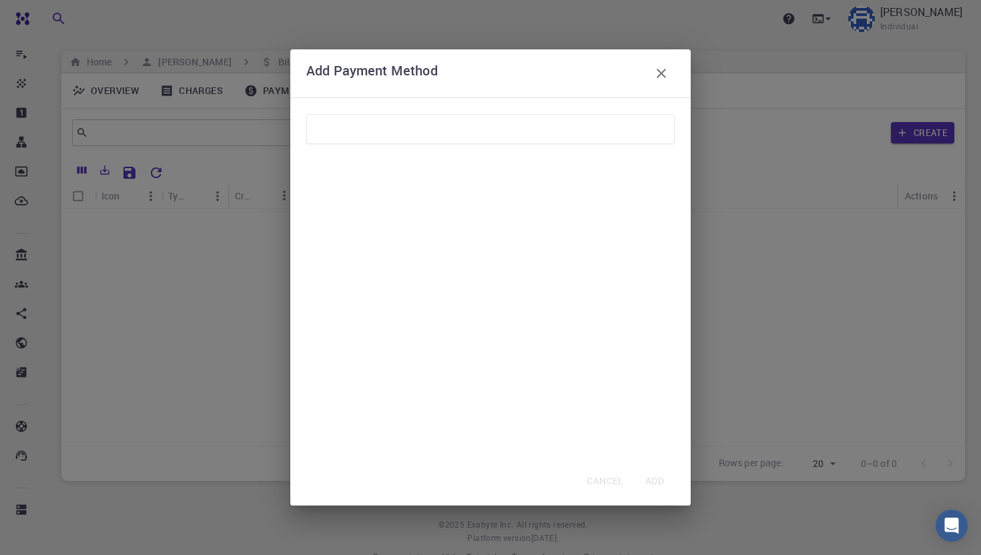
click at [660, 482] on div "CANCEL ADD" at bounding box center [490, 481] width 368 height 27
click at [667, 68] on icon "button" at bounding box center [661, 73] width 16 height 16
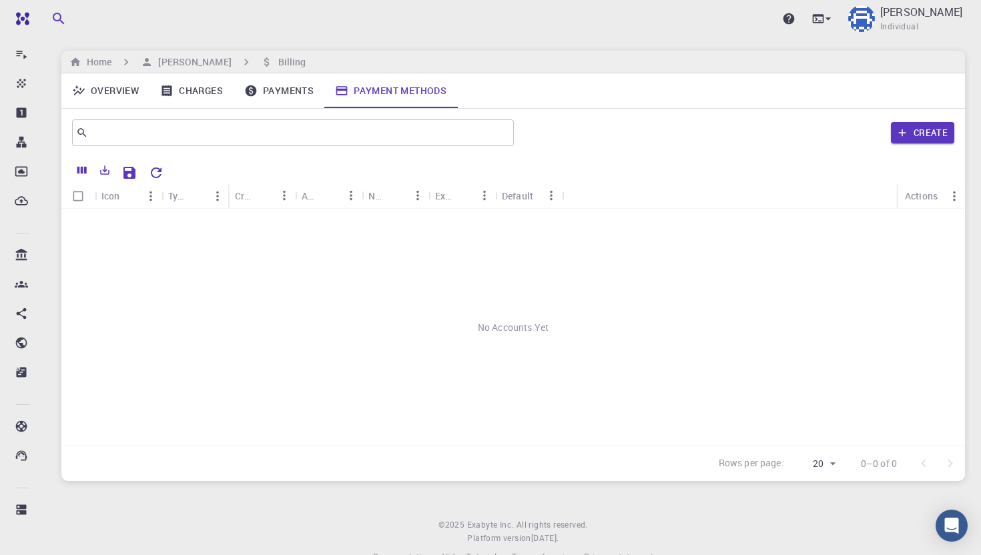
click at [424, 303] on div "No Accounts Yet" at bounding box center [513, 327] width 904 height 237
click at [284, 95] on link "Payments" at bounding box center [279, 90] width 91 height 35
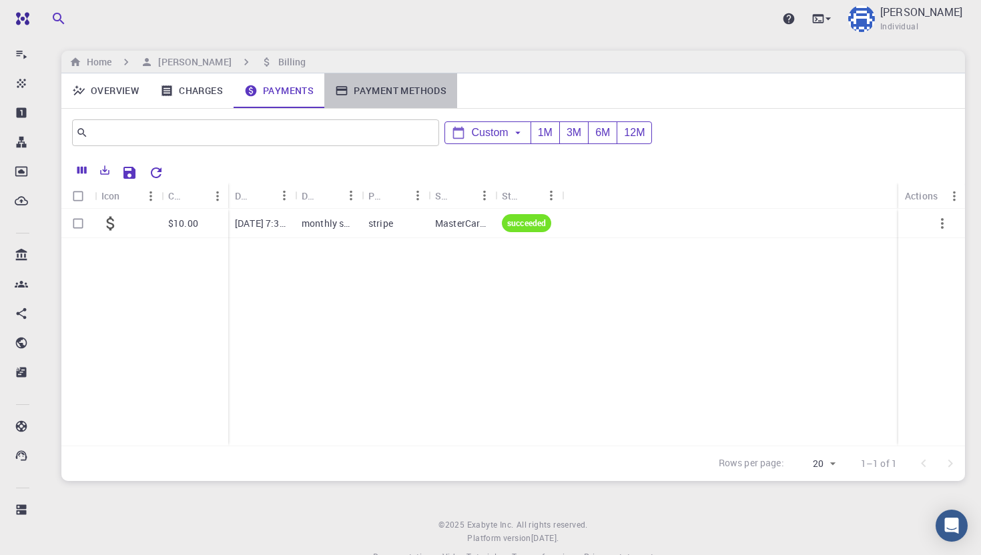
click at [386, 87] on link "Payment Methods" at bounding box center [390, 90] width 133 height 35
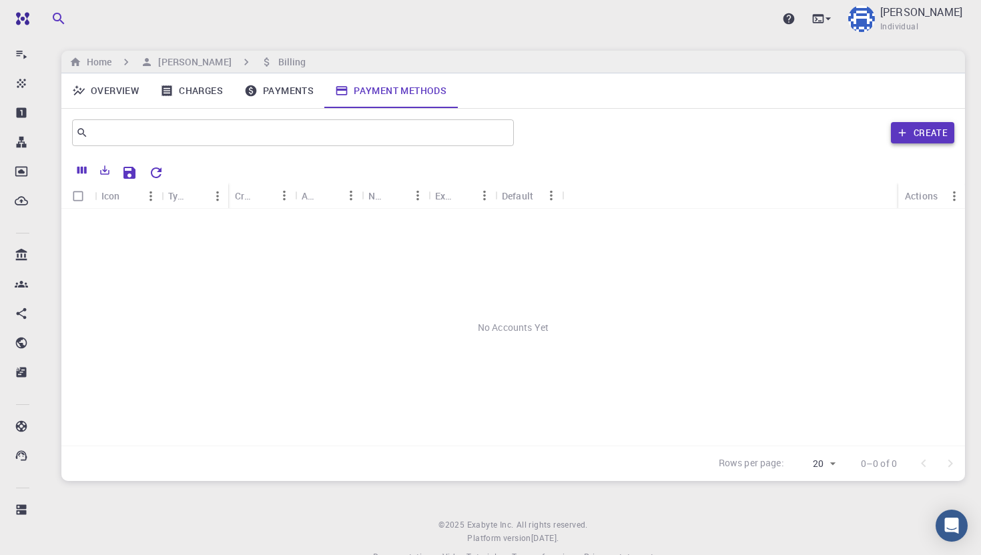
click at [921, 133] on button "Create" at bounding box center [922, 132] width 63 height 21
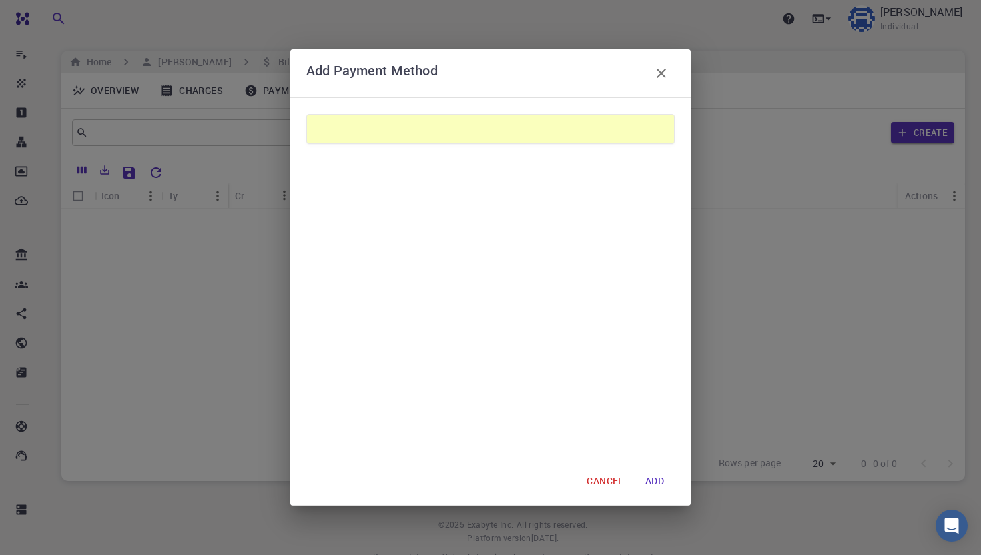
click at [658, 476] on button "ADD" at bounding box center [655, 481] width 40 height 27
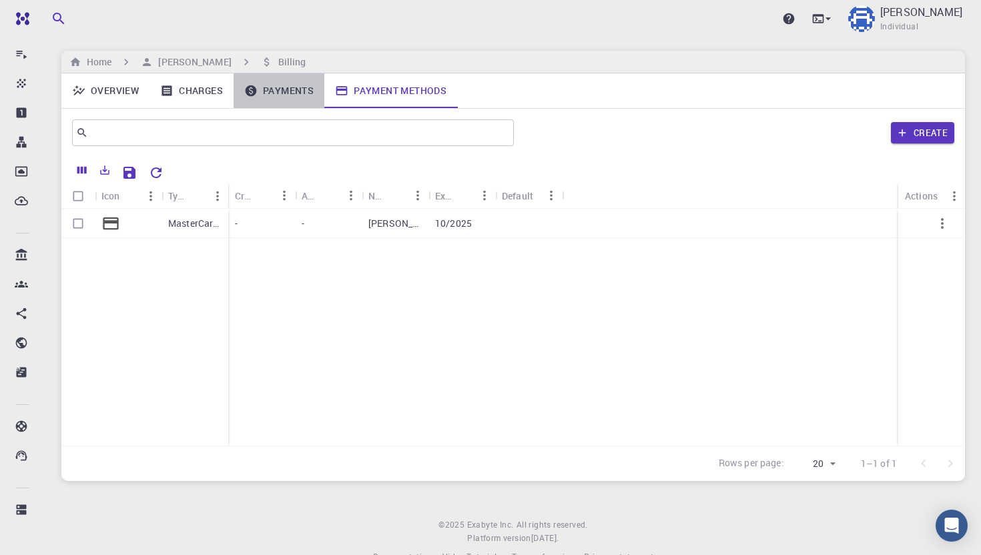
click at [276, 91] on link "Payments" at bounding box center [279, 90] width 91 height 35
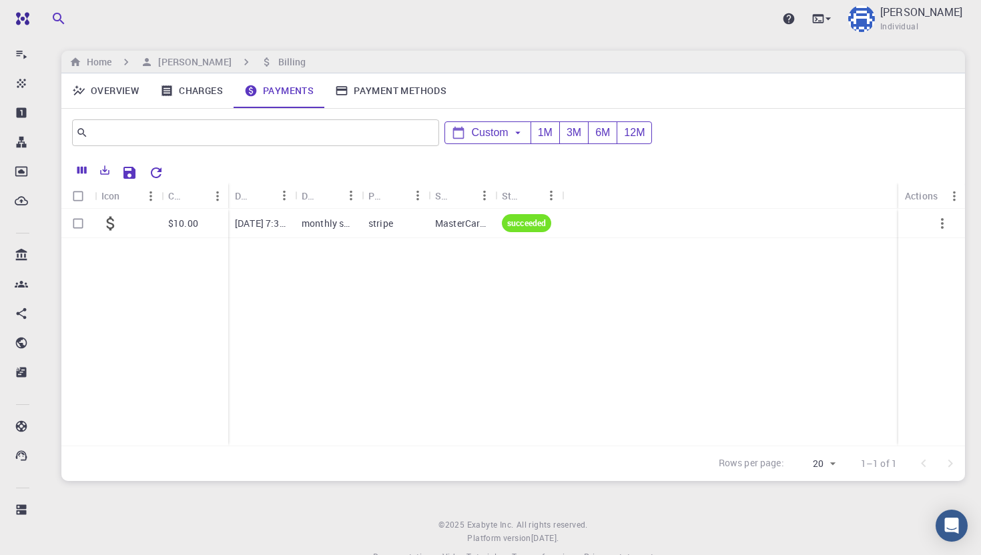
click at [208, 89] on link "Charges" at bounding box center [191, 90] width 84 height 35
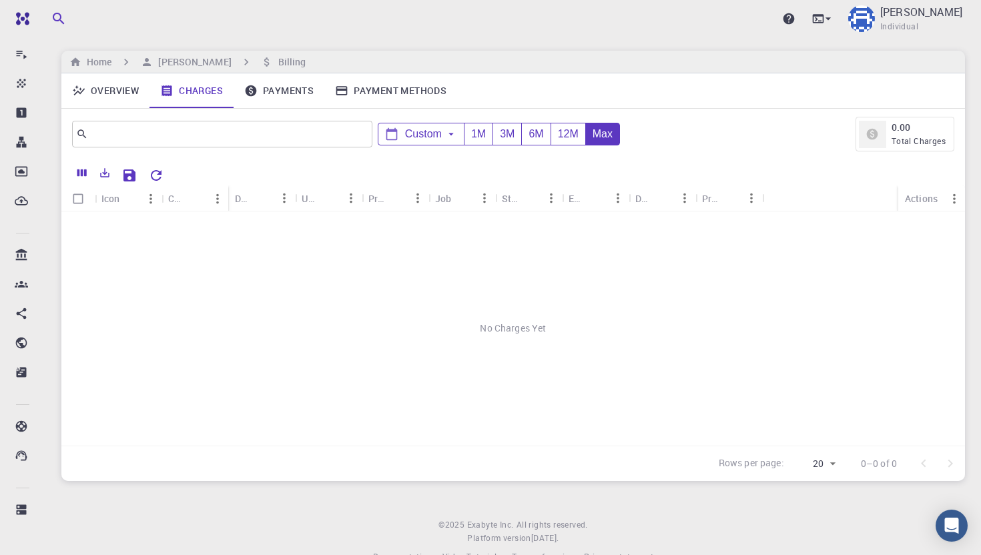
click at [127, 91] on link "Overview" at bounding box center [105, 90] width 88 height 35
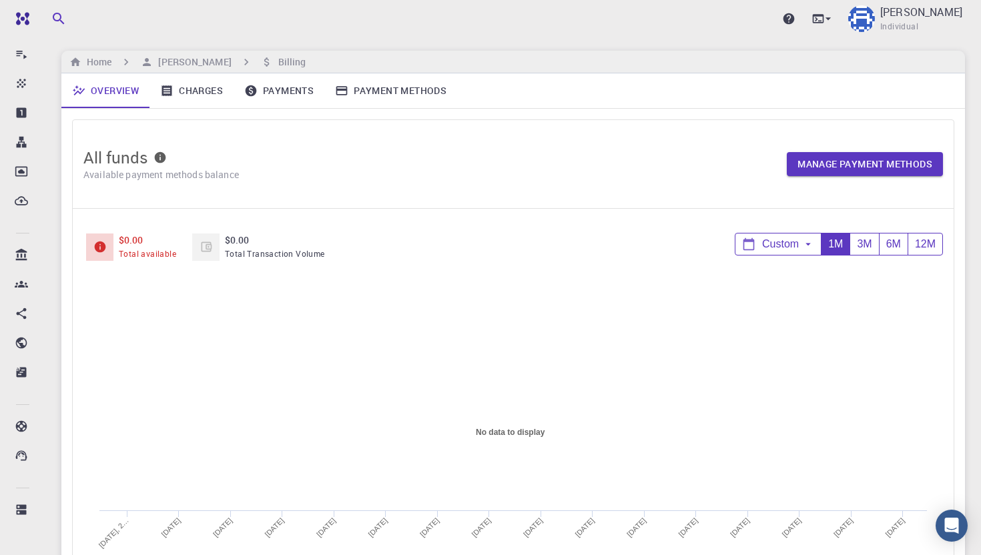
click at [194, 86] on link "Charges" at bounding box center [191, 90] width 84 height 35
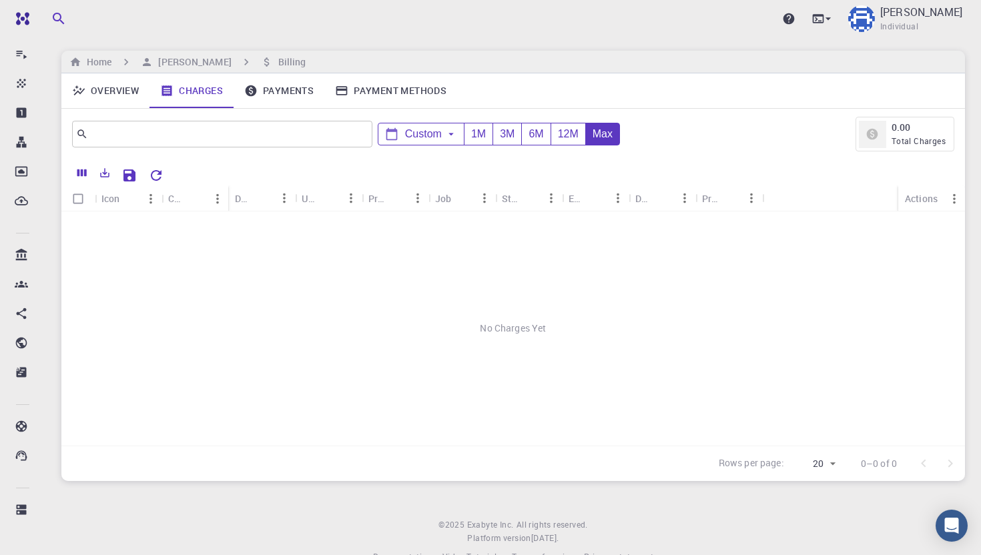
click at [110, 94] on link "Overview" at bounding box center [105, 90] width 88 height 35
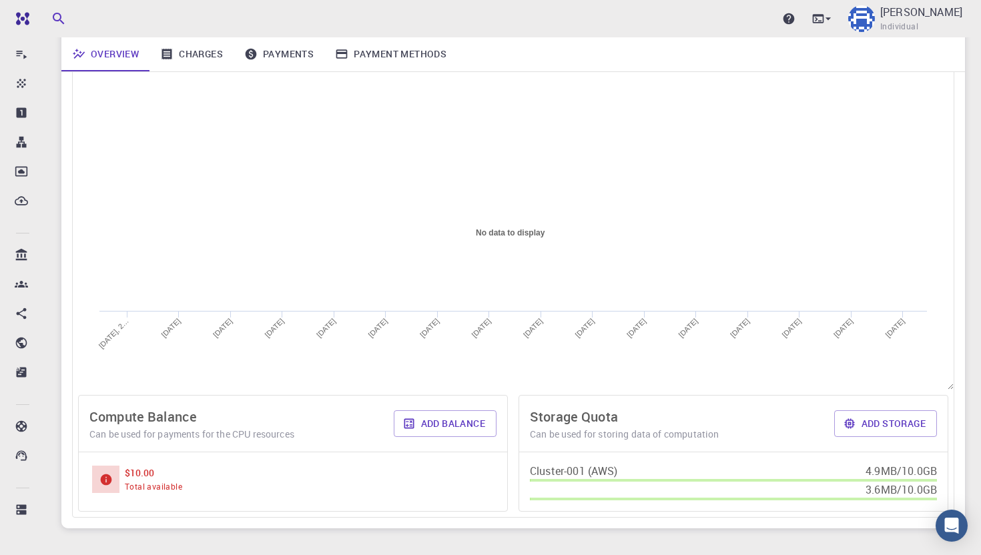
scroll to position [204, 0]
click at [431, 423] on button "Add balance" at bounding box center [445, 420] width 103 height 27
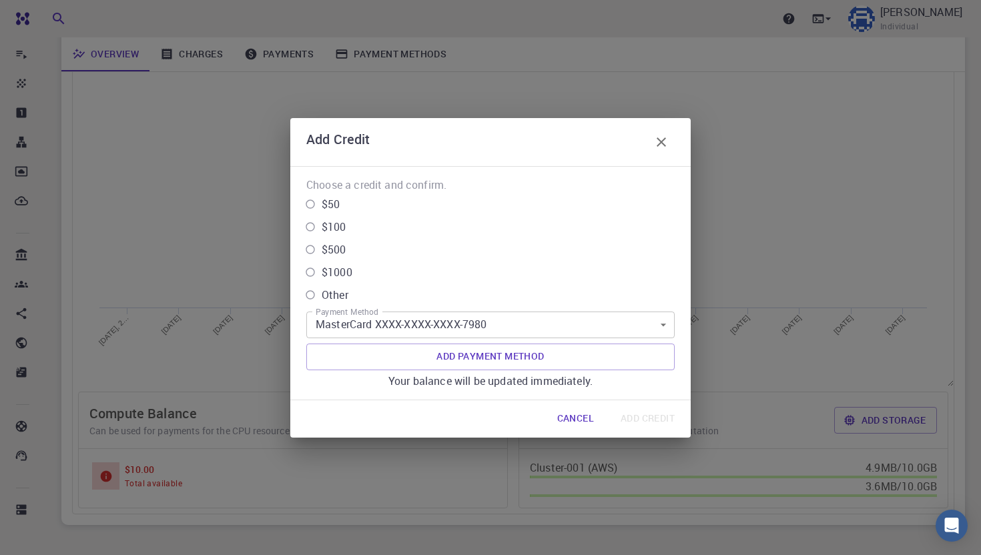
click at [313, 296] on input "Other" at bounding box center [310, 295] width 23 height 23
radio input "true"
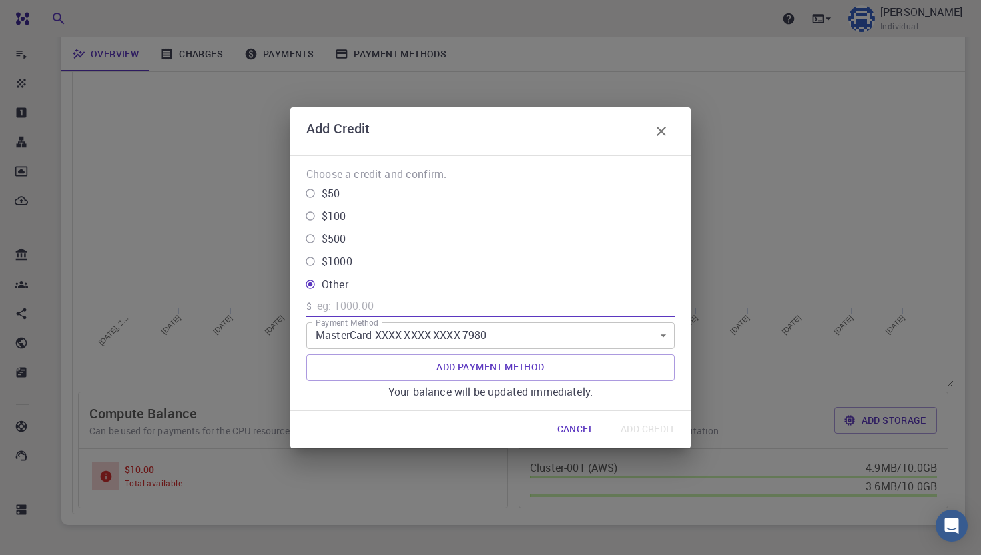
click at [367, 304] on input "text" at bounding box center [496, 306] width 358 height 21
type input "10"
click at [368, 428] on div "Cancel Add Credit" at bounding box center [490, 429] width 400 height 37
click at [376, 156] on div "Choose a credit and confirm. $50 $100 $500 $1000 Other ​ $ 10 Payment Method Ma…" at bounding box center [490, 283] width 400 height 256
click at [657, 432] on button "Add Credit" at bounding box center [647, 429] width 75 height 27
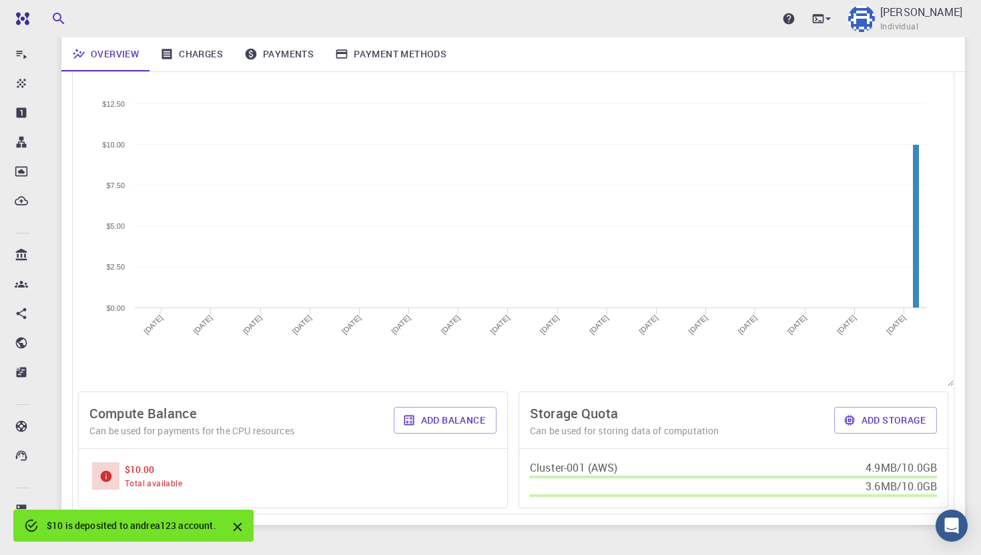
click at [238, 528] on icon "Close" at bounding box center [237, 527] width 9 height 9
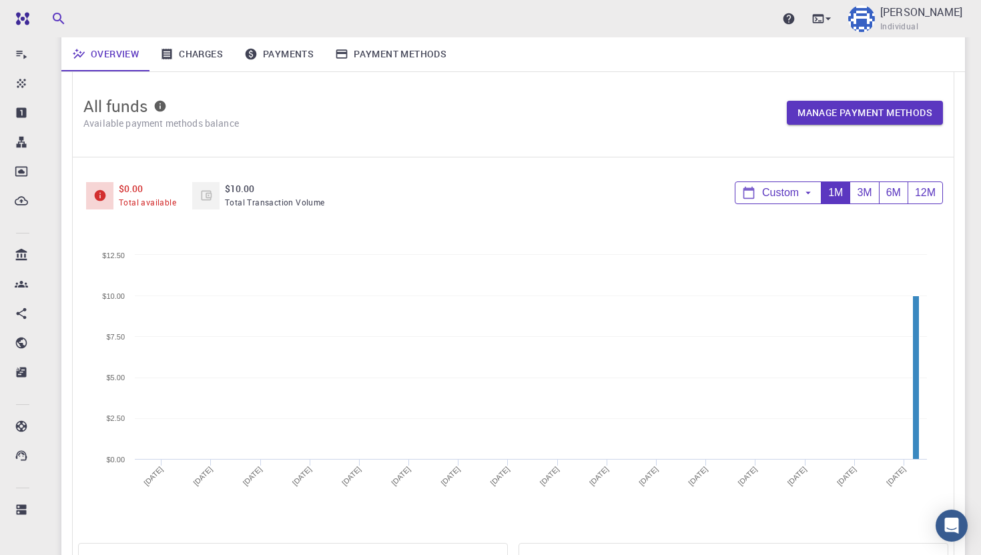
scroll to position [91, 0]
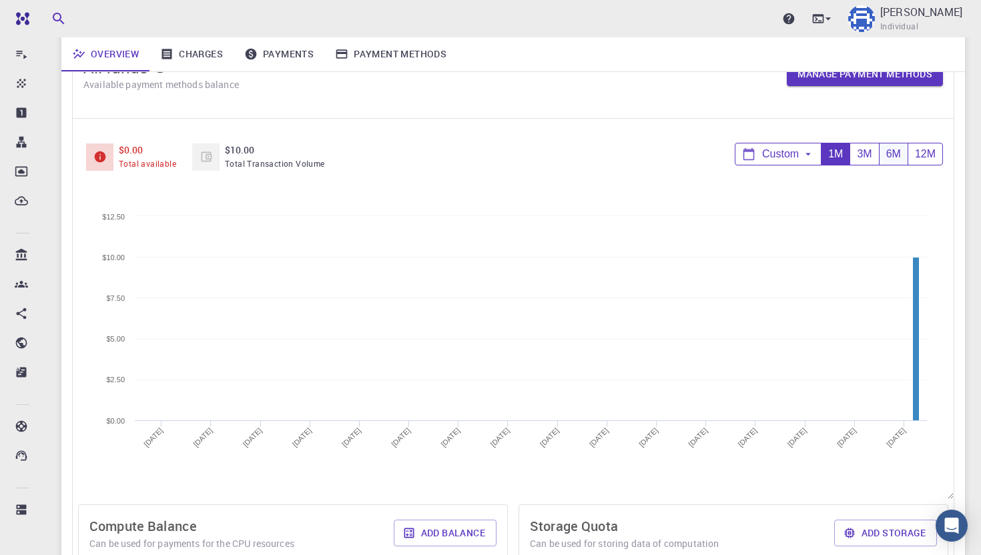
click at [888, 153] on div "6M" at bounding box center [893, 154] width 29 height 22
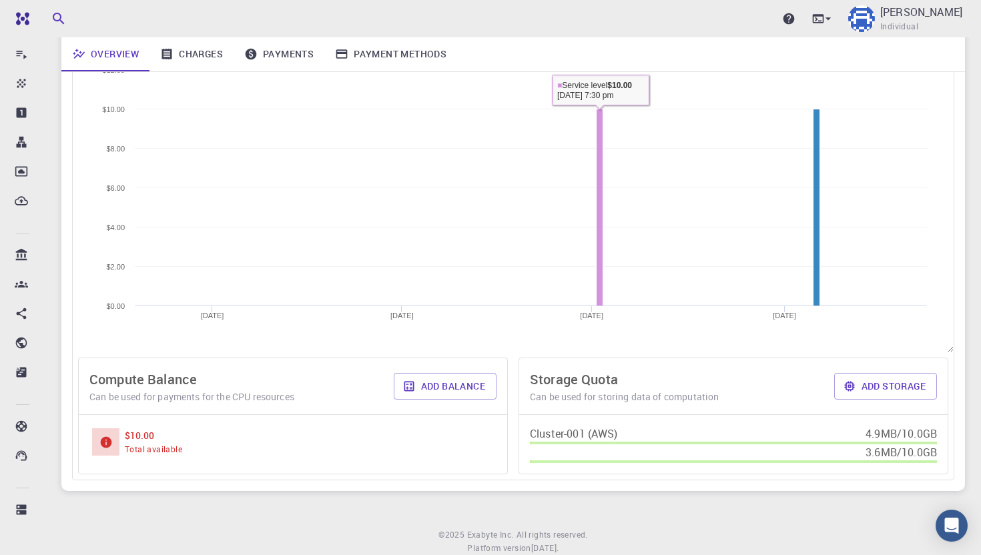
scroll to position [280, 0]
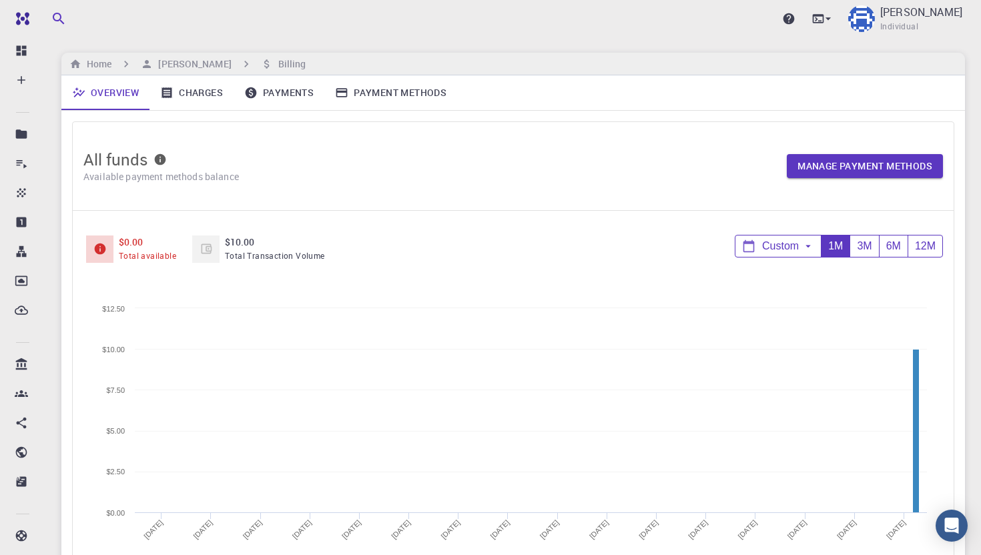
click at [187, 91] on link "Charges" at bounding box center [191, 92] width 84 height 35
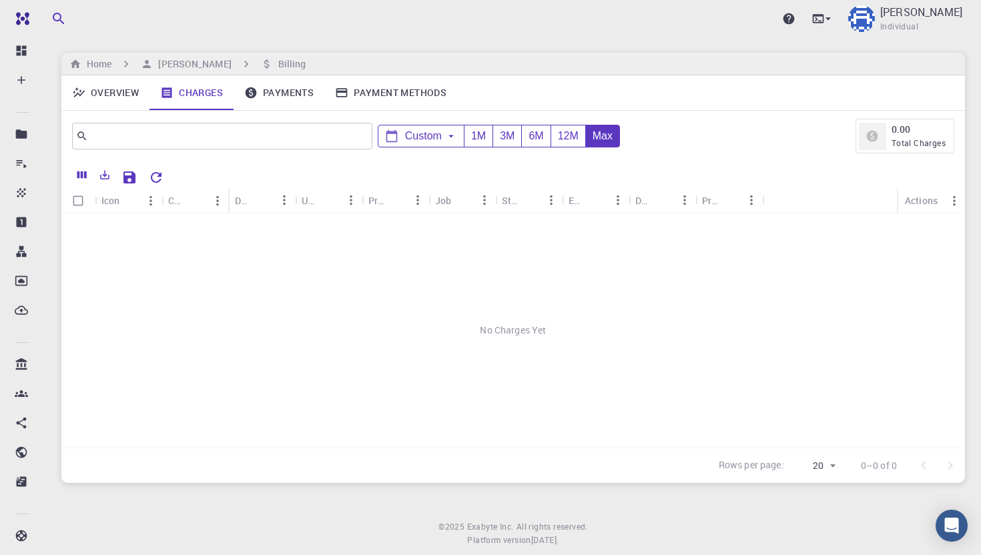
click at [290, 91] on link "Payments" at bounding box center [279, 92] width 91 height 35
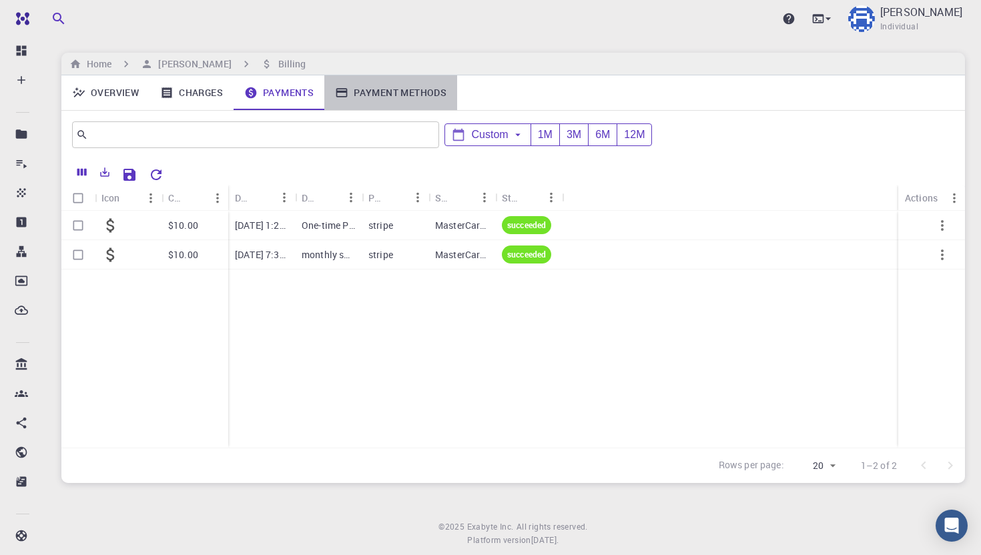
click at [396, 89] on link "Payment Methods" at bounding box center [390, 92] width 133 height 35
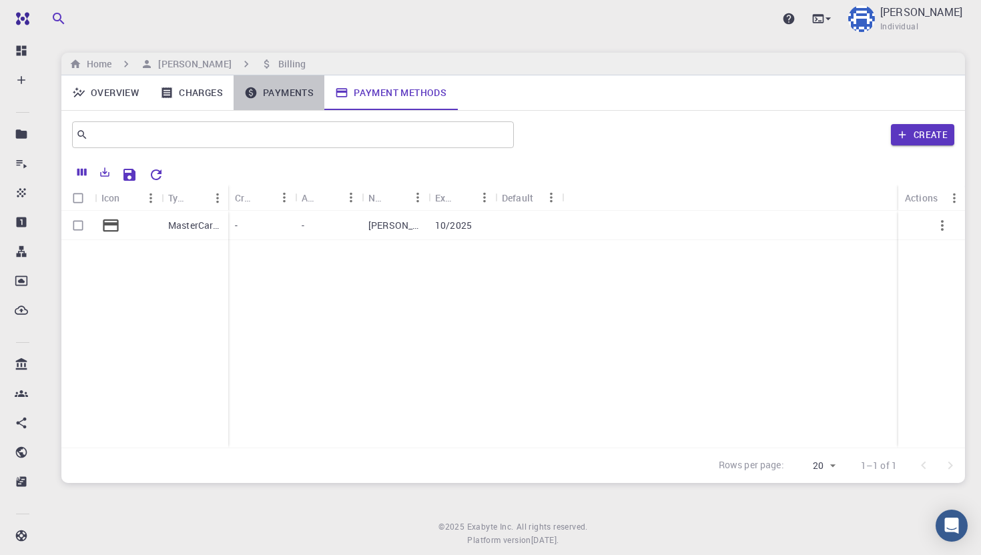
click at [275, 93] on link "Payments" at bounding box center [279, 92] width 91 height 35
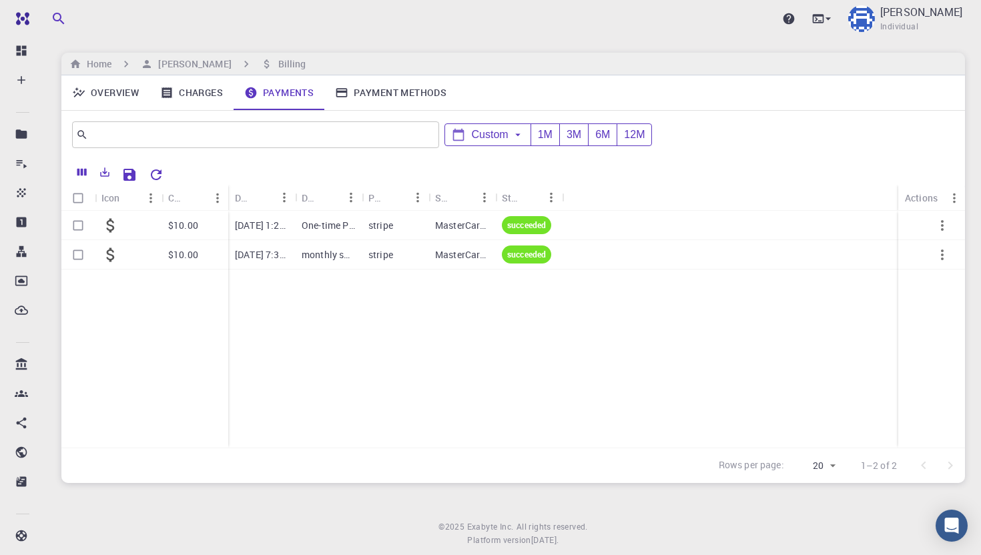
click at [204, 91] on link "Charges" at bounding box center [191, 92] width 84 height 35
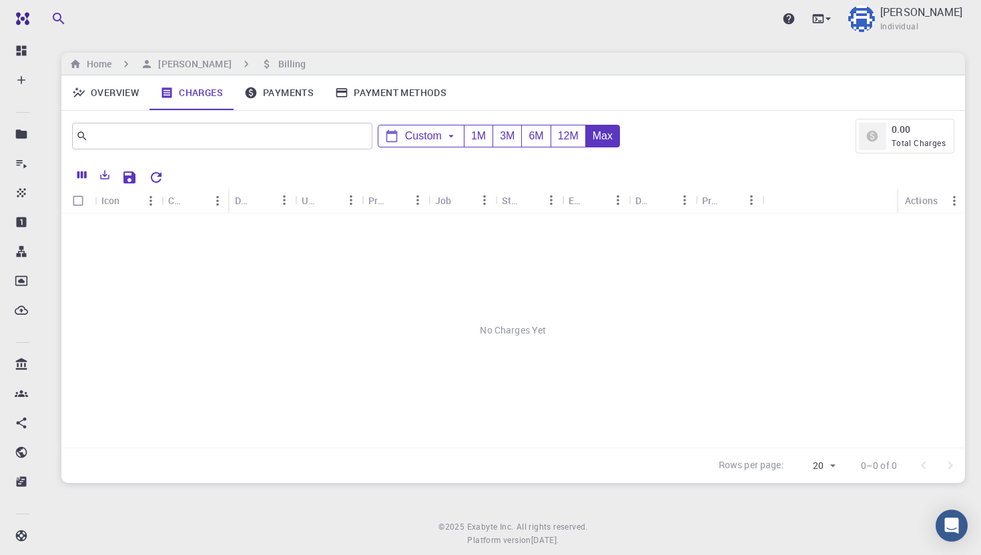
click at [117, 96] on link "Overview" at bounding box center [105, 92] width 88 height 35
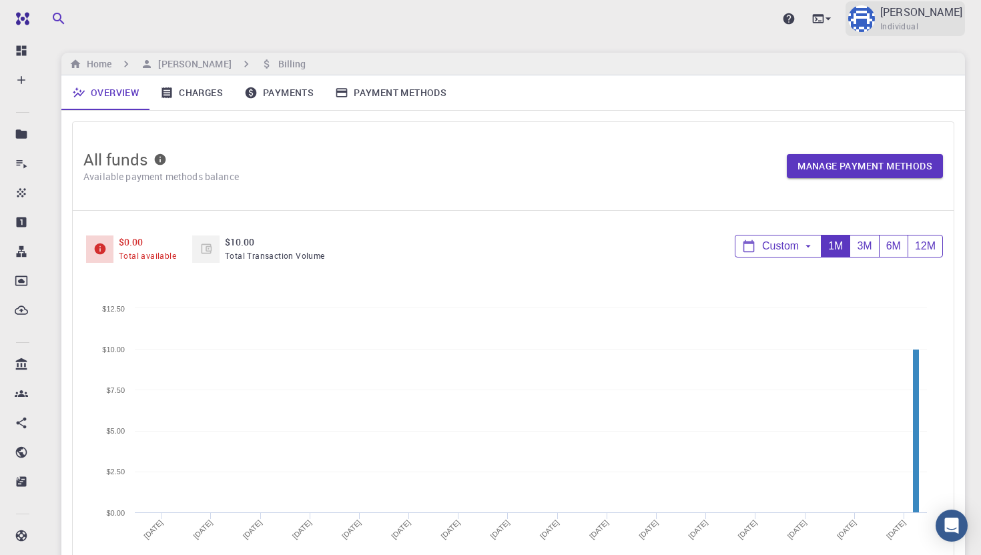
click at [875, 23] on img at bounding box center [861, 18] width 27 height 27
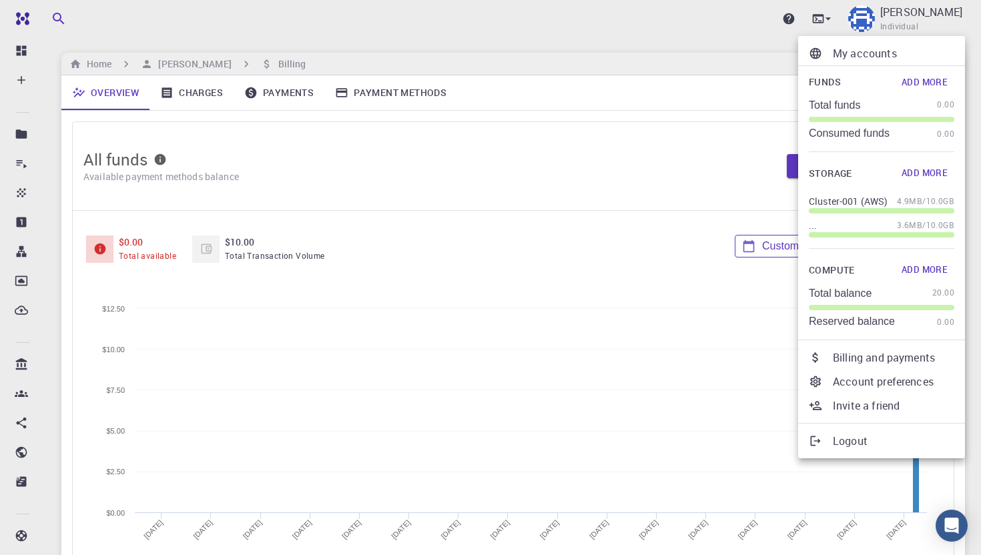
click at [941, 80] on button "Add More" at bounding box center [924, 81] width 59 height 21
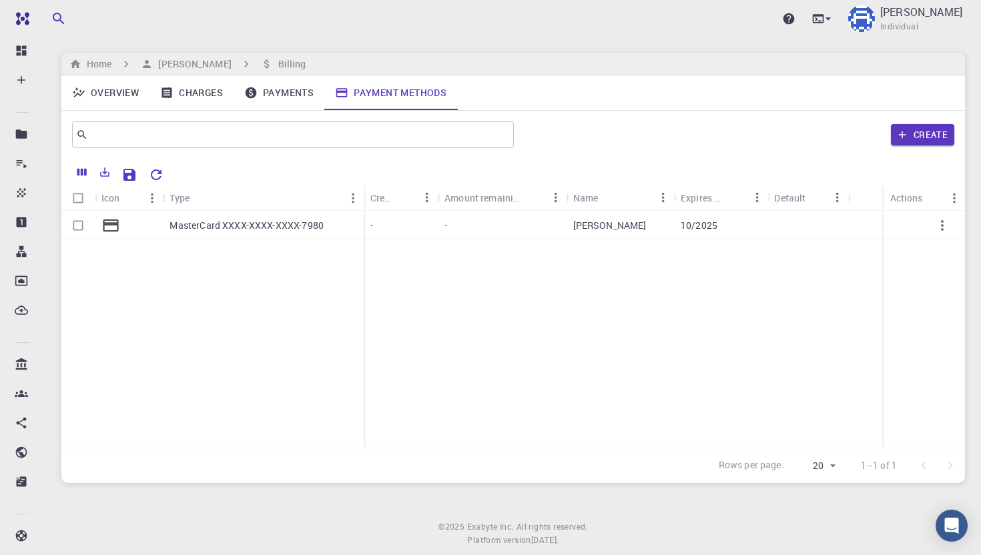
click at [279, 230] on p "MasterCard XXXX-XXXX-XXXX-7980" at bounding box center [247, 225] width 154 height 13
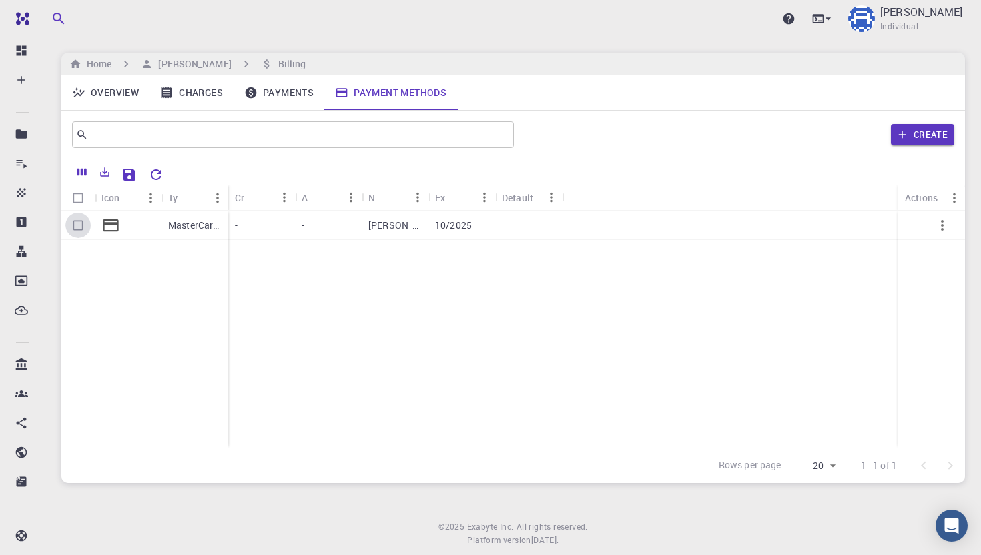
click at [76, 231] on input "Select row" at bounding box center [77, 225] width 25 height 25
checkbox input "true"
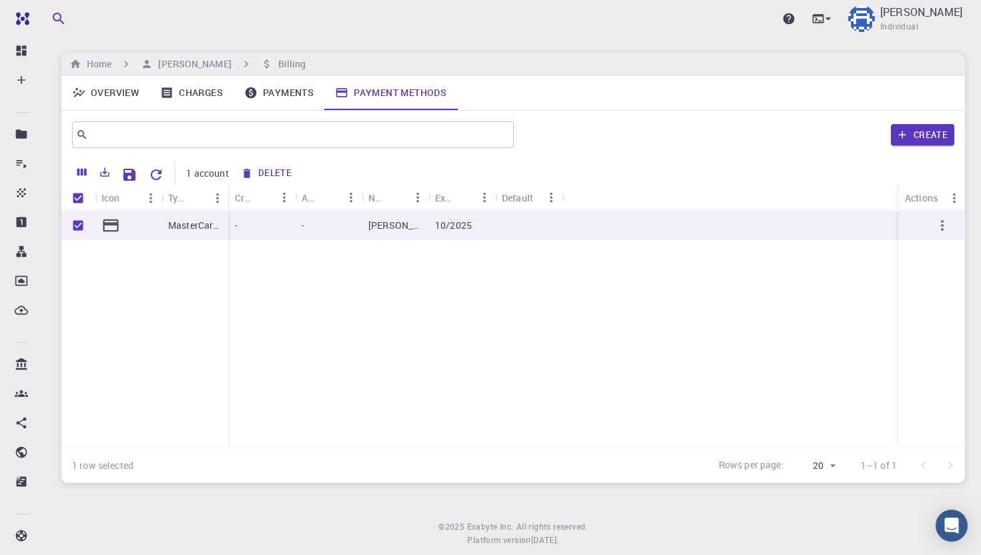
click at [79, 227] on input "Unselect row" at bounding box center [77, 225] width 25 height 25
checkbox input "false"
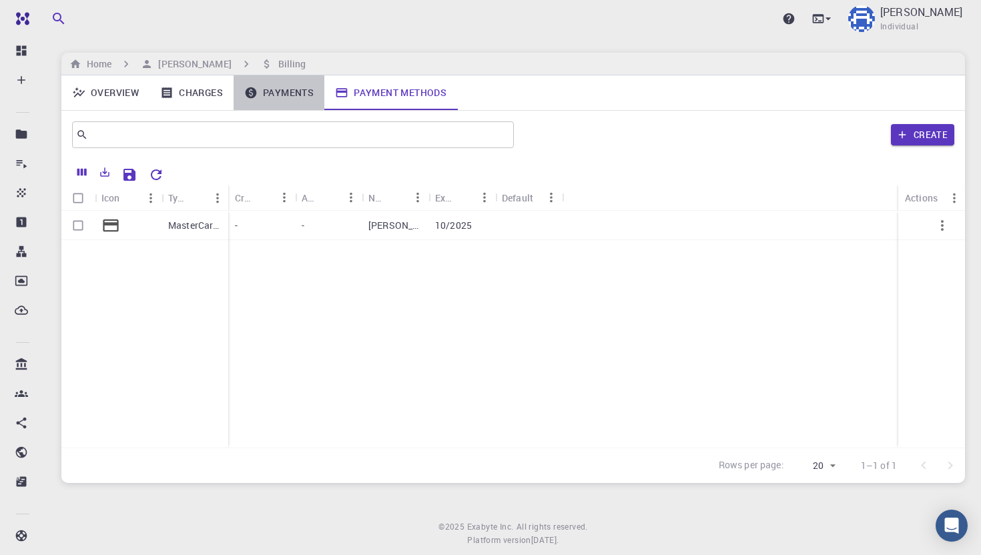
click at [296, 89] on link "Payments" at bounding box center [279, 92] width 91 height 35
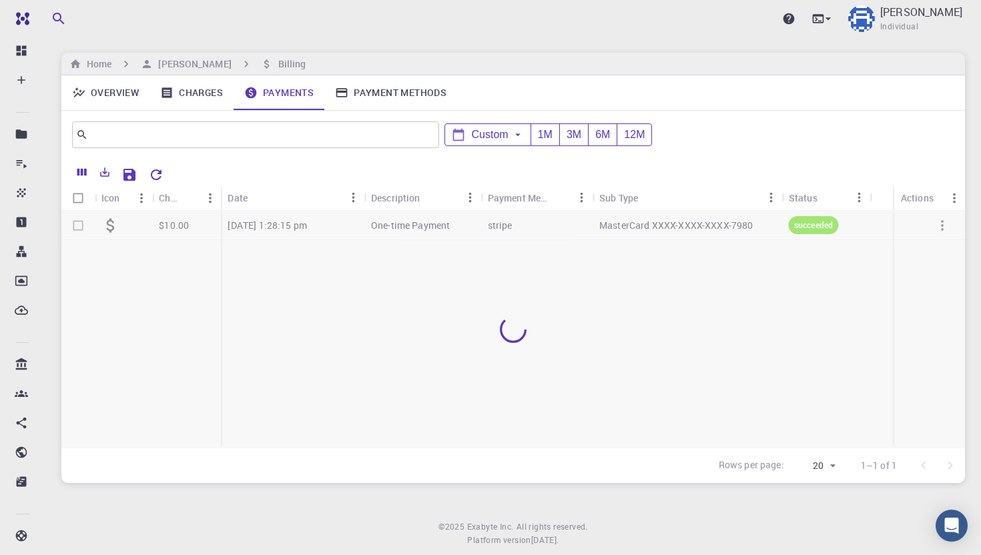
click at [200, 93] on link "Charges" at bounding box center [191, 92] width 84 height 35
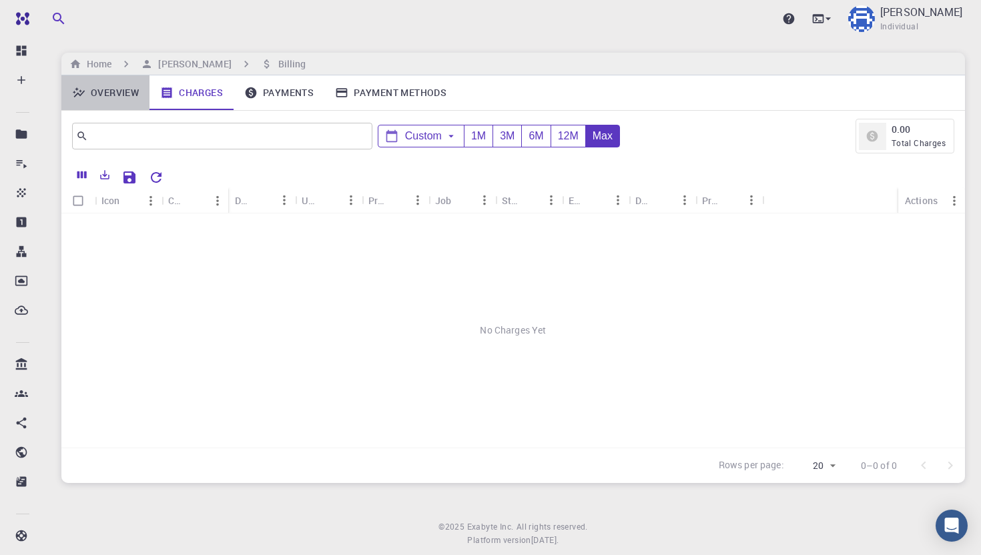
click at [107, 91] on link "Overview" at bounding box center [105, 92] width 88 height 35
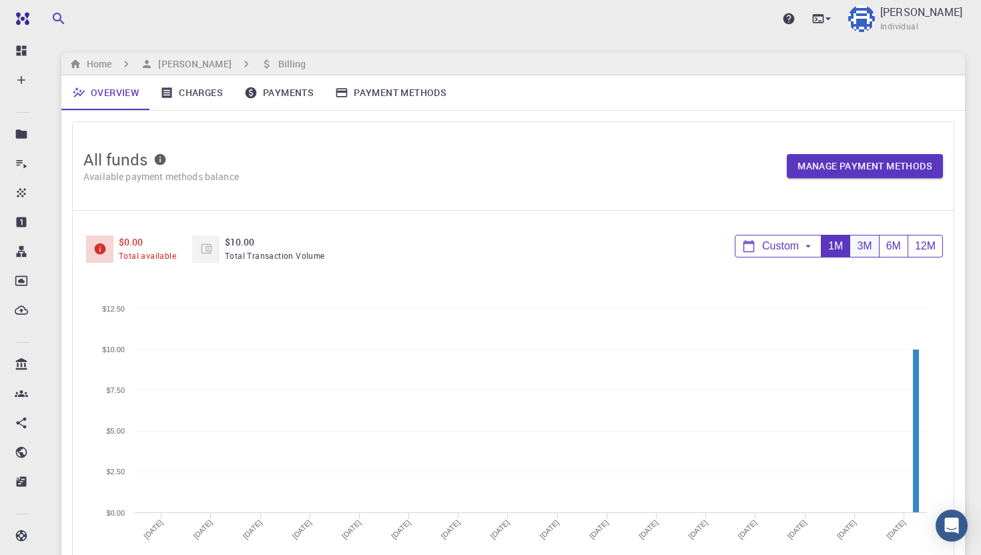
click at [869, 248] on div "3M" at bounding box center [864, 247] width 29 height 22
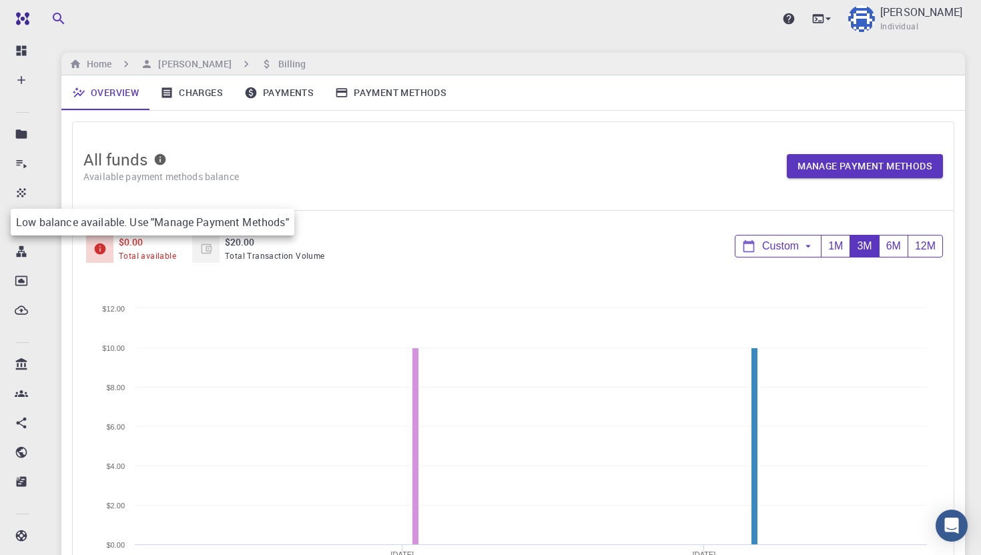
click at [101, 248] on icon at bounding box center [99, 249] width 11 height 11
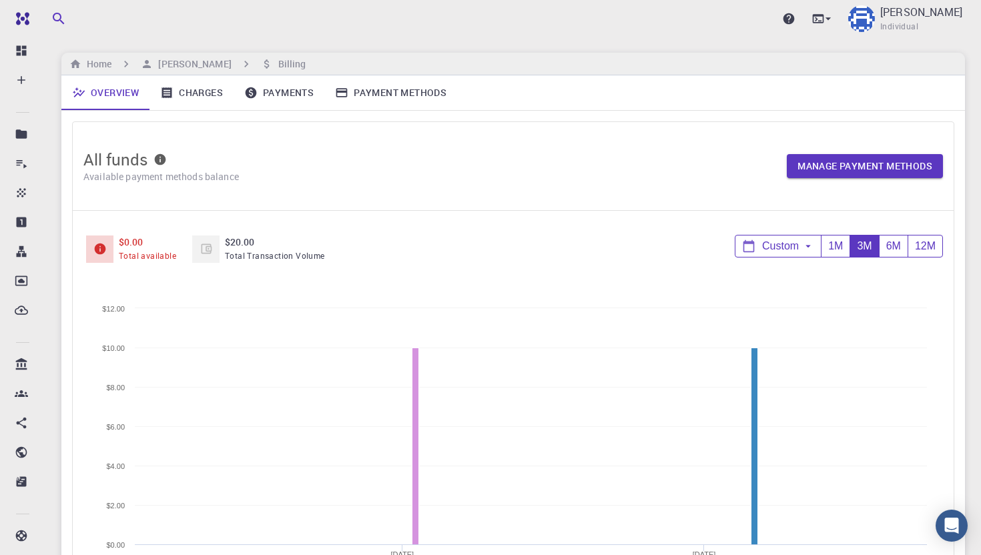
click at [155, 257] on span "Total available" at bounding box center [147, 255] width 57 height 11
click at [236, 254] on span "Total Transaction Volume" at bounding box center [275, 255] width 100 height 11
click at [438, 98] on link "Payment Methods" at bounding box center [390, 92] width 133 height 35
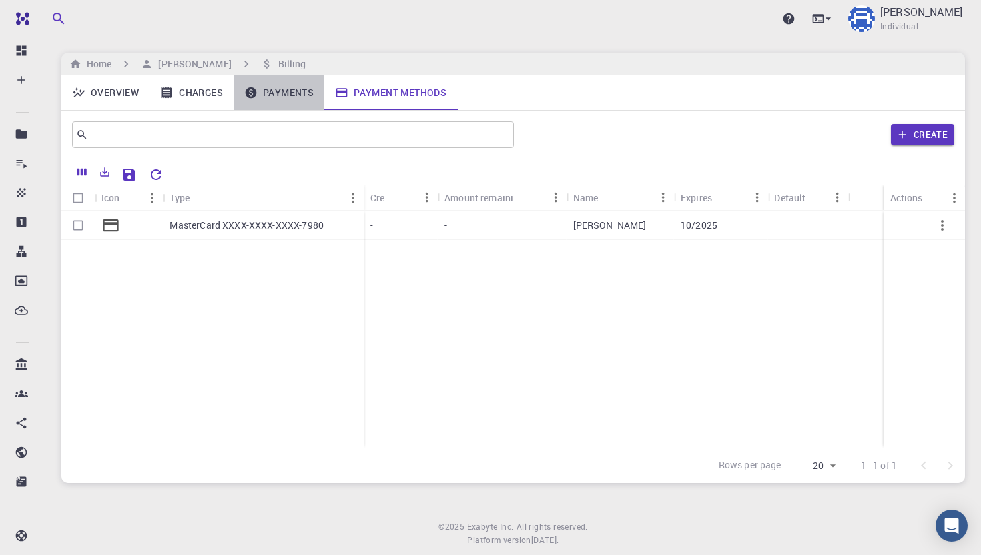
click at [284, 88] on link "Payments" at bounding box center [279, 92] width 91 height 35
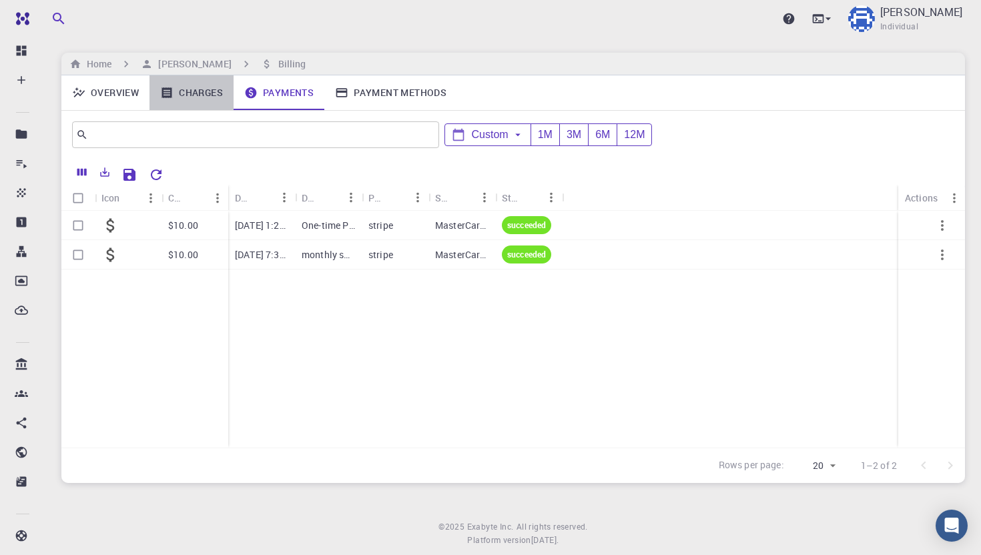
click at [205, 95] on link "Charges" at bounding box center [191, 92] width 84 height 35
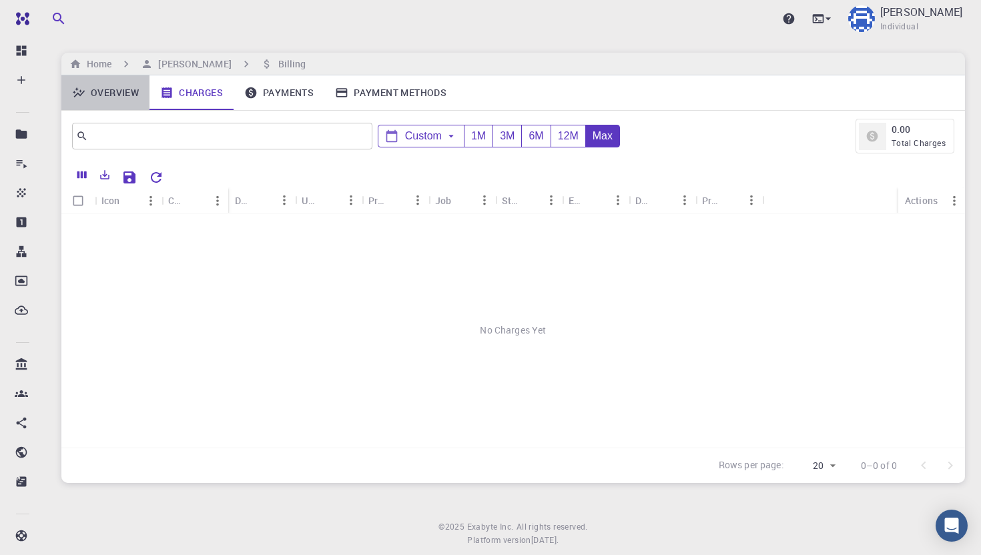
click at [131, 94] on link "Overview" at bounding box center [105, 92] width 88 height 35
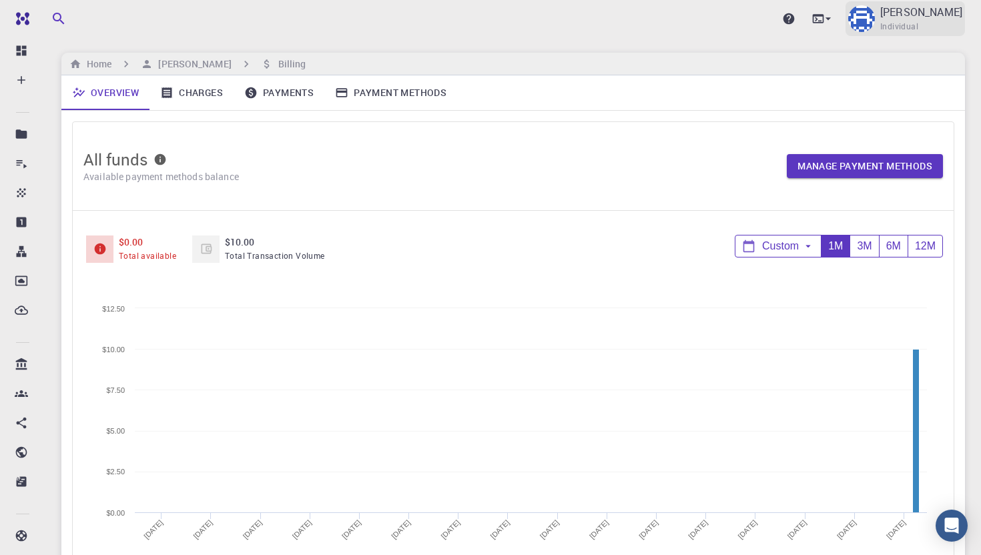
click at [943, 13] on p "[PERSON_NAME]" at bounding box center [921, 12] width 82 height 16
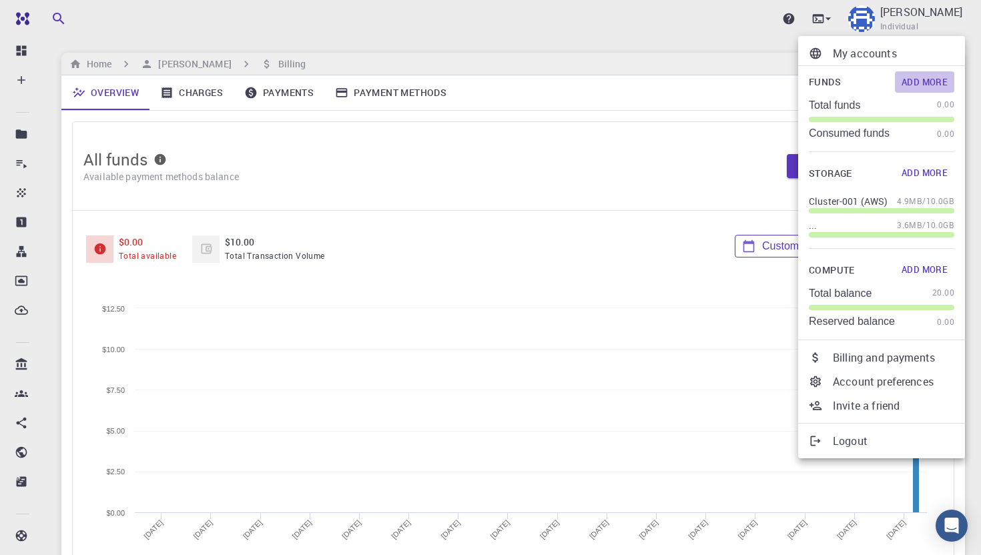
click at [932, 78] on button "Add More" at bounding box center [924, 81] width 59 height 21
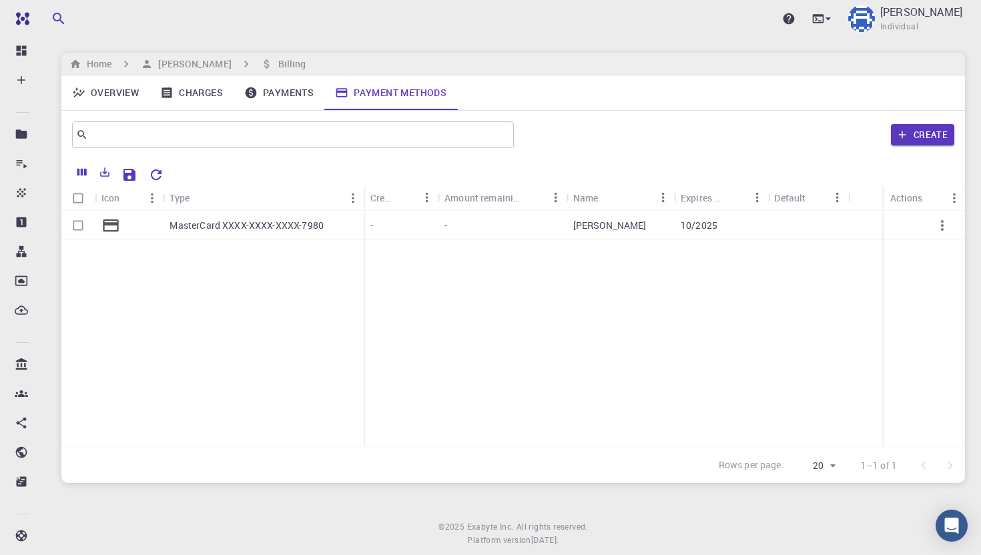
click at [266, 228] on p "MasterCard XXXX-XXXX-XXXX-7980" at bounding box center [247, 225] width 154 height 13
click at [941, 225] on icon "button" at bounding box center [942, 225] width 3 height 11
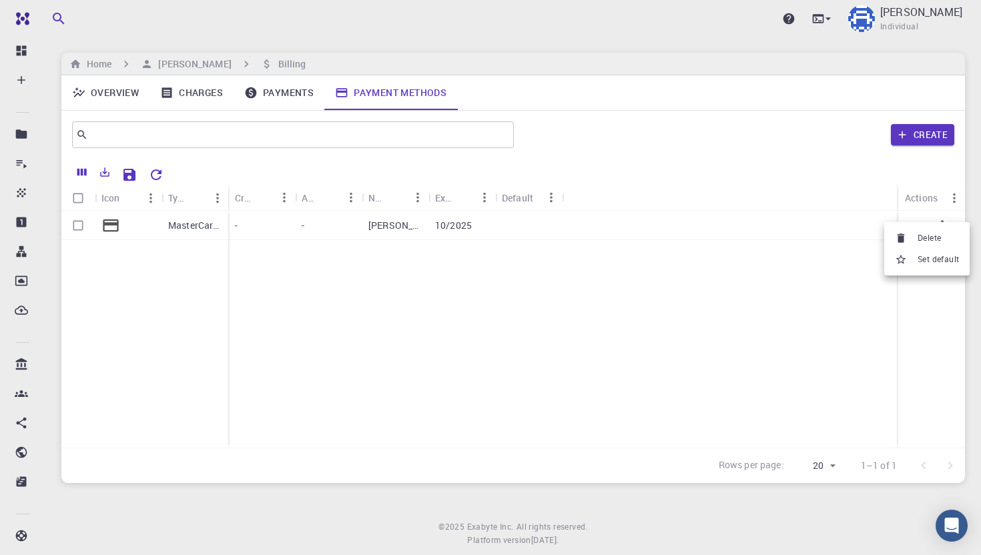
click at [617, 267] on div at bounding box center [490, 277] width 981 height 555
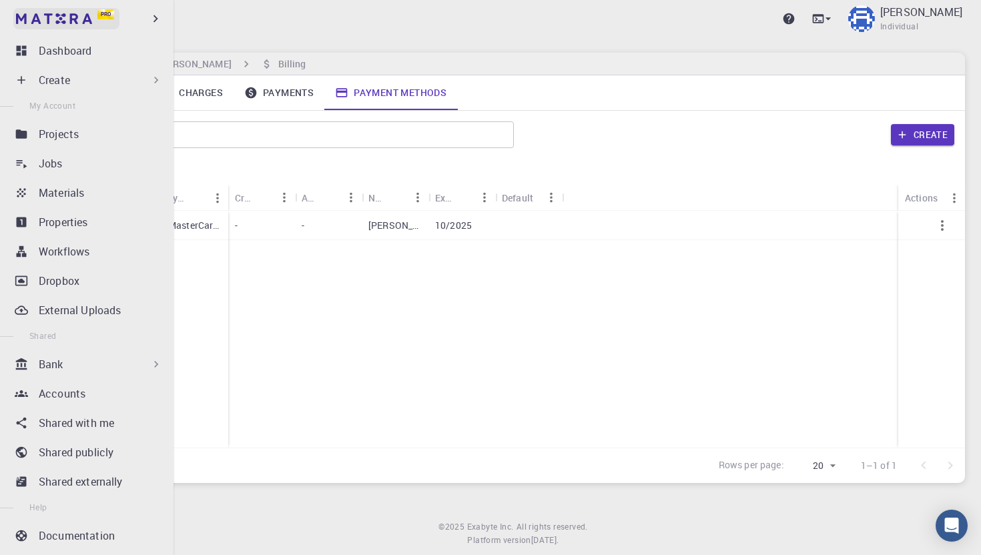
click at [89, 17] on img at bounding box center [54, 18] width 76 height 11
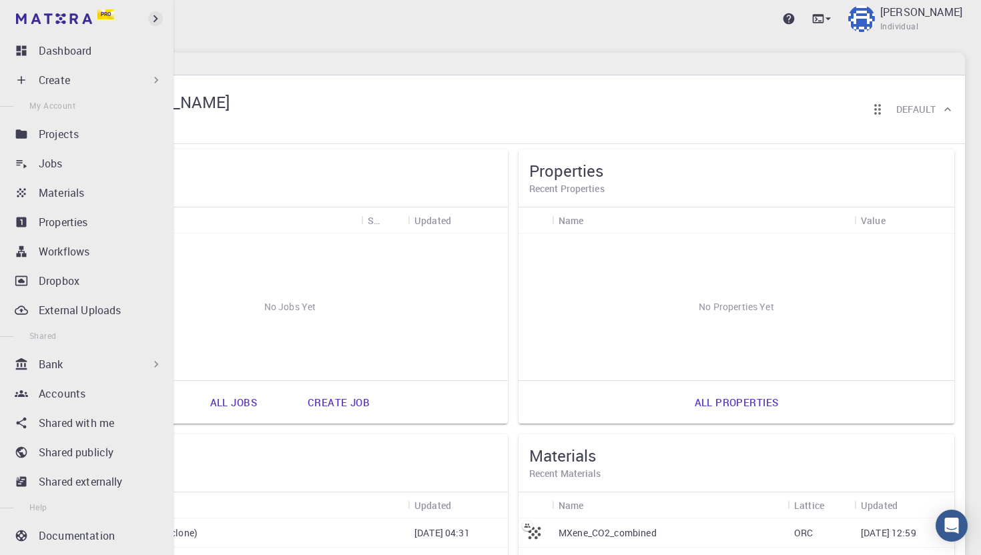
click at [153, 18] on icon "button" at bounding box center [155, 18] width 15 height 15
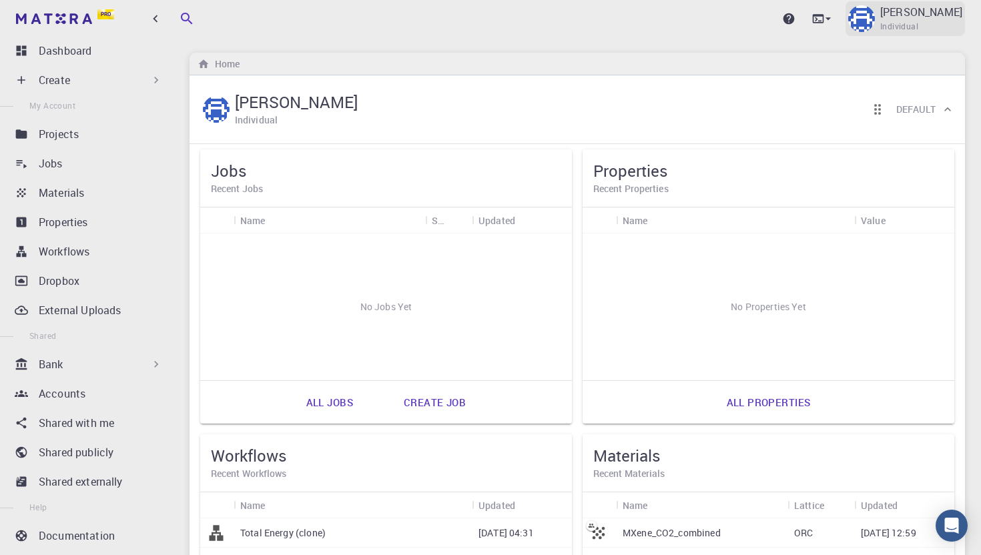
click at [933, 33] on div "[PERSON_NAME] Individual" at bounding box center [905, 18] width 119 height 35
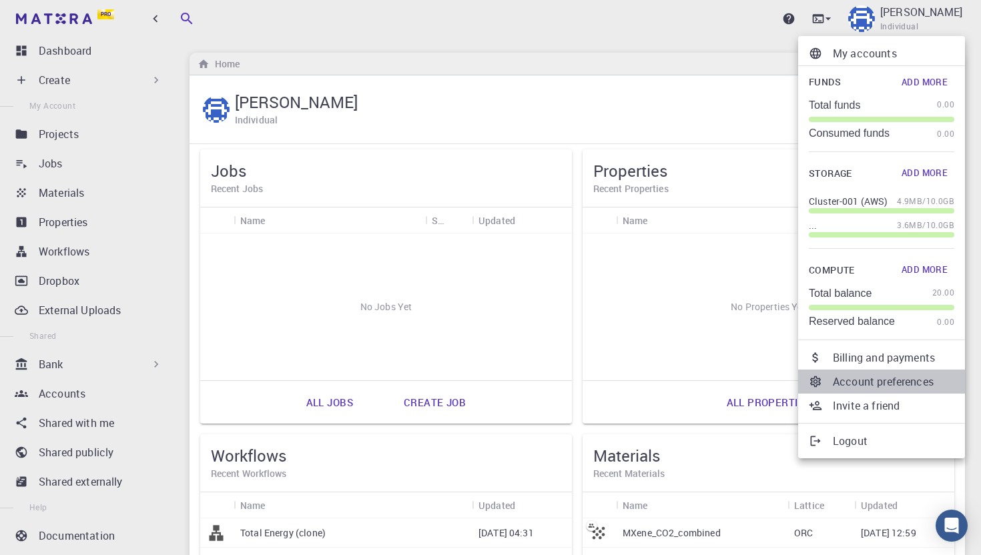
click at [884, 378] on p "Account preferences" at bounding box center [893, 382] width 121 height 16
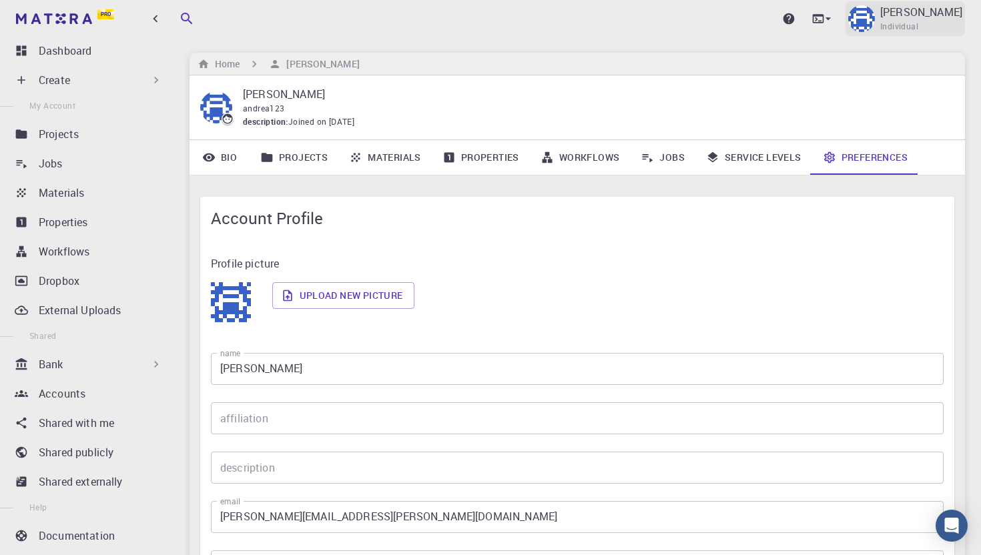
click at [938, 17] on p "[PERSON_NAME]" at bounding box center [921, 12] width 82 height 16
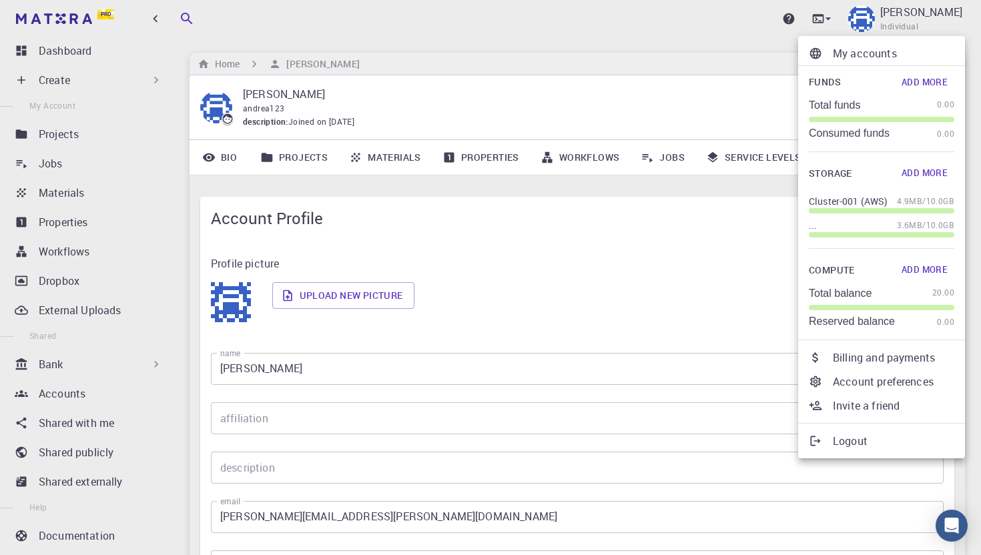
click at [894, 404] on p "Invite a friend" at bounding box center [893, 406] width 121 height 16
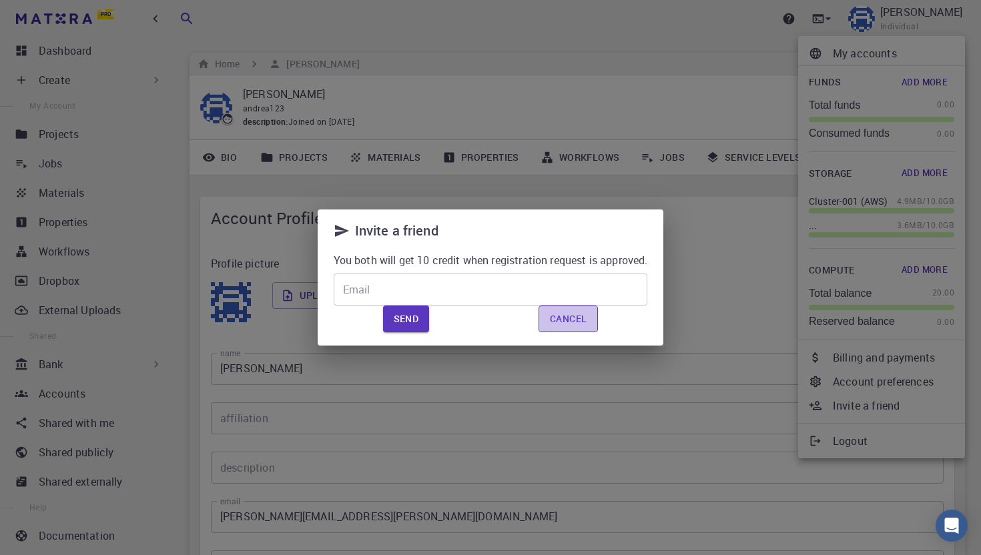
click at [581, 313] on button "Cancel" at bounding box center [568, 319] width 59 height 27
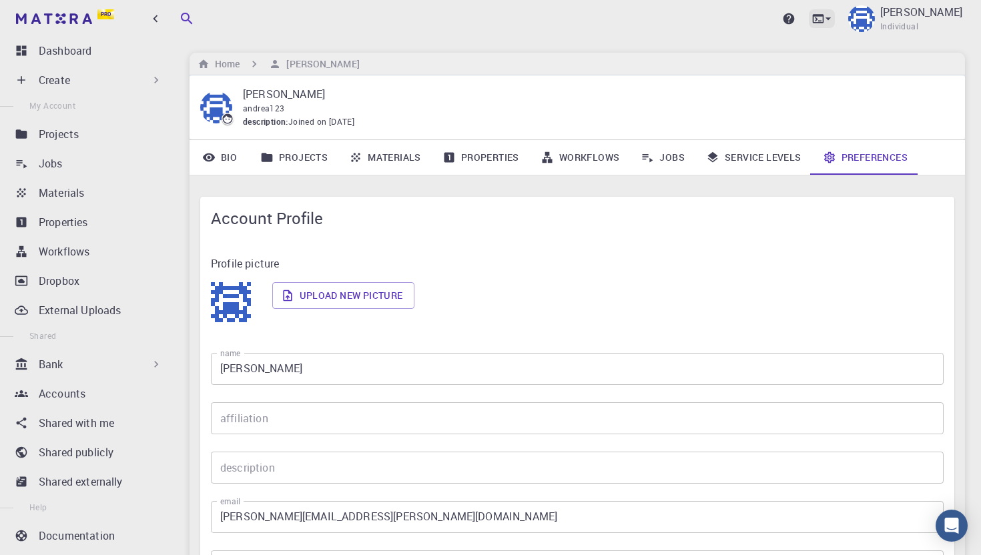
click at [824, 15] on icon at bounding box center [818, 18] width 11 height 9
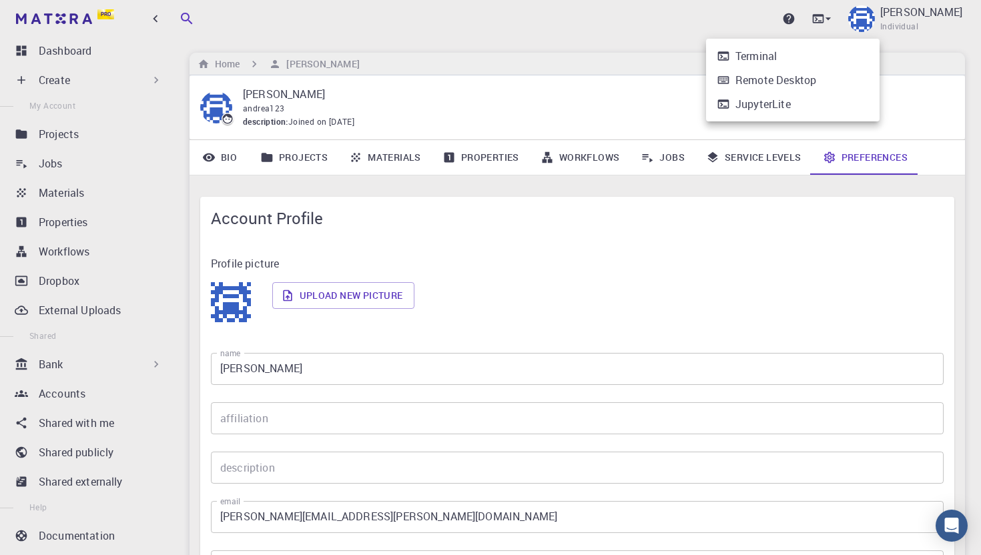
click at [769, 51] on div "Terminal" at bounding box center [755, 56] width 41 height 16
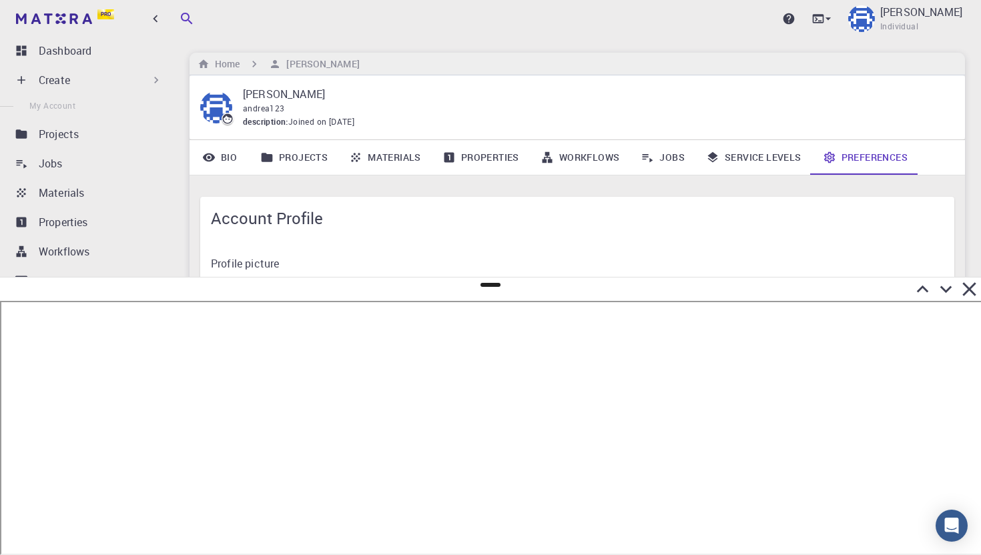
click at [968, 284] on icon at bounding box center [969, 289] width 23 height 23
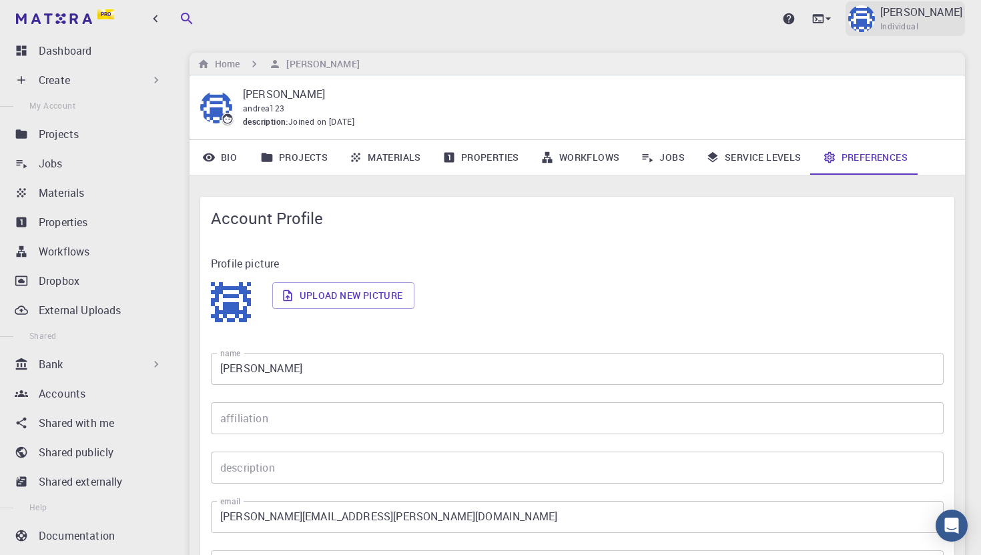
click at [940, 12] on p "[PERSON_NAME]" at bounding box center [921, 12] width 82 height 16
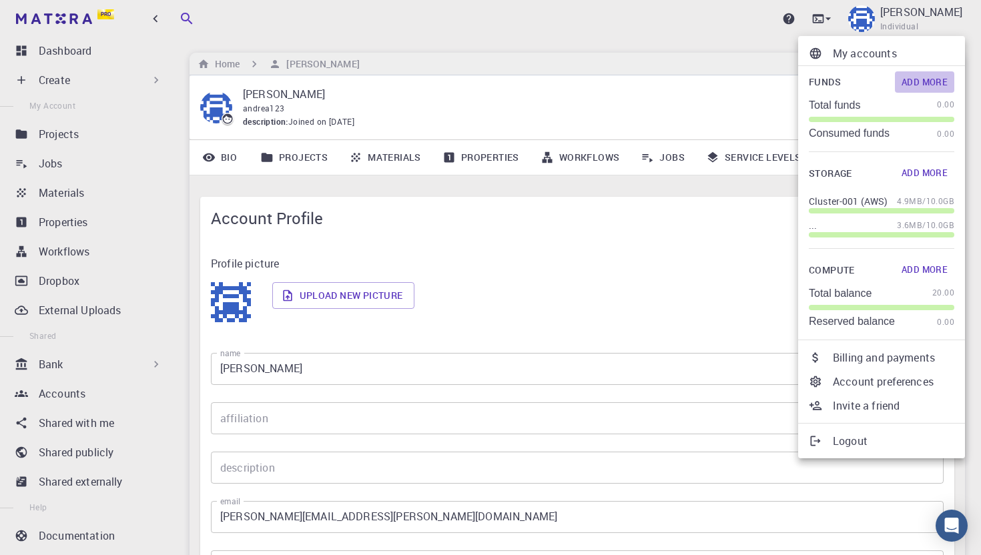
click at [925, 82] on button "Add More" at bounding box center [924, 81] width 59 height 21
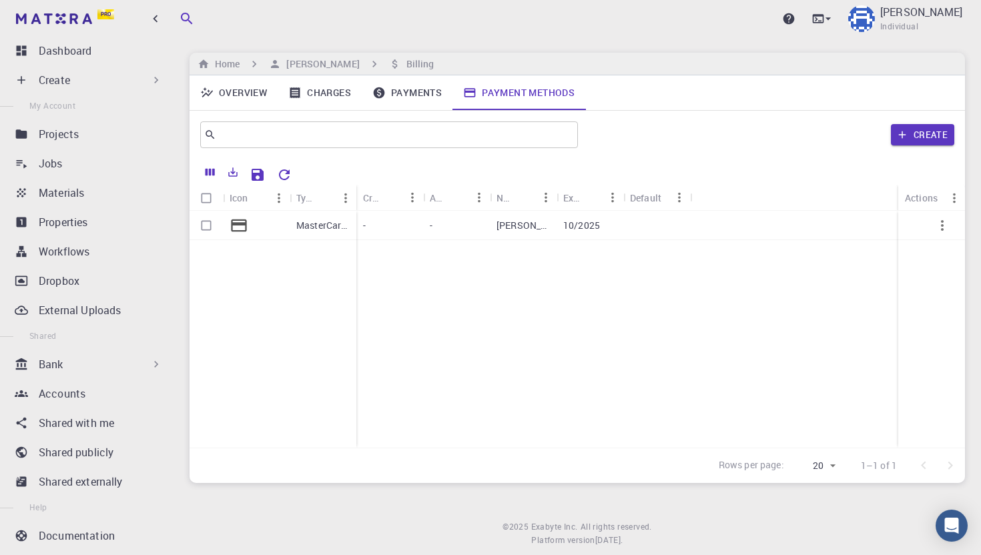
click at [252, 89] on link "Overview" at bounding box center [234, 92] width 88 height 35
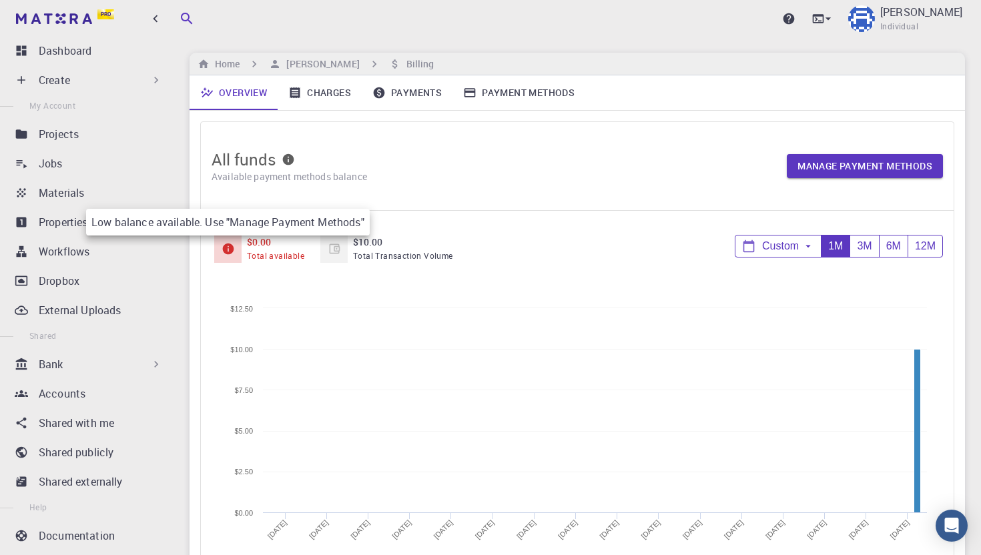
click at [224, 246] on icon at bounding box center [227, 249] width 11 height 11
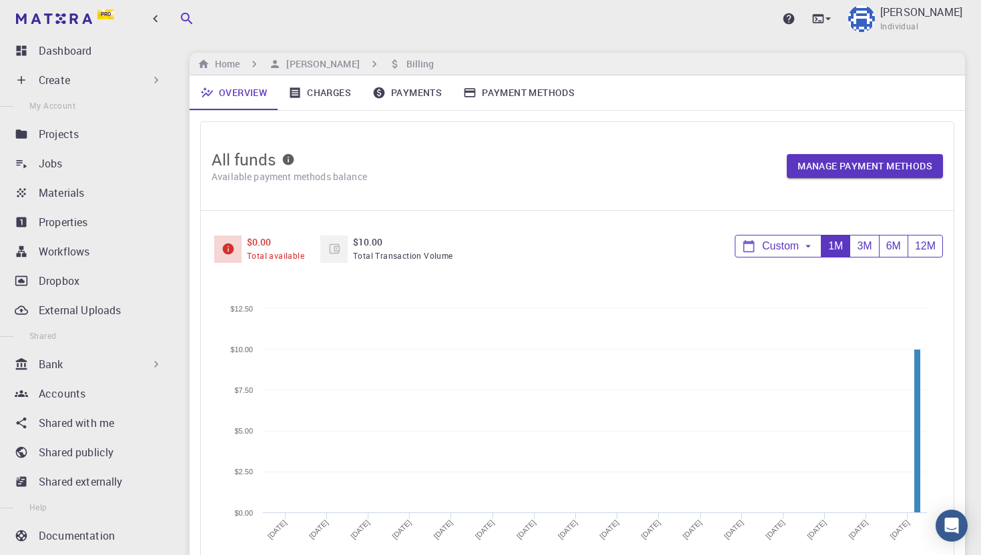
click at [274, 251] on span "Total available" at bounding box center [275, 255] width 57 height 11
click at [937, 19] on p "[PERSON_NAME]" at bounding box center [921, 12] width 82 height 16
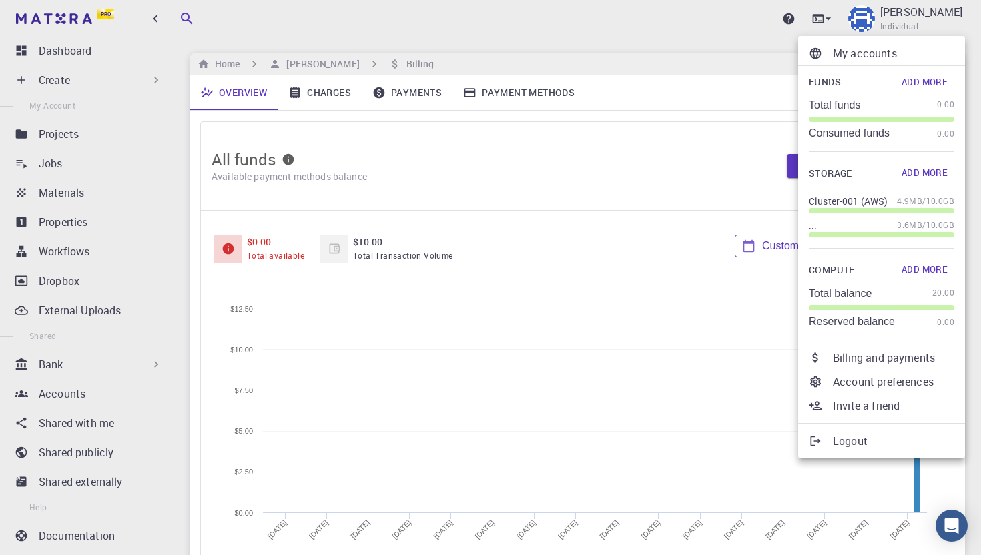
click at [577, 178] on div at bounding box center [490, 277] width 981 height 555
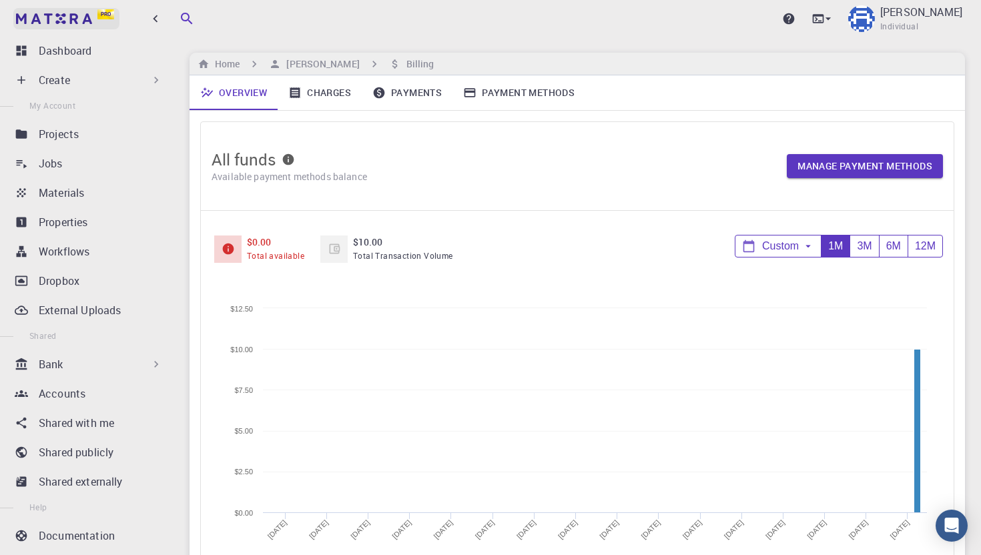
click at [101, 15] on span "Pro" at bounding box center [106, 14] width 10 height 7
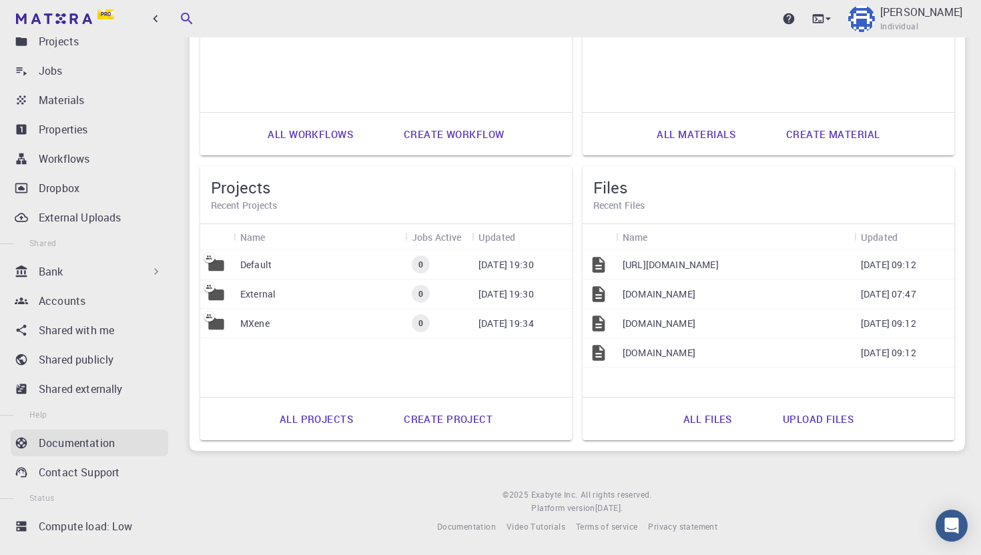
scroll to position [109, 0]
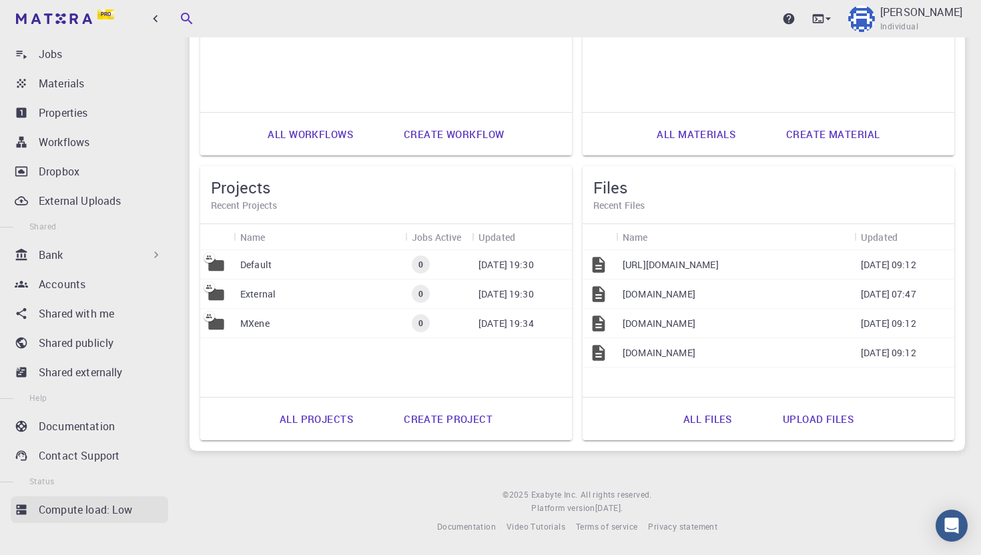
click at [68, 518] on link "Compute load: Low" at bounding box center [89, 510] width 157 height 27
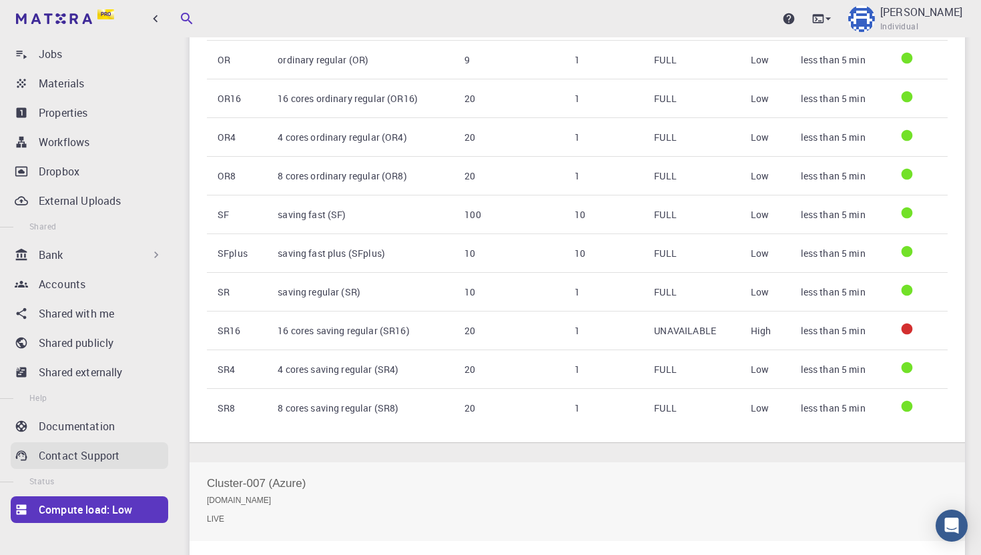
click at [75, 456] on p "Contact Support" at bounding box center [79, 456] width 81 height 16
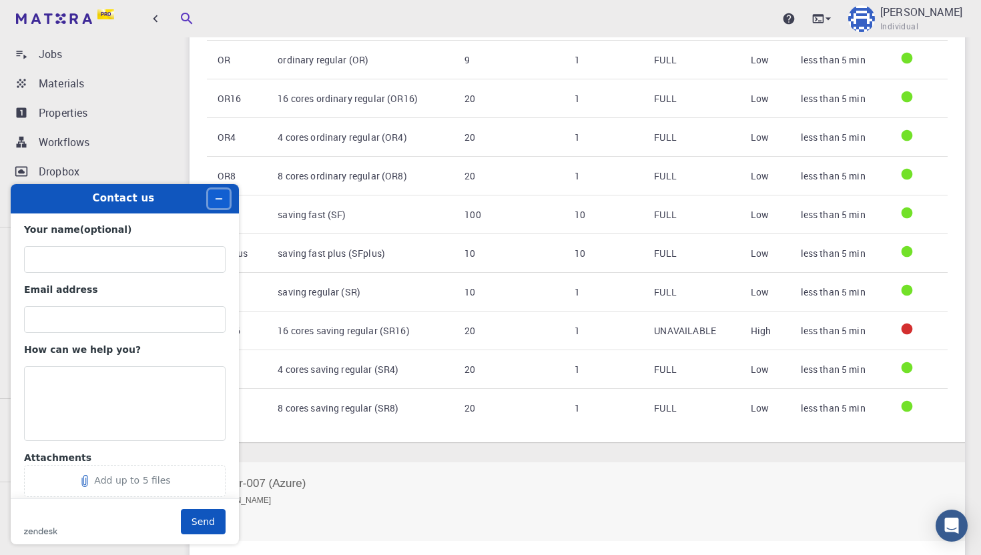
click at [224, 195] on button "Minimise widget" at bounding box center [218, 199] width 21 height 19
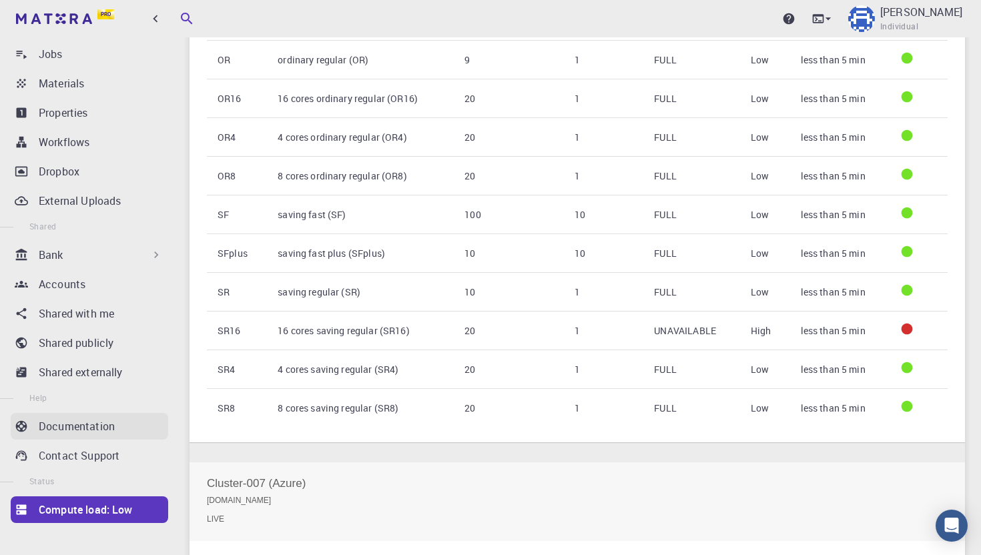
click at [68, 428] on p "Documentation" at bounding box center [77, 426] width 76 height 16
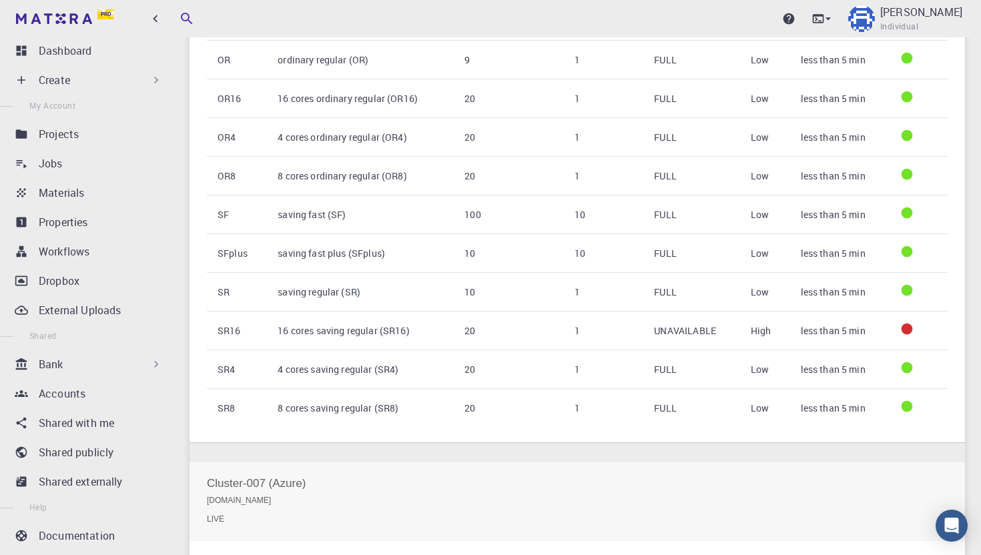
click at [852, 18] on div "Upgrade [PERSON_NAME] Individual" at bounding box center [867, 18] width 196 height 35
click at [795, 17] on icon at bounding box center [788, 18] width 11 height 11
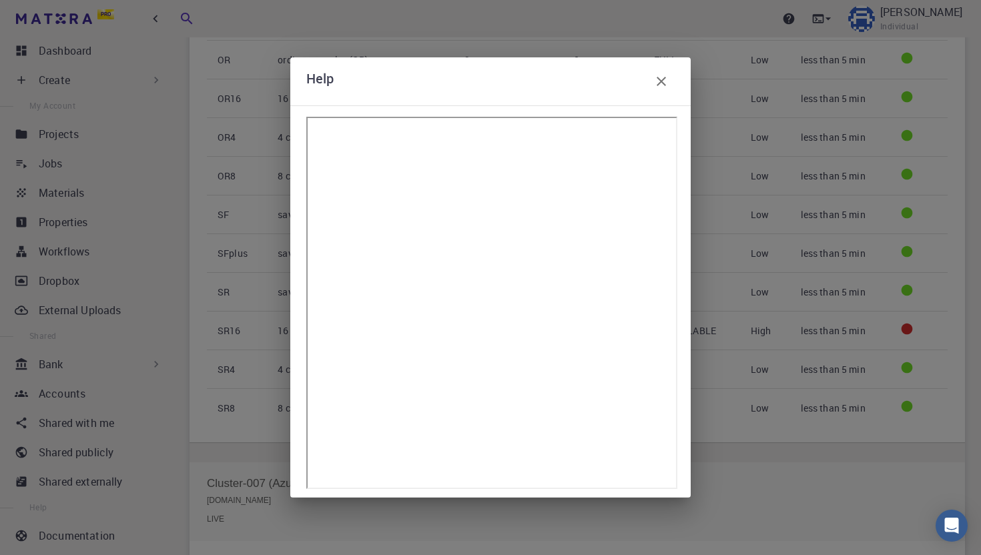
click at [662, 81] on icon "button" at bounding box center [661, 81] width 9 height 9
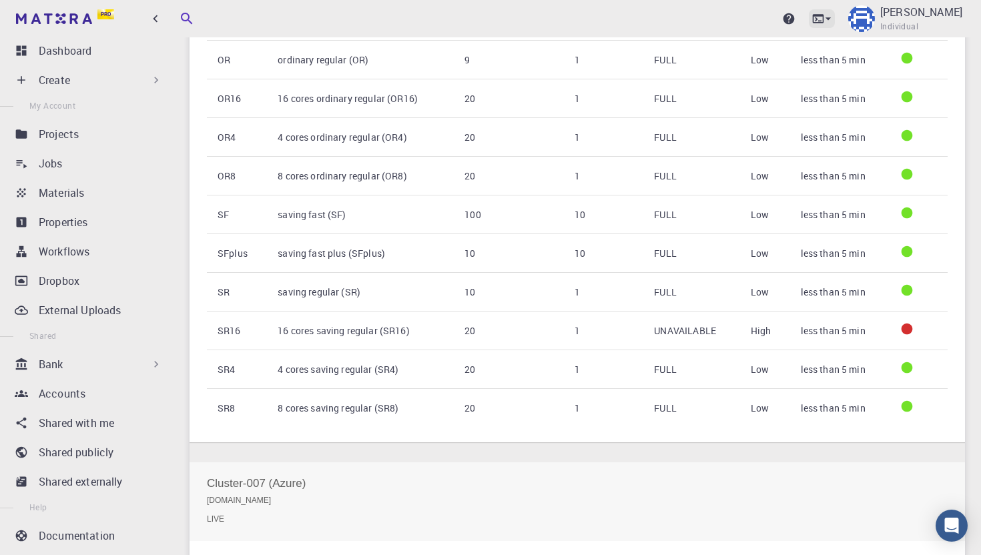
click at [824, 21] on icon at bounding box center [818, 18] width 11 height 9
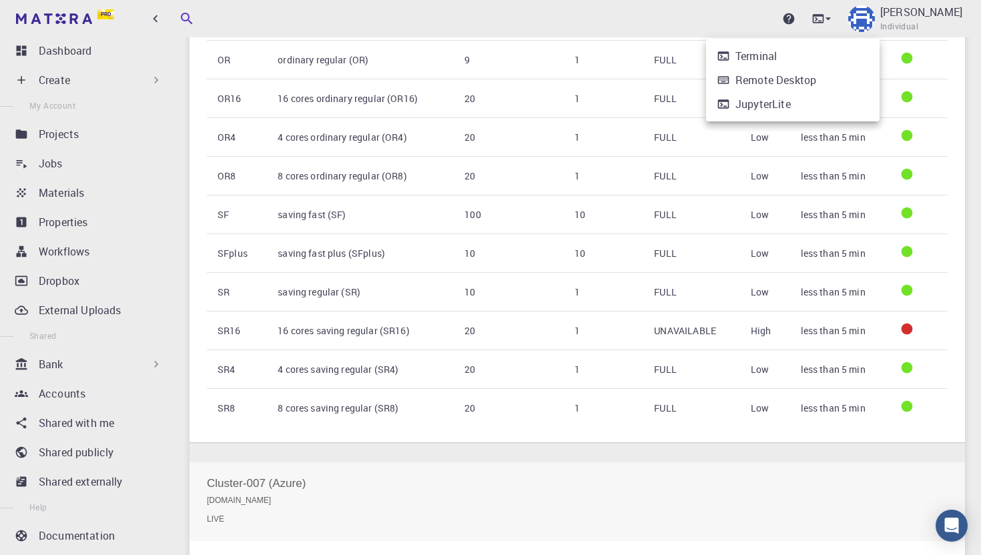
click at [867, 18] on div at bounding box center [490, 277] width 981 height 555
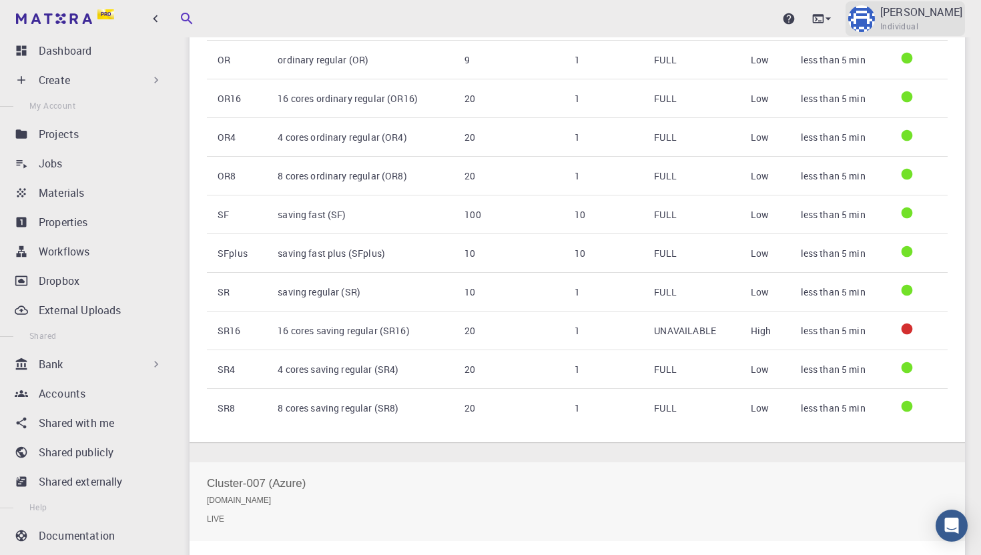
click at [925, 18] on p "[PERSON_NAME]" at bounding box center [921, 12] width 82 height 16
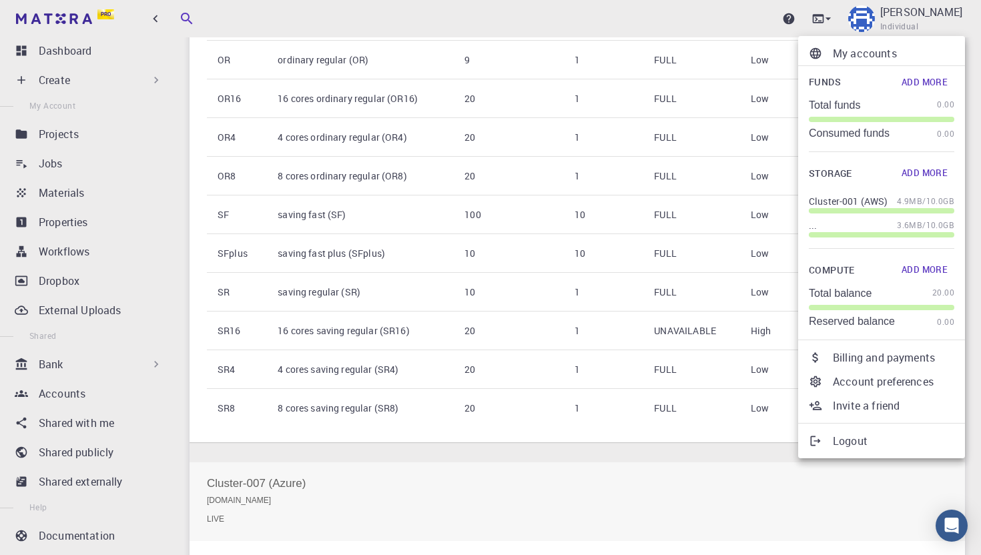
click at [362, 453] on div at bounding box center [490, 277] width 981 height 555
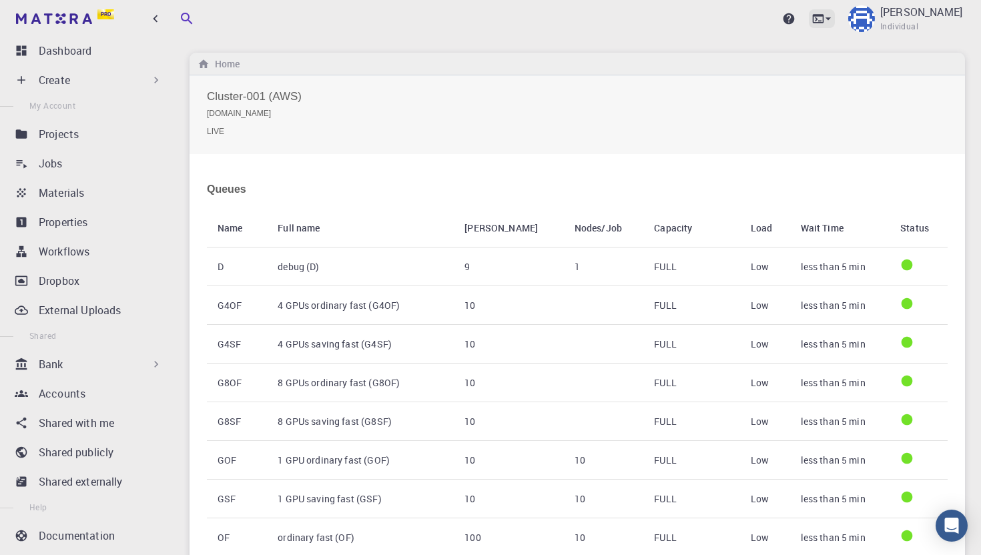
click at [825, 18] on icon at bounding box center [818, 18] width 13 height 13
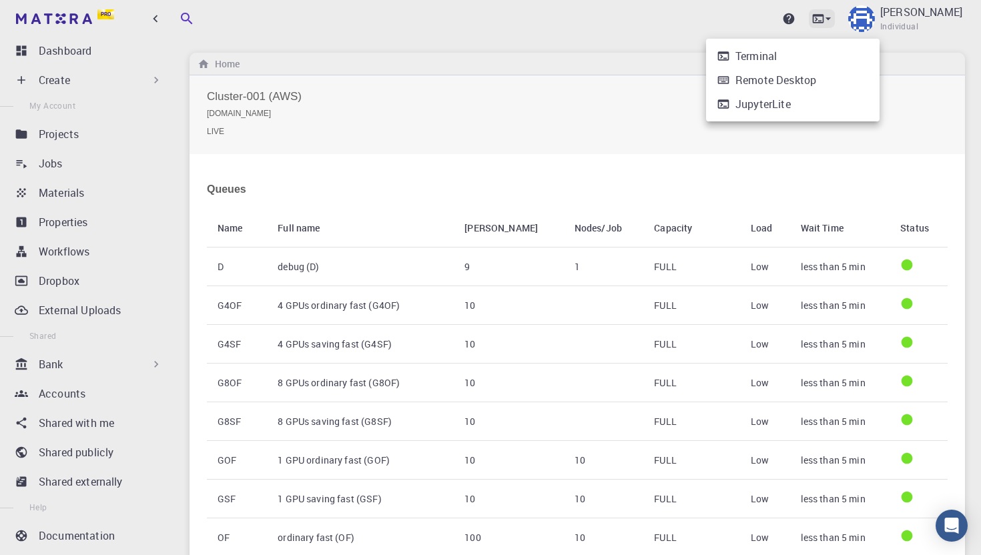
click at [858, 18] on div at bounding box center [490, 277] width 981 height 555
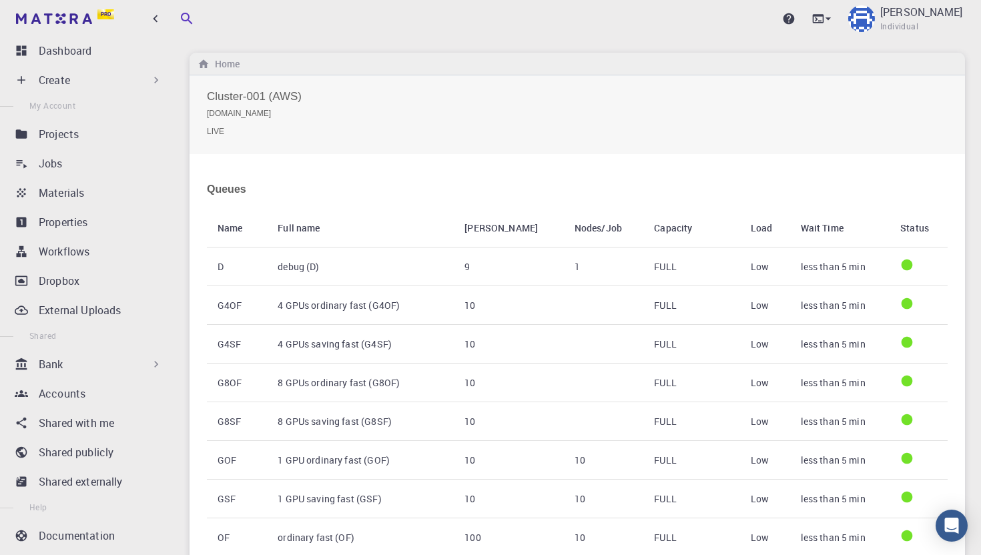
click at [846, 17] on div "Upgrade [PERSON_NAME] Individual" at bounding box center [867, 18] width 196 height 35
click at [795, 17] on icon at bounding box center [788, 18] width 13 height 13
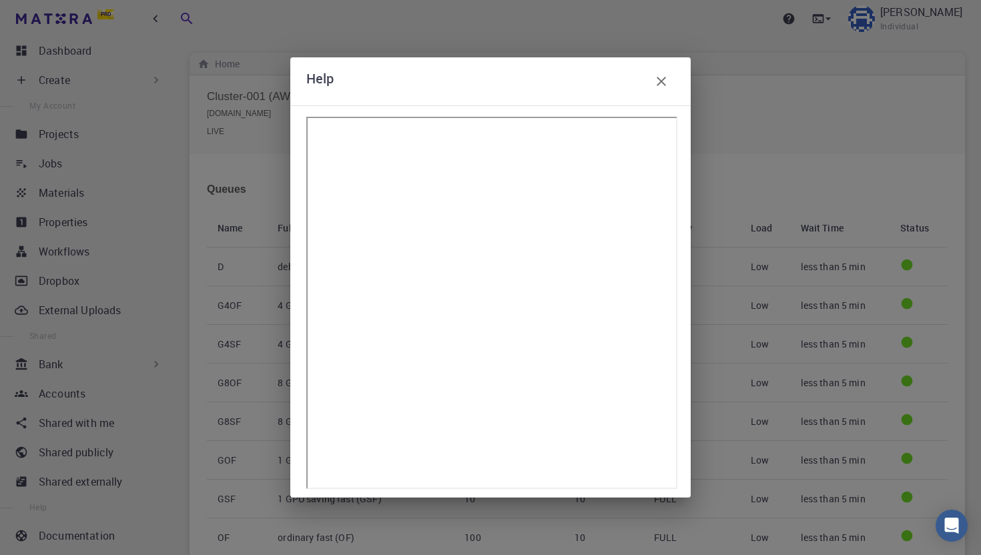
click at [664, 77] on icon "button" at bounding box center [661, 81] width 16 height 16
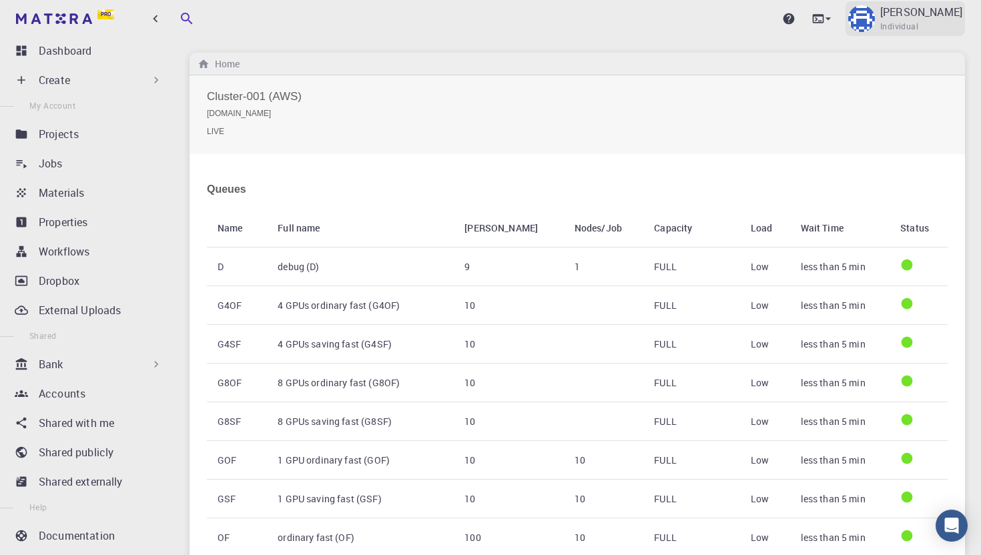
click at [934, 14] on p "[PERSON_NAME]" at bounding box center [921, 12] width 82 height 16
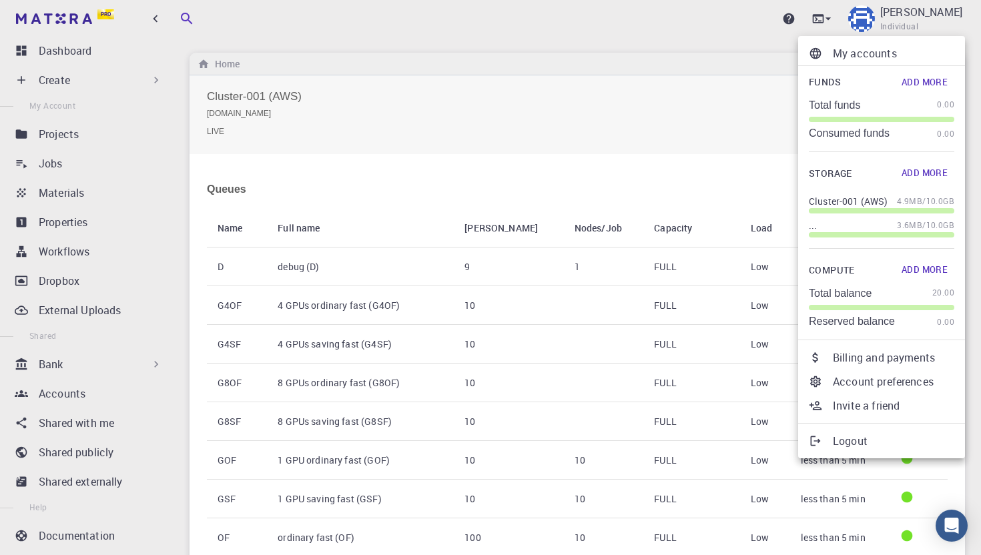
click at [862, 361] on p "Billing and payments" at bounding box center [893, 358] width 121 height 16
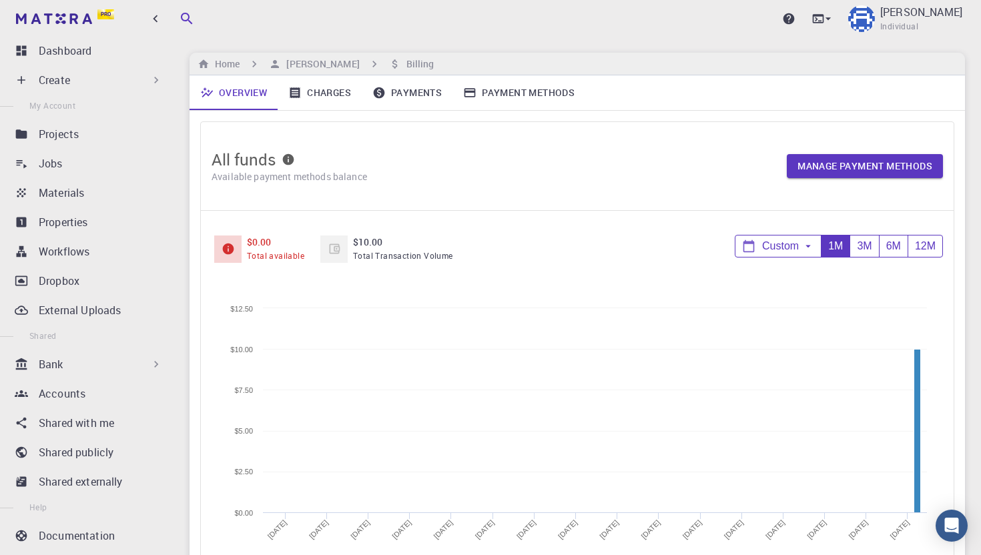
click at [328, 93] on link "Charges" at bounding box center [320, 92] width 84 height 35
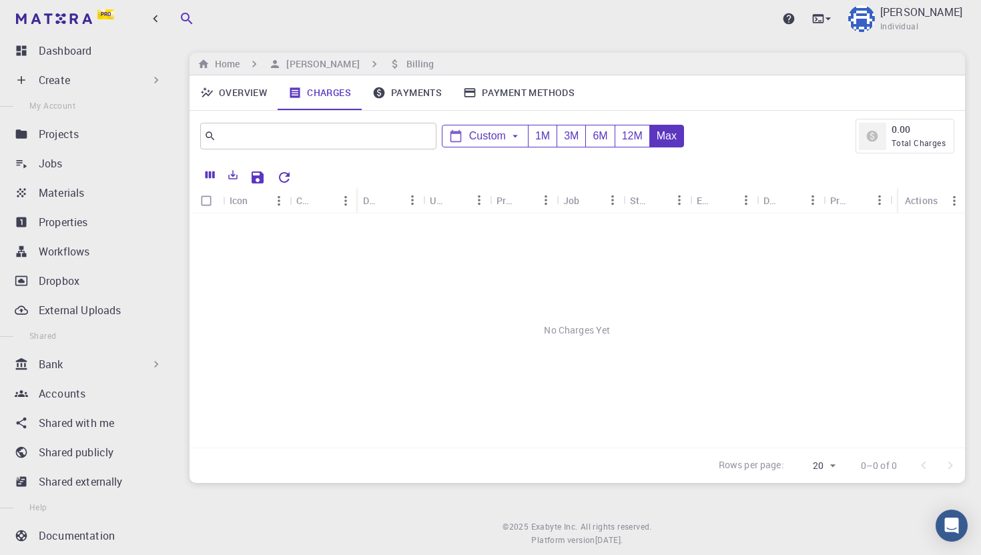
click at [409, 96] on link "Payments" at bounding box center [407, 92] width 91 height 35
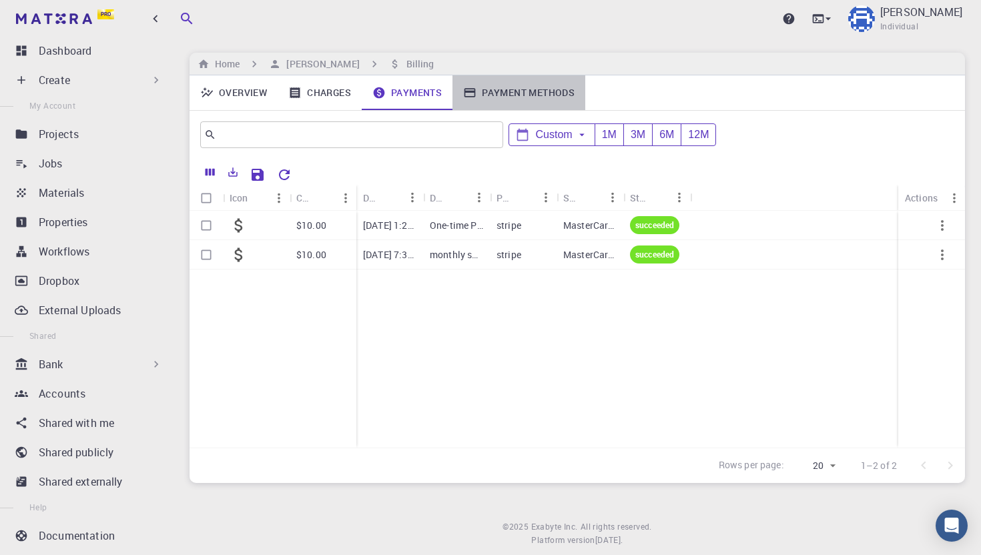
click at [503, 91] on link "Payment Methods" at bounding box center [518, 92] width 133 height 35
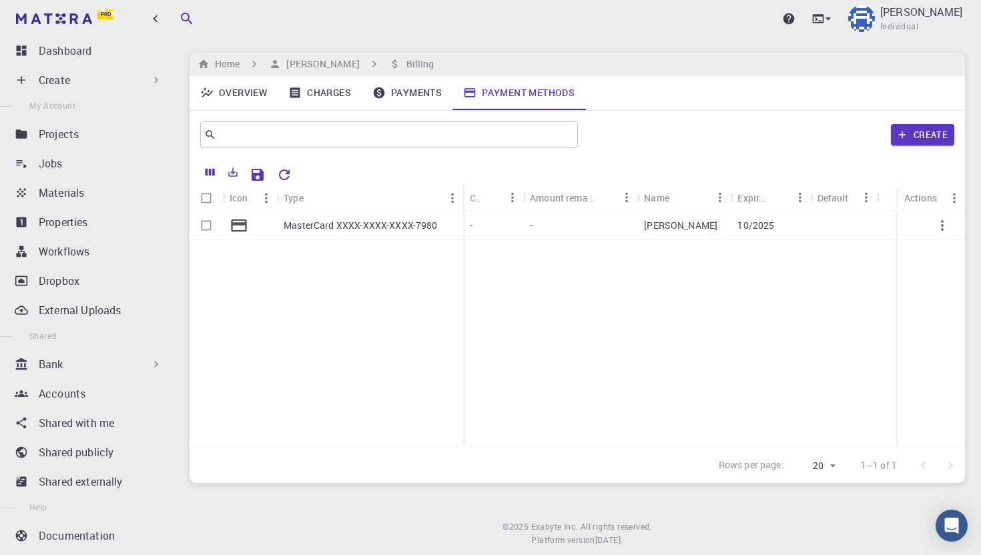
click at [238, 91] on link "Overview" at bounding box center [234, 92] width 88 height 35
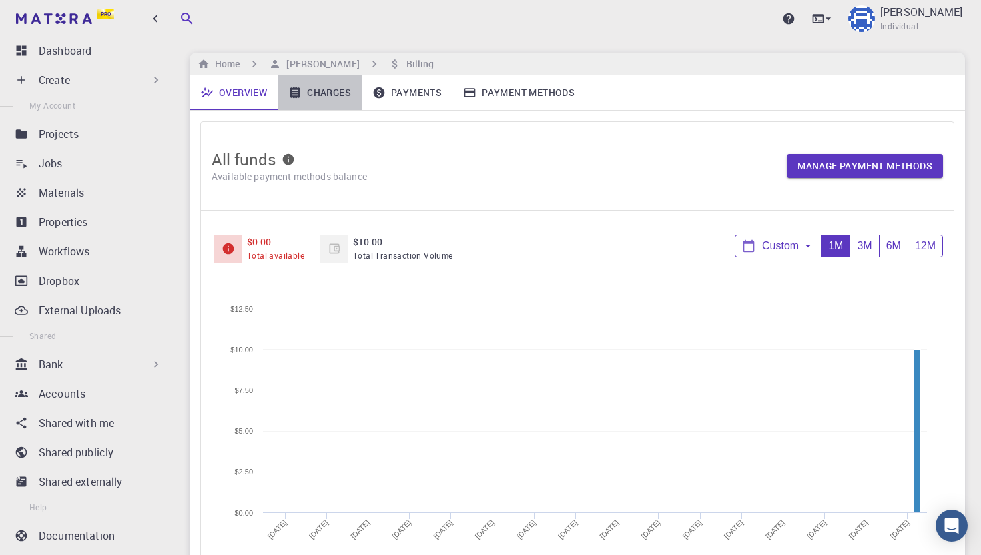
click at [320, 91] on link "Charges" at bounding box center [320, 92] width 84 height 35
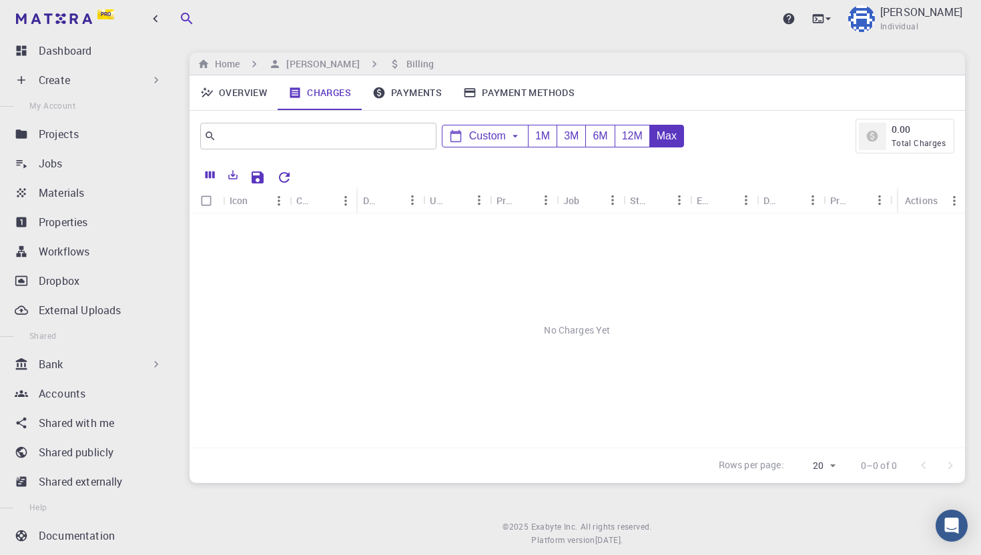
click at [392, 97] on link "Payments" at bounding box center [407, 92] width 91 height 35
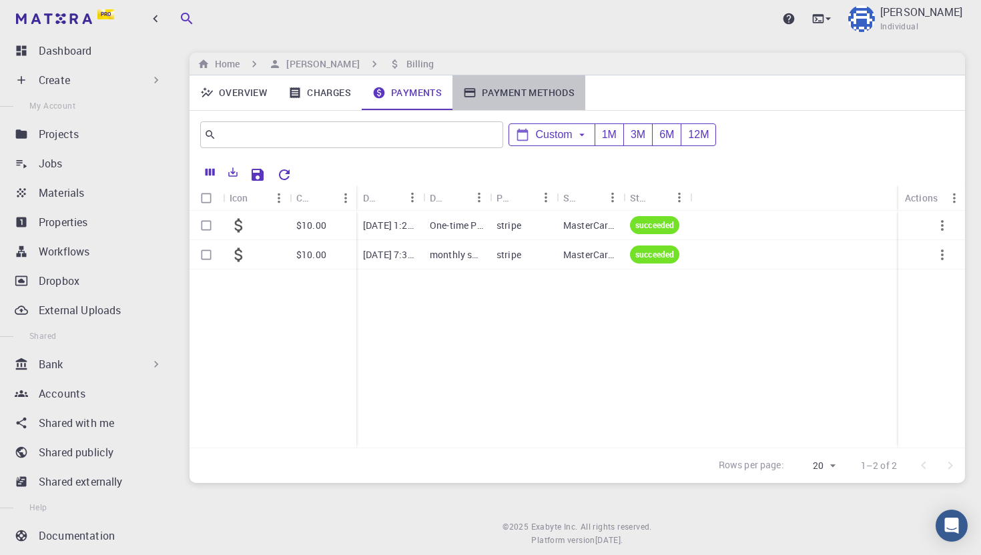
click at [545, 89] on link "Payment Methods" at bounding box center [518, 92] width 133 height 35
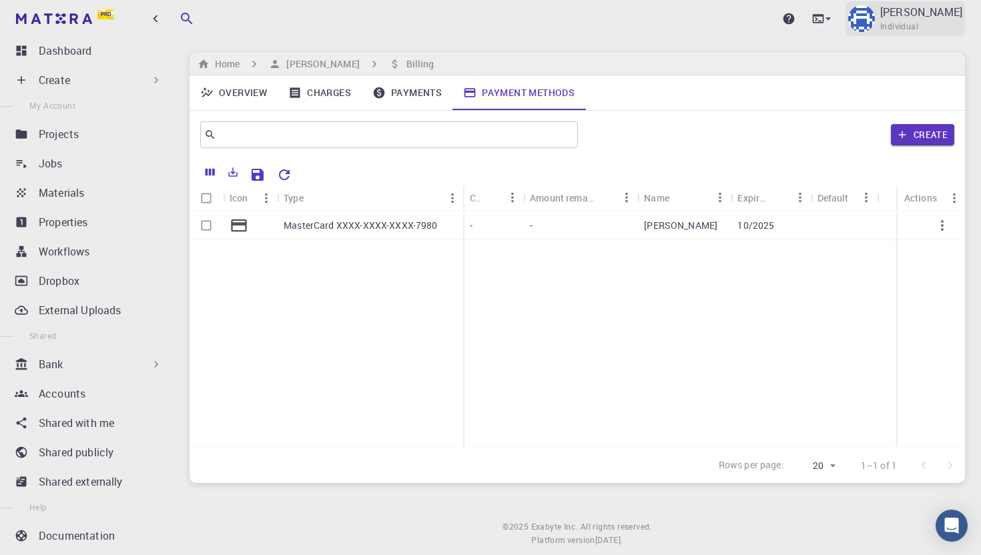
click at [926, 13] on p "[PERSON_NAME]" at bounding box center [921, 12] width 82 height 16
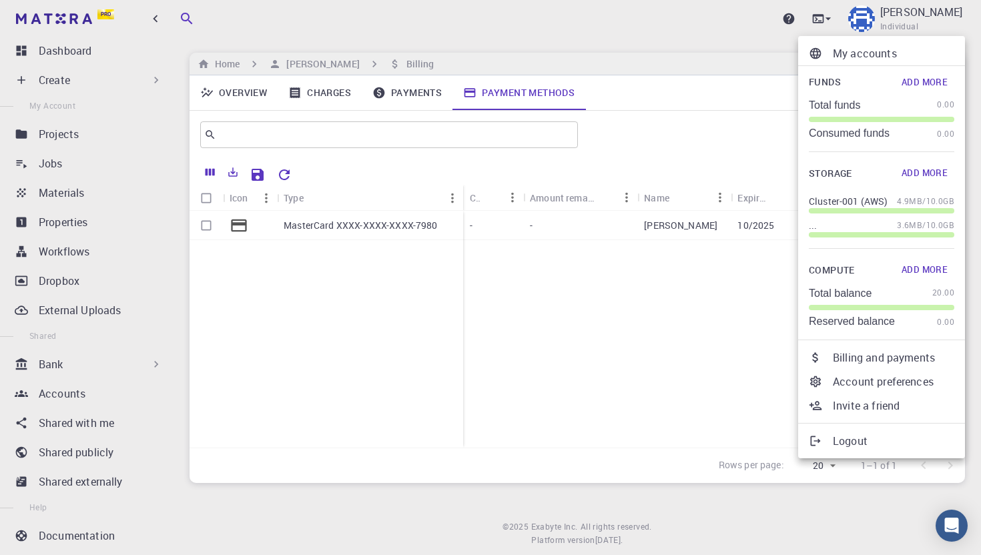
click at [852, 384] on p "Account preferences" at bounding box center [893, 382] width 121 height 16
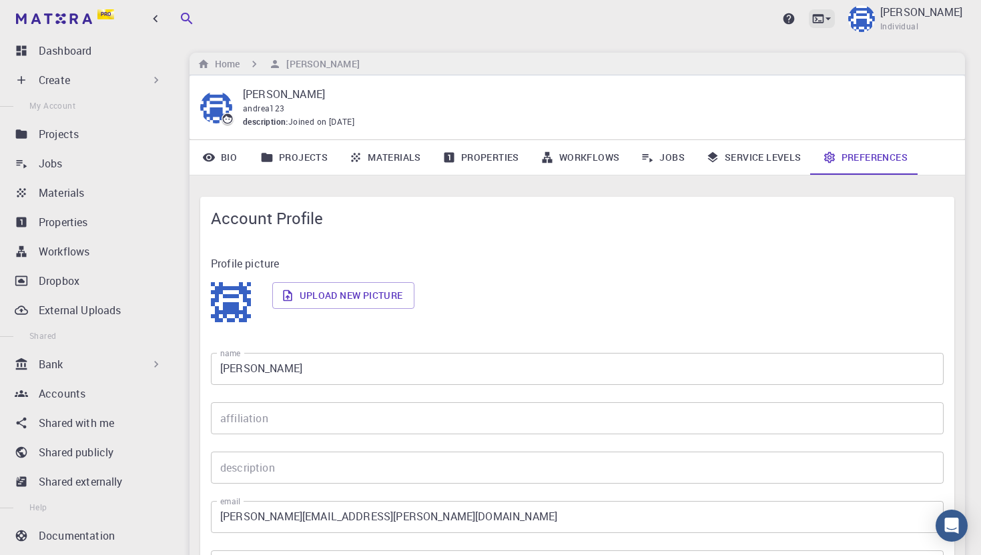
click at [824, 16] on icon at bounding box center [818, 18] width 11 height 9
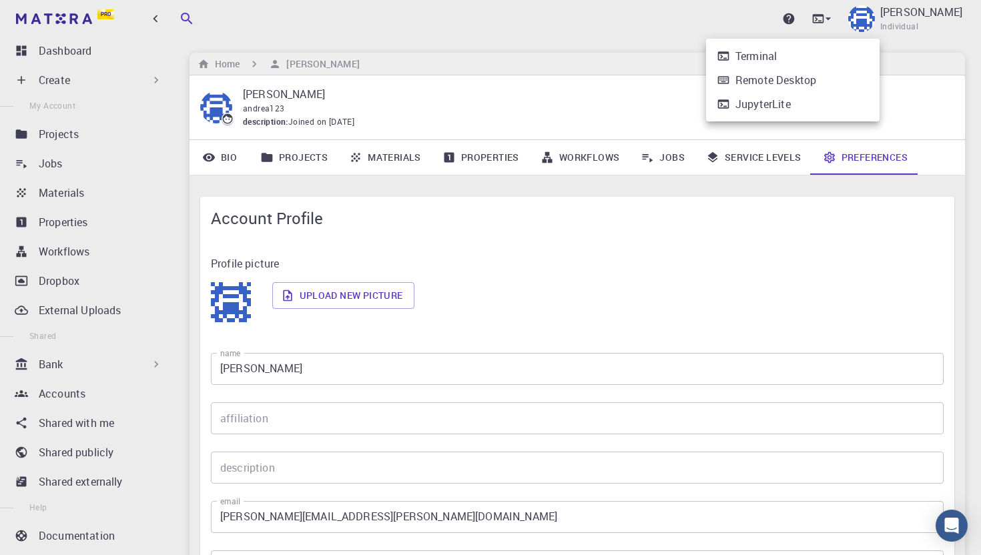
click at [874, 12] on div at bounding box center [490, 277] width 981 height 555
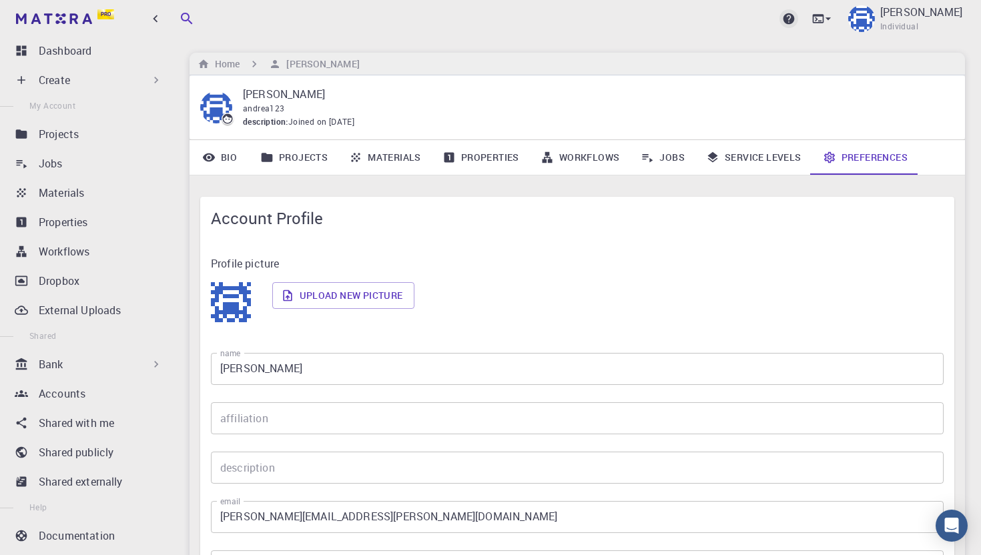
click at [795, 15] on icon at bounding box center [788, 18] width 13 height 13
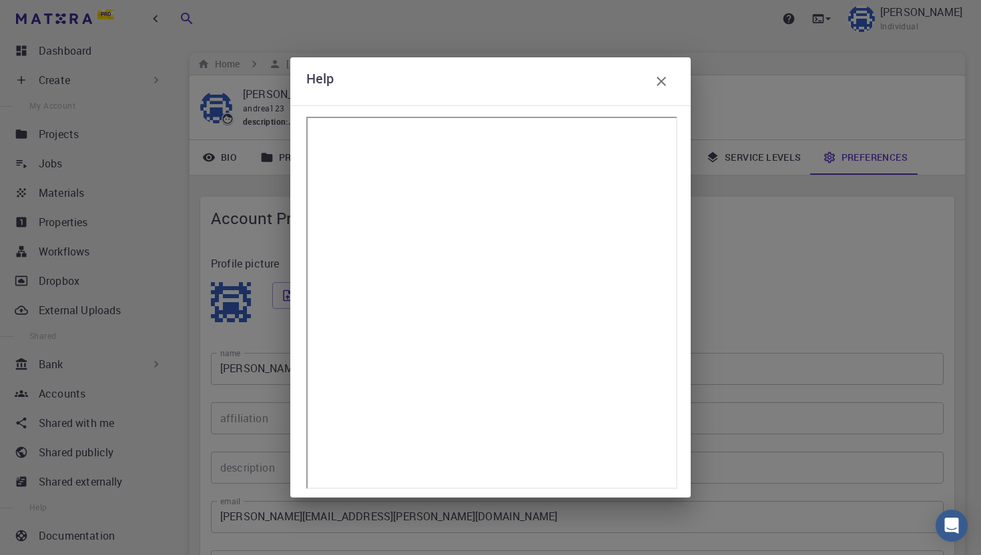
click at [660, 77] on icon "button" at bounding box center [661, 81] width 16 height 16
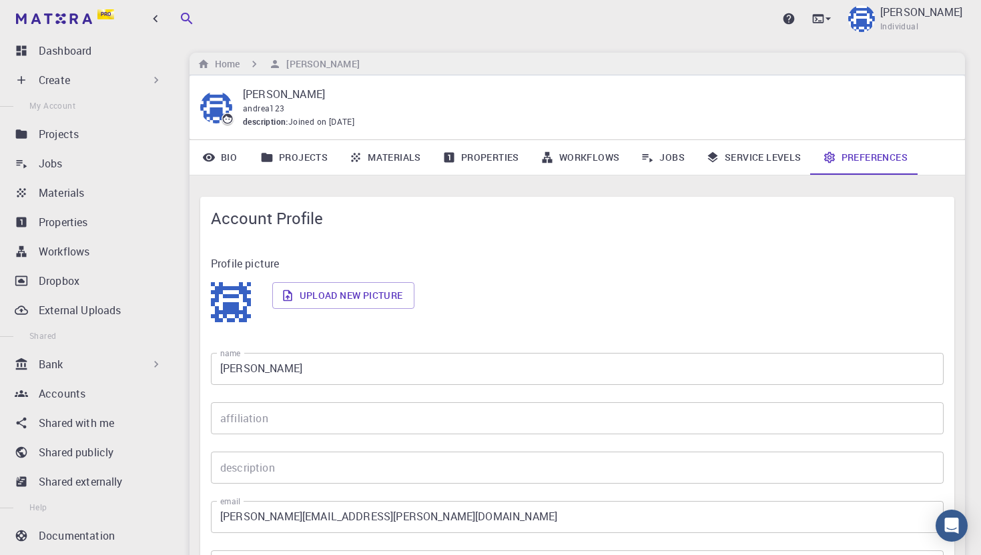
click at [224, 55] on div "Home [PERSON_NAME]" at bounding box center [577, 64] width 775 height 23
click at [95, 7] on div "Pro" at bounding box center [87, 18] width 174 height 37
click at [95, 12] on link "Pro" at bounding box center [66, 18] width 106 height 21
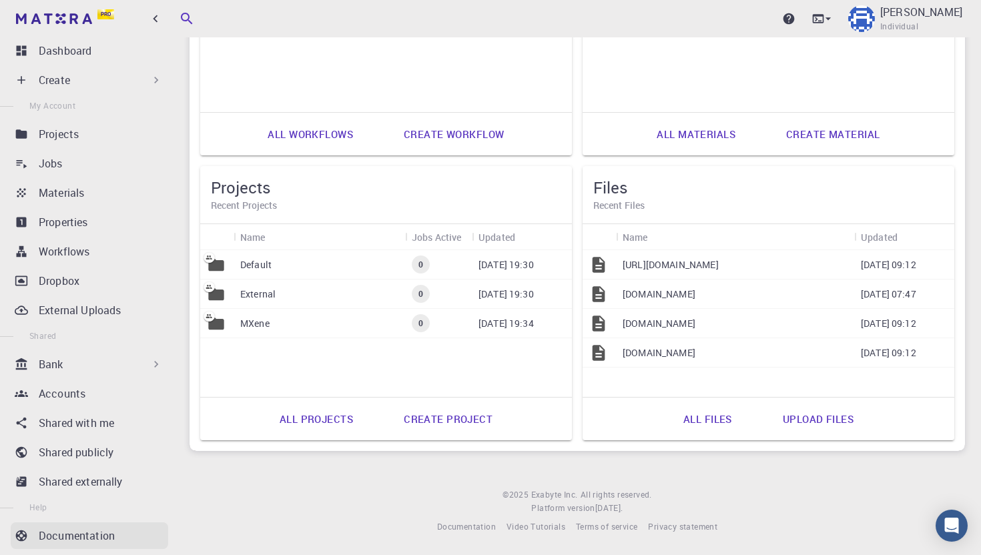
scroll to position [109, 0]
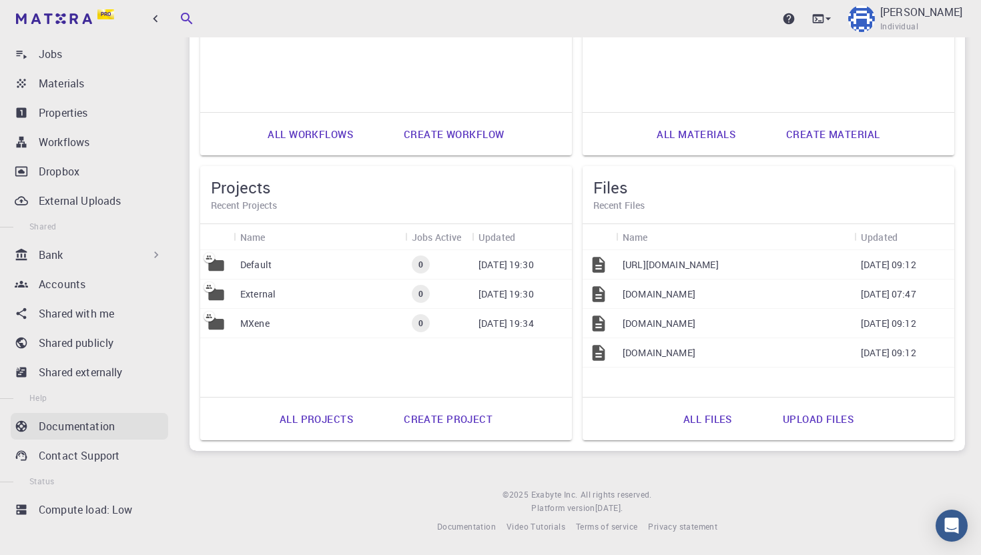
click at [102, 432] on p "Documentation" at bounding box center [77, 426] width 76 height 16
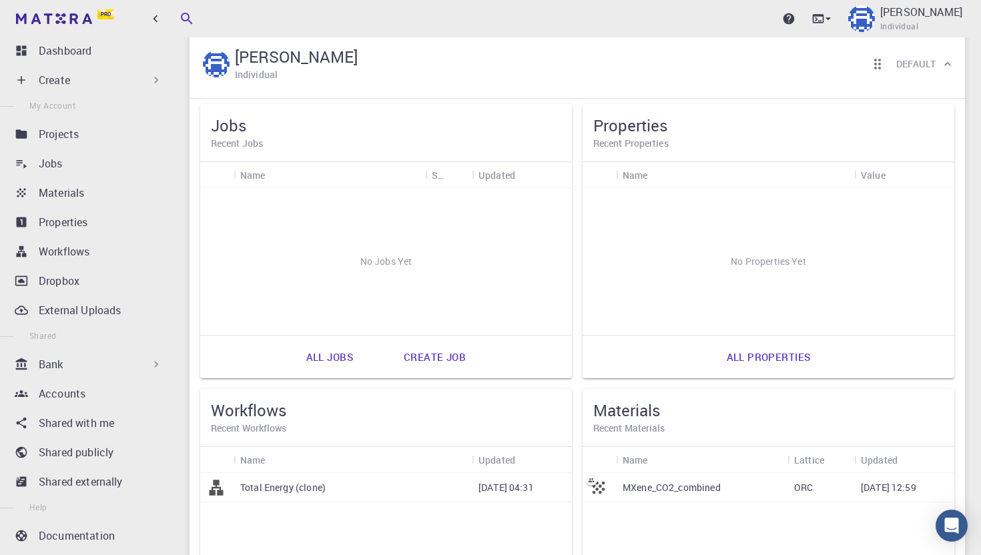
scroll to position [0, 0]
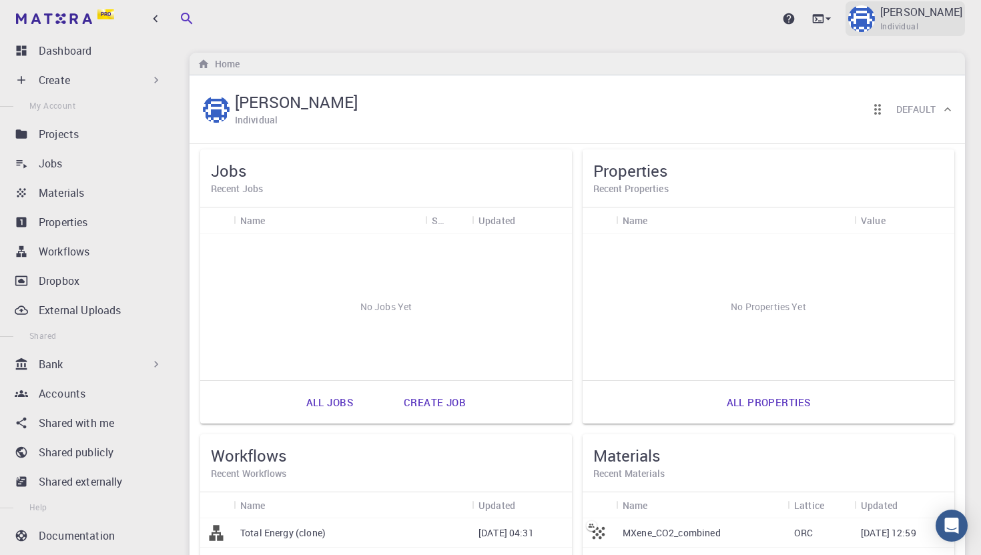
click at [920, 16] on div "[PERSON_NAME] Individual" at bounding box center [905, 18] width 119 height 35
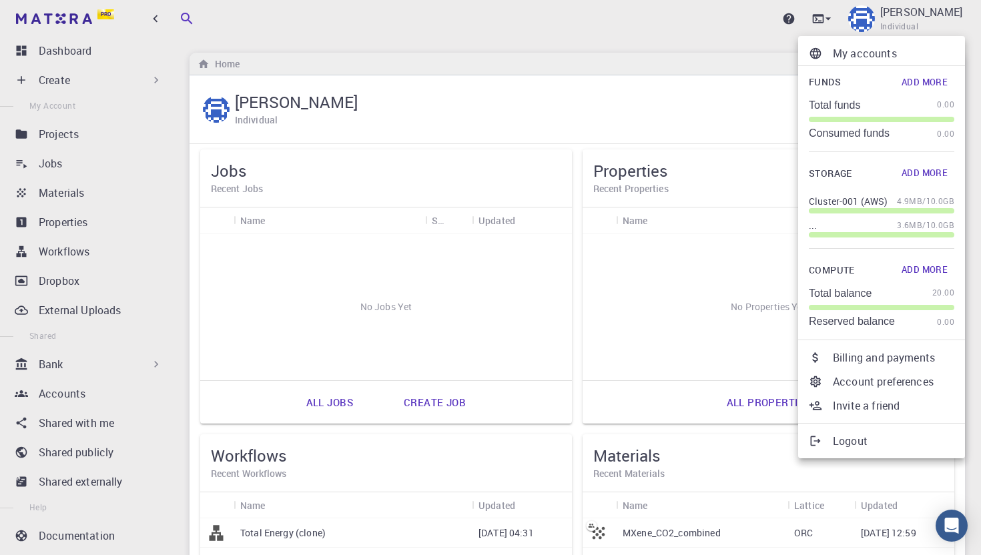
click at [876, 50] on p "My accounts" at bounding box center [893, 53] width 121 height 16
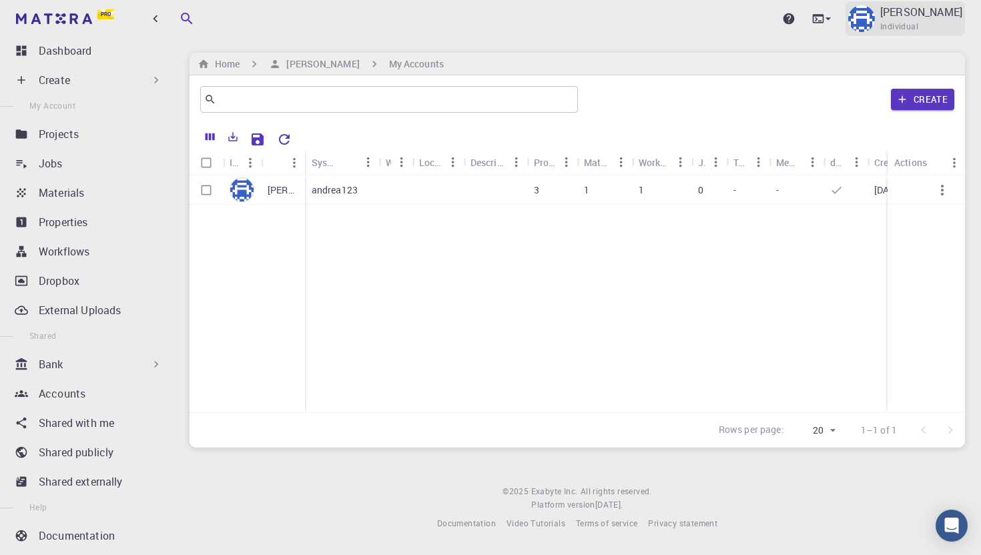
click at [941, 15] on p "[PERSON_NAME]" at bounding box center [921, 12] width 82 height 16
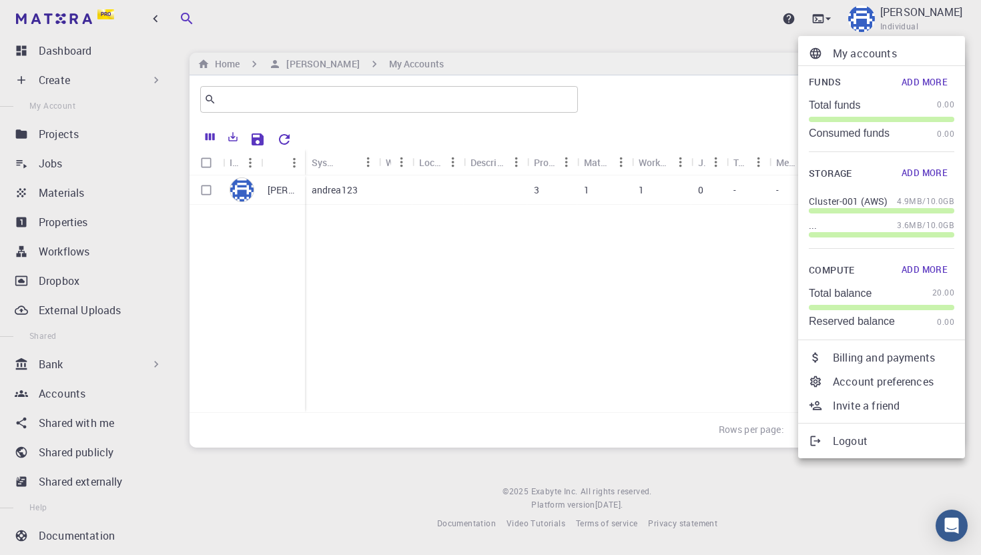
click at [926, 83] on button "Add More" at bounding box center [924, 81] width 59 height 21
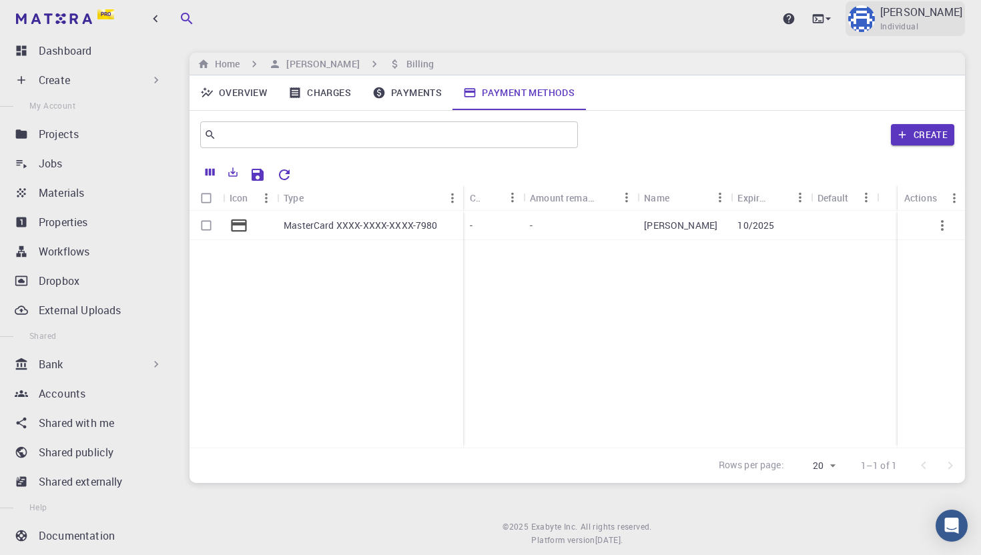
click at [932, 17] on p "[PERSON_NAME]" at bounding box center [921, 12] width 82 height 16
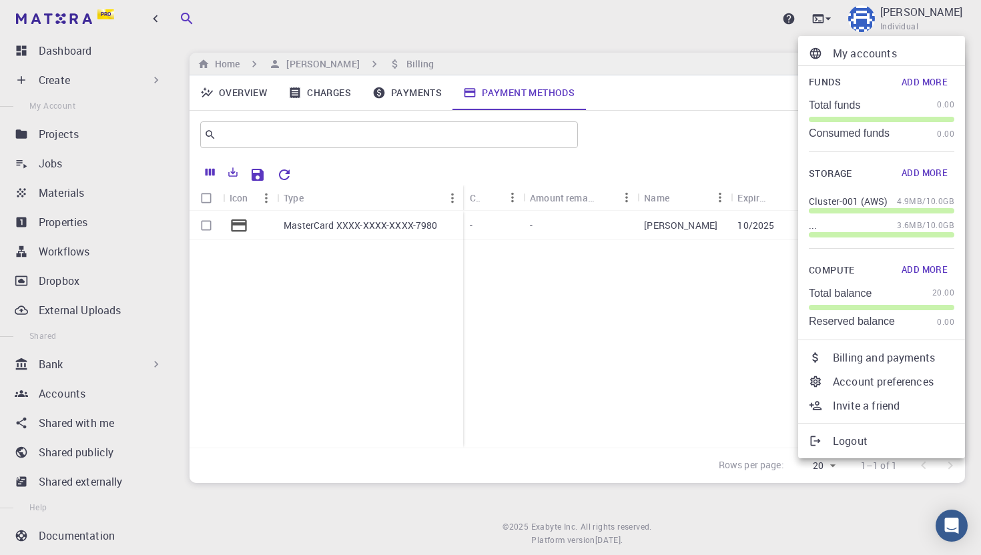
click at [667, 373] on div at bounding box center [490, 277] width 981 height 555
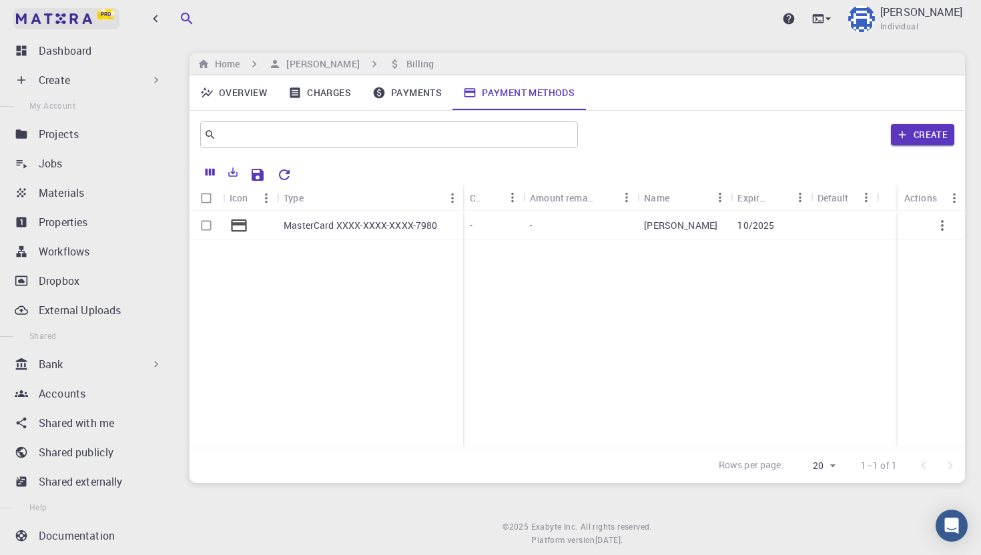
click at [105, 23] on link "Pro" at bounding box center [66, 18] width 106 height 21
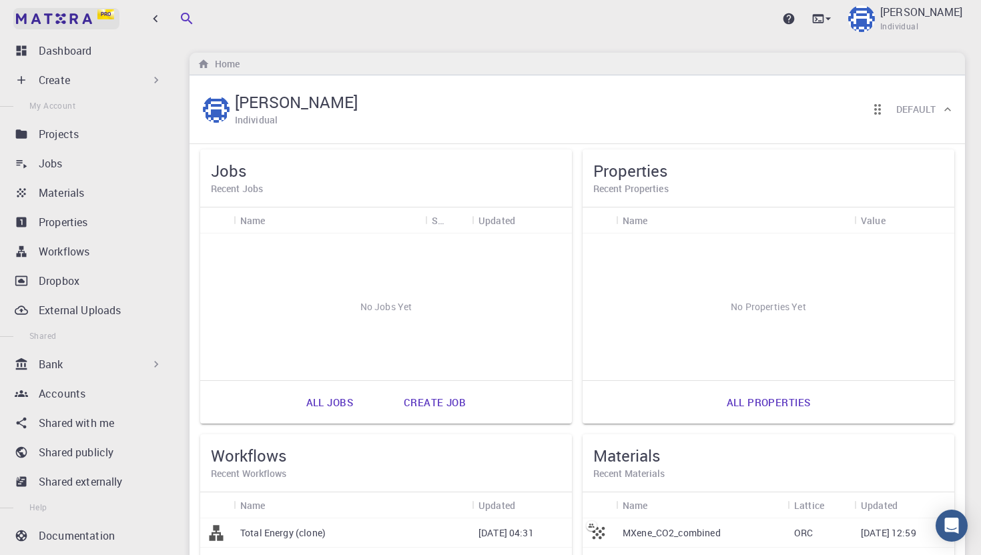
click at [103, 13] on span "Pro" at bounding box center [106, 14] width 10 height 7
click at [98, 16] on div "Pro" at bounding box center [105, 14] width 17 height 10
click at [825, 13] on icon at bounding box center [818, 18] width 13 height 13
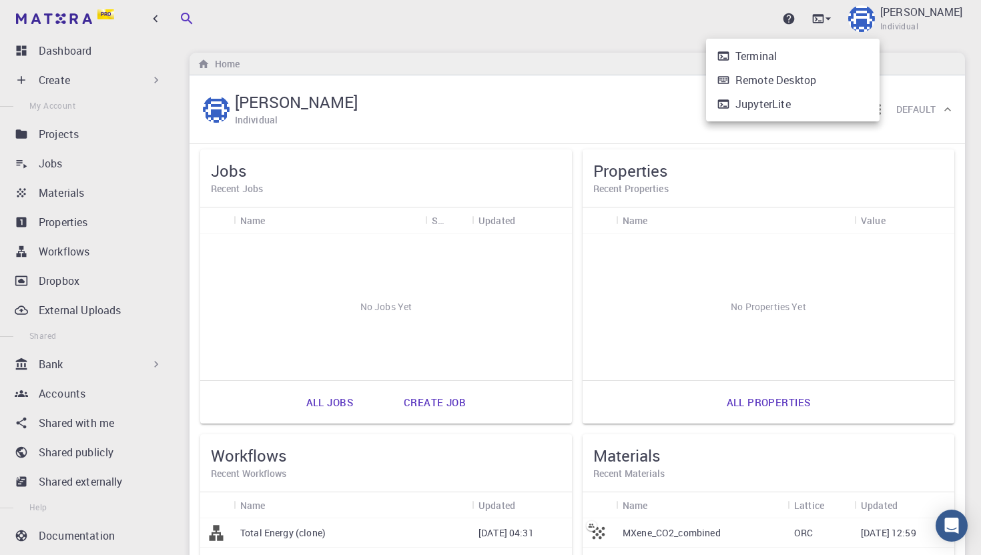
click at [799, 79] on div "Remote Desktop" at bounding box center [775, 80] width 81 height 16
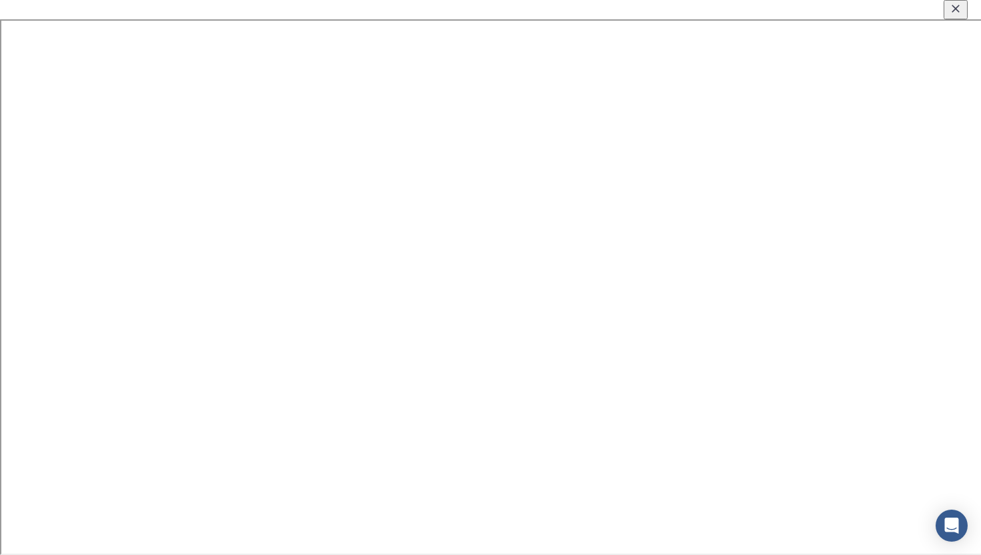
click at [954, 13] on icon "Close" at bounding box center [955, 8] width 13 height 13
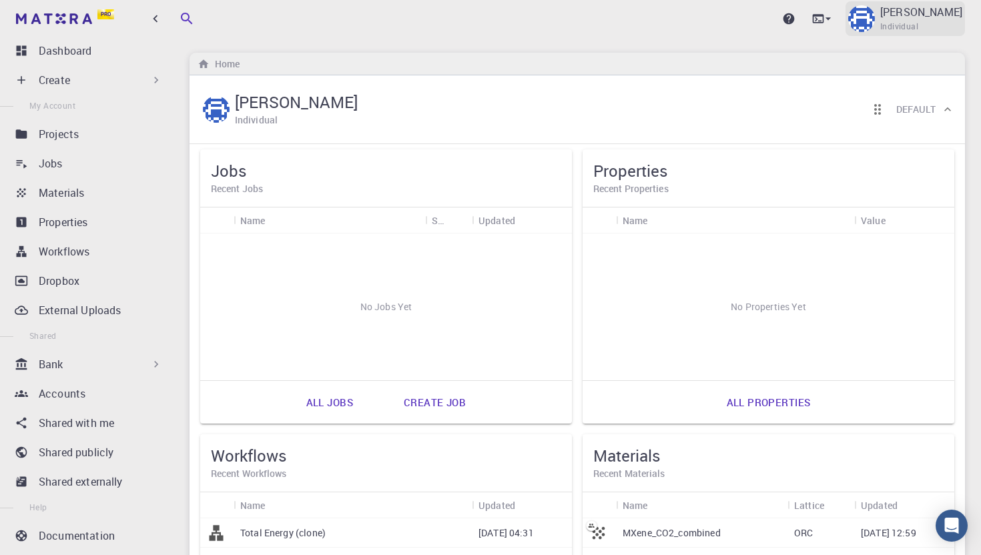
click at [927, 17] on p "[PERSON_NAME]" at bounding box center [921, 12] width 82 height 16
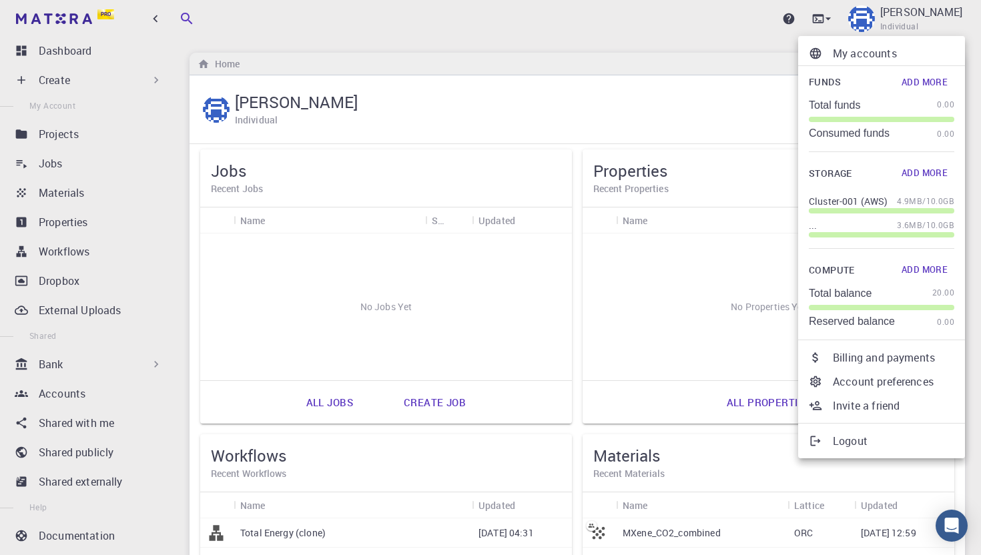
click at [10, 324] on div at bounding box center [490, 277] width 981 height 555
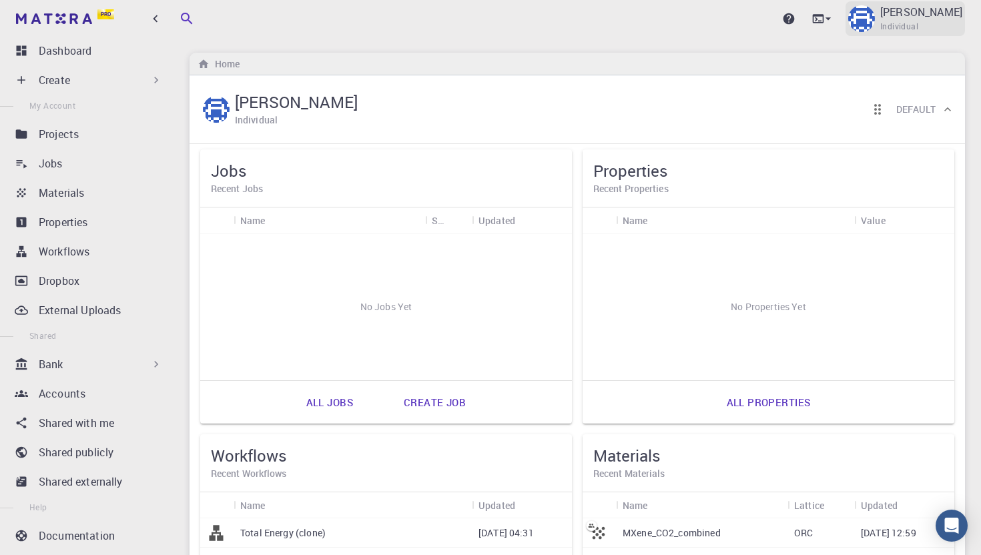
click at [918, 23] on span "Individual" at bounding box center [899, 26] width 38 height 13
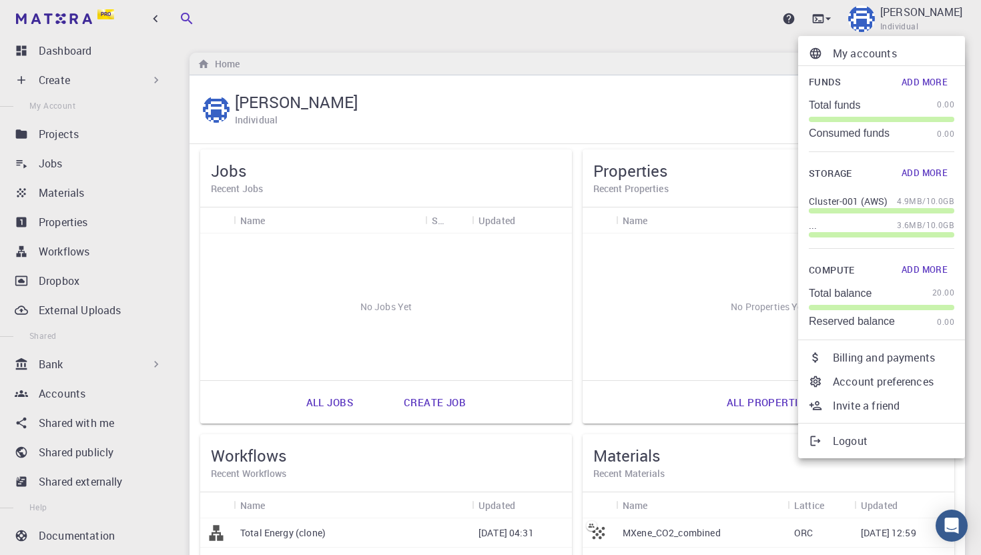
click at [841, 360] on p "Billing and payments" at bounding box center [893, 358] width 121 height 16
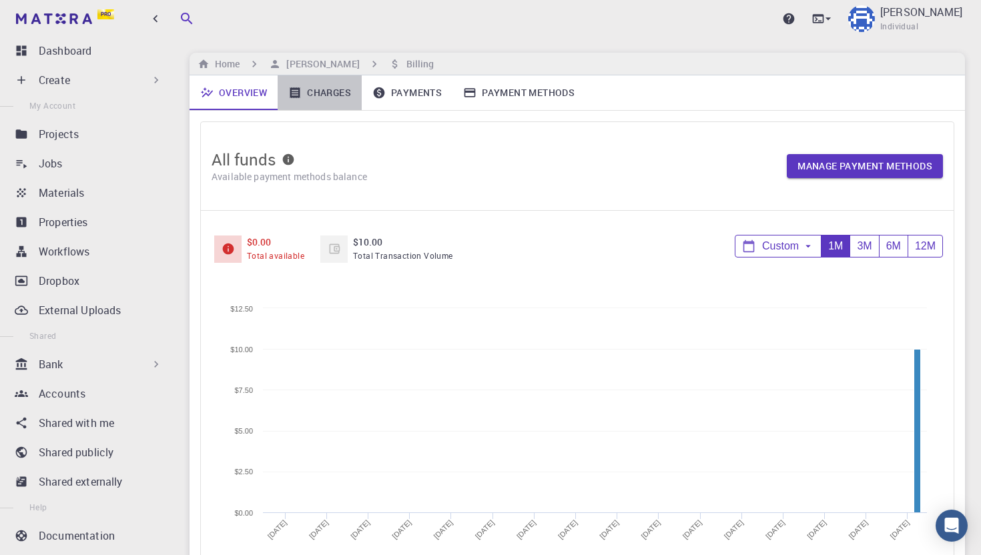
click at [323, 88] on link "Charges" at bounding box center [320, 92] width 84 height 35
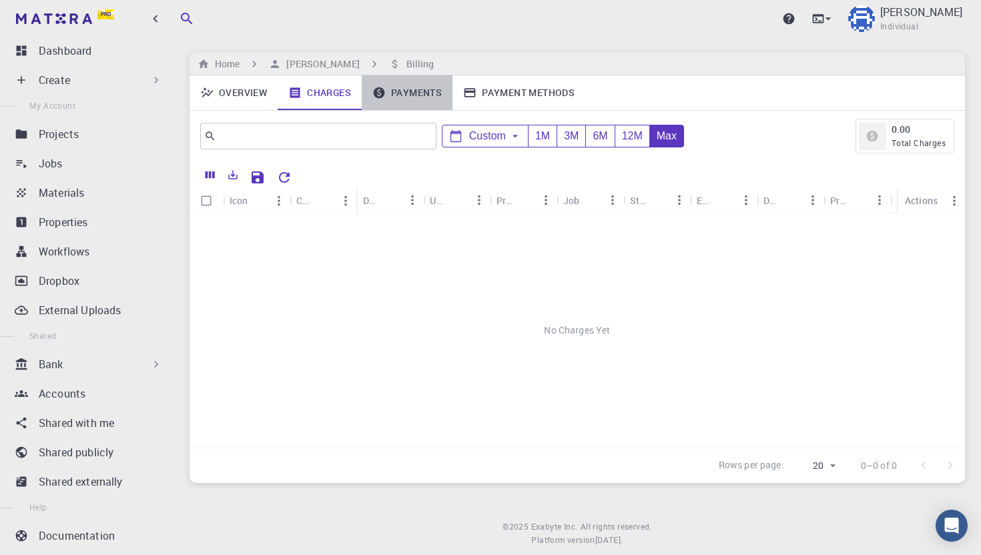
click at [392, 89] on link "Payments" at bounding box center [407, 92] width 91 height 35
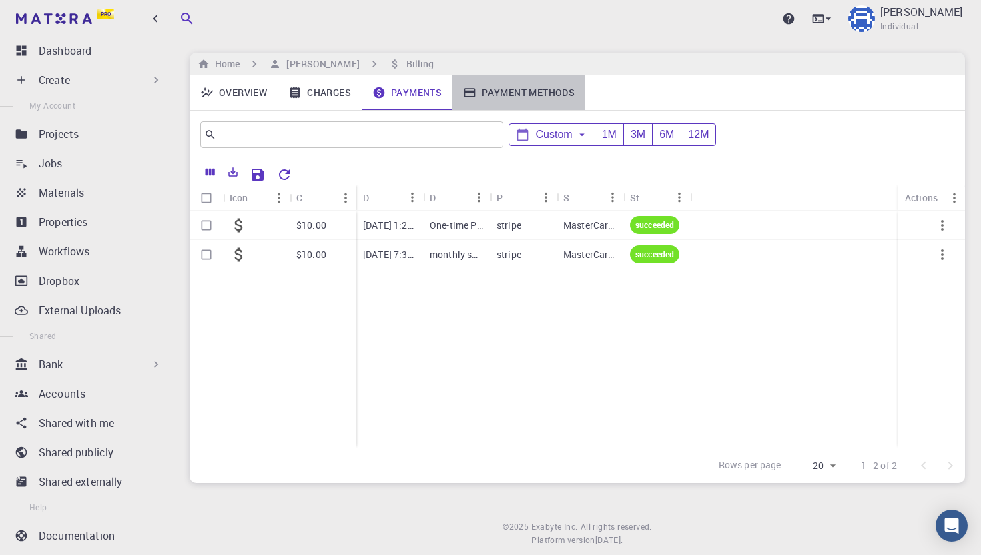
click at [483, 89] on link "Payment Methods" at bounding box center [518, 92] width 133 height 35
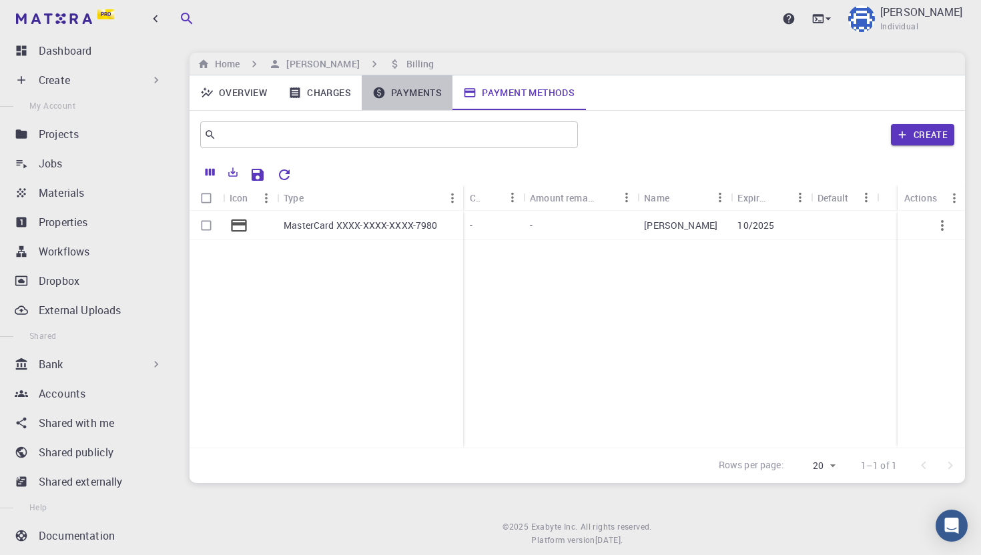
click at [394, 91] on link "Payments" at bounding box center [407, 92] width 91 height 35
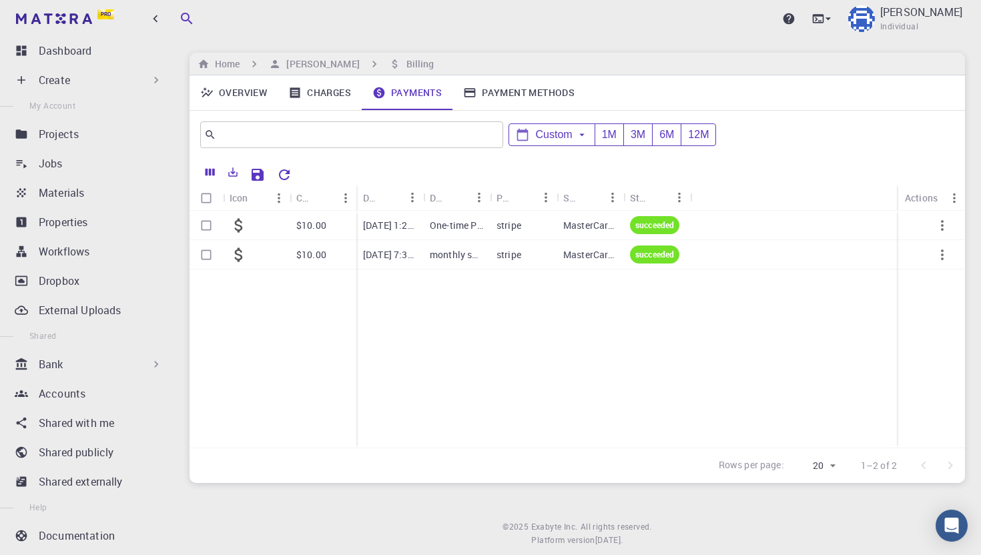
click at [450, 260] on p "monthly subscription fee for Pro service level" at bounding box center [456, 254] width 53 height 13
click at [946, 254] on icon "button" at bounding box center [942, 255] width 16 height 16
click at [940, 253] on icon "button" at bounding box center [942, 255] width 16 height 16
click at [326, 90] on link "Charges" at bounding box center [320, 92] width 84 height 35
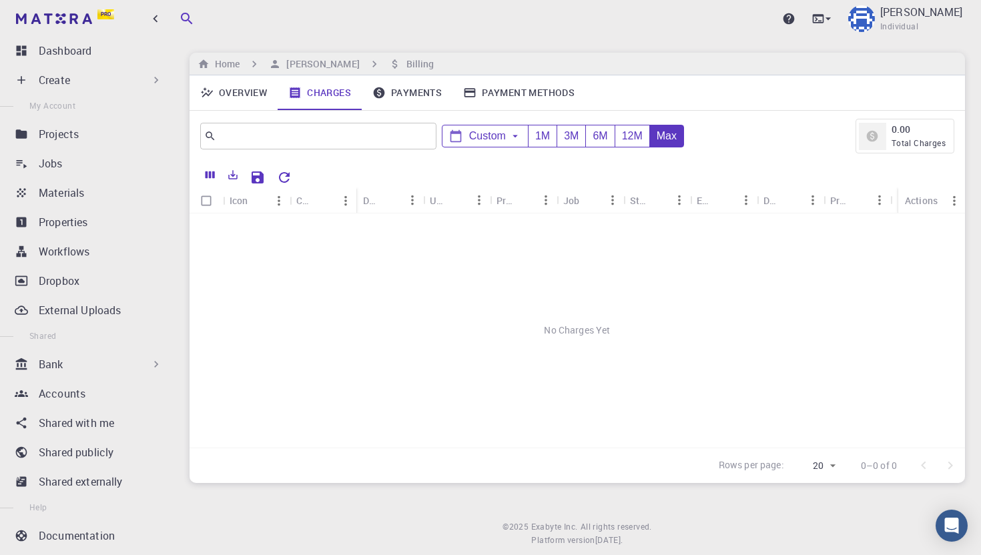
click at [256, 95] on link "Overview" at bounding box center [234, 92] width 88 height 35
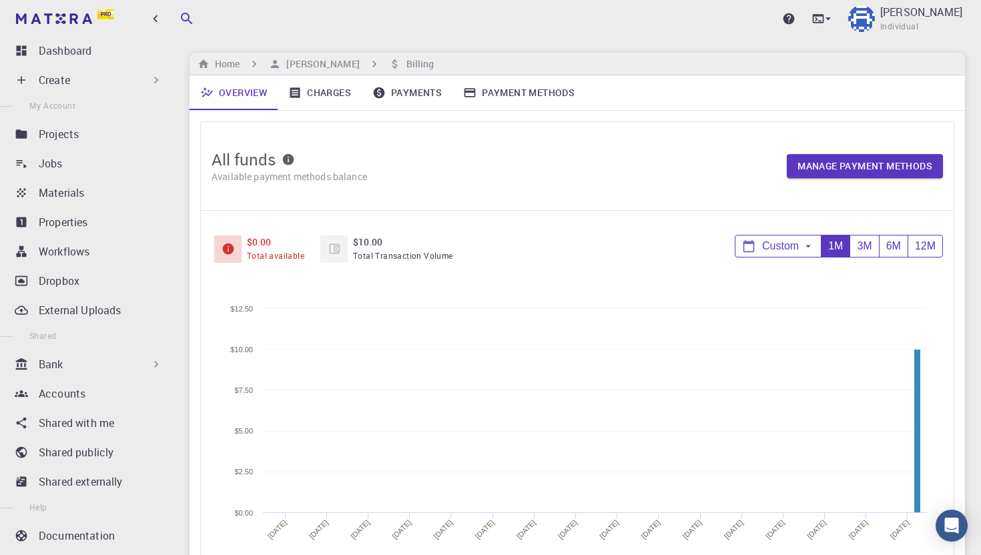
click at [287, 159] on icon at bounding box center [288, 159] width 13 height 13
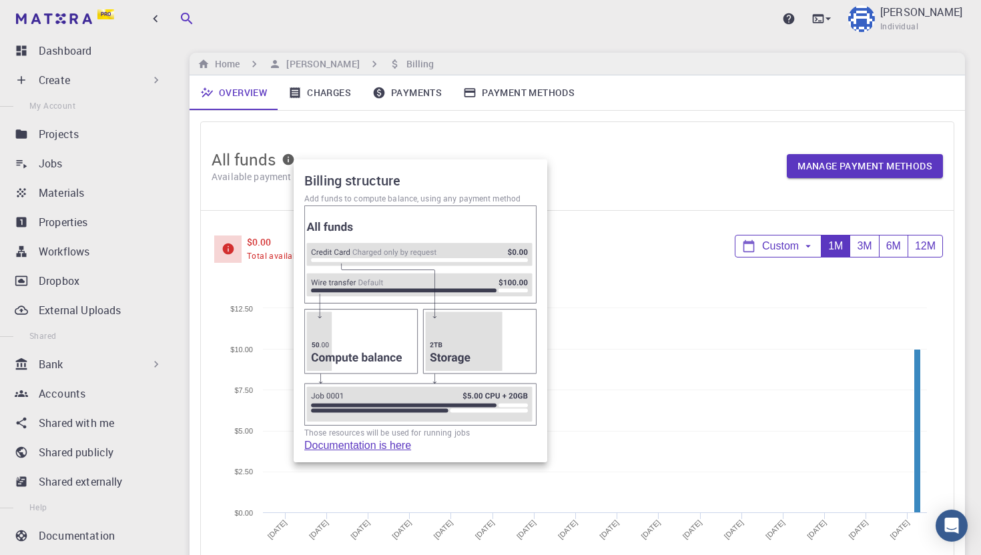
click at [387, 447] on link "Documentation is here" at bounding box center [420, 446] width 232 height 12
click at [105, 23] on div at bounding box center [490, 277] width 981 height 555
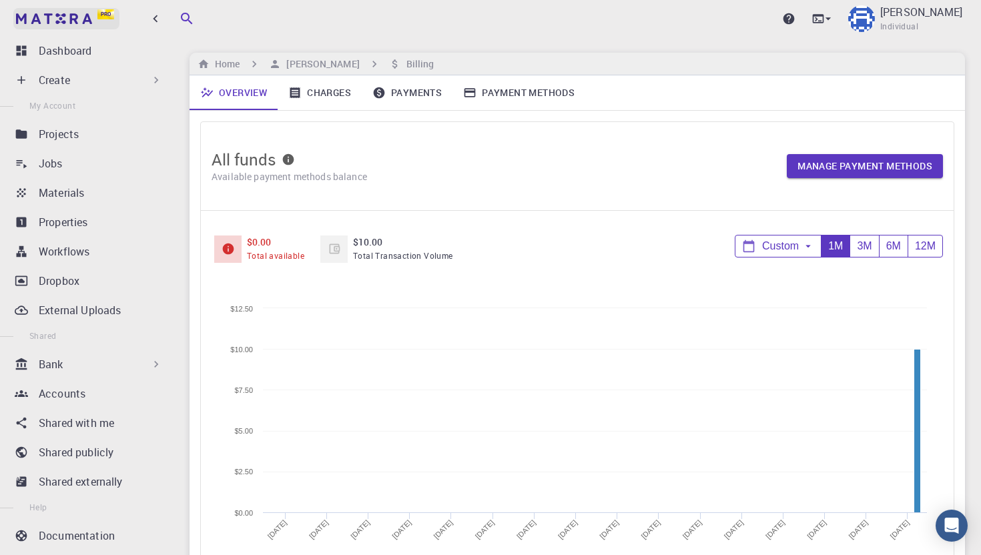
click at [105, 15] on span "Pro" at bounding box center [106, 14] width 10 height 7
